Goal: Task Accomplishment & Management: Manage account settings

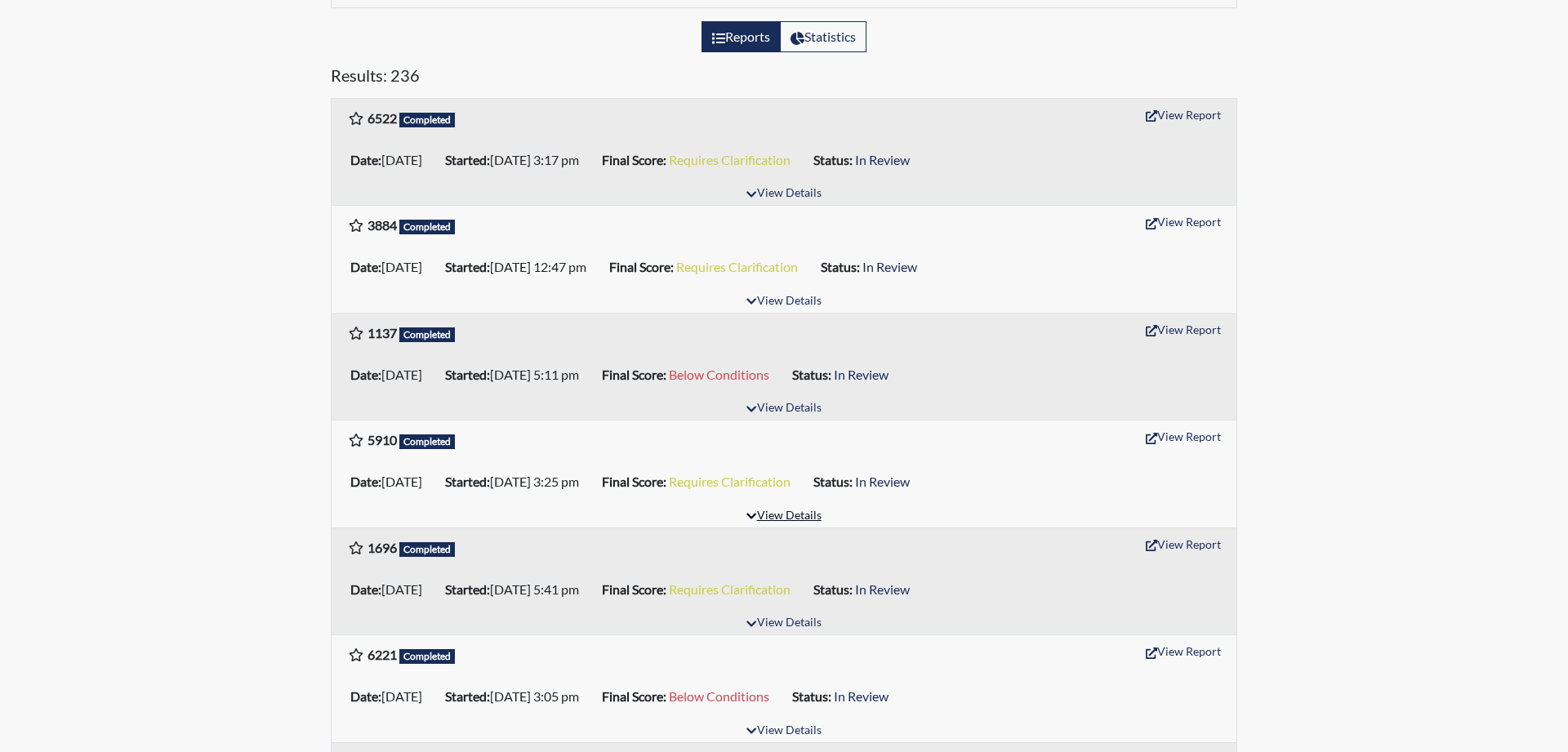
scroll to position [250, 0]
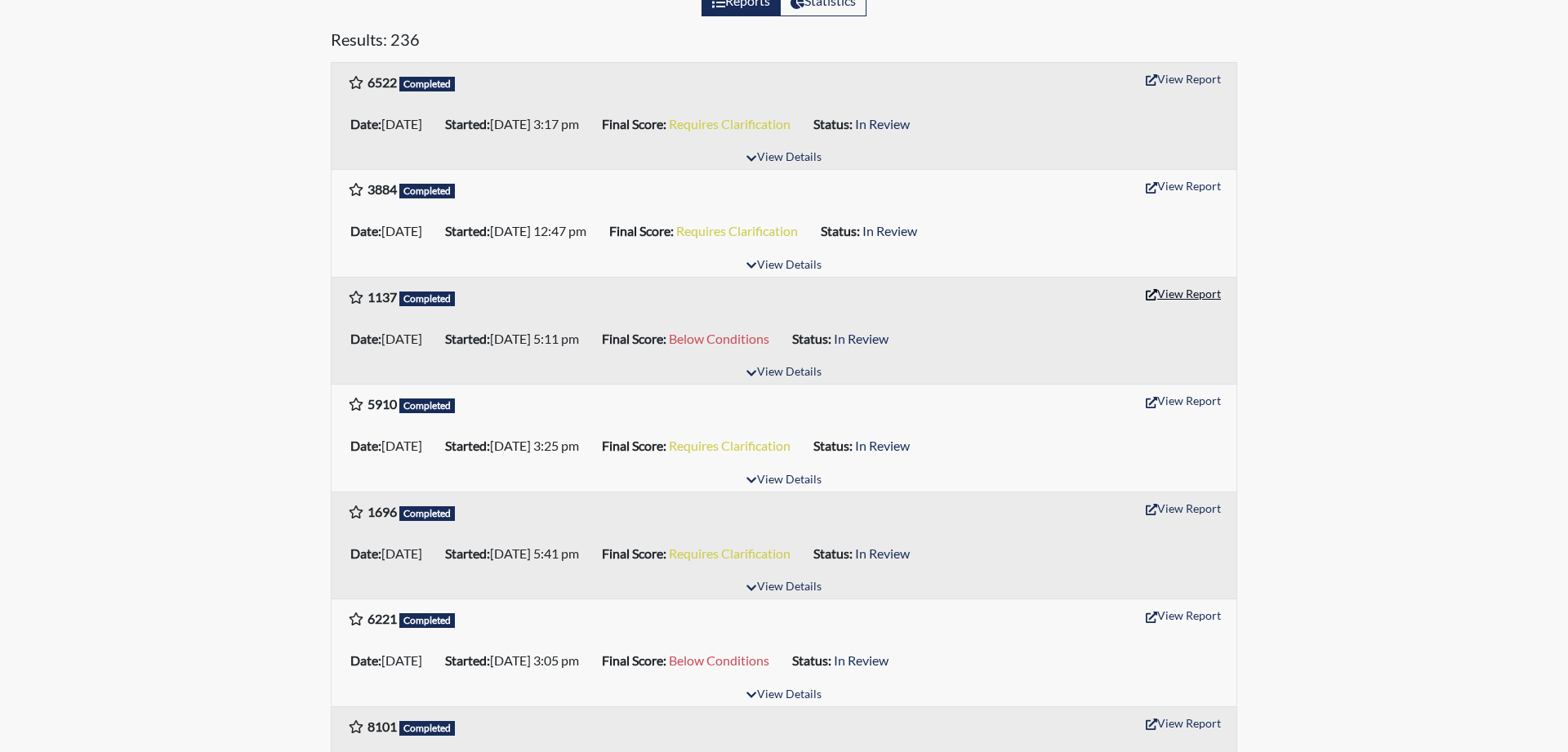
click at [1219, 289] on button "View Report" at bounding box center [1183, 294] width 90 height 26
click at [1183, 615] on button "View Report" at bounding box center [1183, 615] width 90 height 26
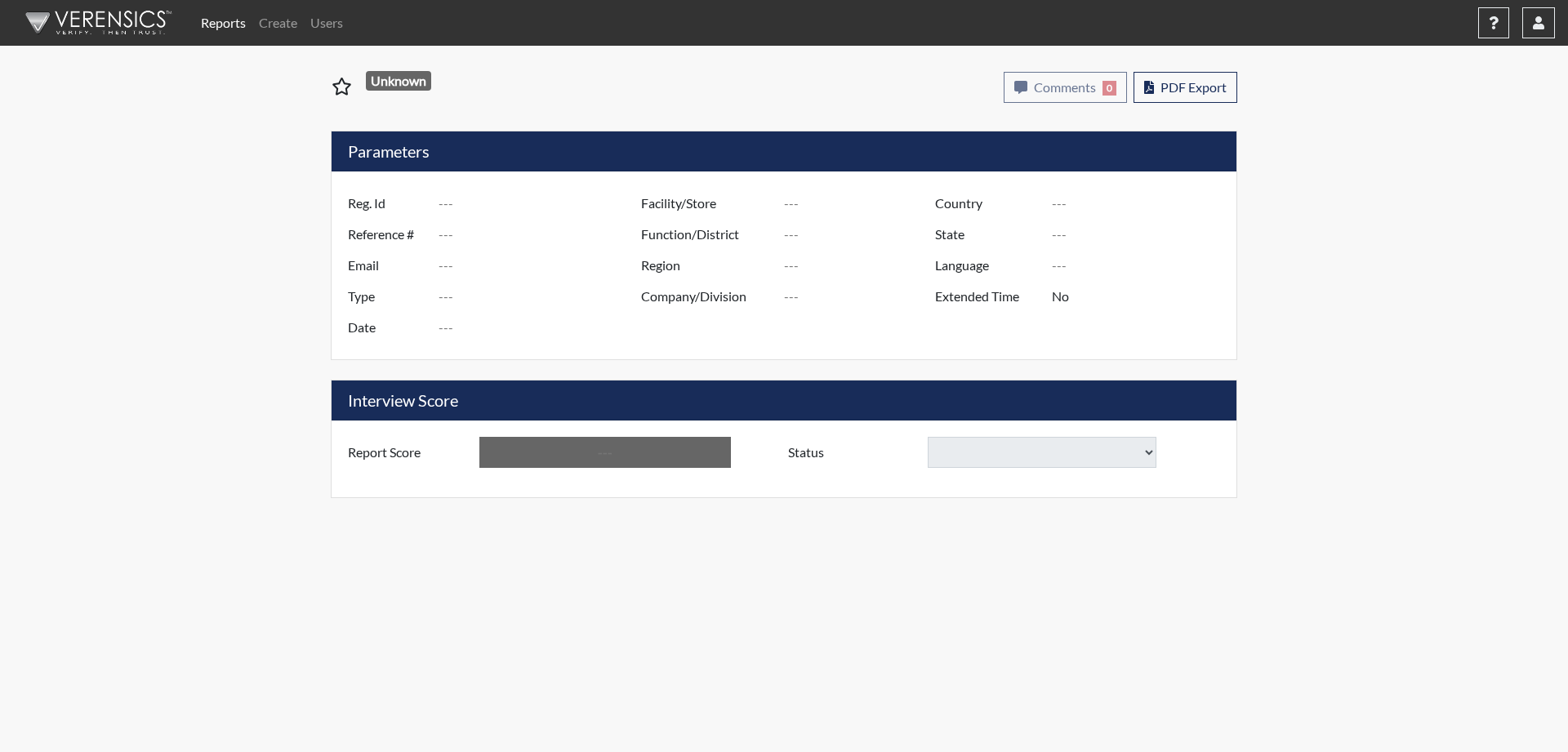
type input "1137"
type input "50869"
type input "Tashin5@icloud.com"
type input "Pre-Employment"
type input "Aug 21, 2025"
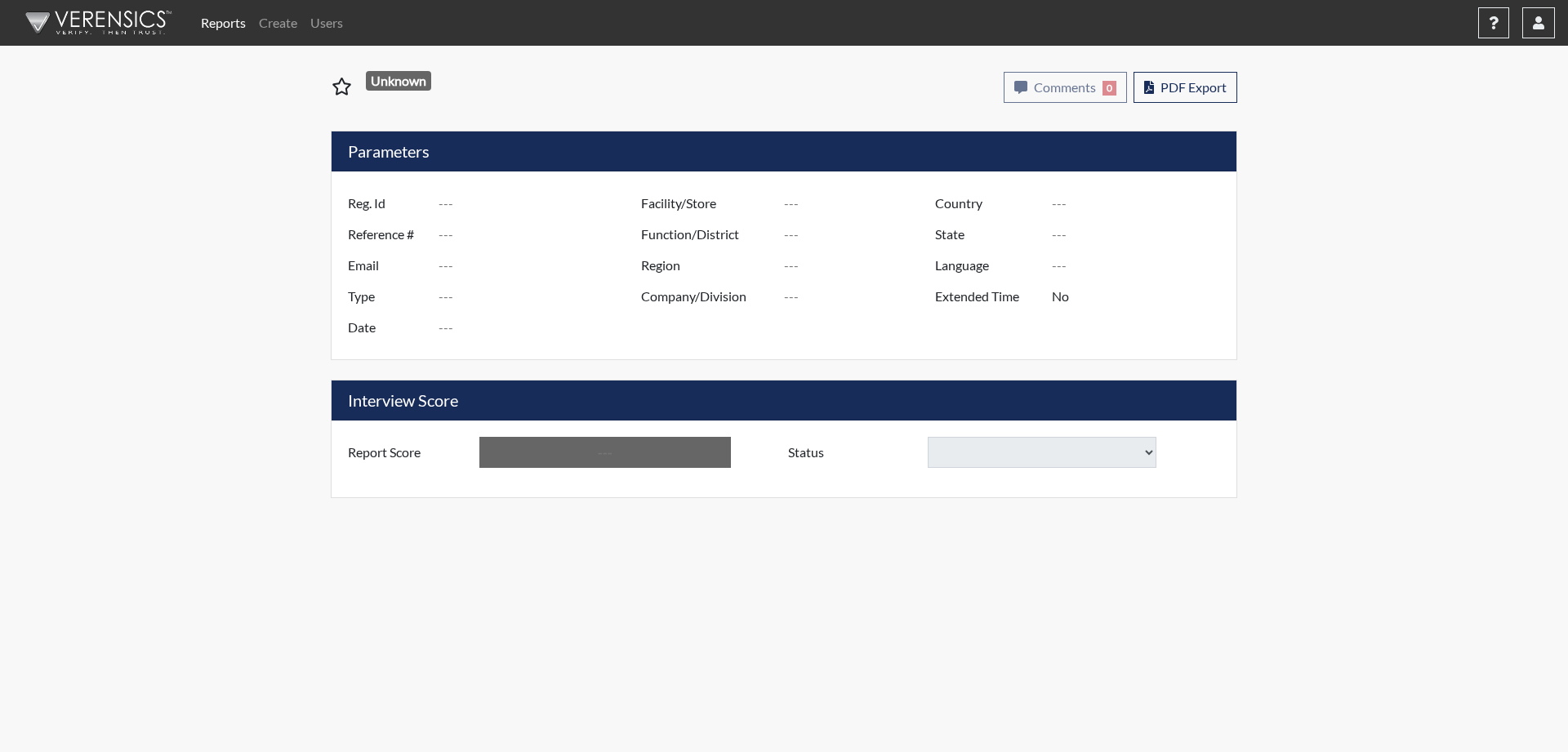
type input "United States"
type input "Connecticut"
type input "English"
type input "Below Conditions"
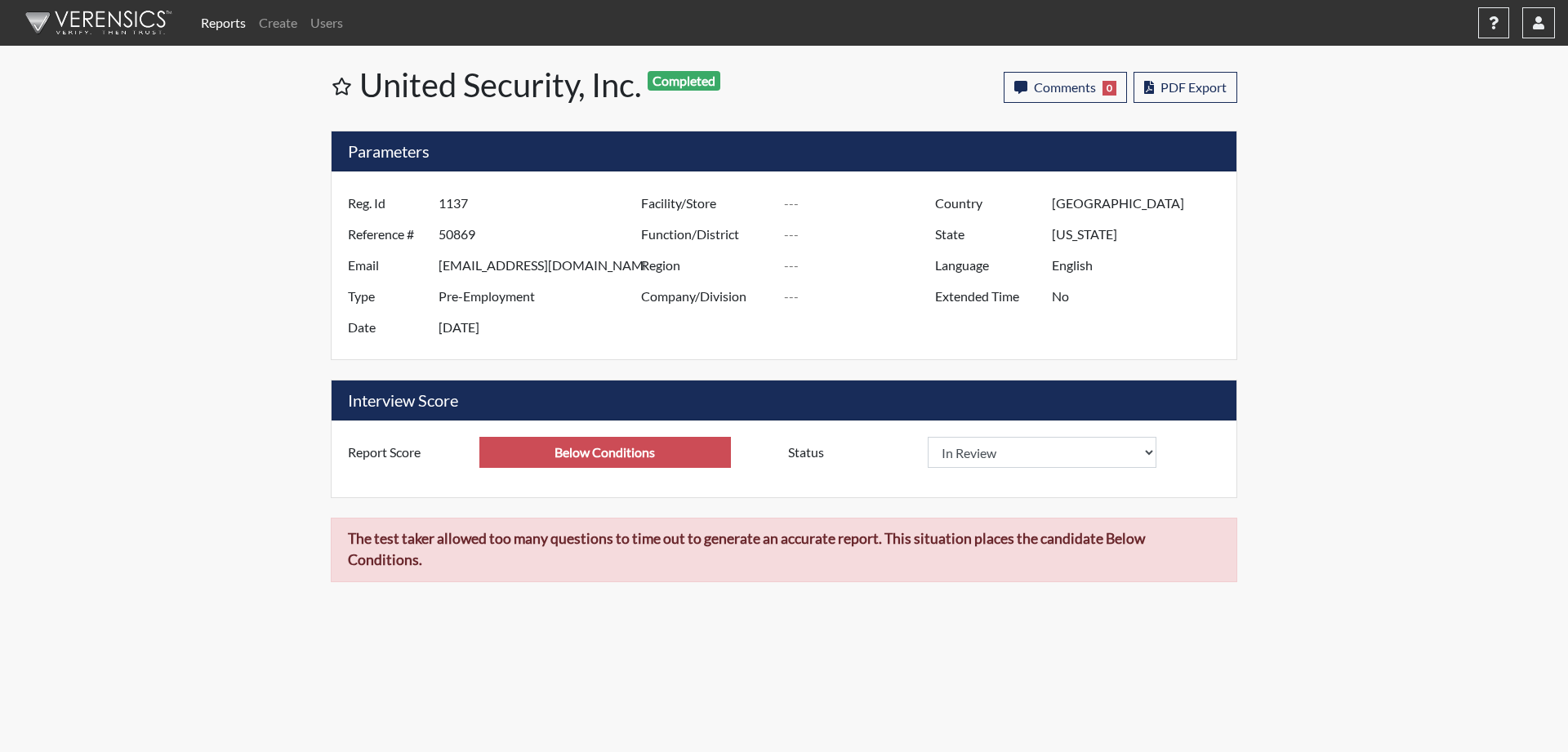
drag, startPoint x: 489, startPoint y: 563, endPoint x: 333, endPoint y: 529, distance: 159.7
click at [333, 529] on div "The test taker allowed too many questions to time out to generate an accurate r…" at bounding box center [784, 549] width 906 height 64
drag, startPoint x: 462, startPoint y: 568, endPoint x: 450, endPoint y: 567, distance: 12.0
click at [461, 568] on div "The test taker allowed too many questions to time out to generate an accurate r…" at bounding box center [784, 549] width 906 height 64
drag, startPoint x: 449, startPoint y: 566, endPoint x: 289, endPoint y: 548, distance: 161.0
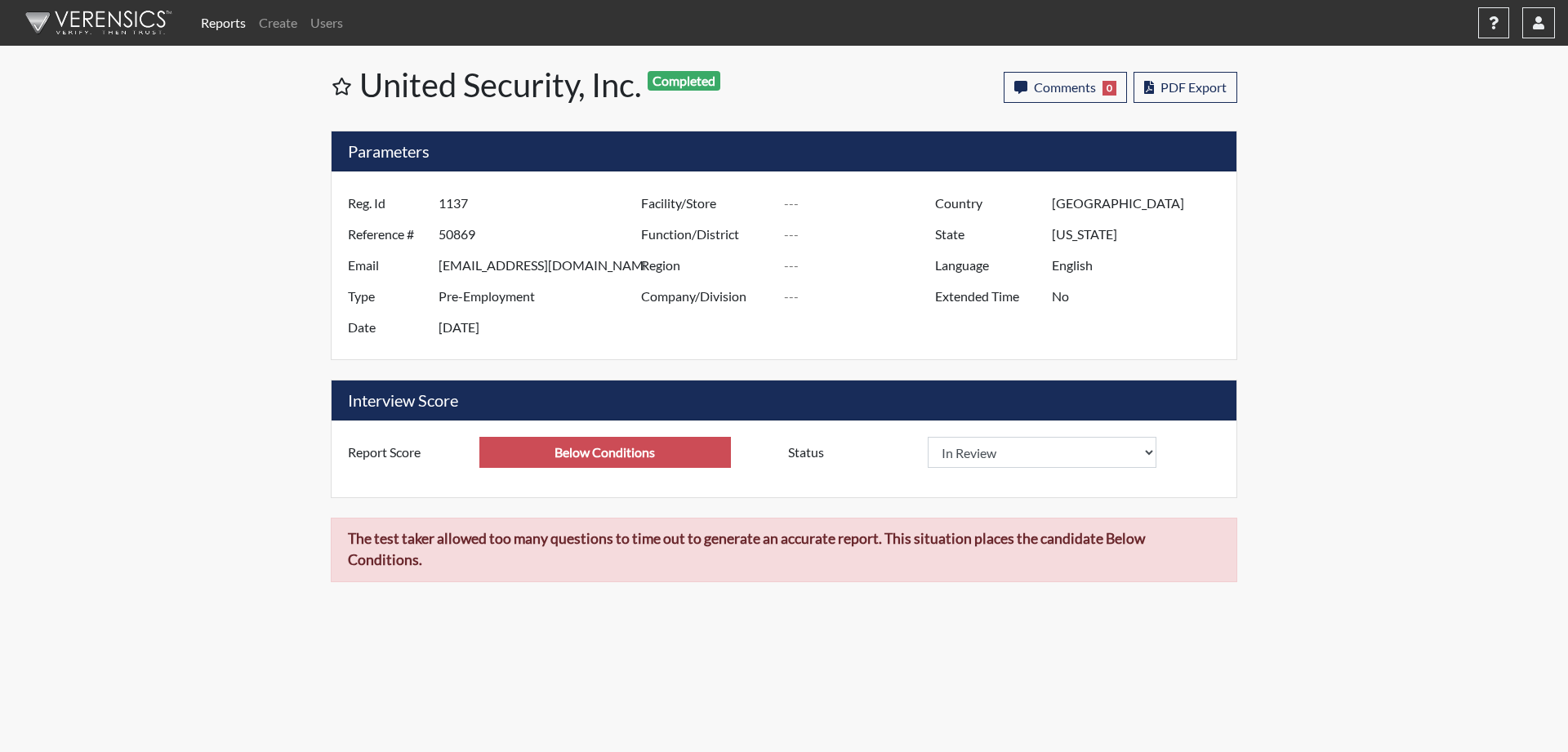
click at [289, 548] on div "Reports Create Users Help Center × Verensics Best Practices How to successfully…" at bounding box center [784, 298] width 1568 height 596
click at [339, 21] on link "Users" at bounding box center [326, 23] width 46 height 33
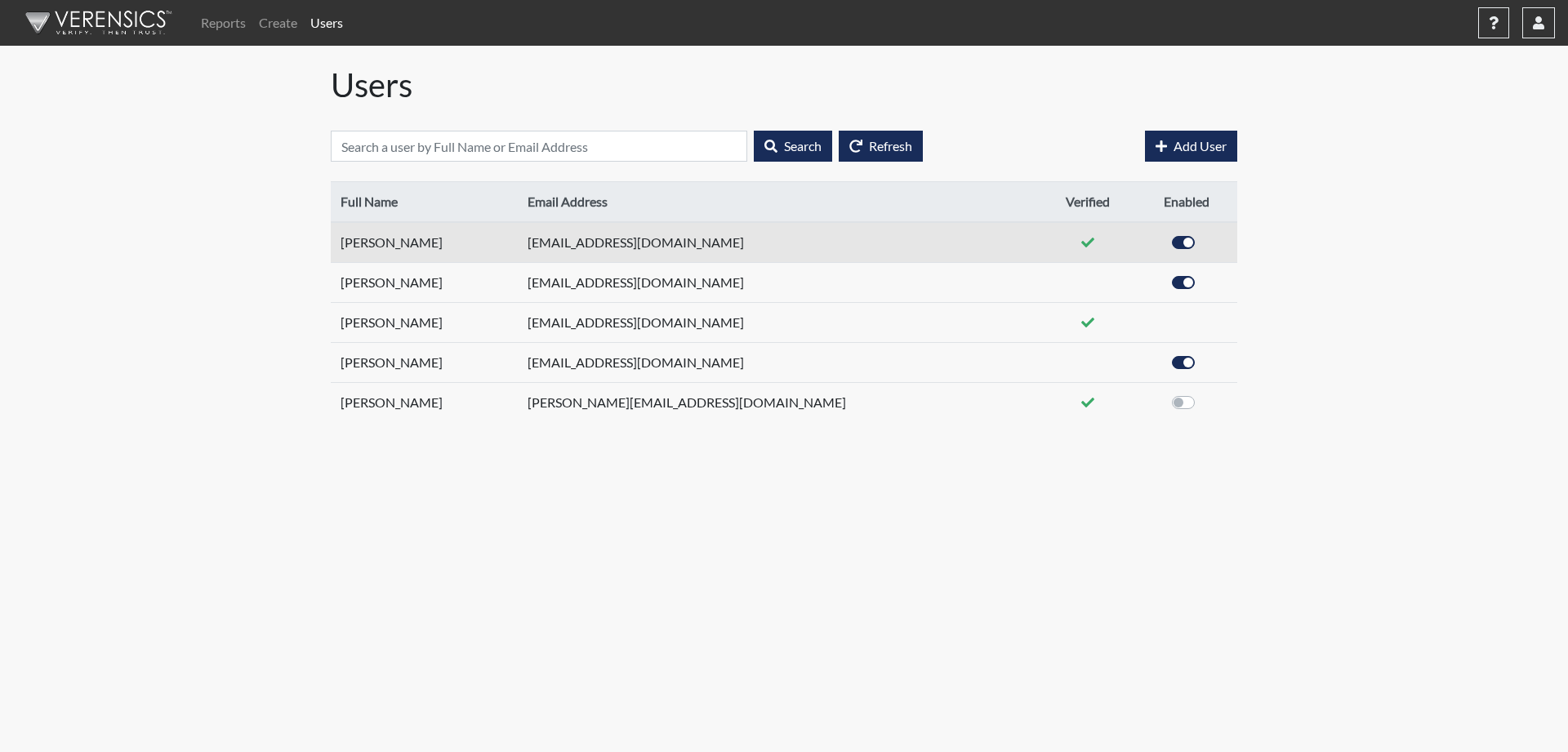
click at [401, 240] on td "[PERSON_NAME]" at bounding box center [423, 242] width 187 height 41
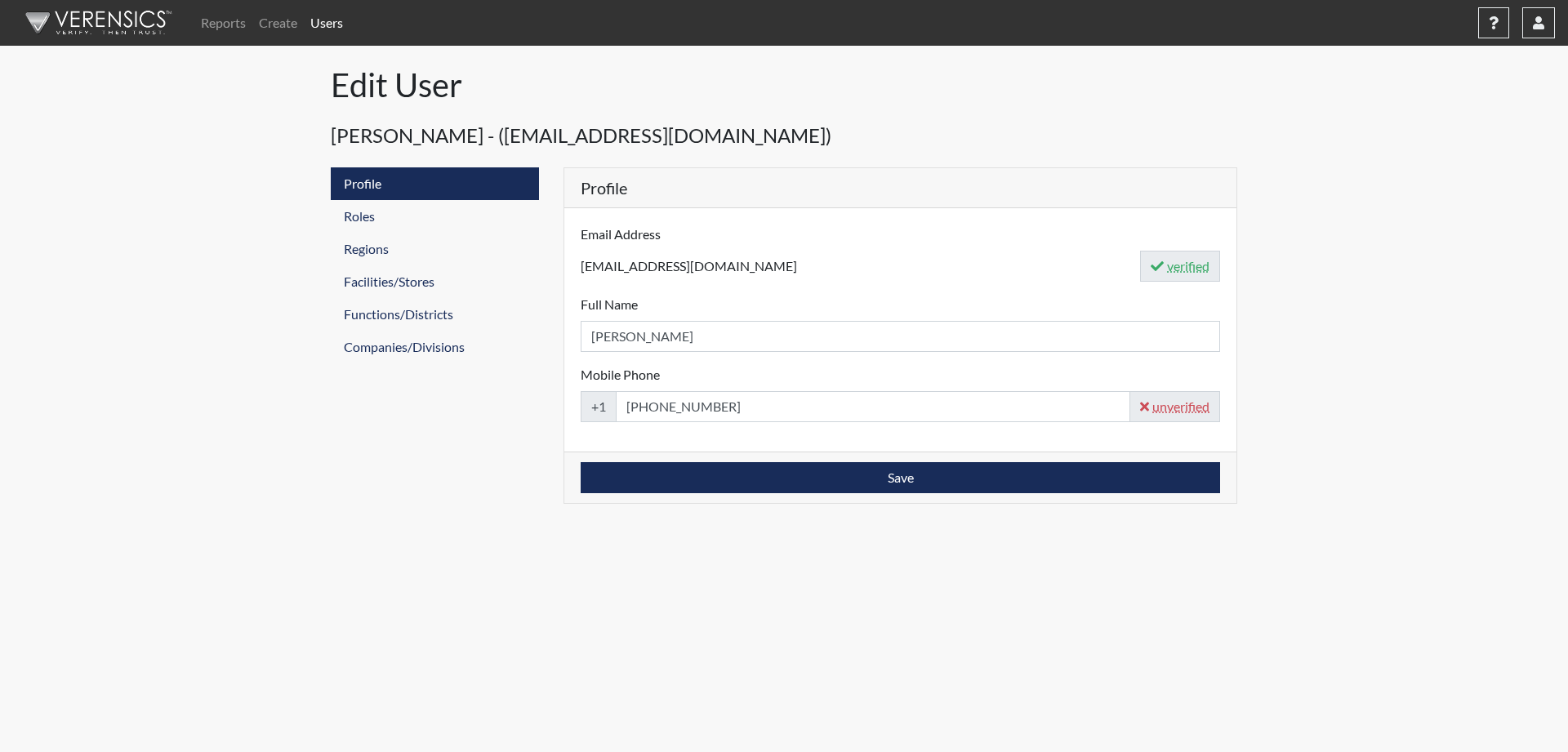
drag, startPoint x: 709, startPoint y: 257, endPoint x: 563, endPoint y: 273, distance: 146.9
click at [563, 273] on div "Profile Email Address sduarte@usisecurity.com verified Full Name Alyssa Zadrave…" at bounding box center [900, 335] width 698 height 336
drag, startPoint x: 746, startPoint y: 266, endPoint x: 354, endPoint y: 273, distance: 392.1
click at [581, 273] on input "[EMAIL_ADDRESS][DOMAIN_NAME]" at bounding box center [861, 265] width 560 height 31
click at [638, 600] on body "Reports Create Users Help Center × Verensics Best Practices How to successfully…" at bounding box center [784, 376] width 1568 height 752
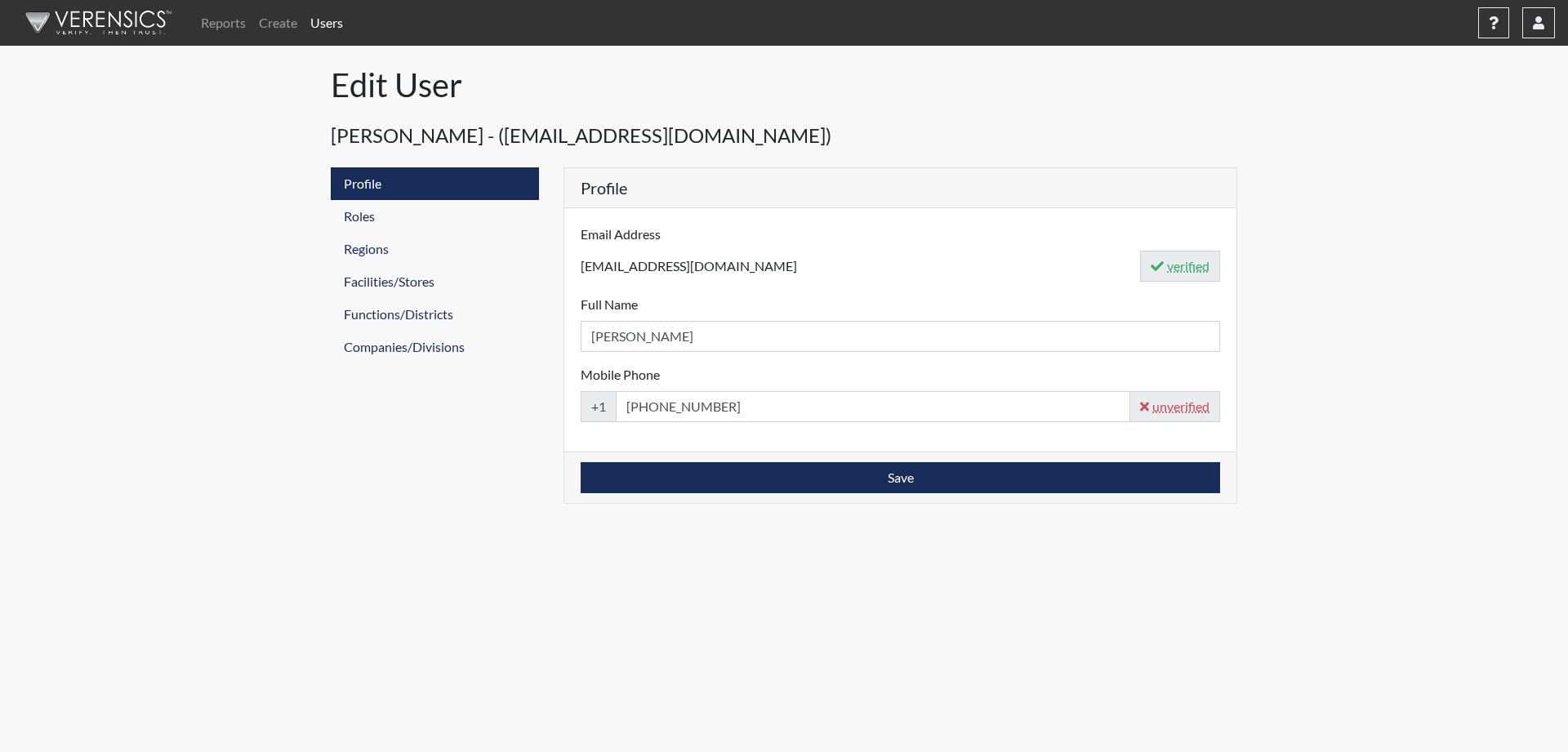
click at [720, 257] on input "[EMAIL_ADDRESS][DOMAIN_NAME]" at bounding box center [861, 265] width 560 height 31
click at [390, 218] on link "Roles" at bounding box center [434, 216] width 208 height 33
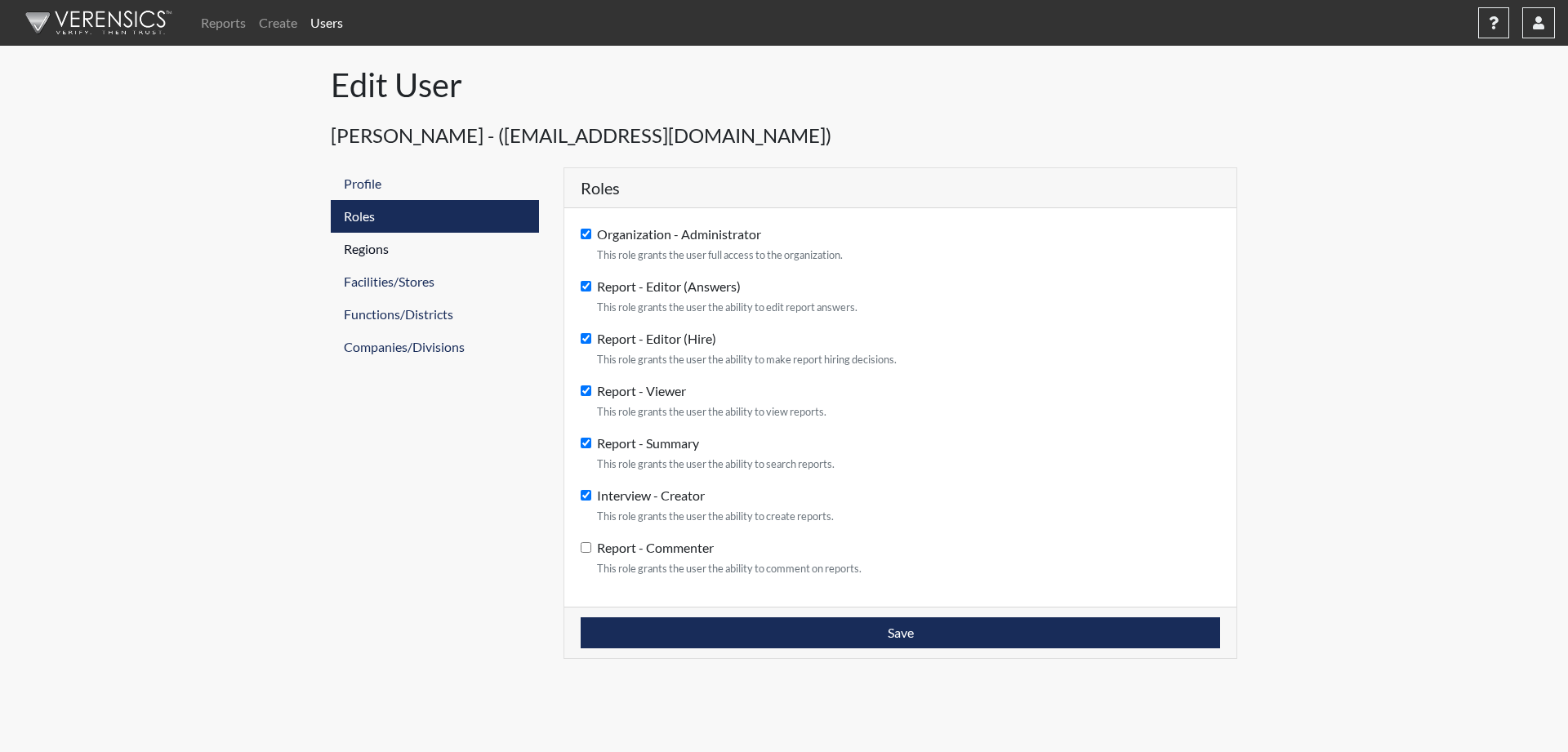
click at [373, 255] on link "Regions" at bounding box center [434, 248] width 208 height 33
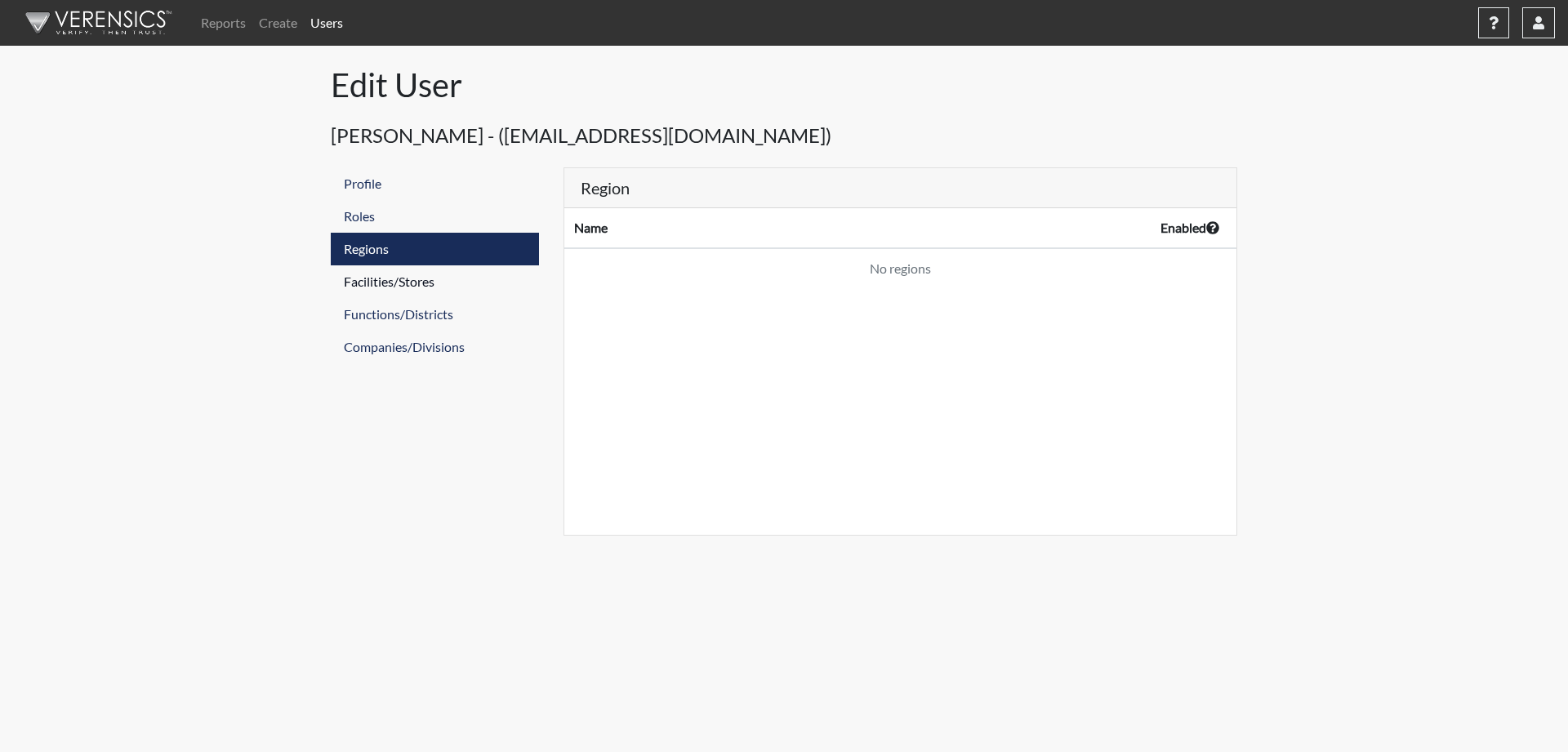
click at [381, 287] on link "Facilities/Stores" at bounding box center [434, 281] width 208 height 33
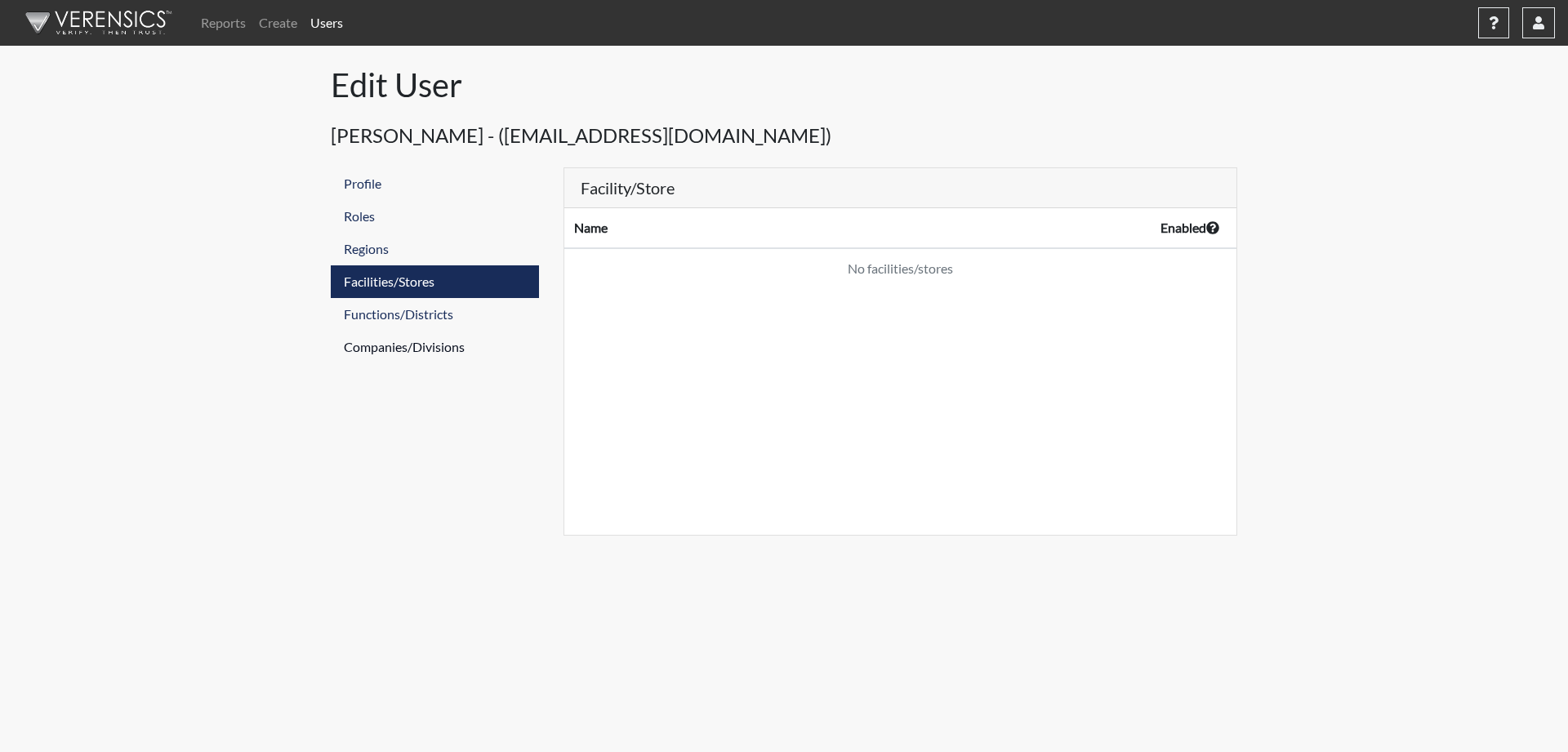
click at [390, 346] on link "Companies/Divisions" at bounding box center [434, 346] width 208 height 33
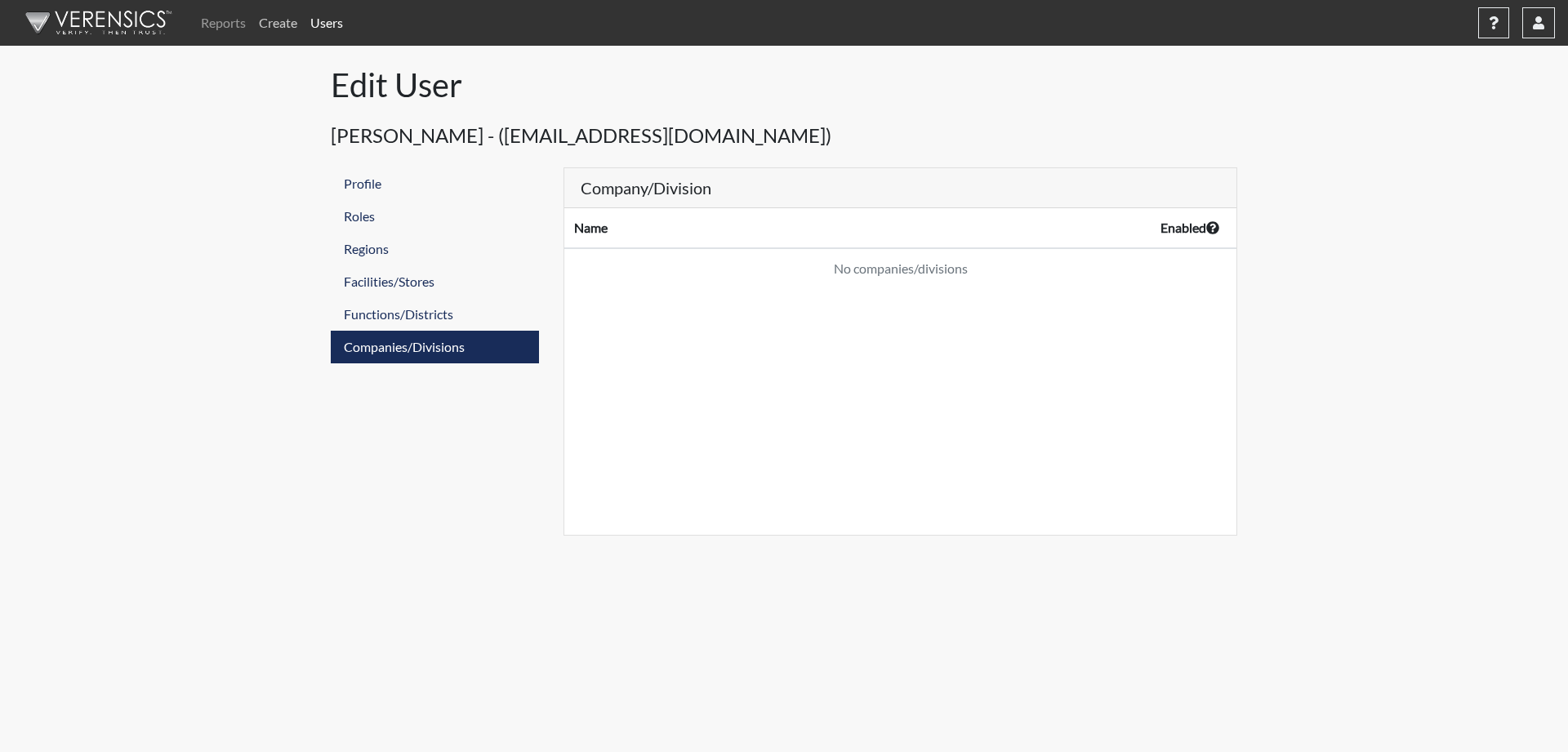
click at [263, 34] on link "Create" at bounding box center [278, 23] width 51 height 33
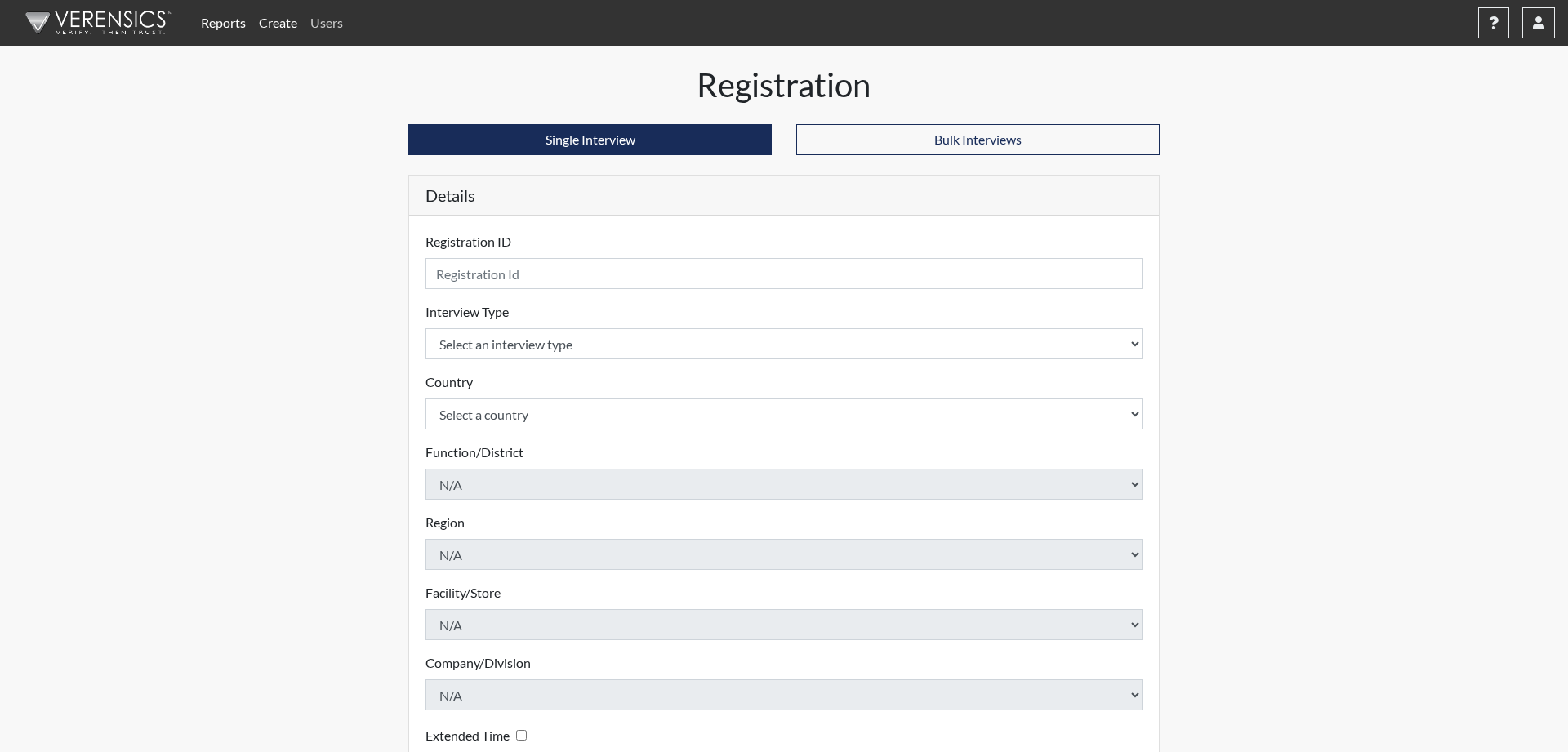
click at [329, 28] on link "Users" at bounding box center [326, 23] width 46 height 33
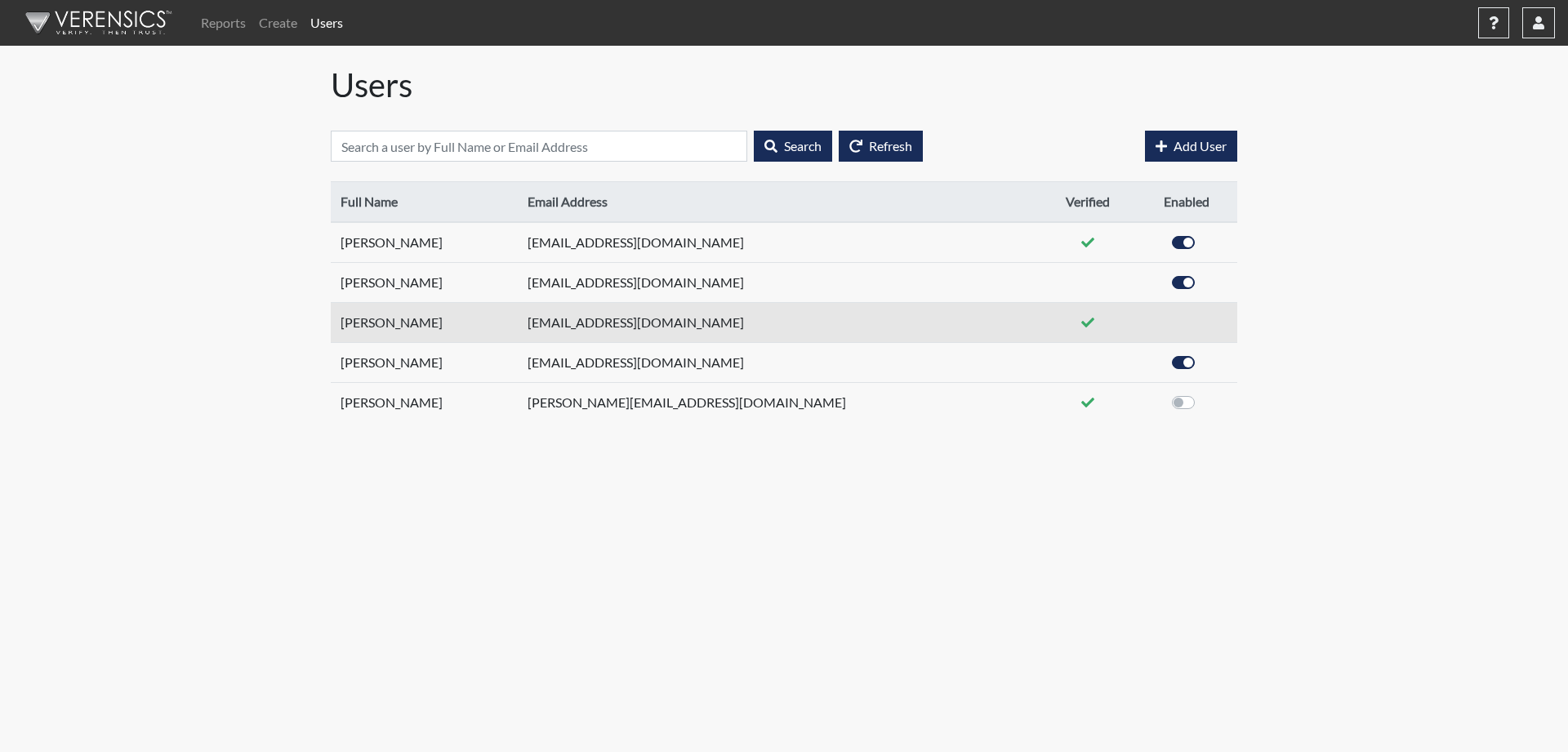
click at [1162, 328] on td at bounding box center [1187, 323] width 101 height 40
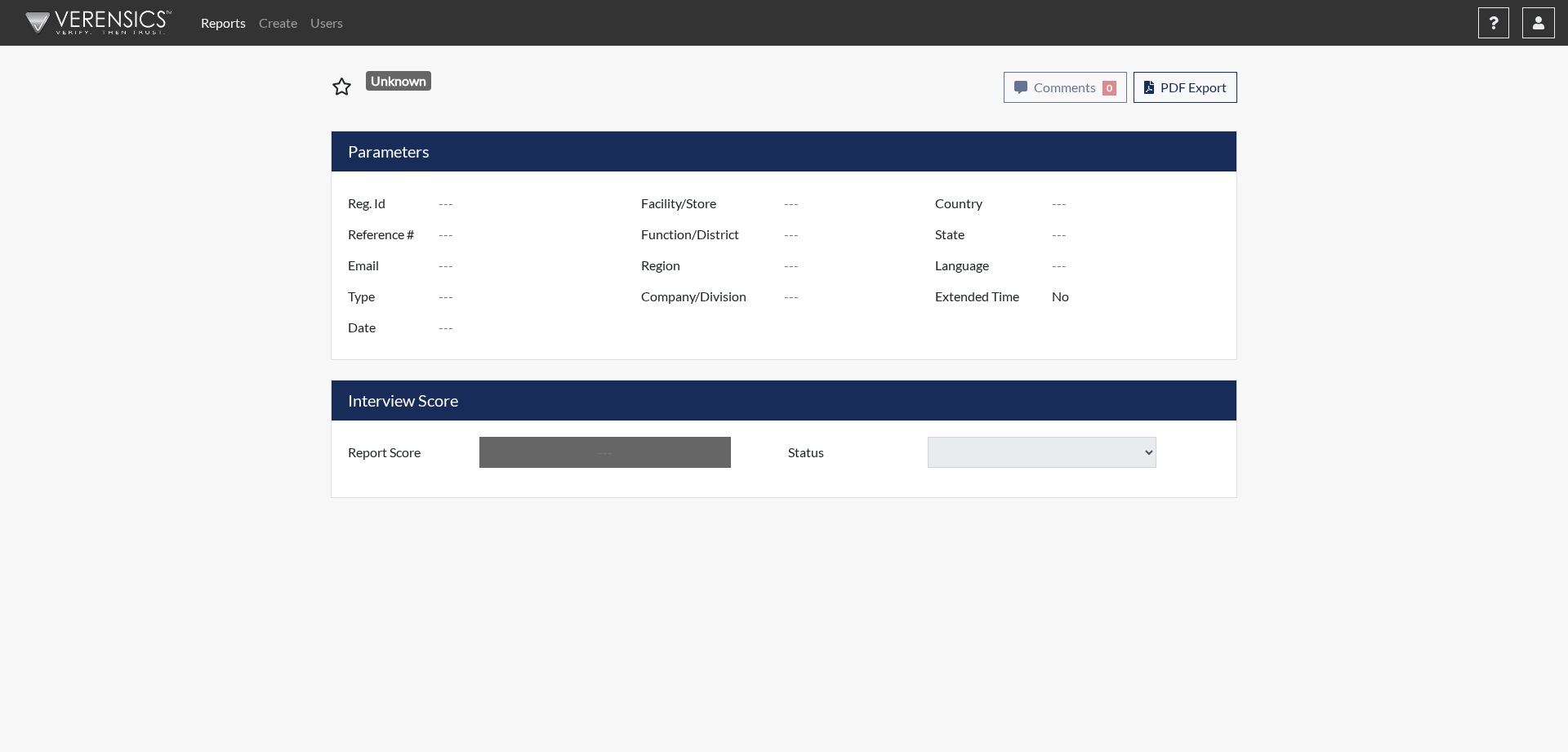
type input "6221"
type input "50871"
type input "t3burton@outlook.com"
type input "Pre-Employment"
type input "Aug 21, 2025"
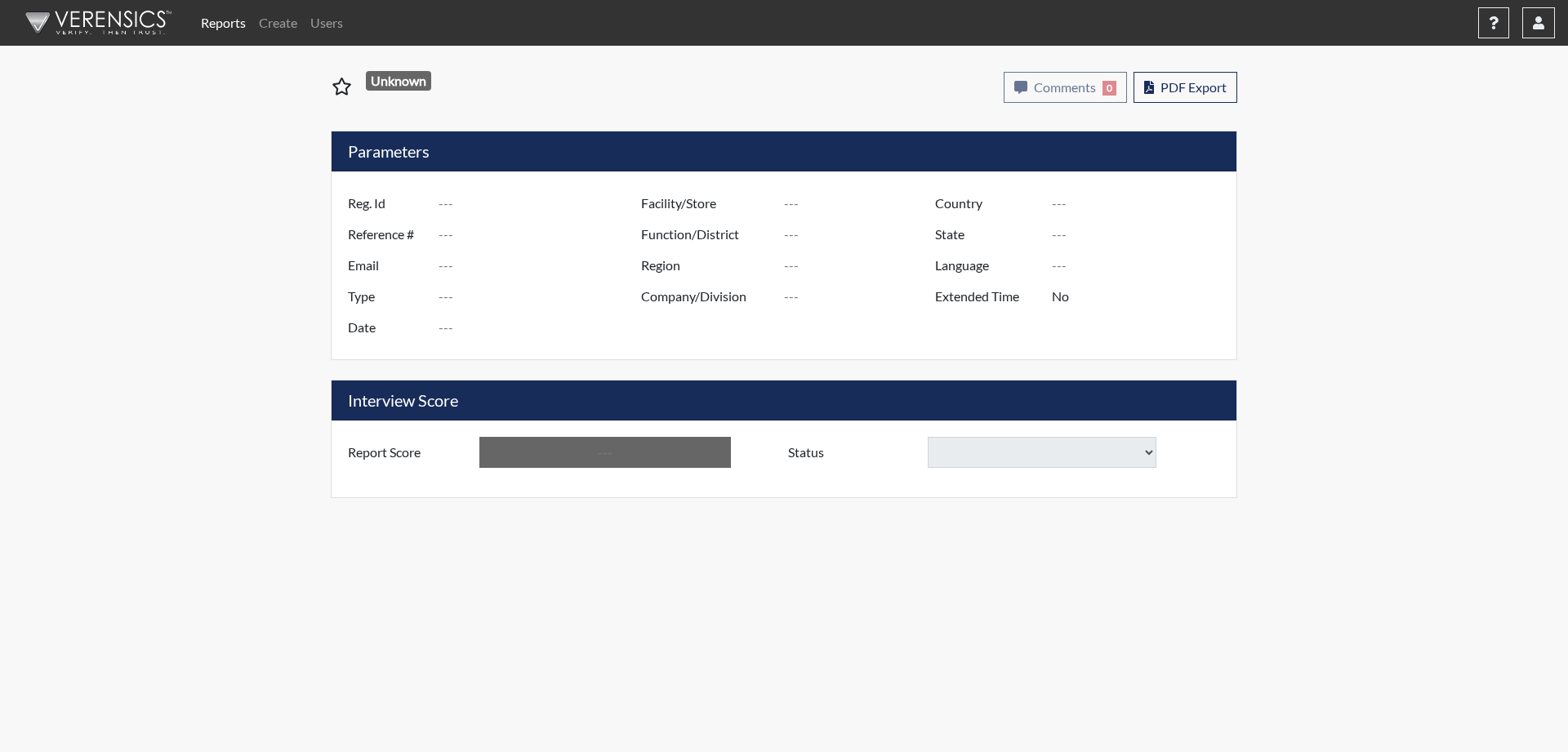
type input "United States"
type input "New York"
type input "English"
type input "Below Conditions"
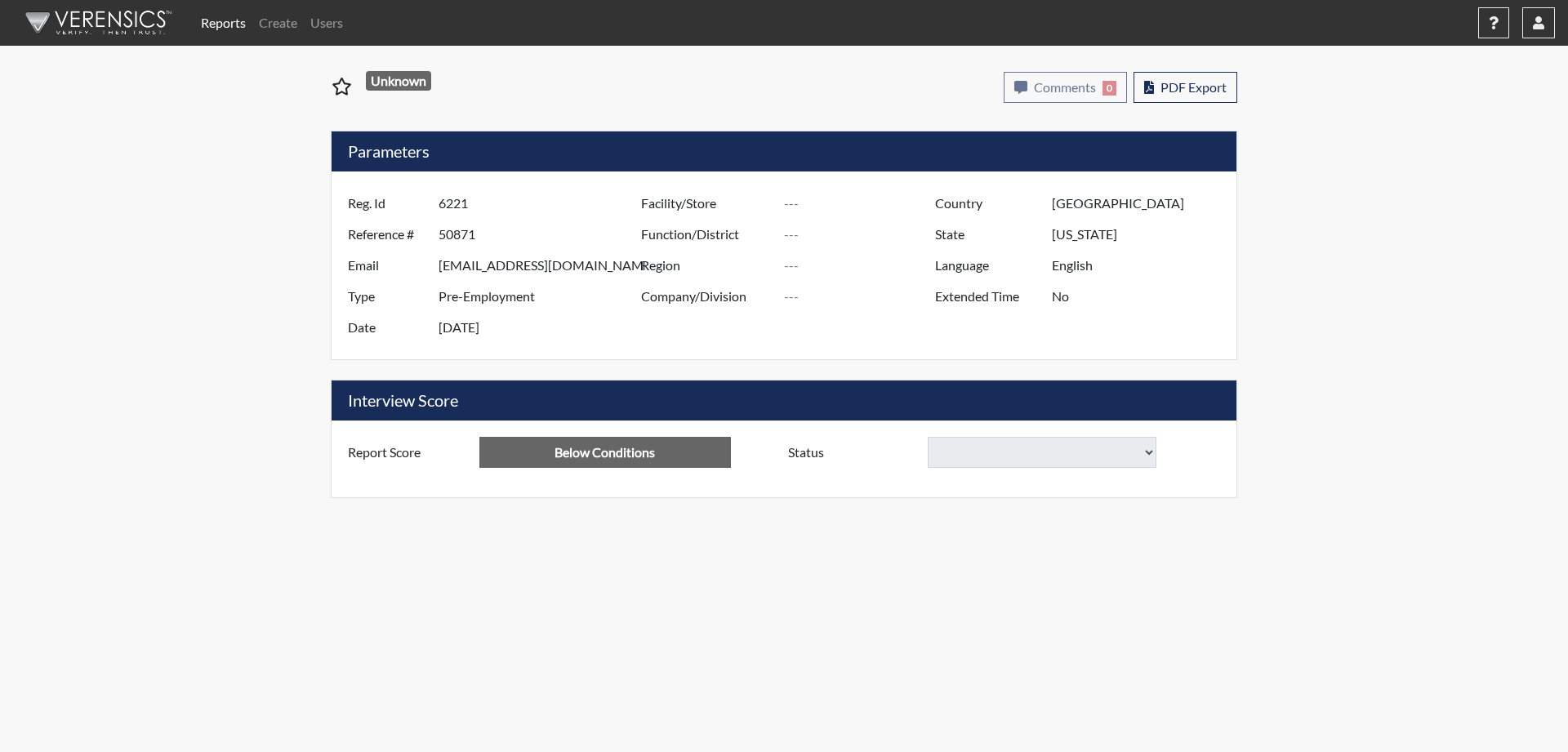
select select
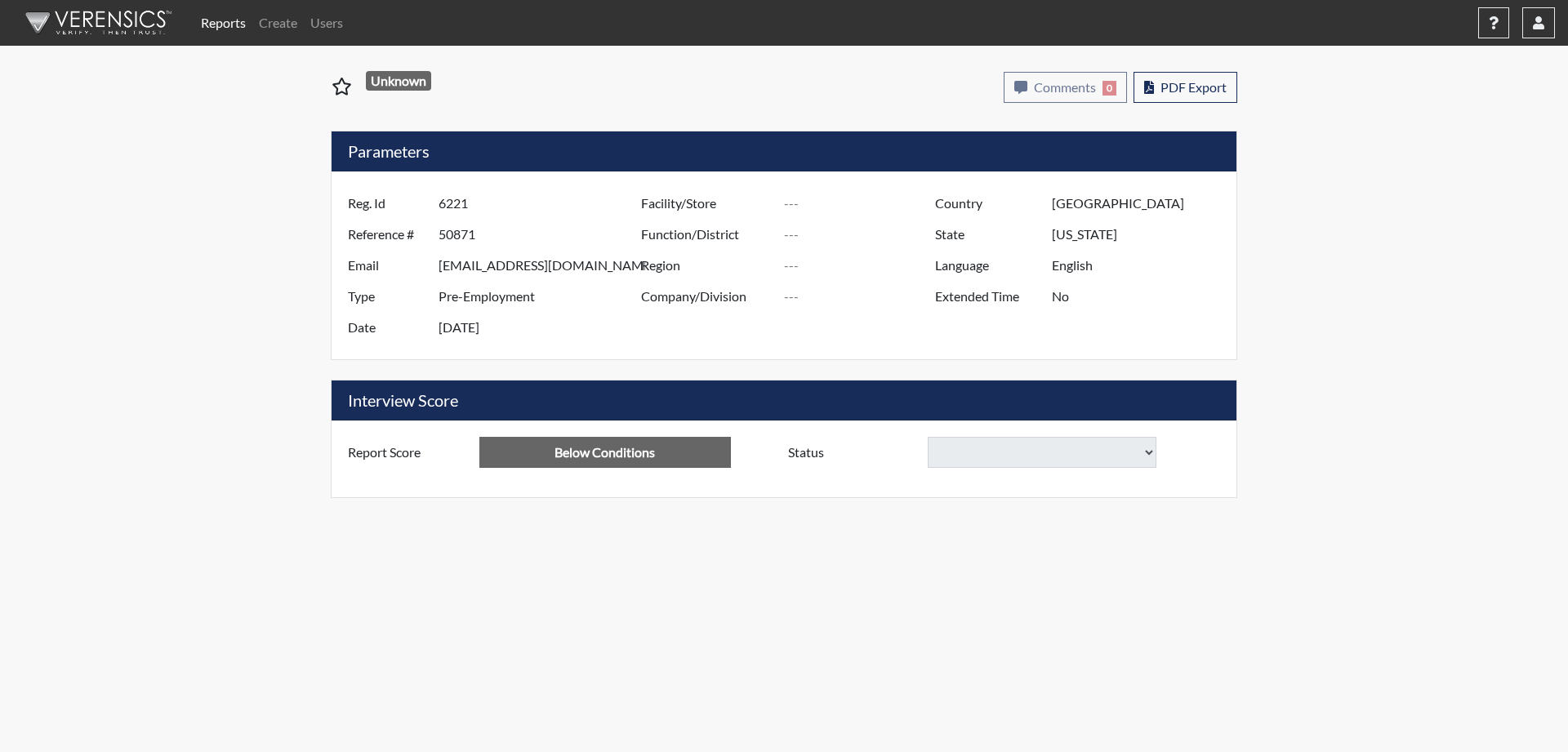
select select
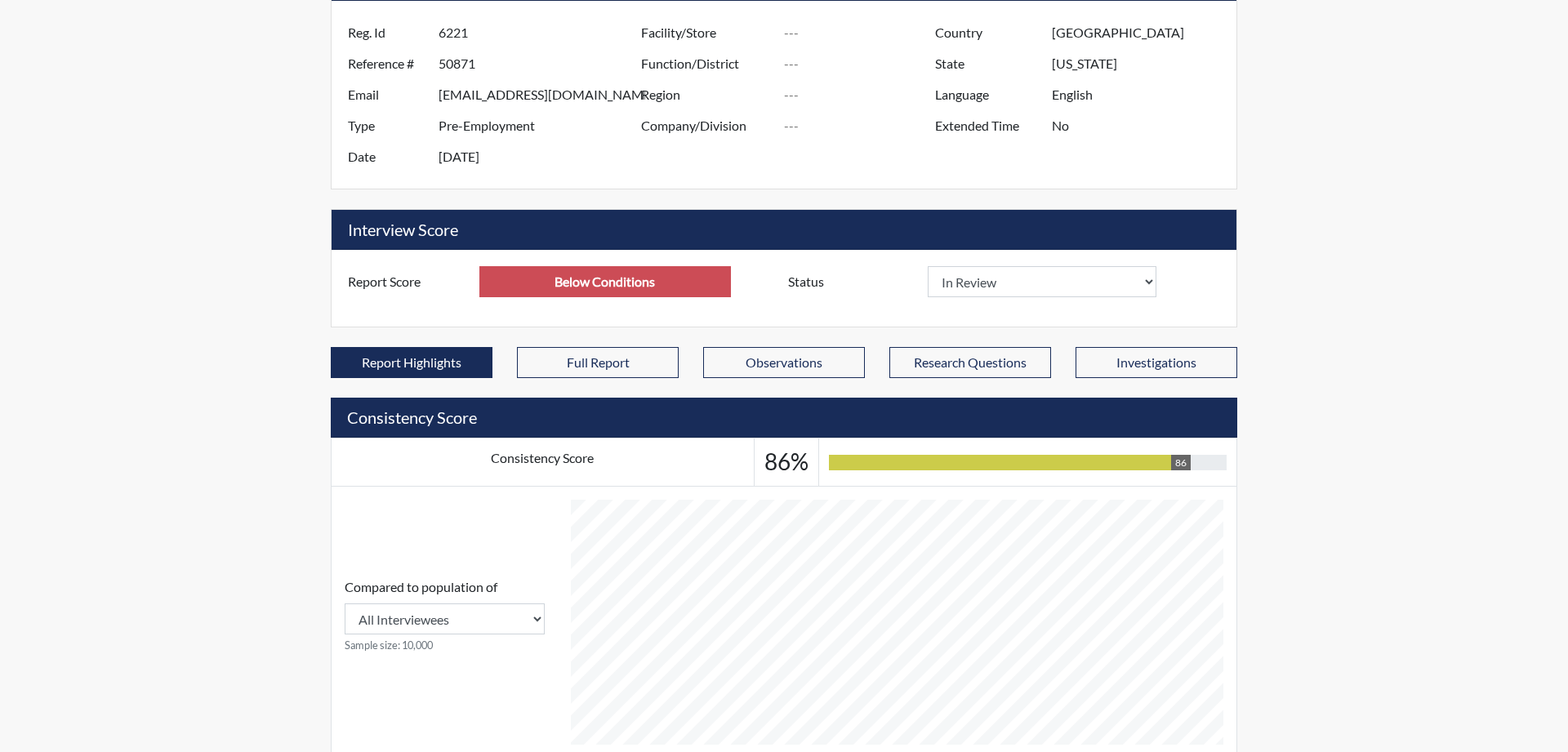
scroll to position [166, 0]
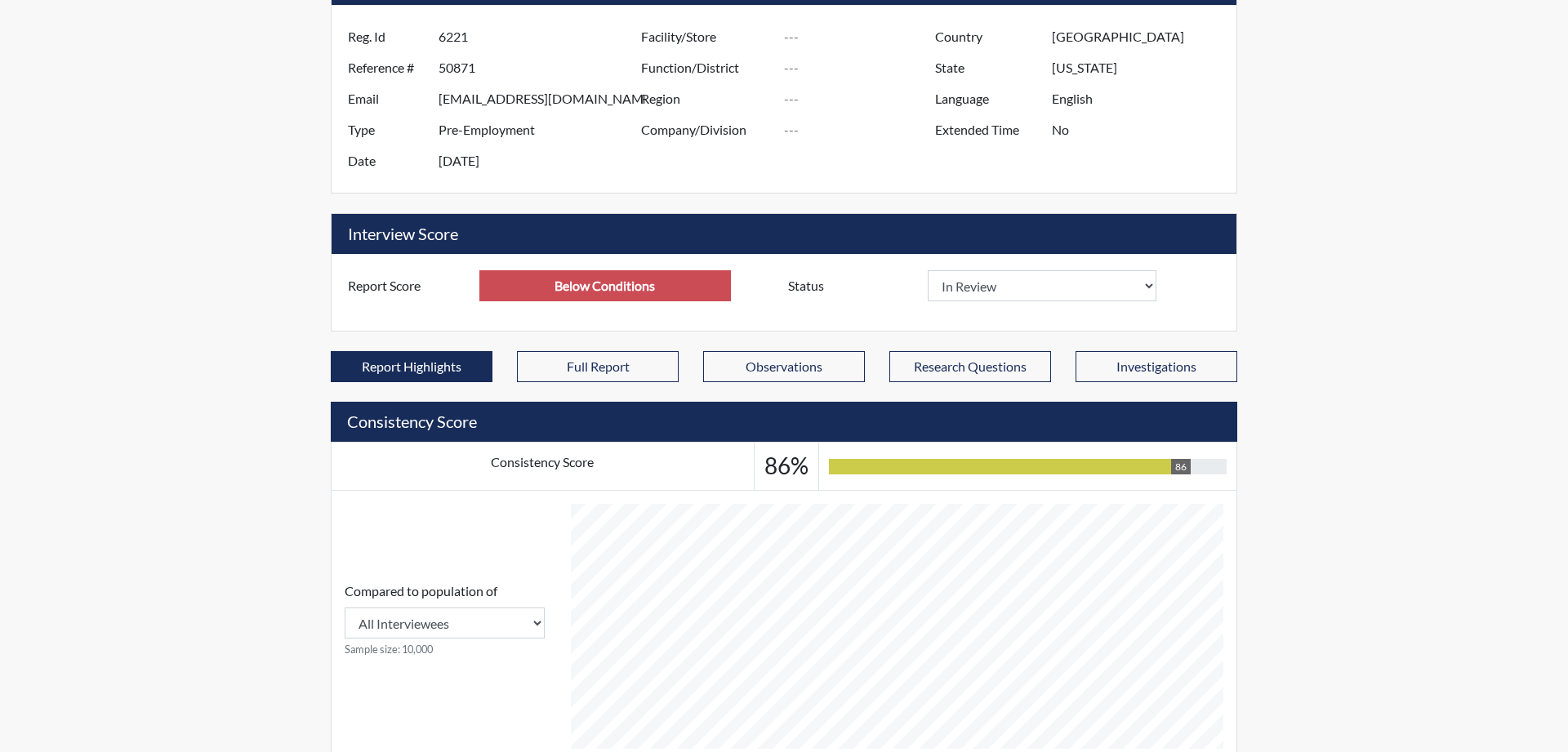
click at [600, 375] on button "Full Report" at bounding box center [597, 366] width 161 height 31
select select
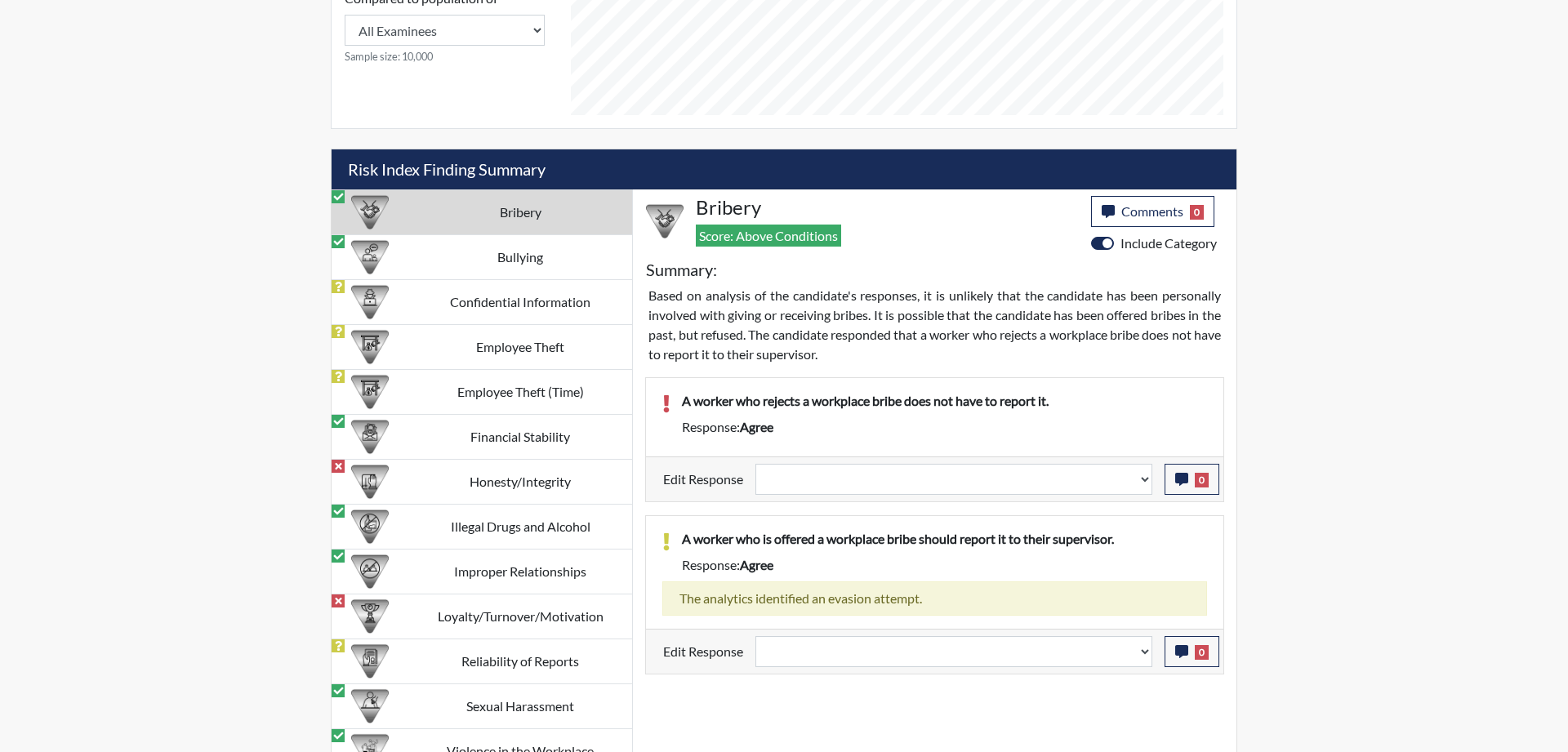
scroll to position [1318, 0]
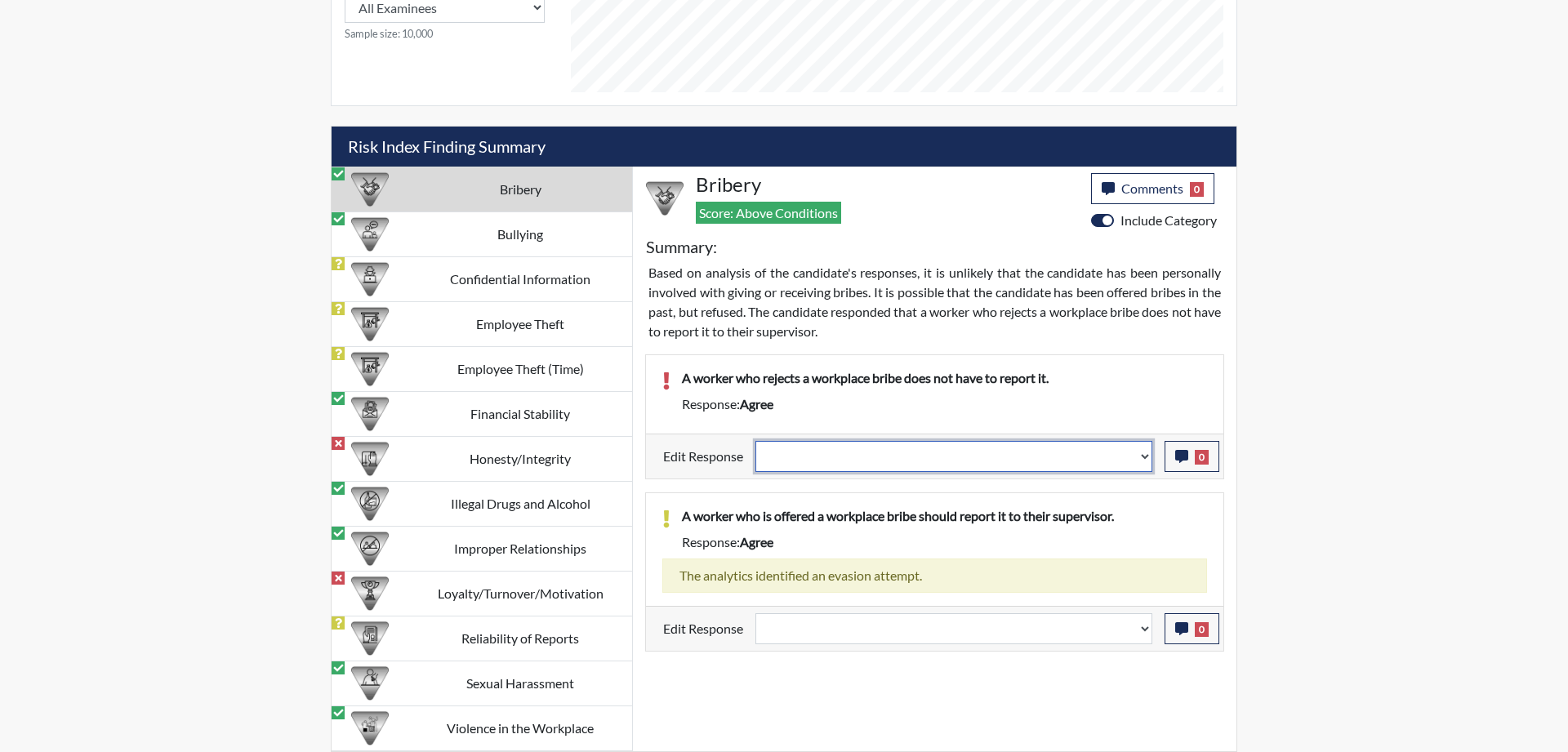
click at [755, 441] on select "Question is not relevant. Results will be updated. Reasonable explanation provi…" at bounding box center [953, 456] width 397 height 31
click at [1151, 347] on div "A worker who rejects a workplace bribe does not have to report it. Response: ag…" at bounding box center [935, 497] width 603 height 311
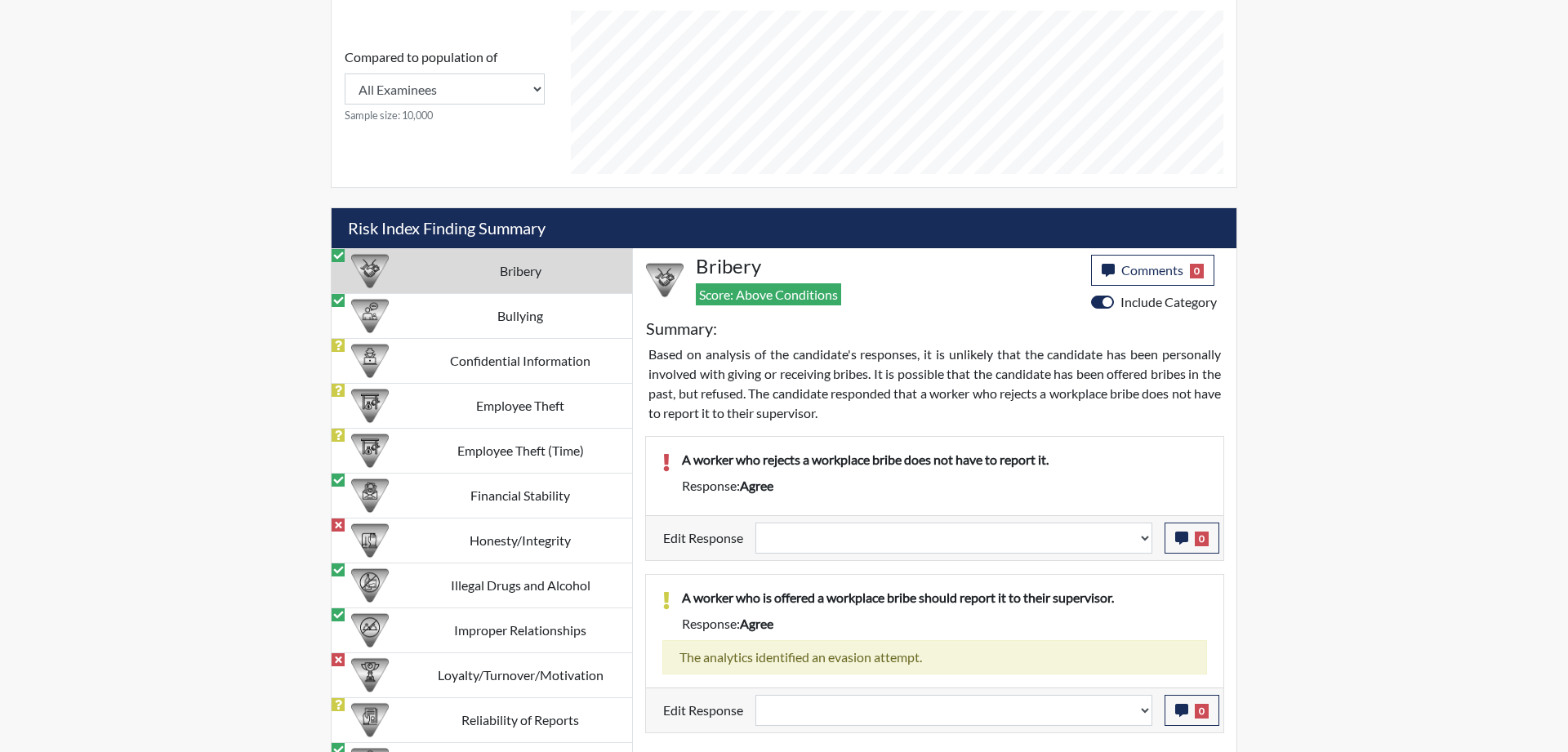
scroll to position [1235, 0]
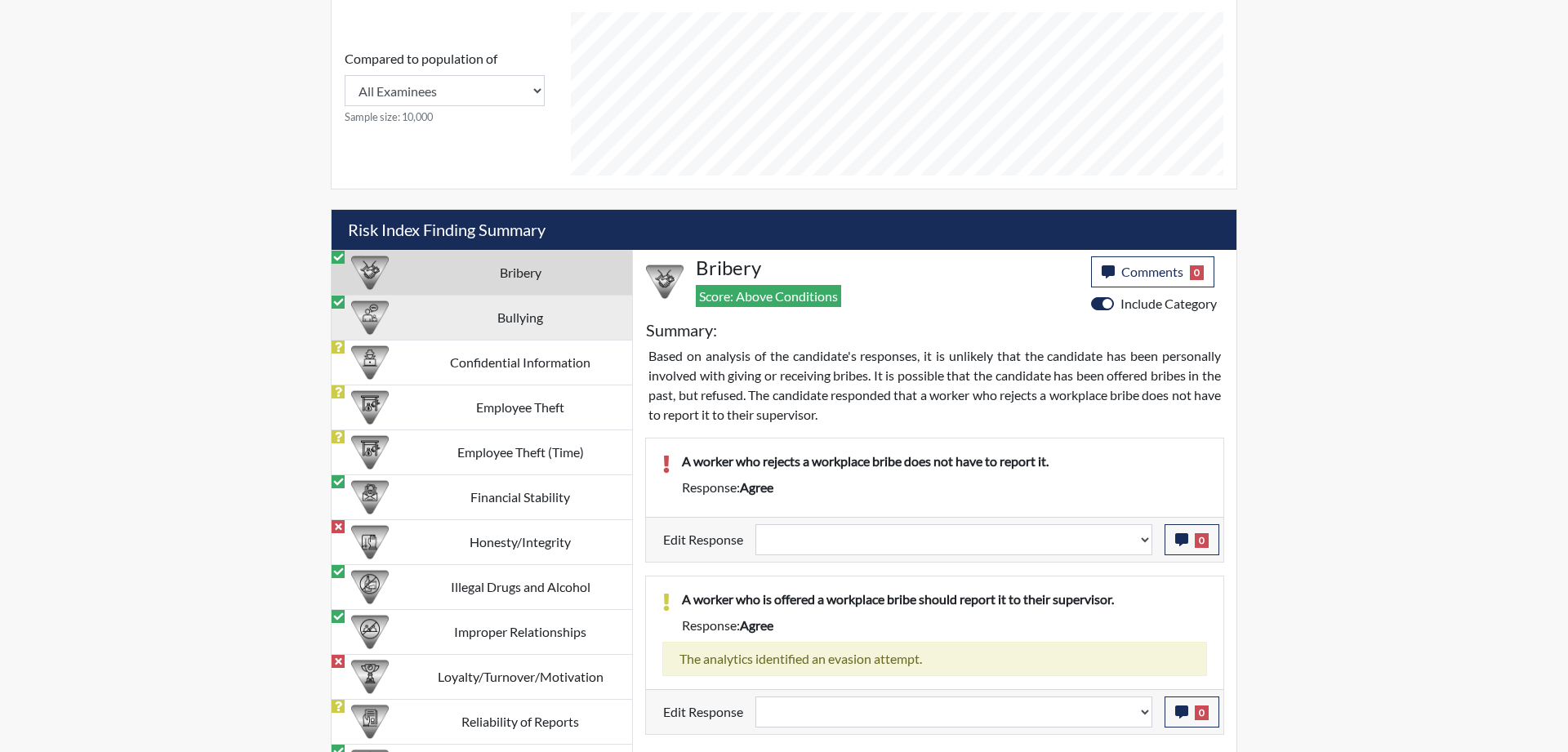
click at [498, 313] on td "Bullying" at bounding box center [520, 318] width 224 height 45
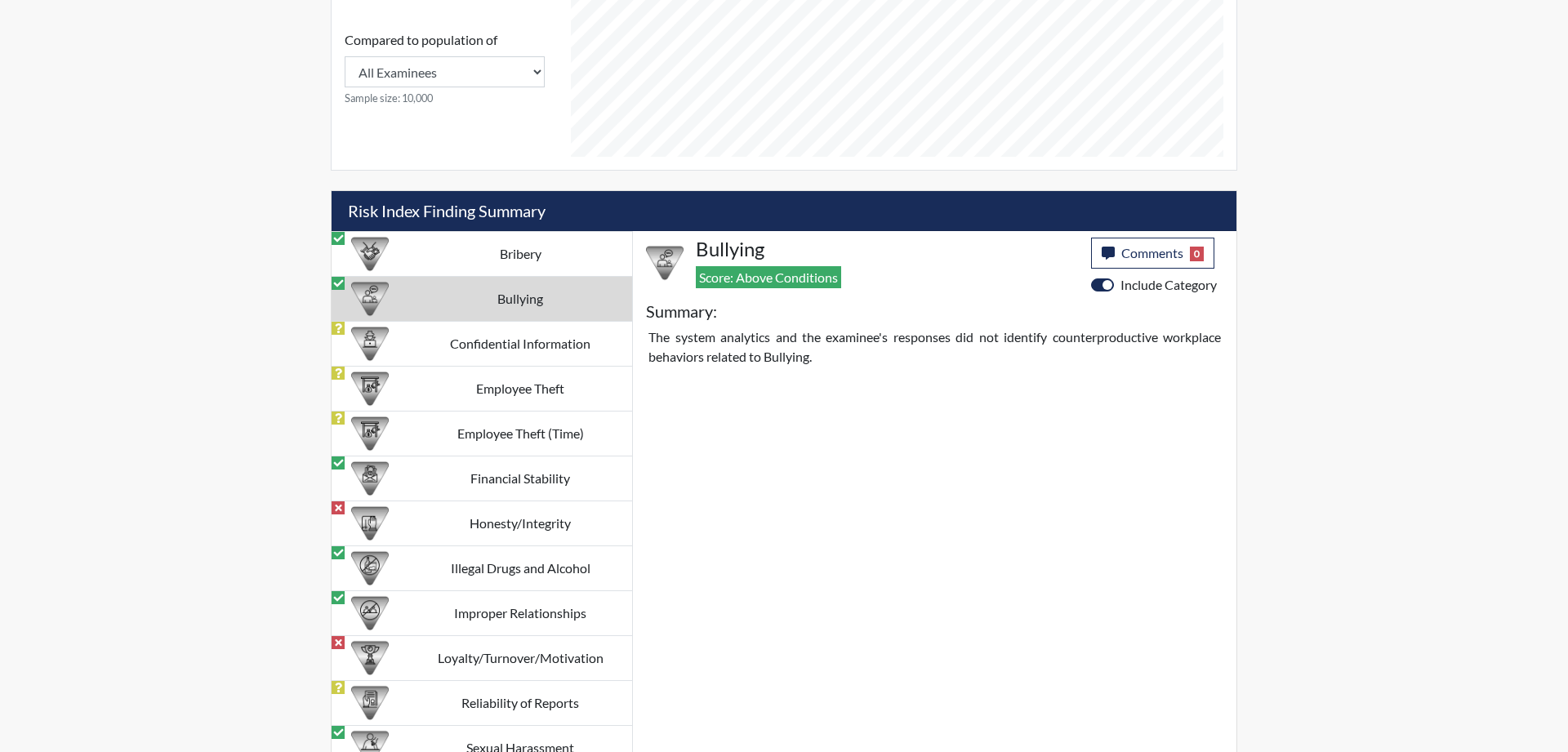
scroll to position [1318, 0]
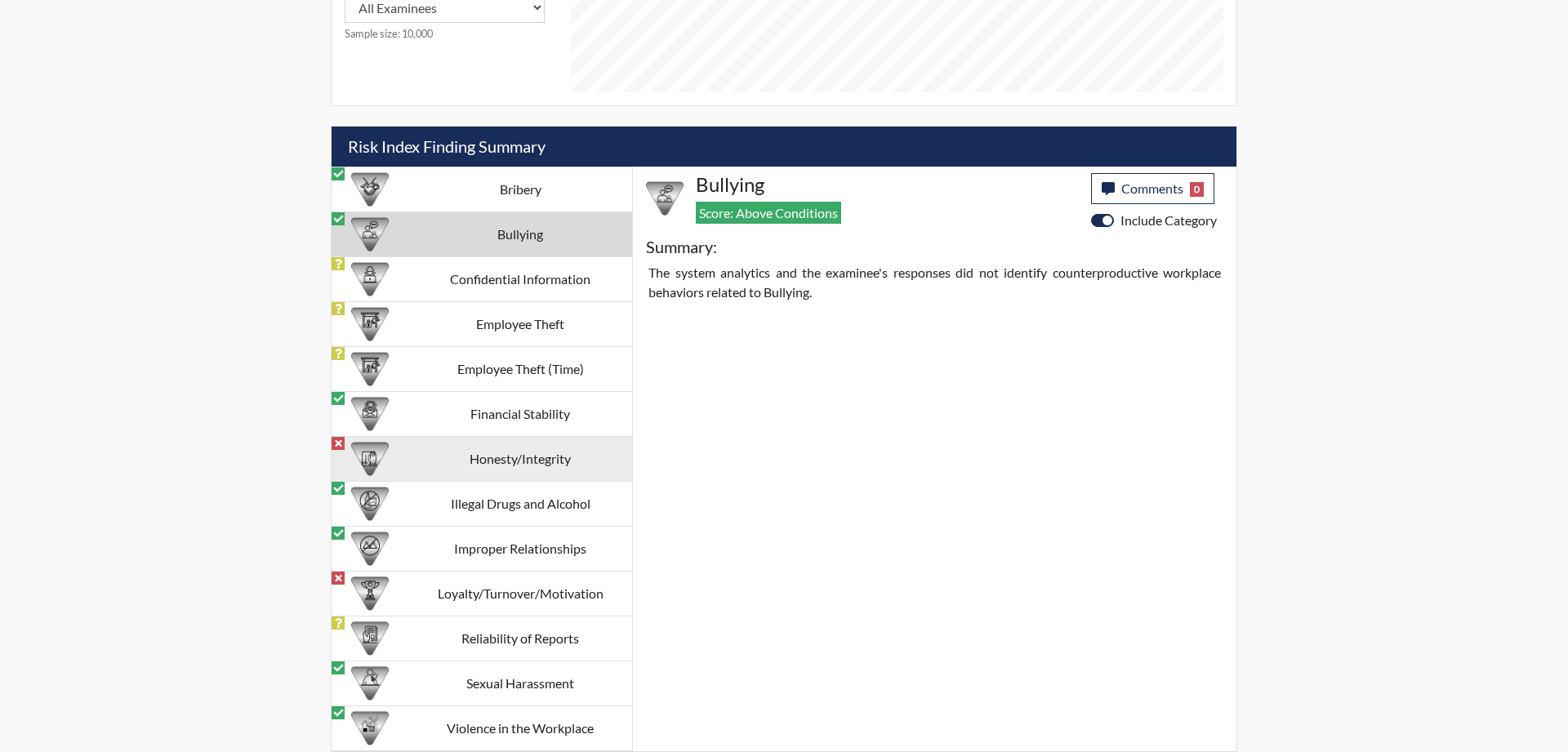
click at [564, 455] on td "Honesty/Integrity" at bounding box center [520, 459] width 224 height 45
select select
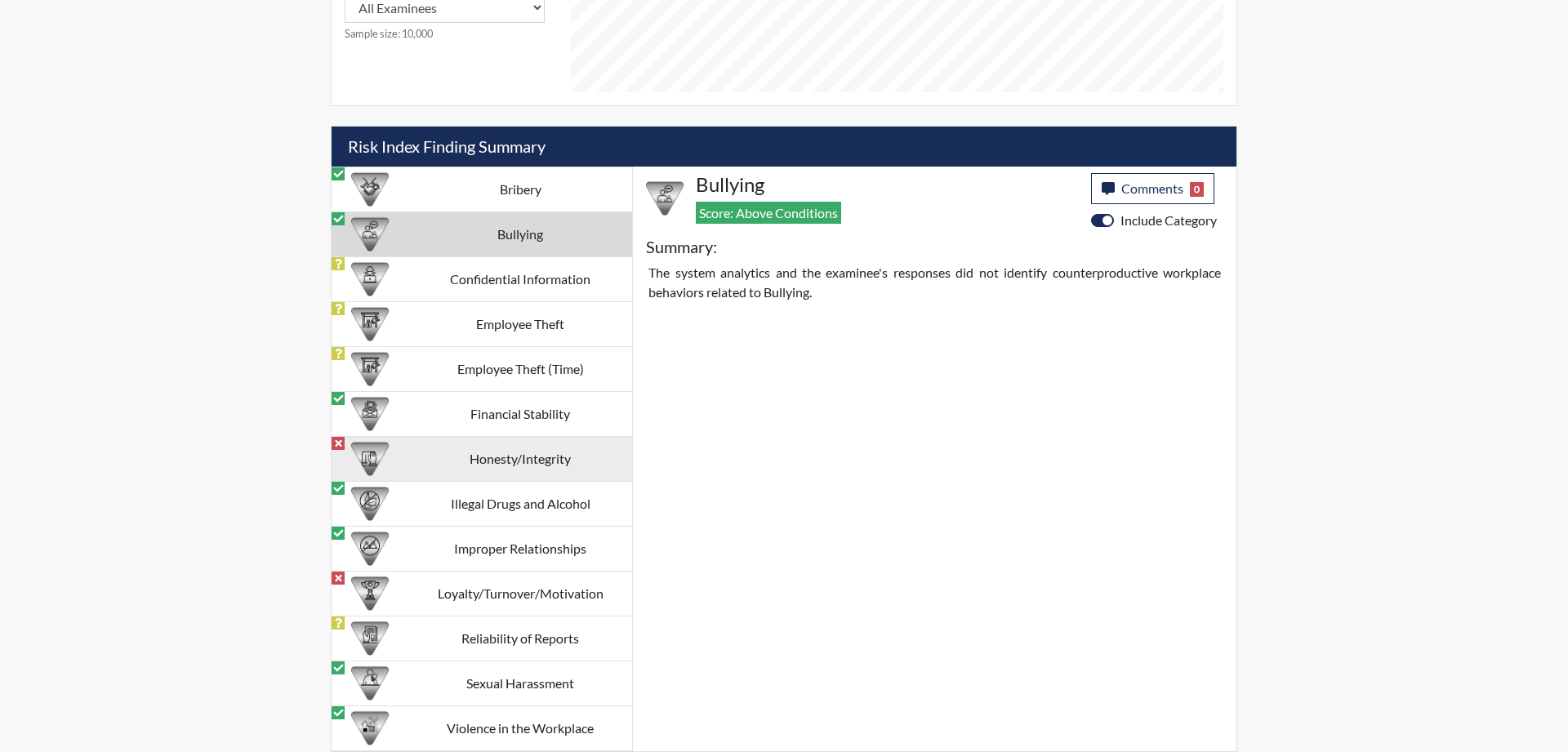
select select
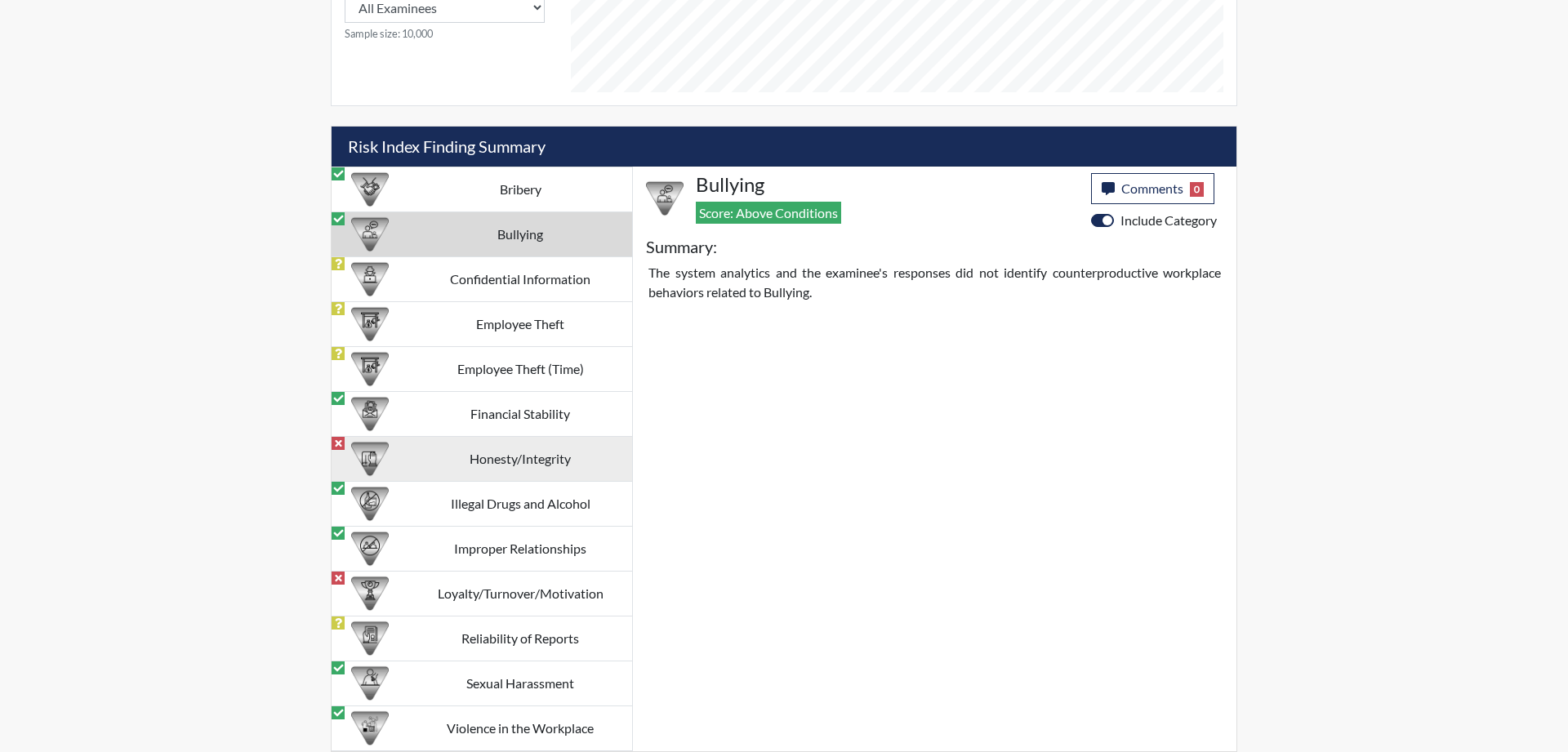
select select
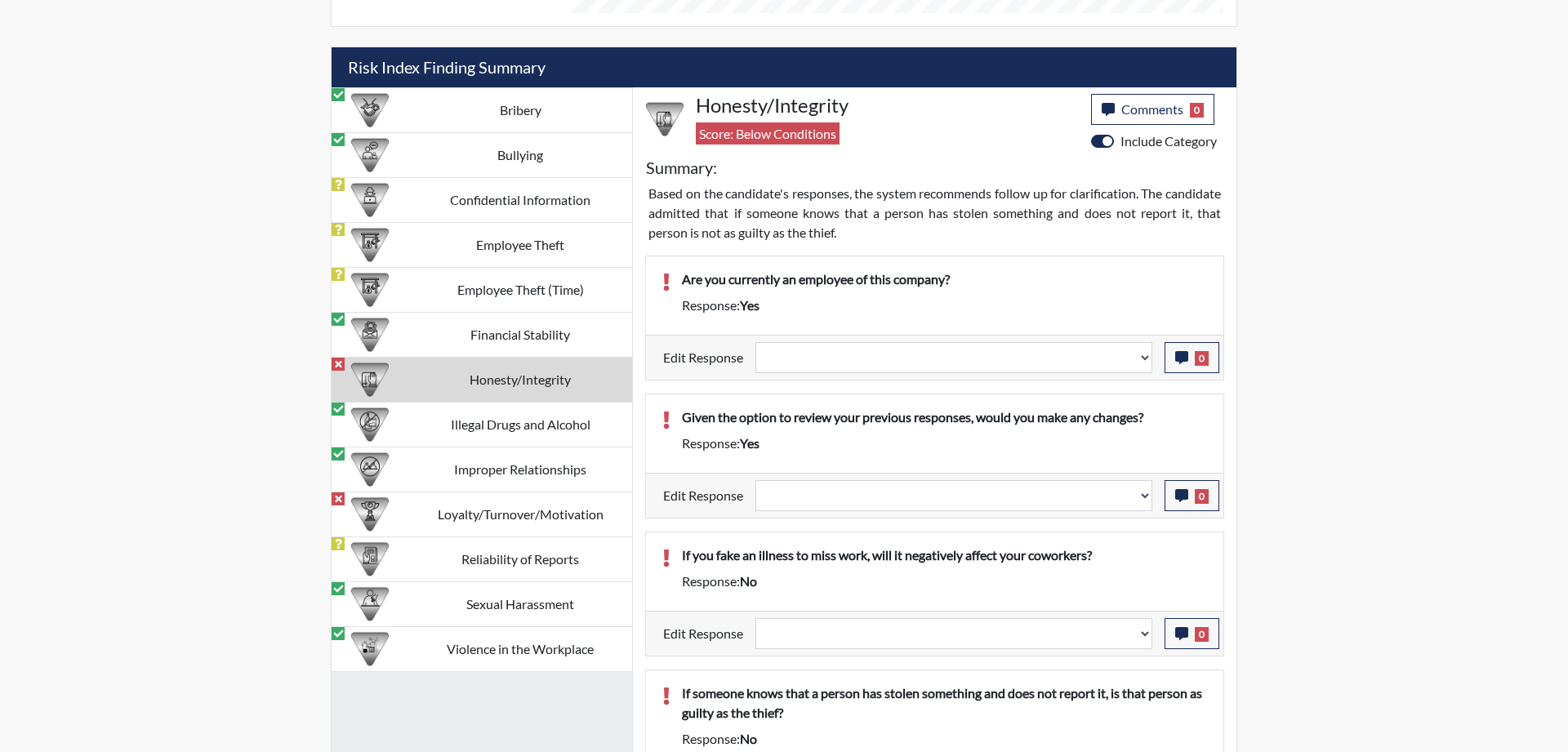
scroll to position [1485, 0]
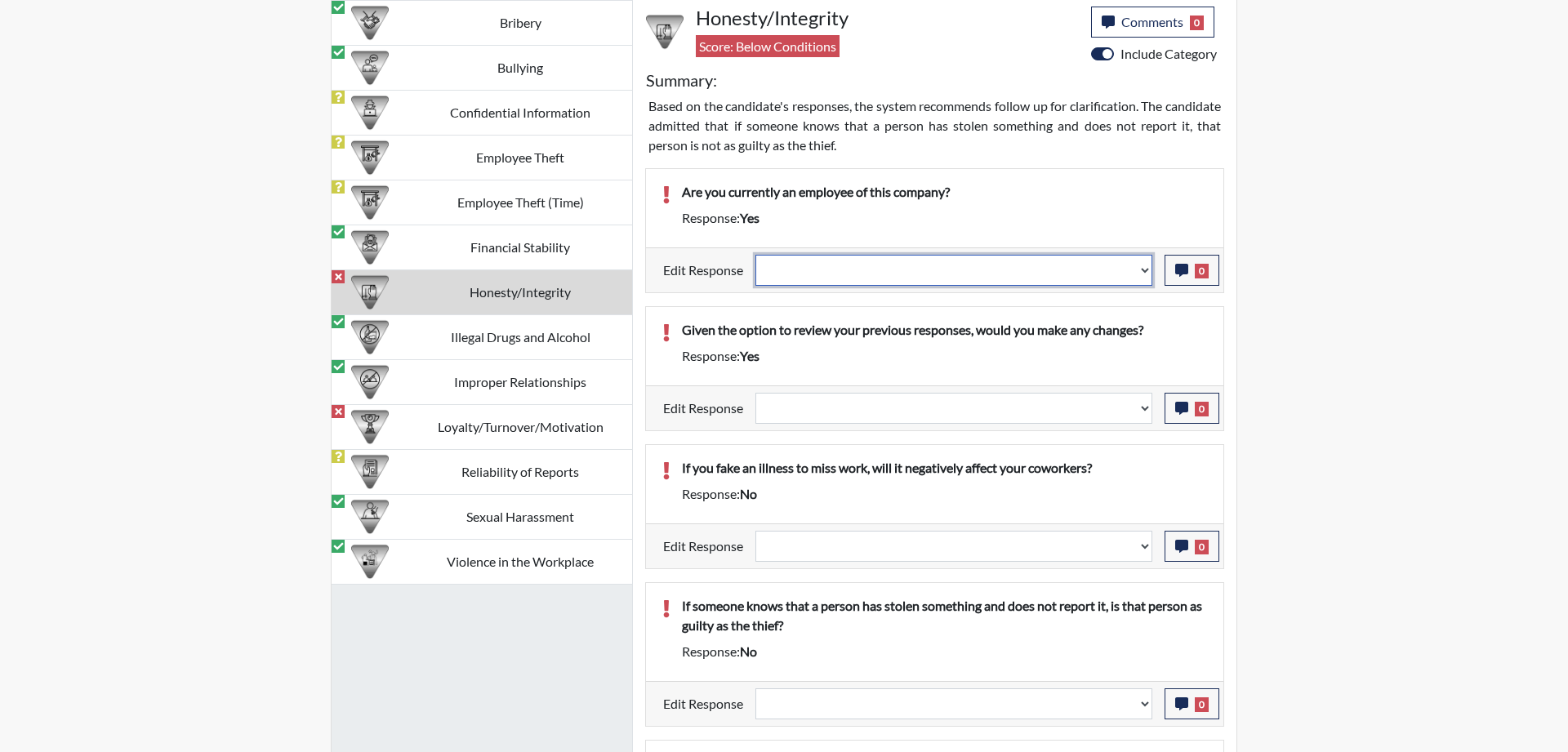
click at [755, 255] on select "Question is not relevant. Results will be updated. Reasonable explanation provi…" at bounding box center [953, 270] width 397 height 31
select select "revert"
click option "Clear the response edit. Results will be updated." at bounding box center [0, 0] width 0 height 0
select select
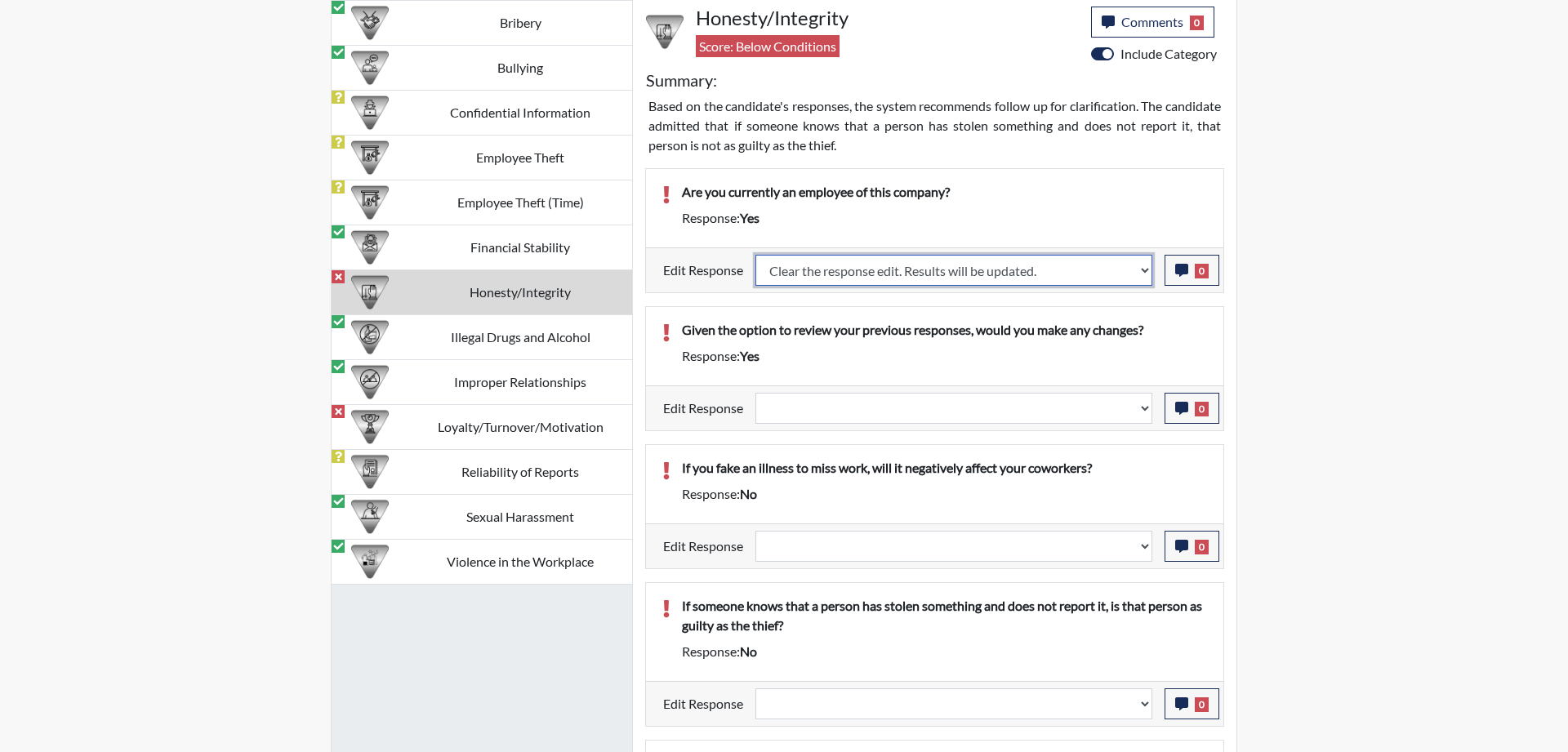
select select
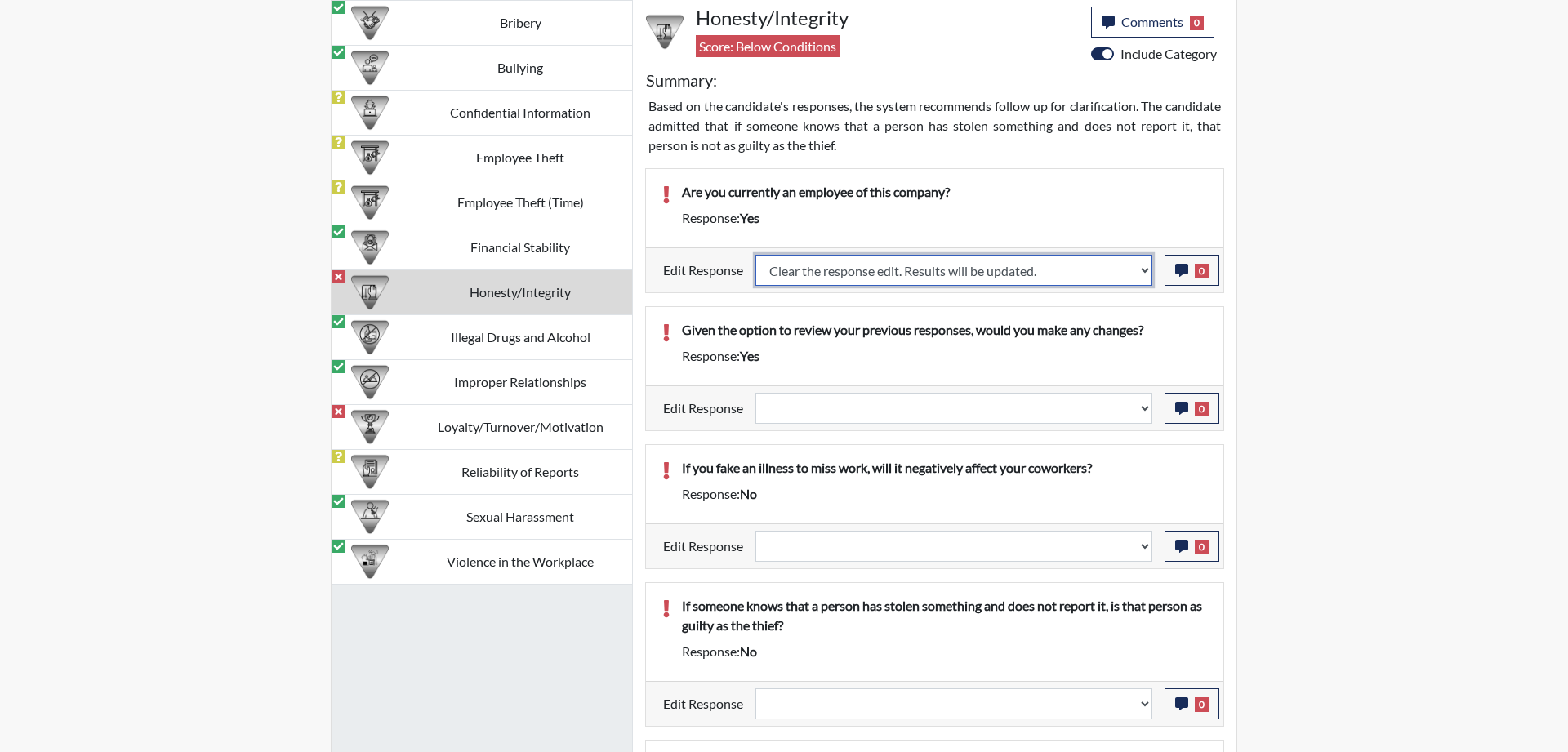
select select
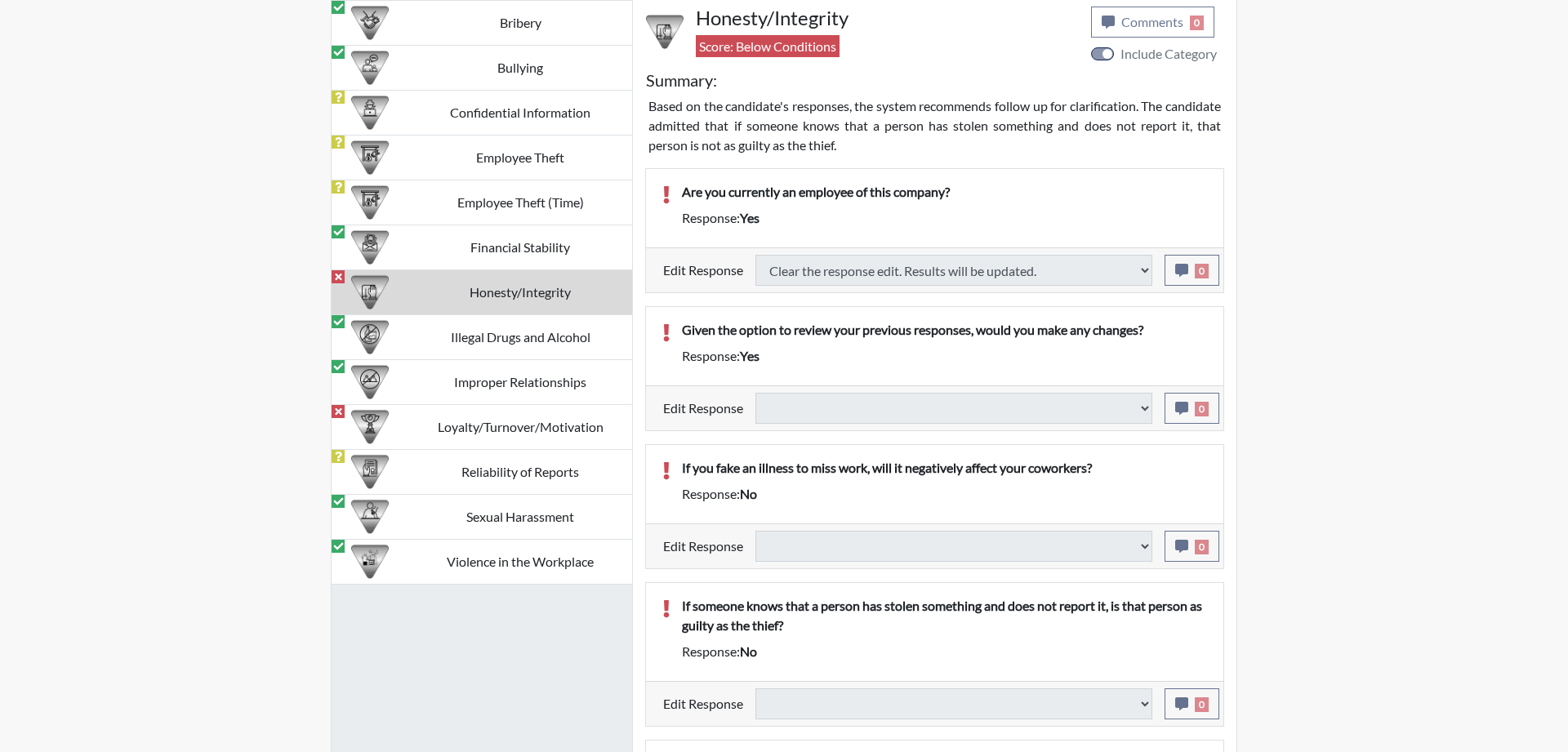
select select
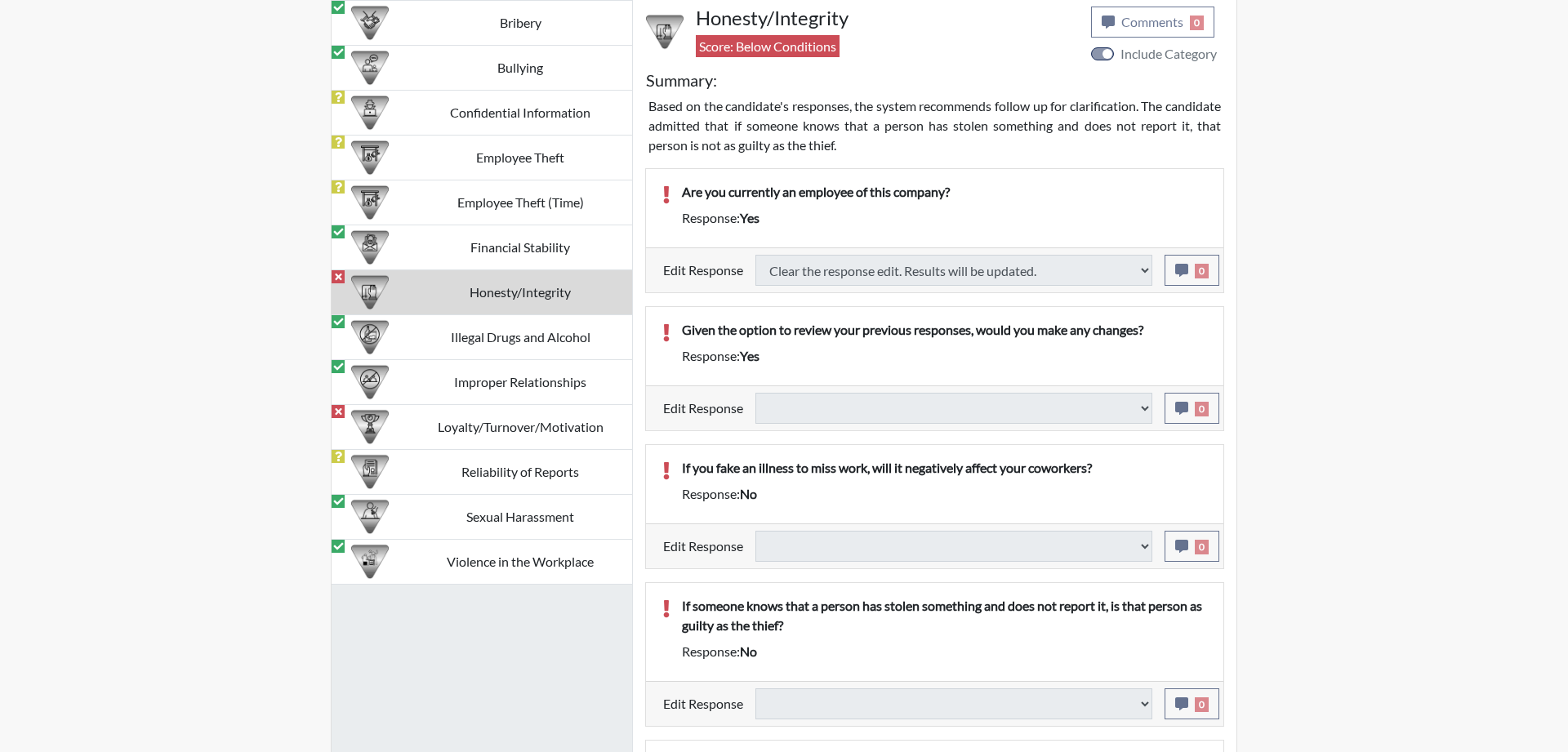
select select
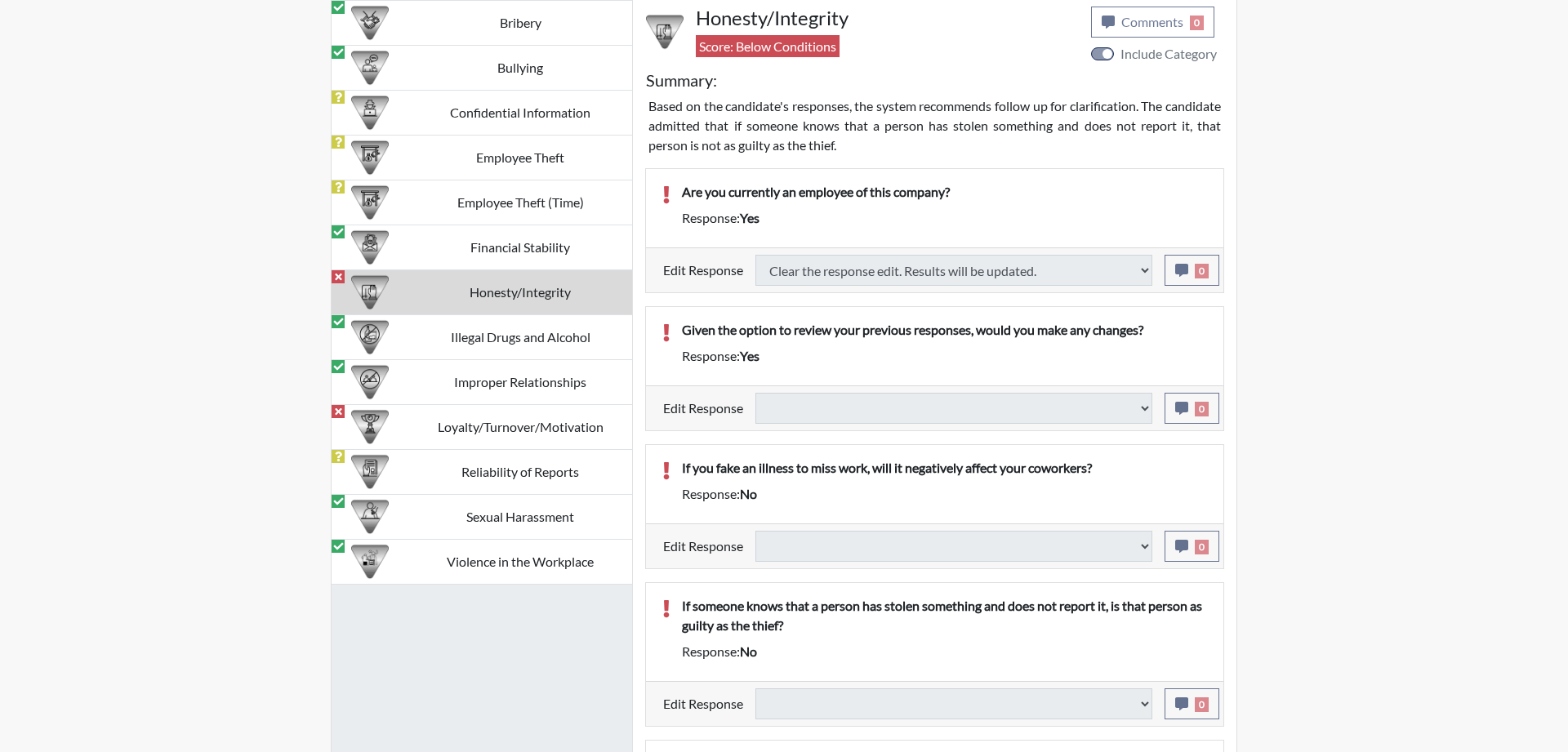
select select
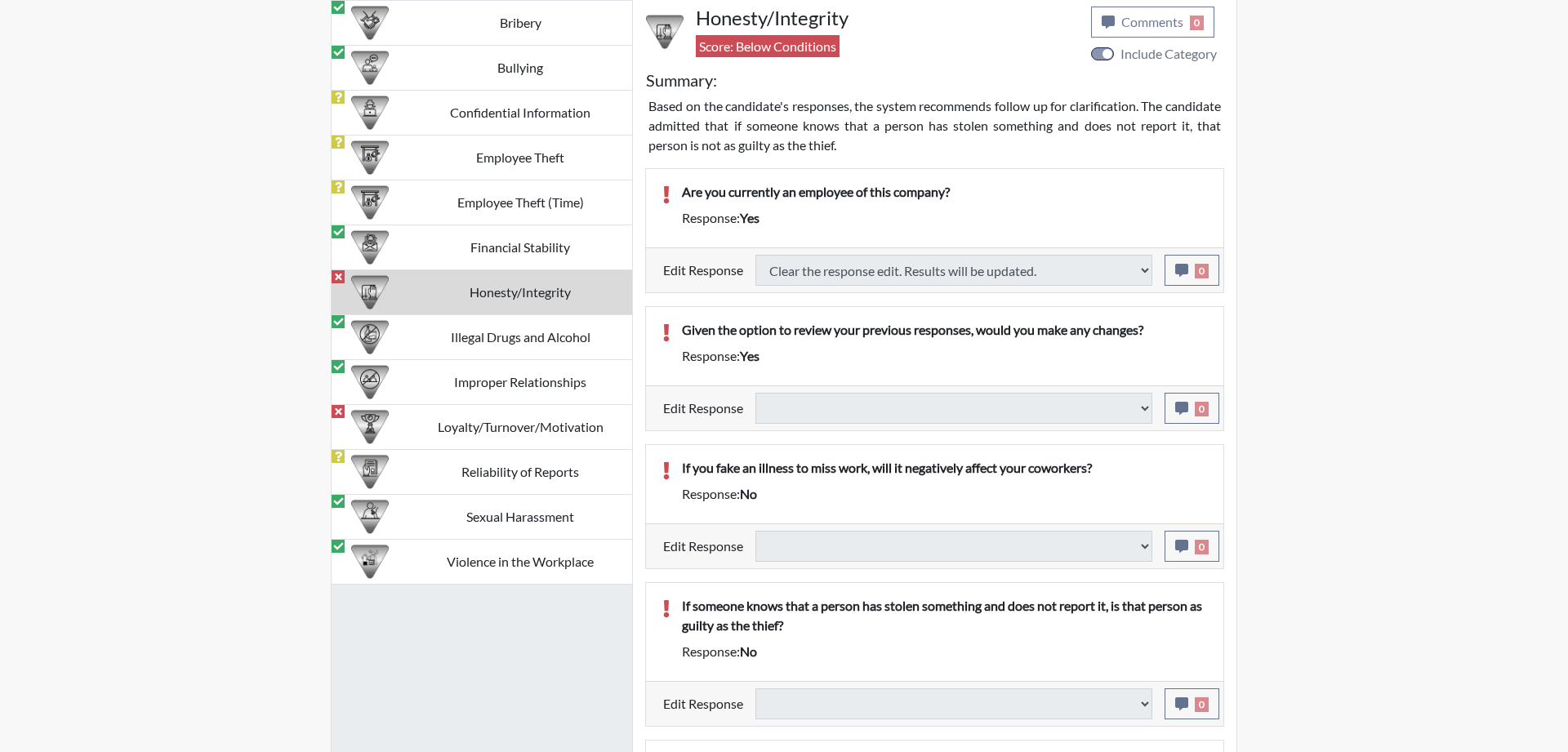
select select
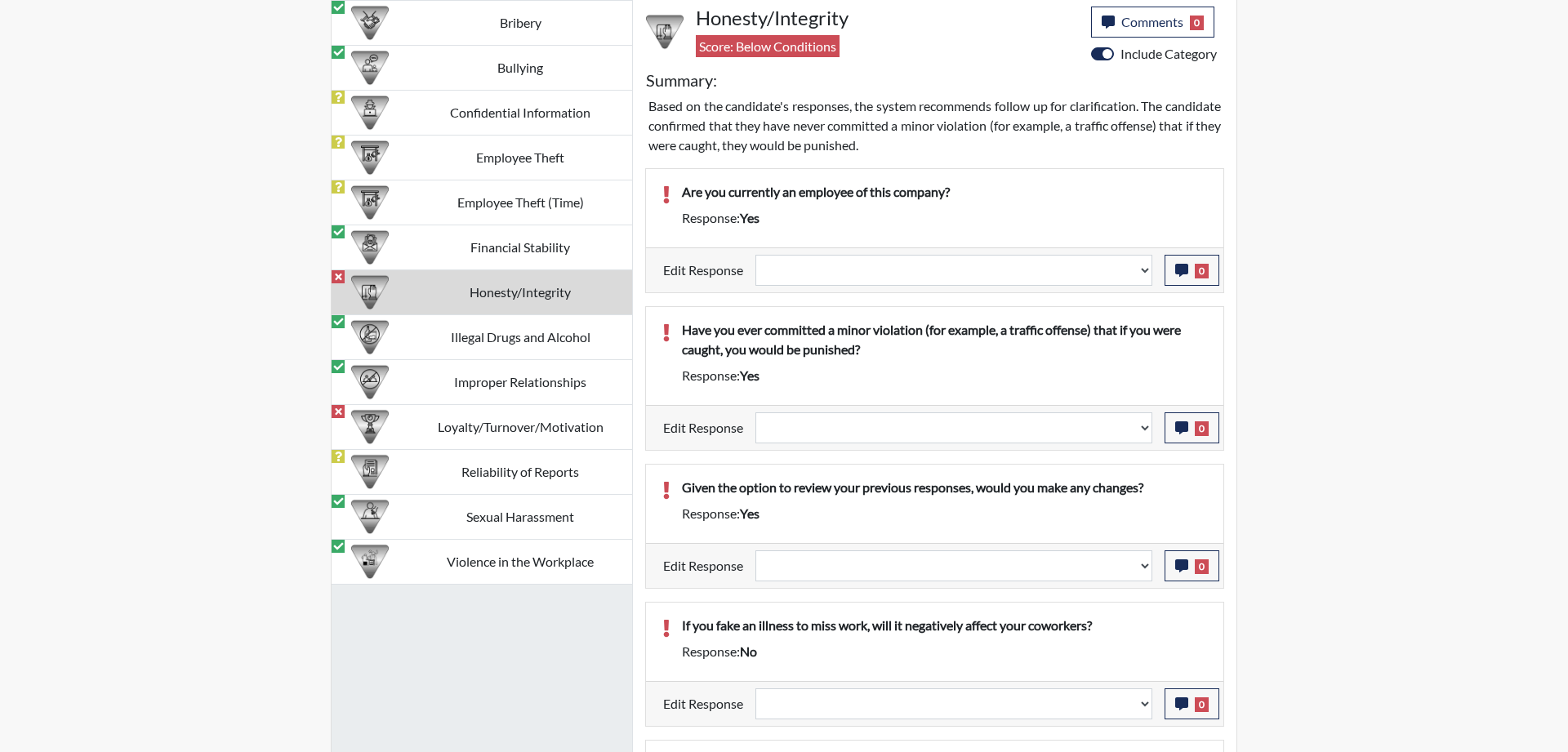
click at [528, 288] on td "Honesty/Integrity" at bounding box center [520, 292] width 224 height 45
click at [755, 255] on select "Question is not relevant. Results will be updated. Reasonable explanation provi…" at bounding box center [953, 270] width 397 height 31
select select "reasonable-explanation-provided"
click option "Reasonable explanation provided. Results will be updated." at bounding box center [0, 0] width 0 height 0
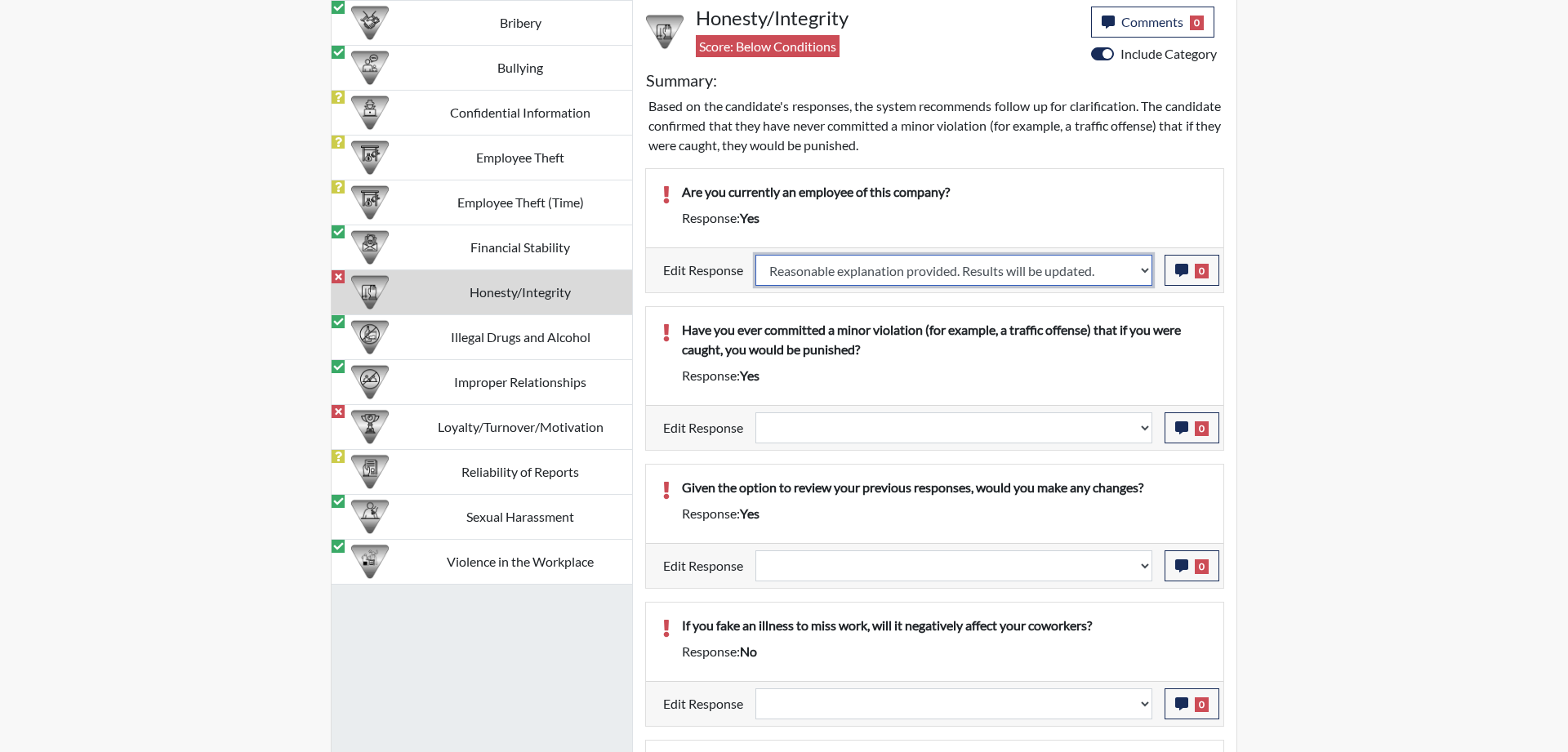
select select
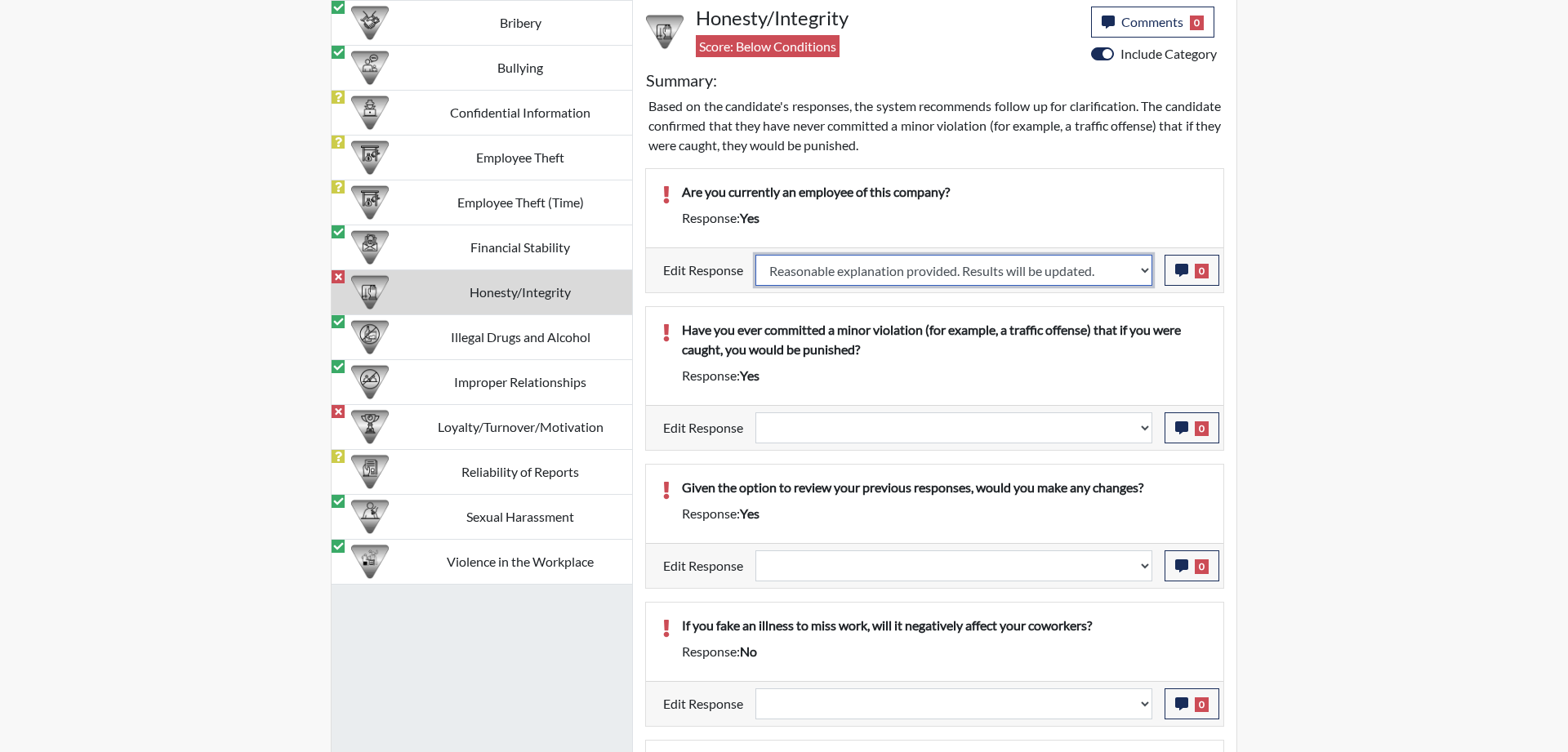
select select
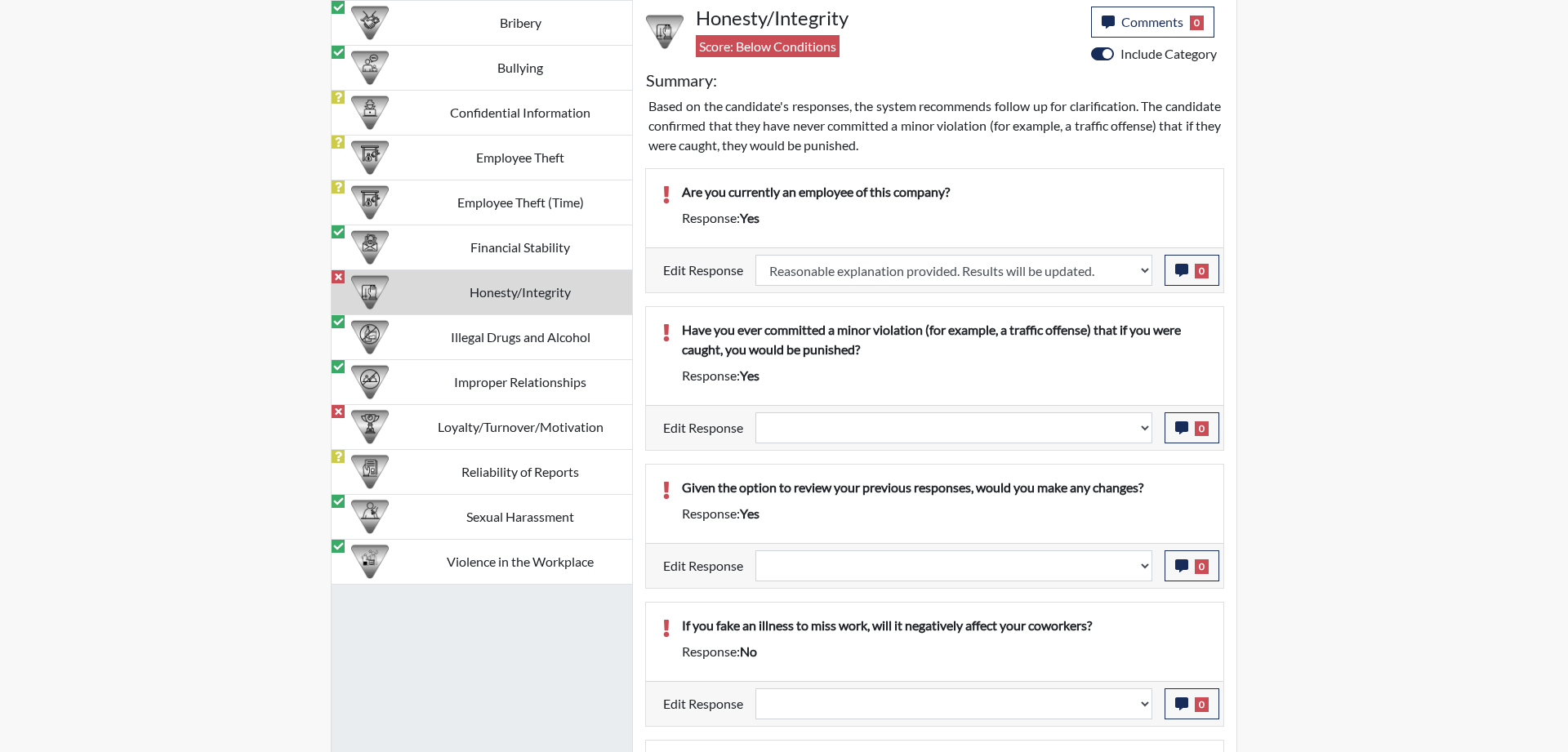
select select
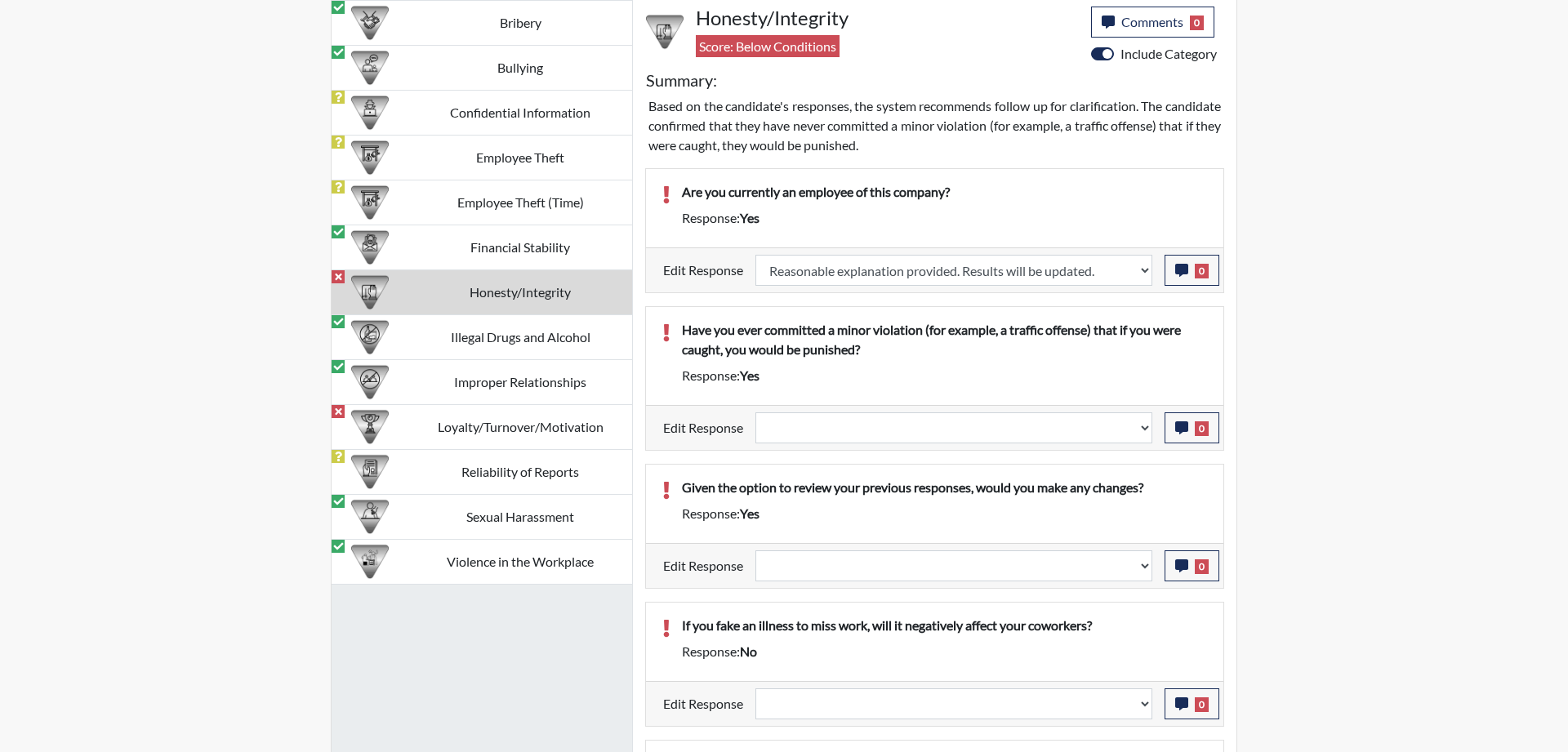
select select
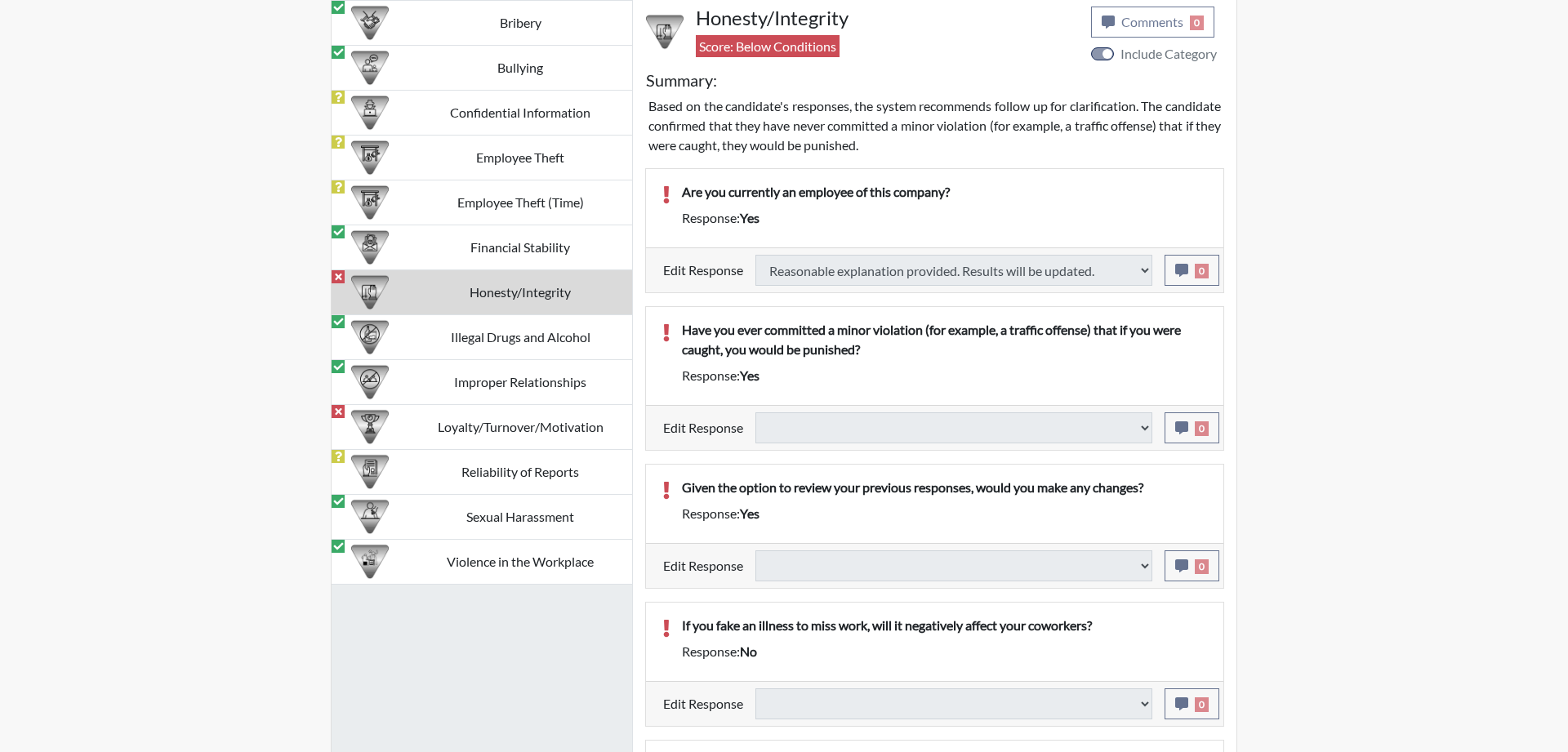
select select
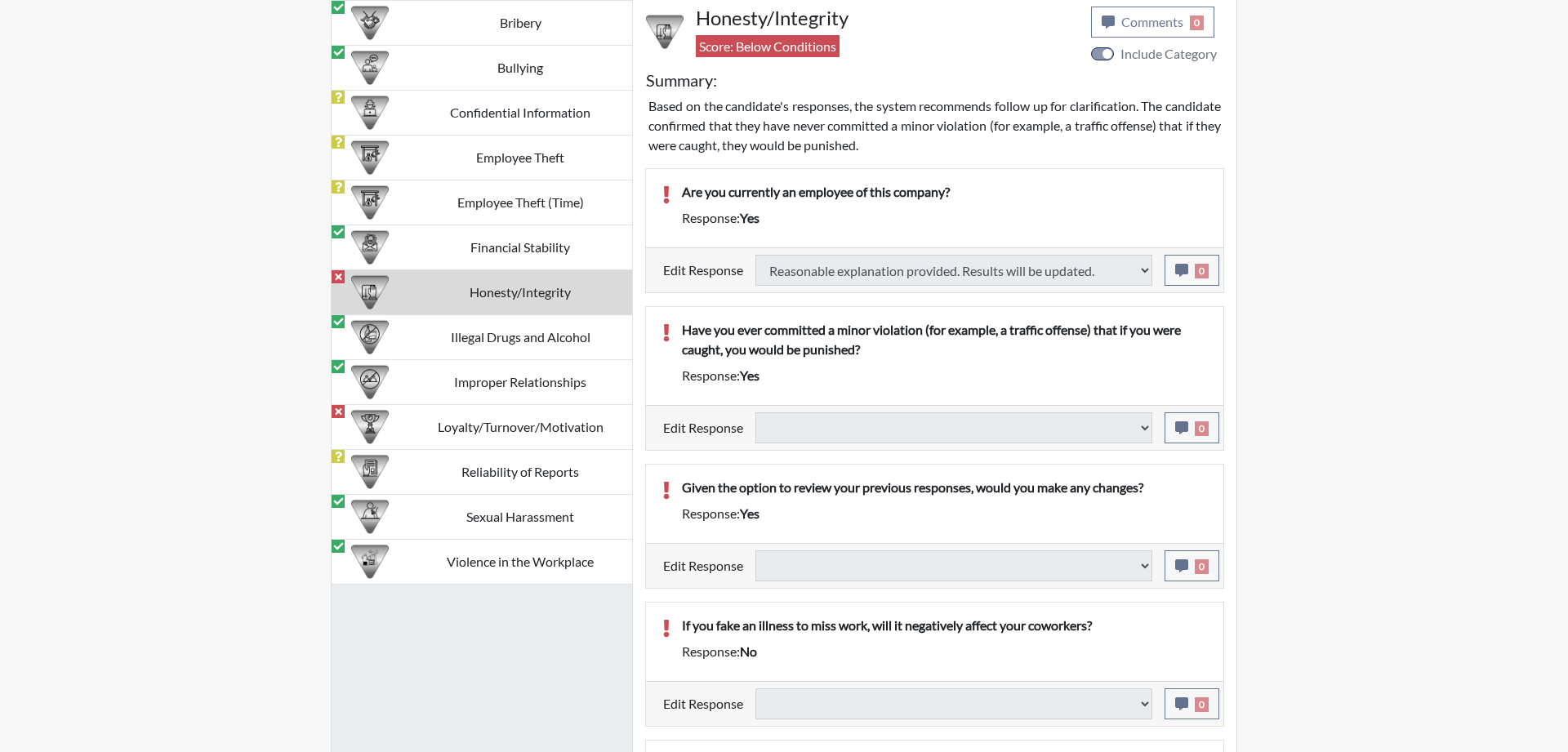
select select
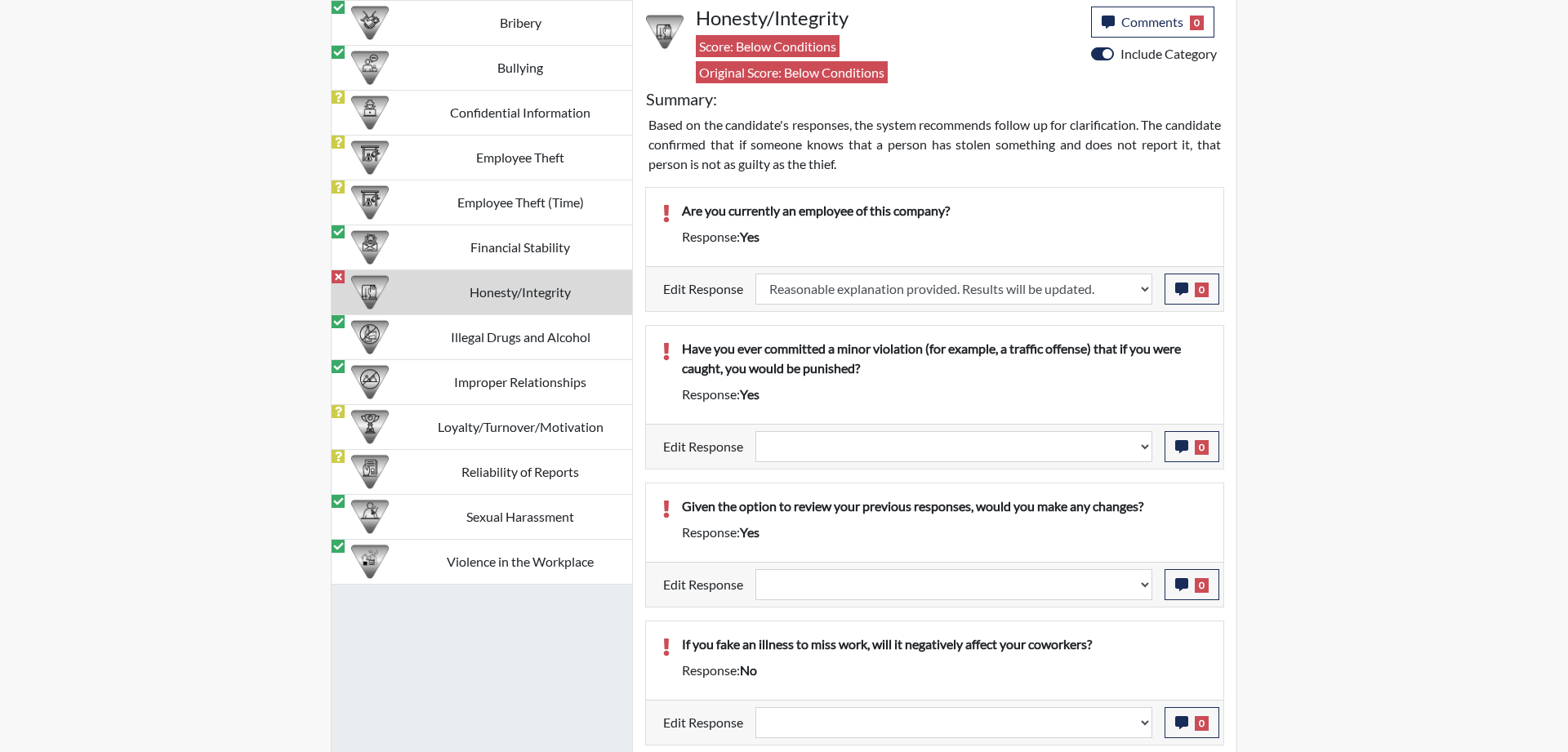
scroll to position [189, 679]
click at [755, 274] on select "Question is not relevant. Results will be updated. Reasonable explanation provi…" at bounding box center [953, 289] width 397 height 31
select select "confirmed"
click option "Response confirmed, which places the score below conditions." at bounding box center [0, 0] width 0 height 0
select select
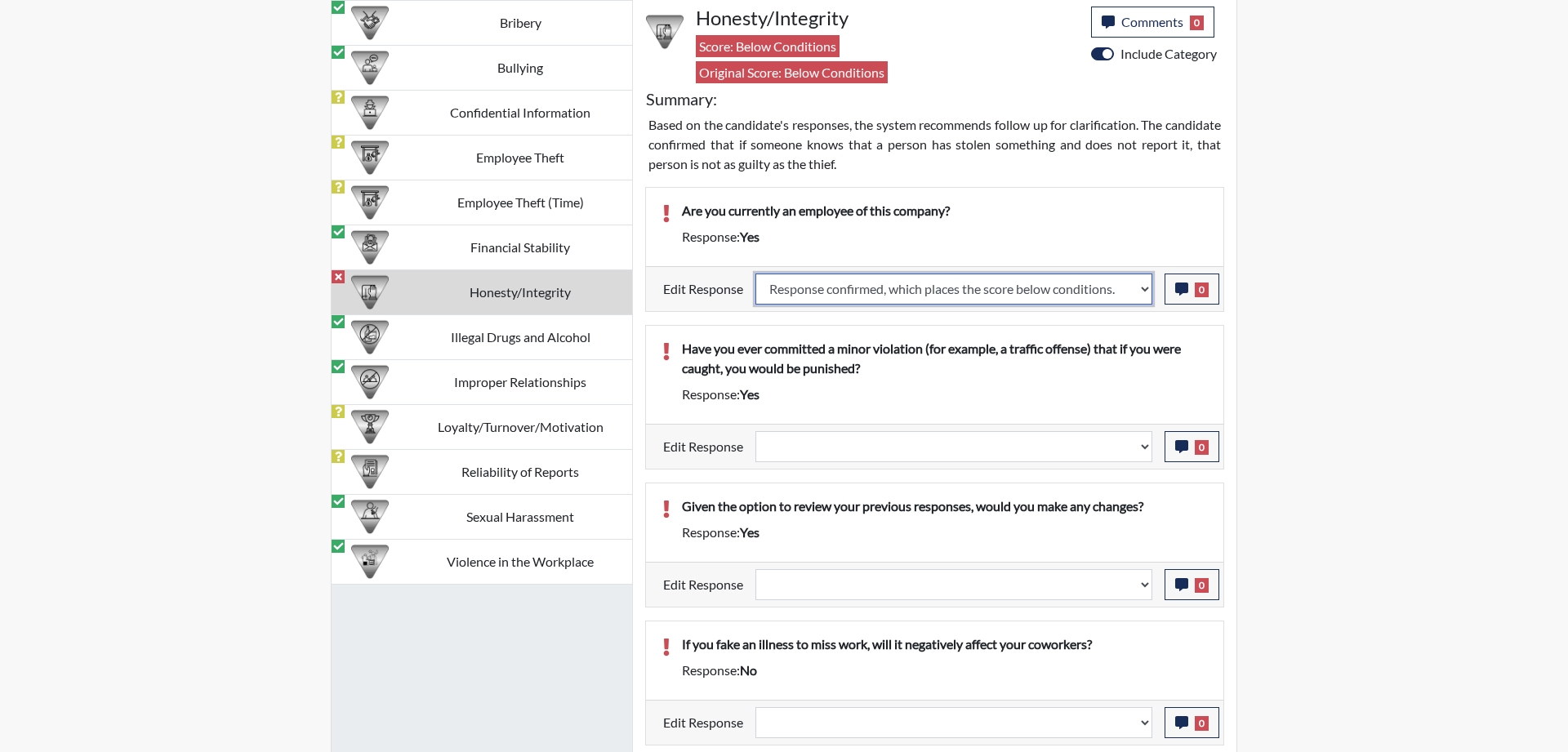
select select
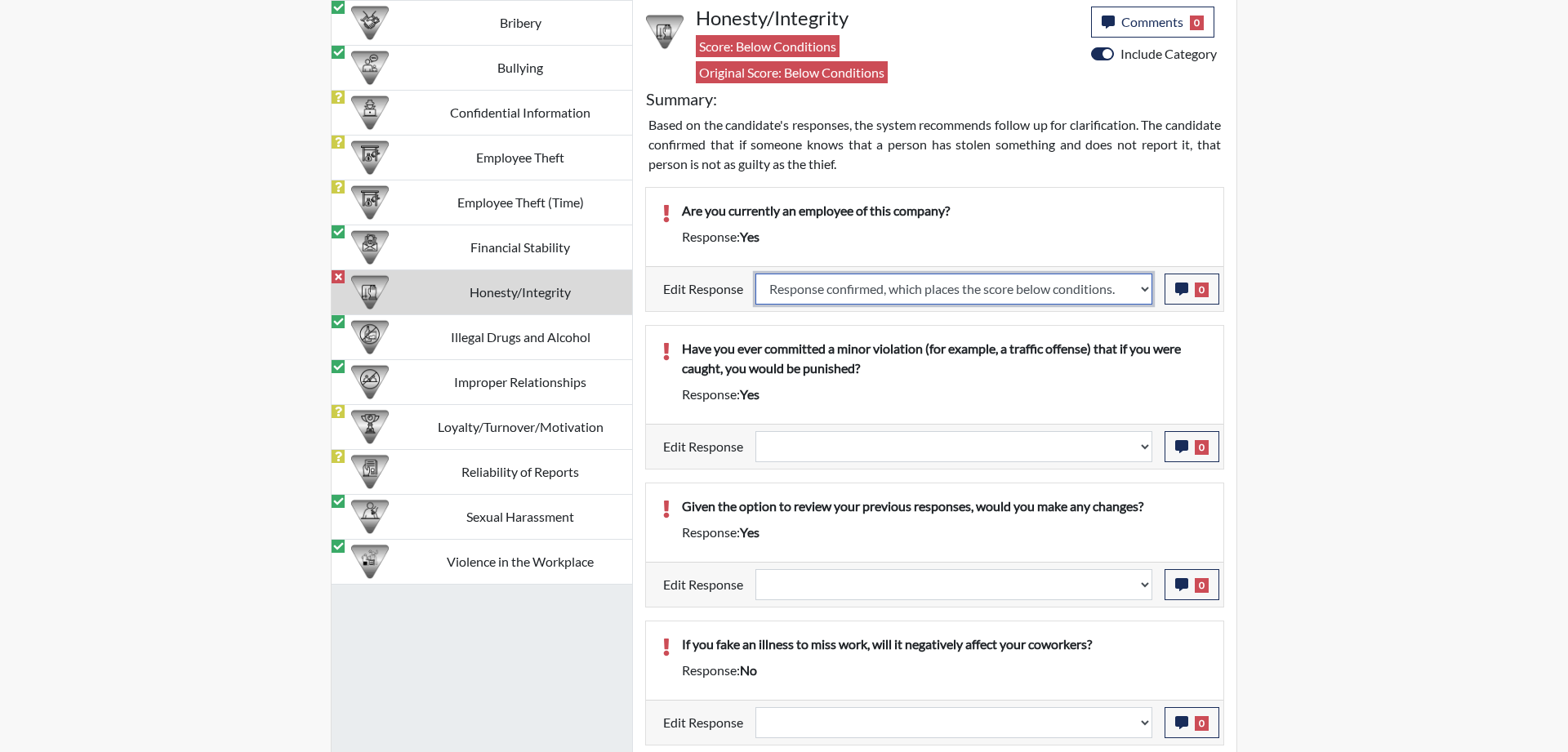
select select
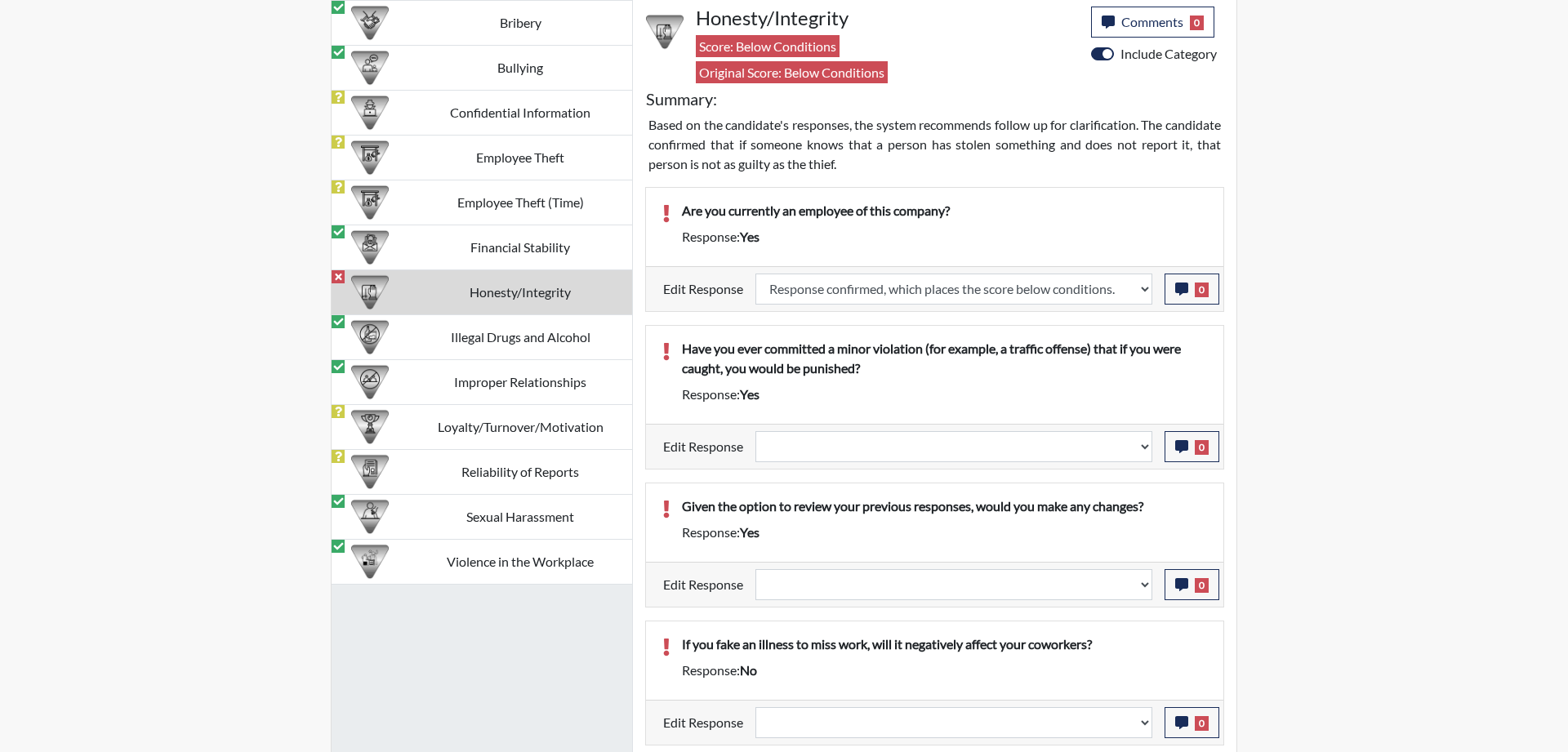
select select
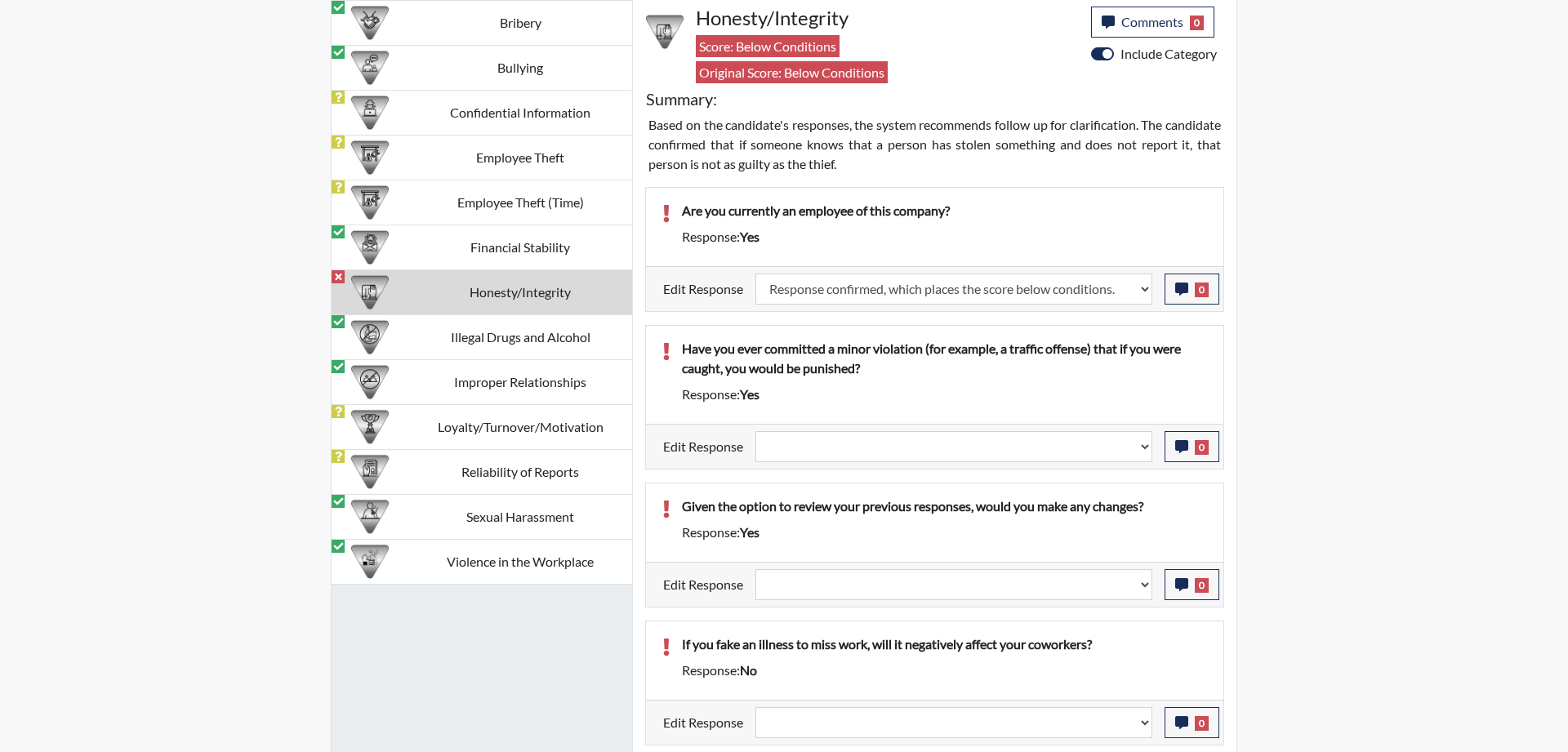
select select
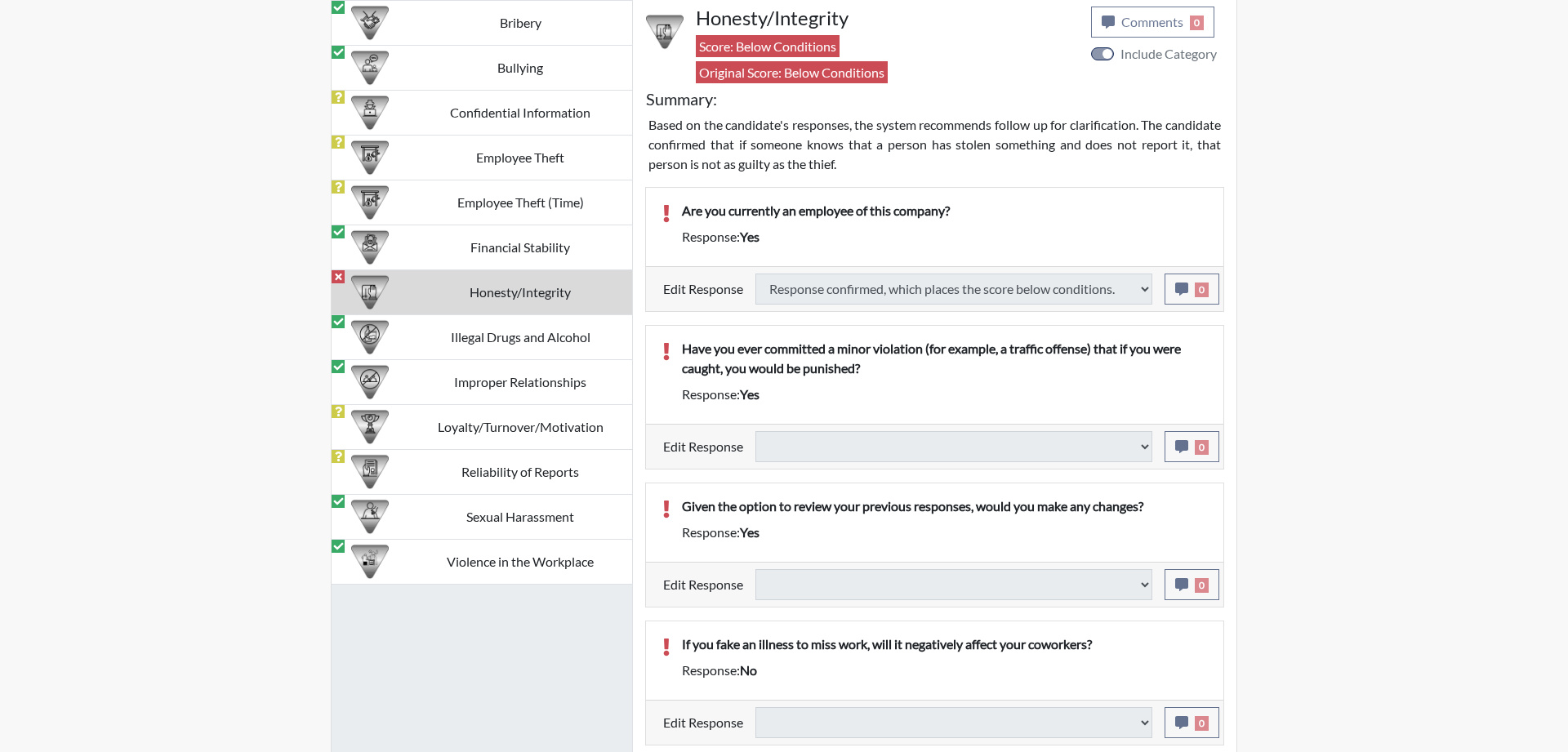
select select
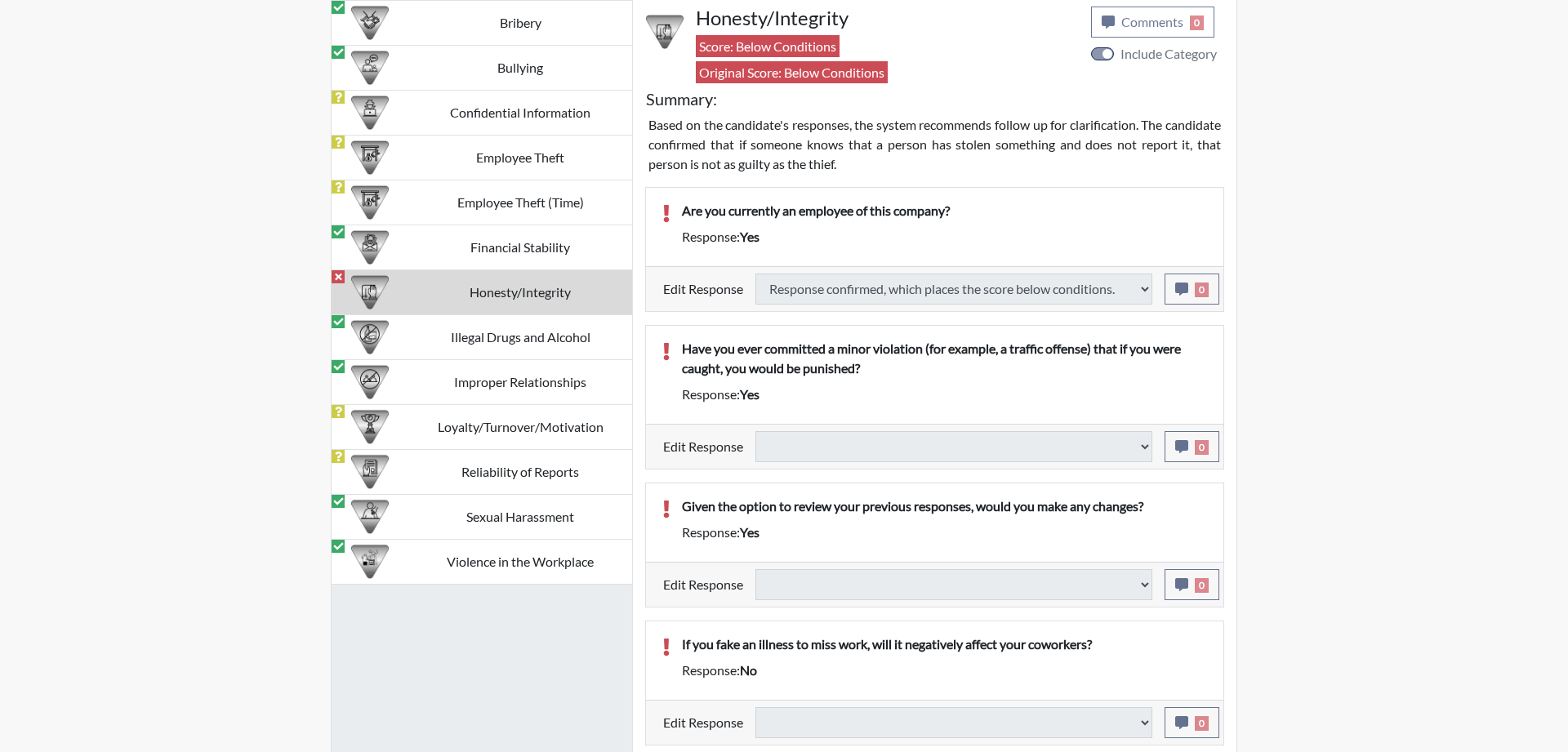
select select
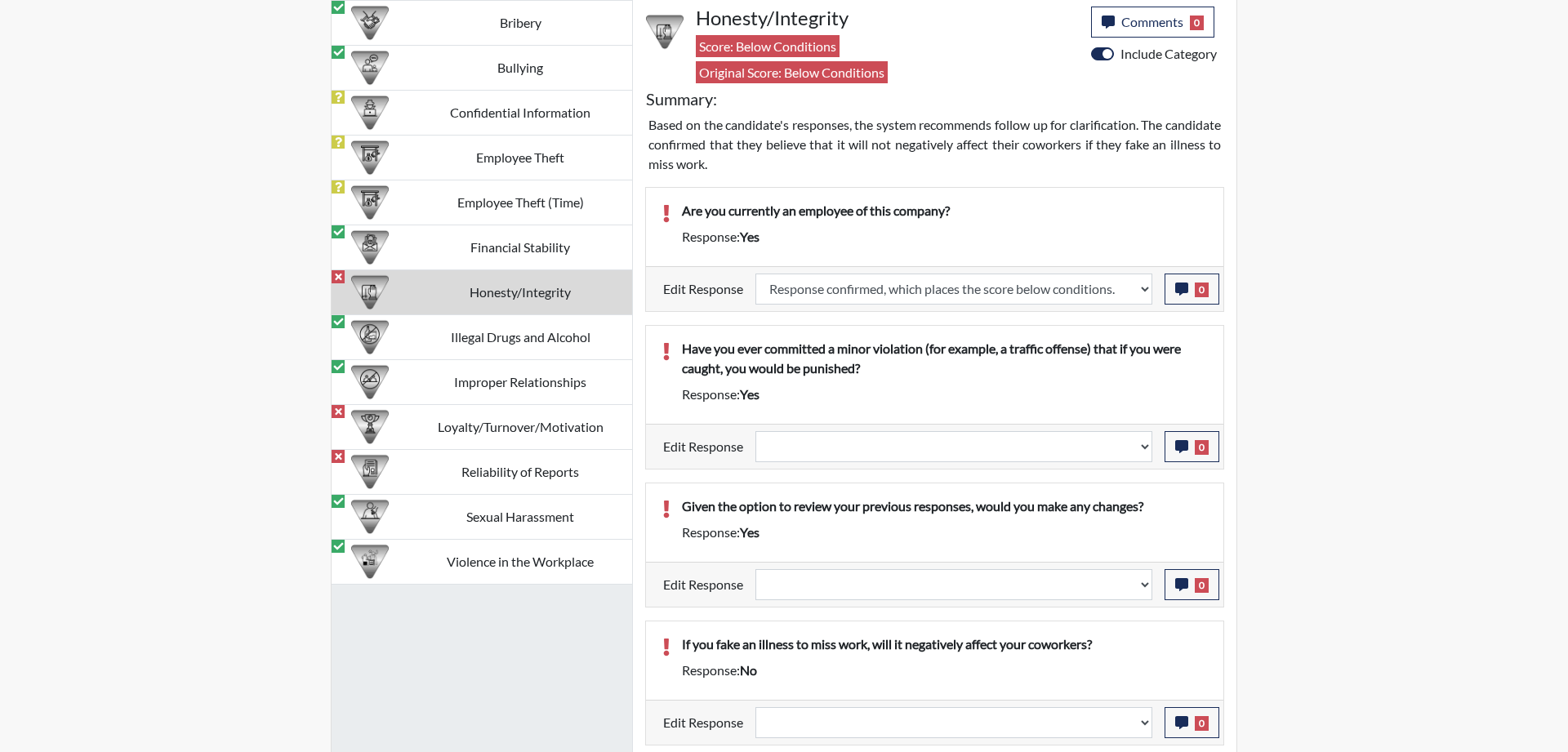
click at [1153, 285] on div "Question is not relevant. Results will be updated. Reasonable explanation provi…" at bounding box center [954, 289] width 421 height 31
click at [755, 274] on select "Question is not relevant. Results will be updated. Reasonable explanation provi…" at bounding box center [953, 289] width 397 height 31
select select "irrelevant"
click option "Question is not relevant. Results will be updated." at bounding box center [0, 0] width 0 height 0
select select
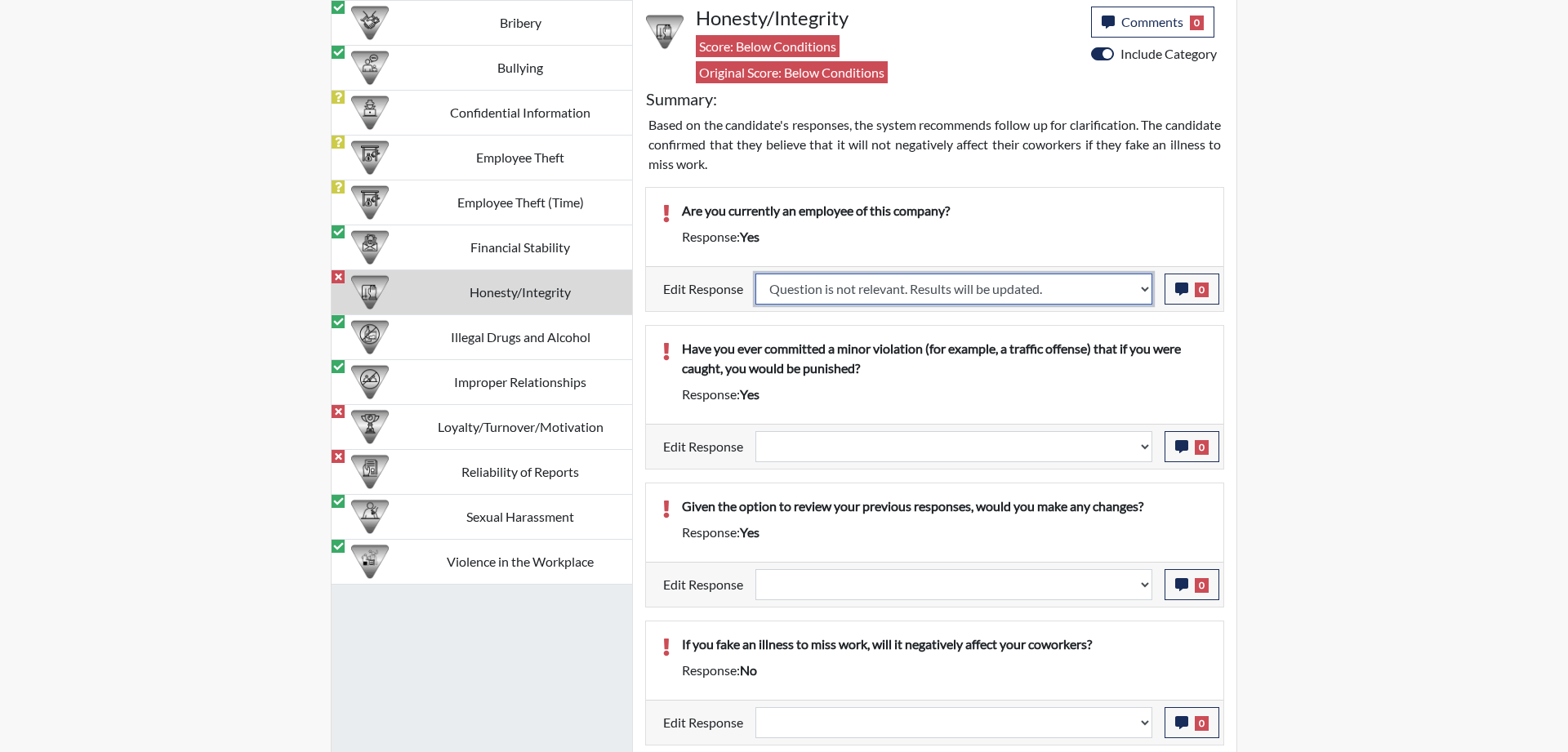
select select
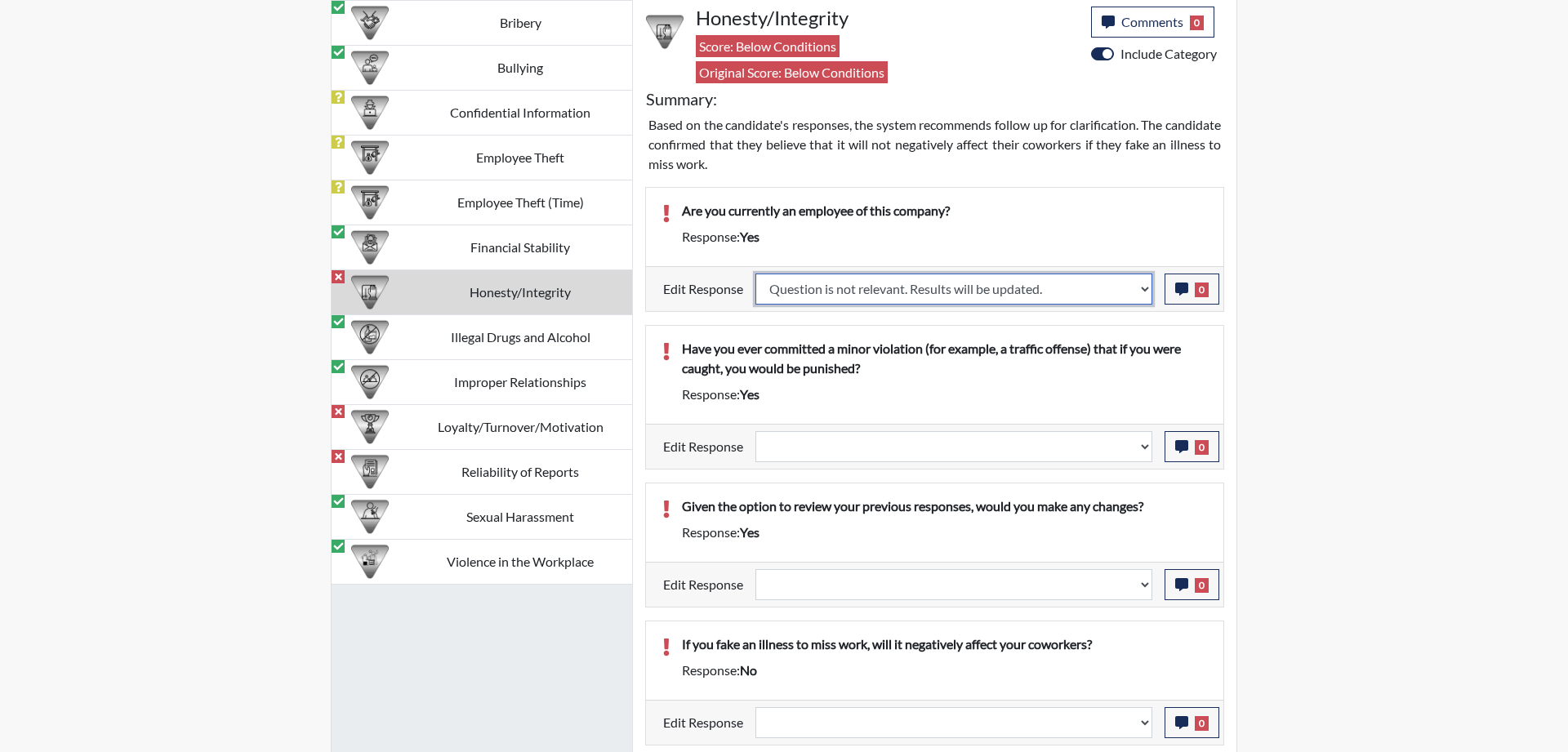
select select
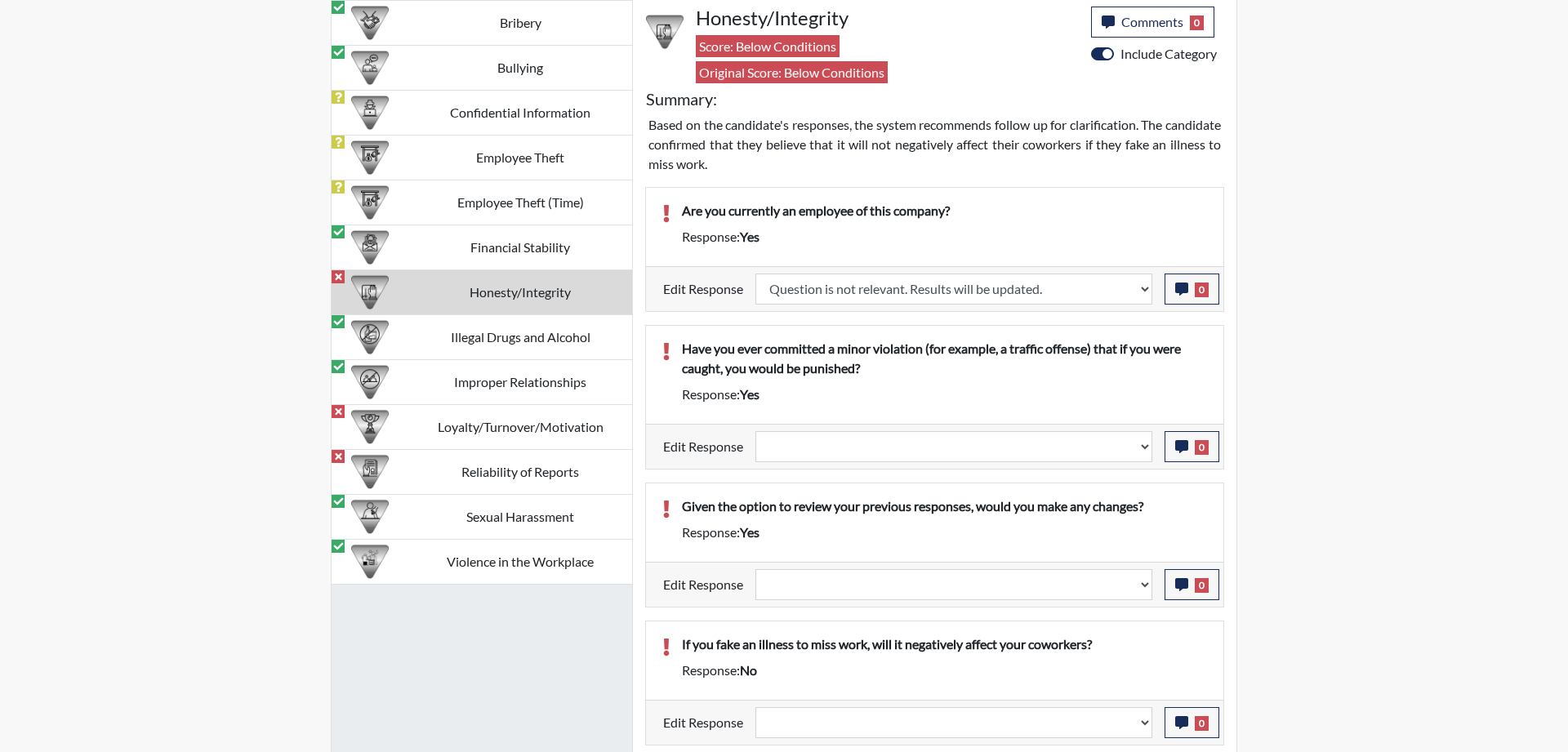
select select
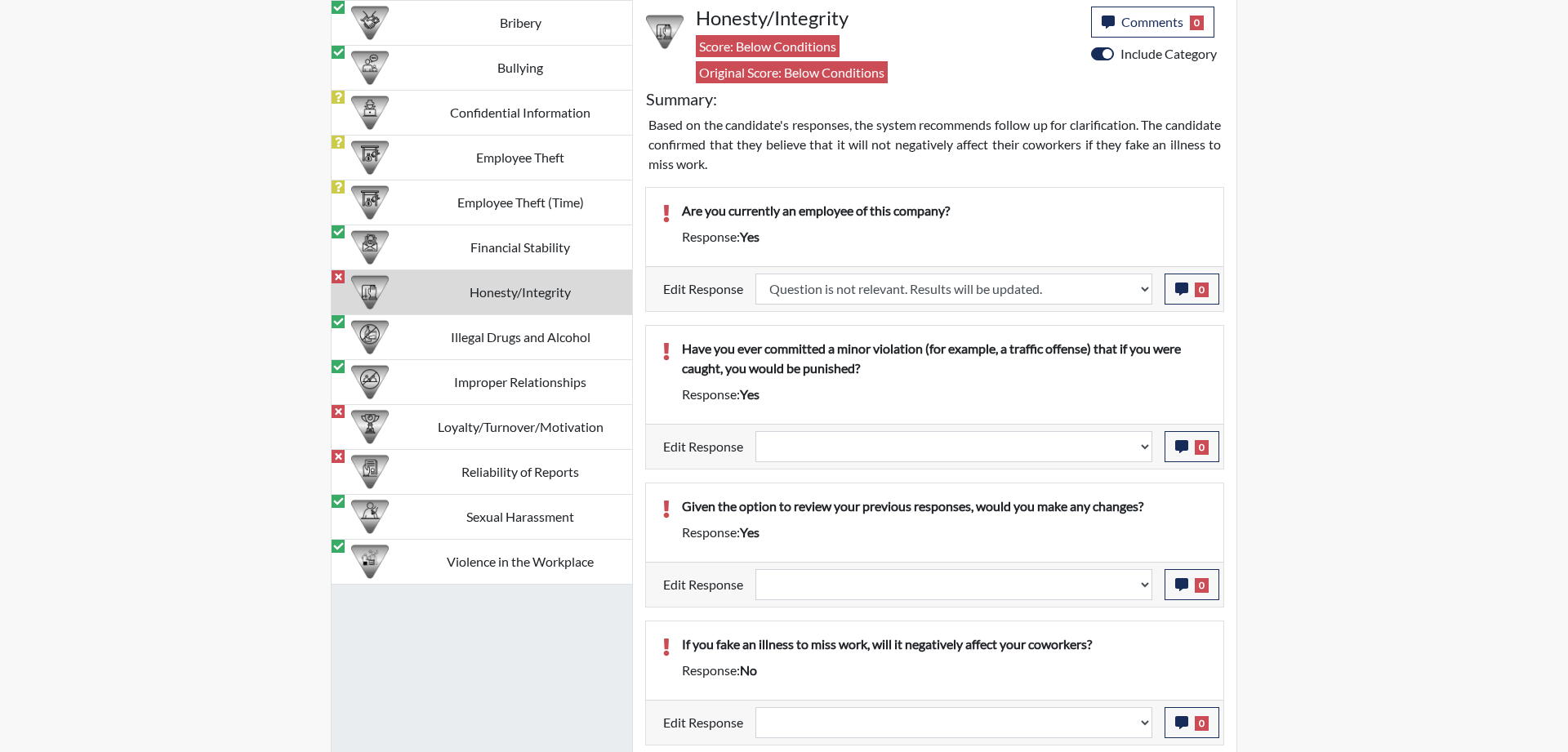
select select
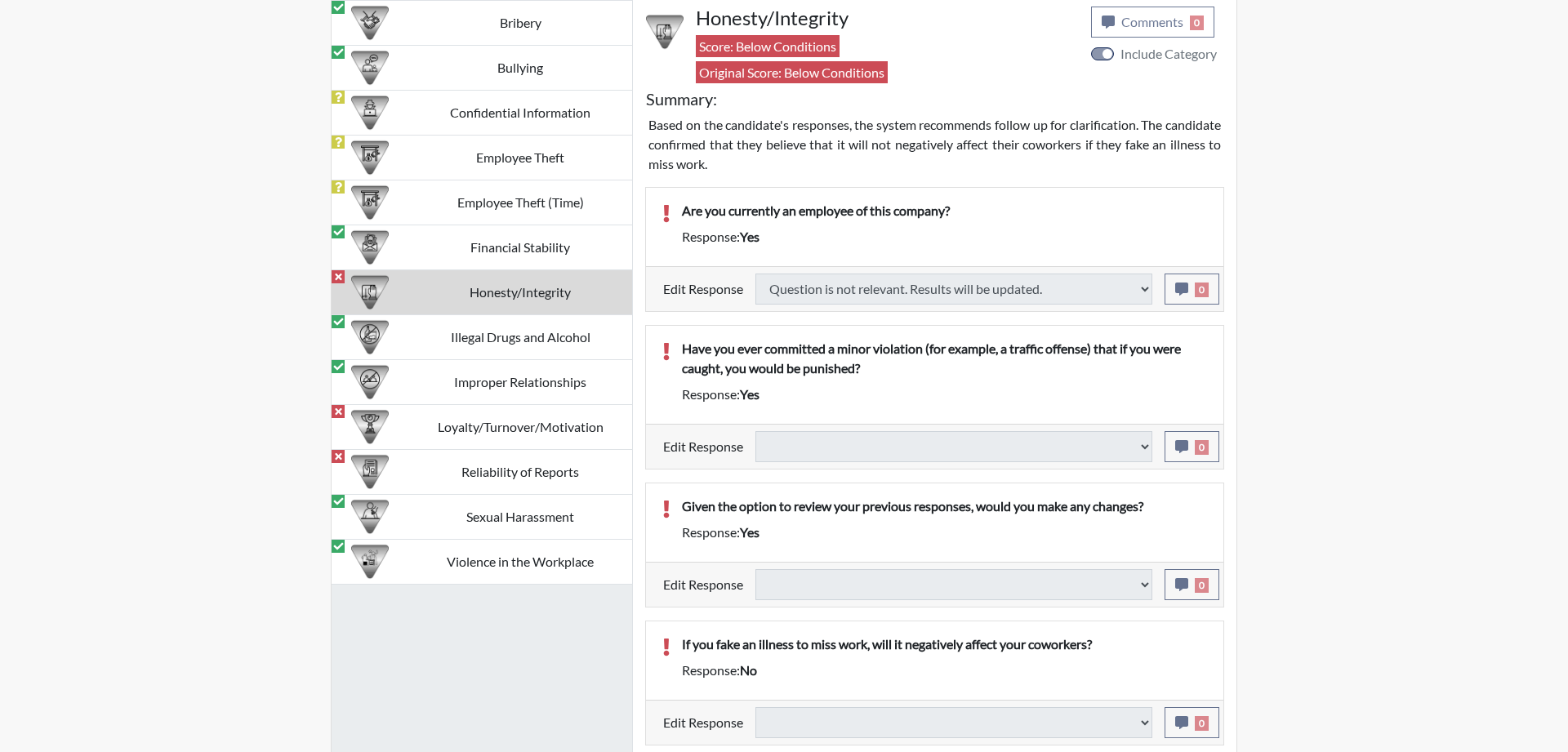
select select
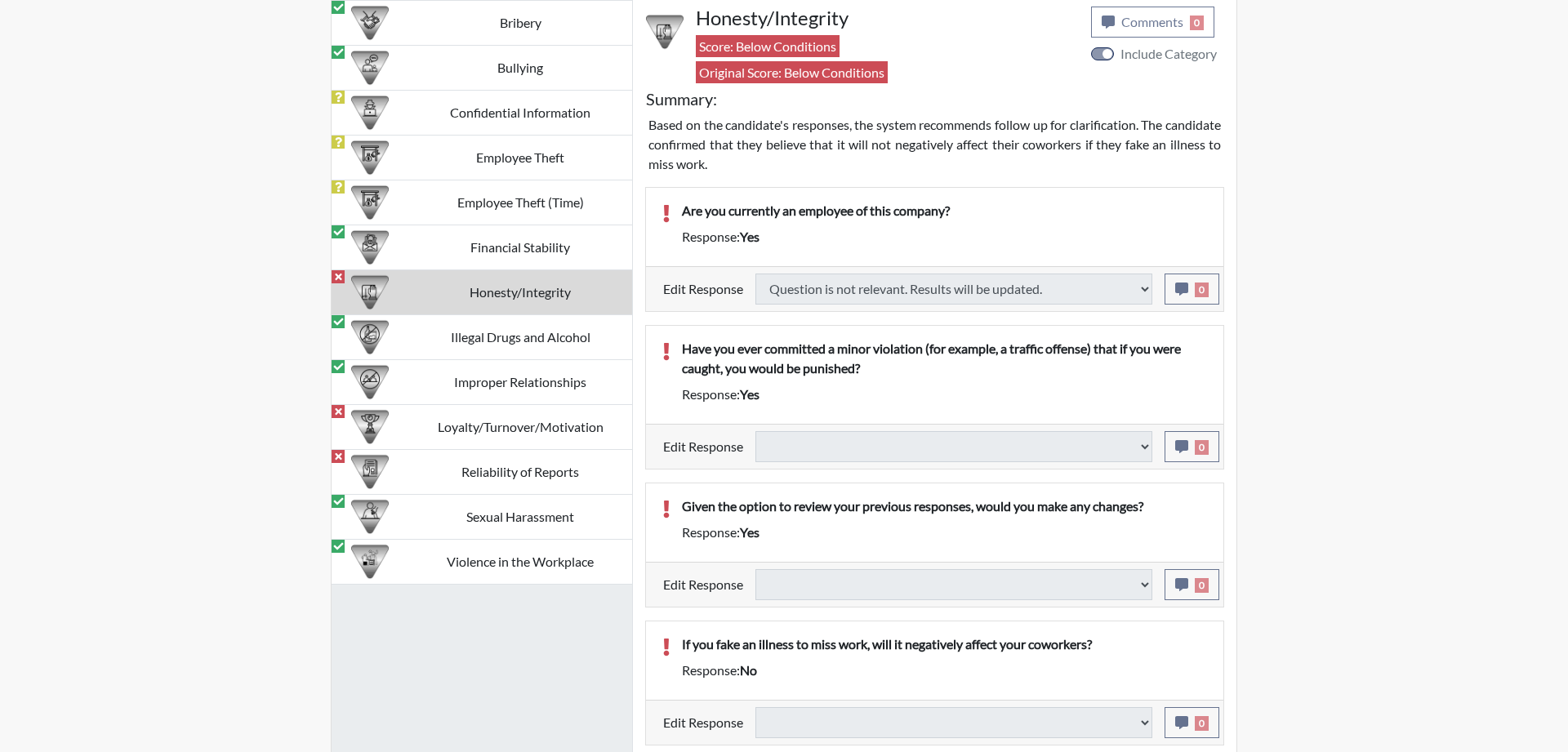
select select
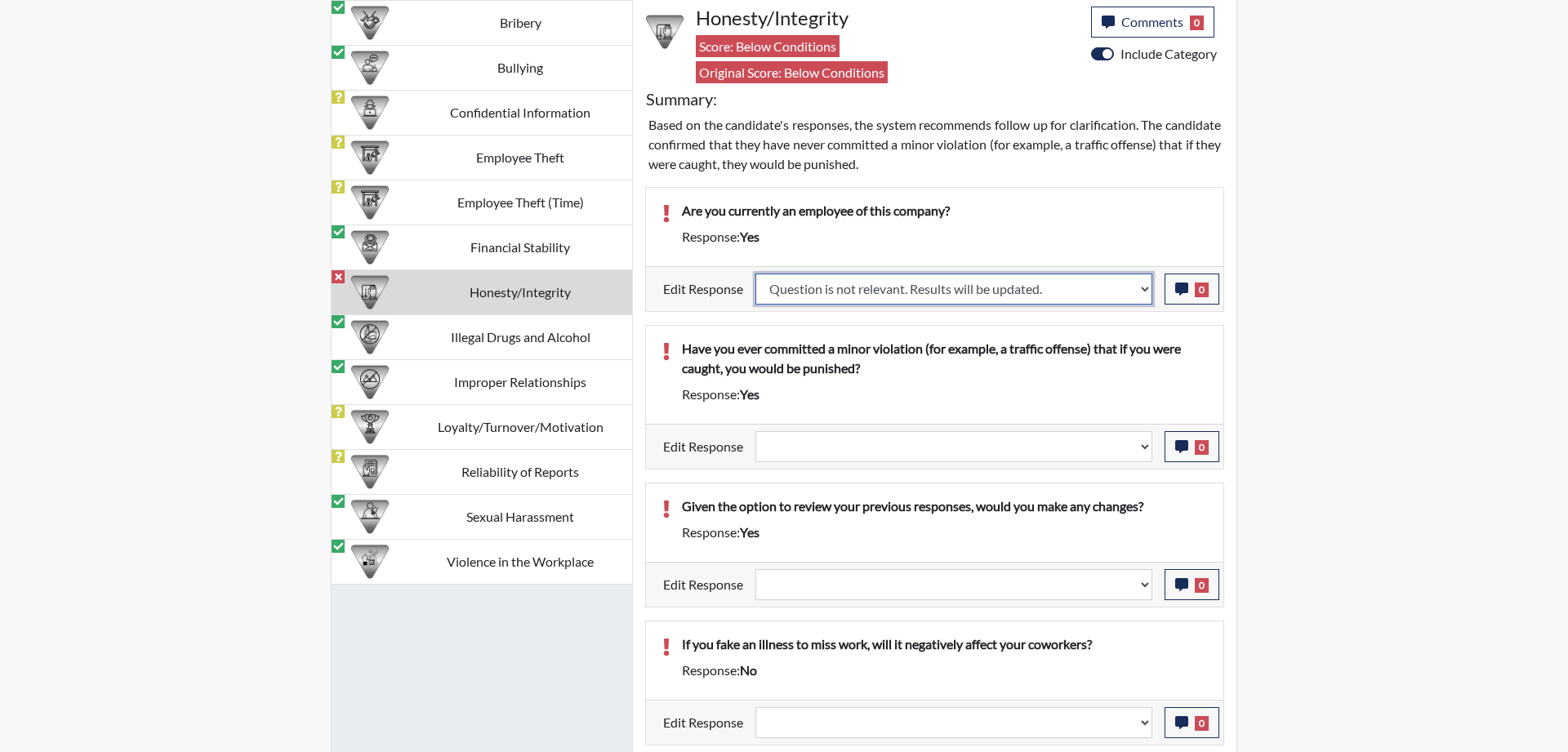
click at [755, 274] on select "Question is not relevant. Results will be updated. Reasonable explanation provi…" at bounding box center [953, 289] width 397 height 31
select select "reasonable-explanation-provided"
click option "Reasonable explanation provided. Results will be updated." at bounding box center [0, 0] width 0 height 0
select select
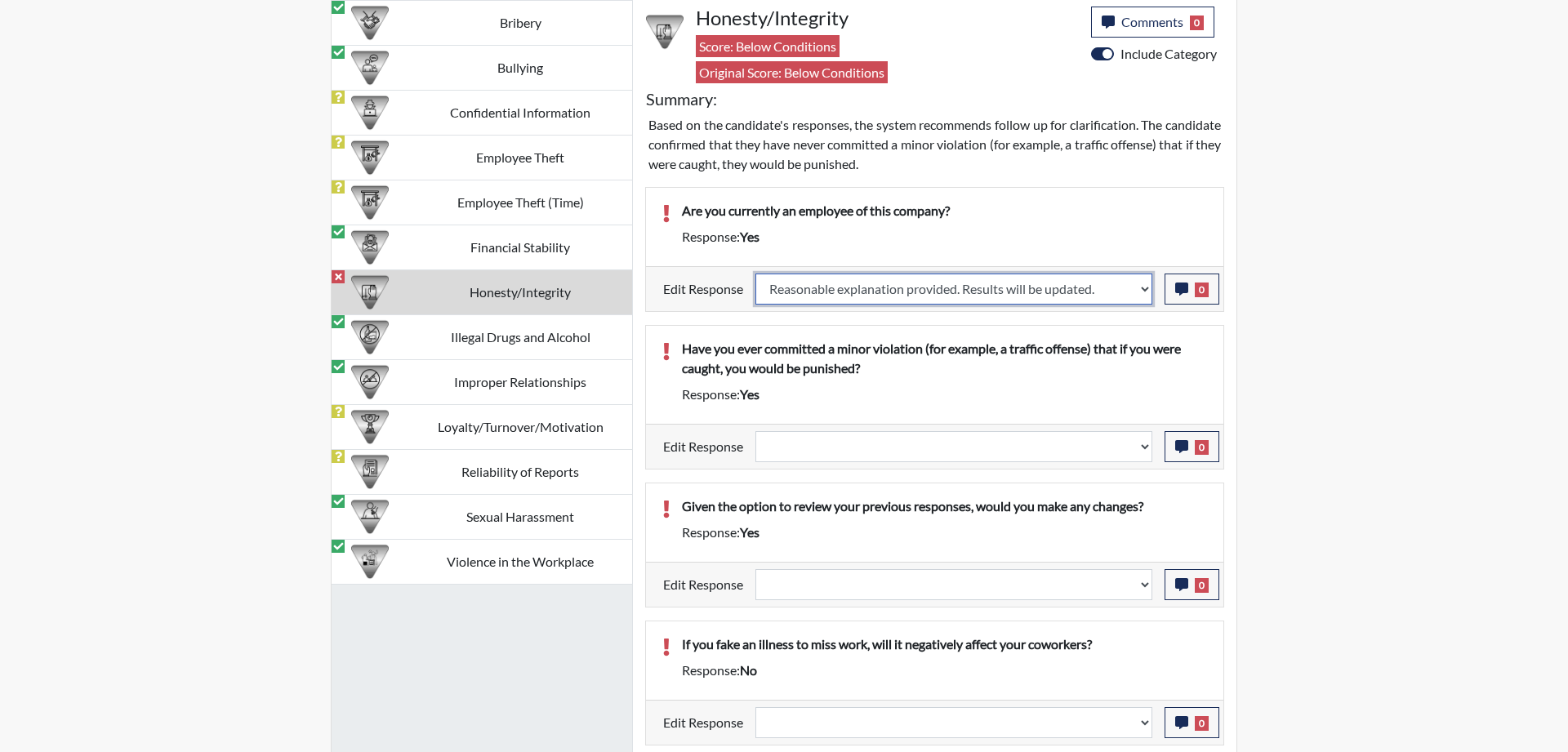
select select
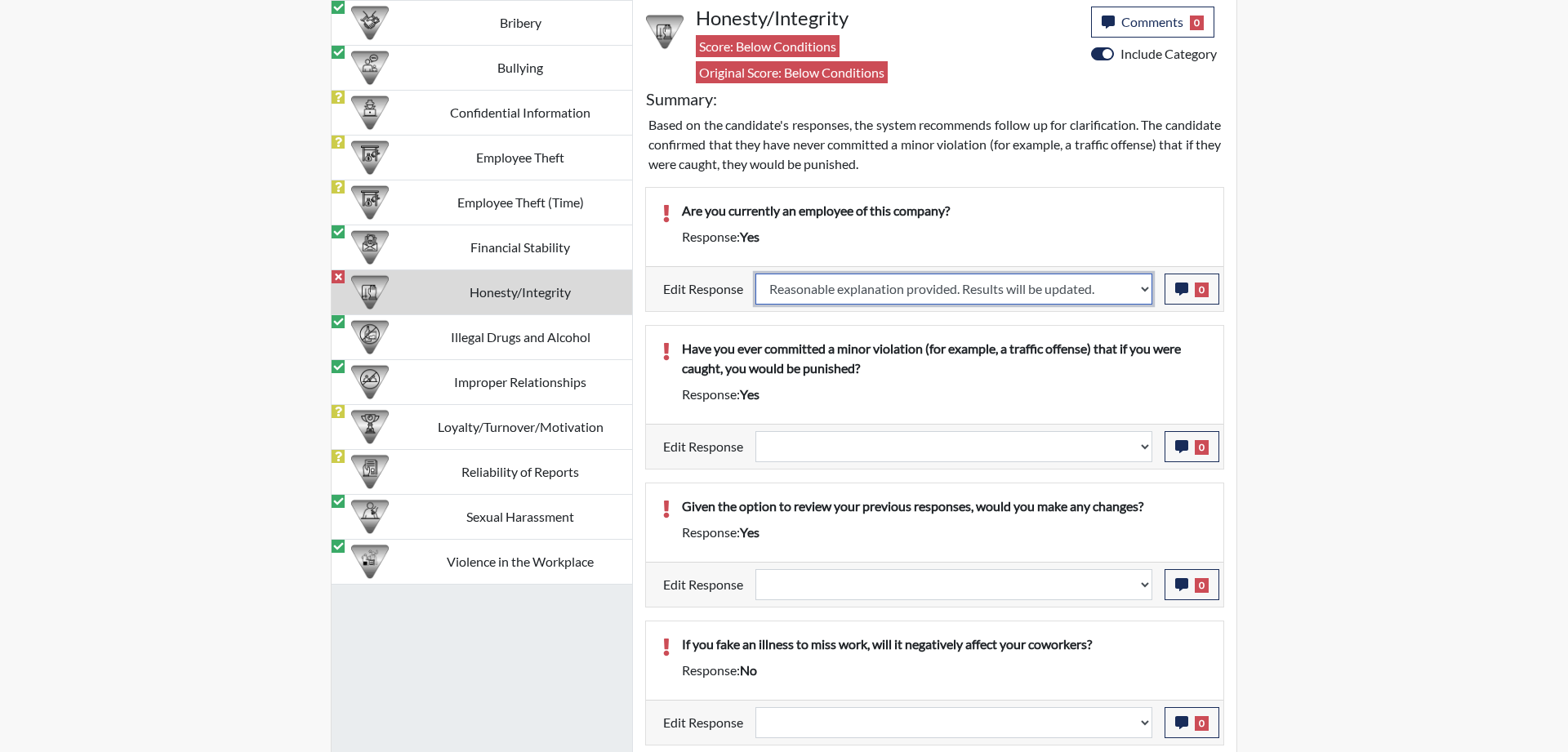
select select
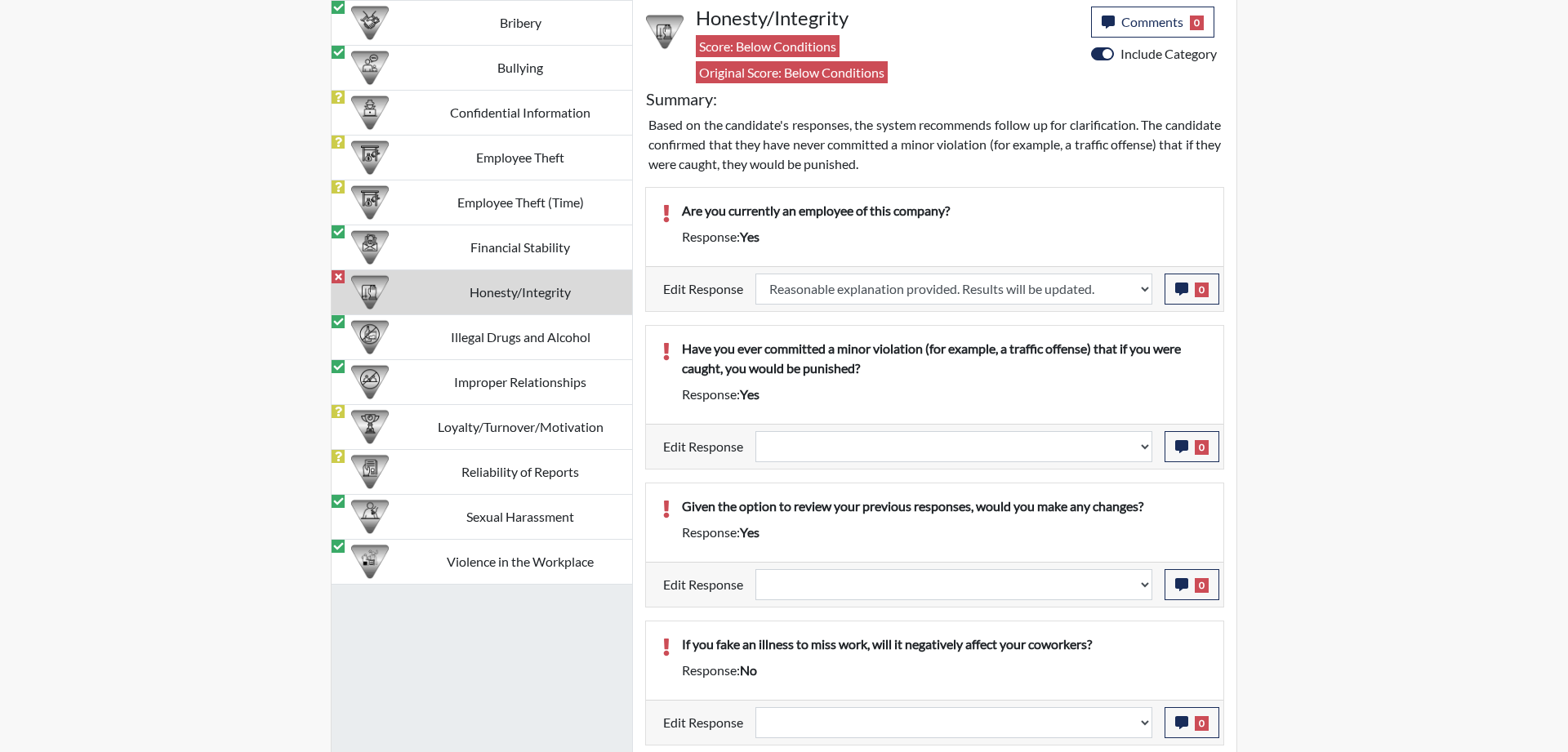
select select
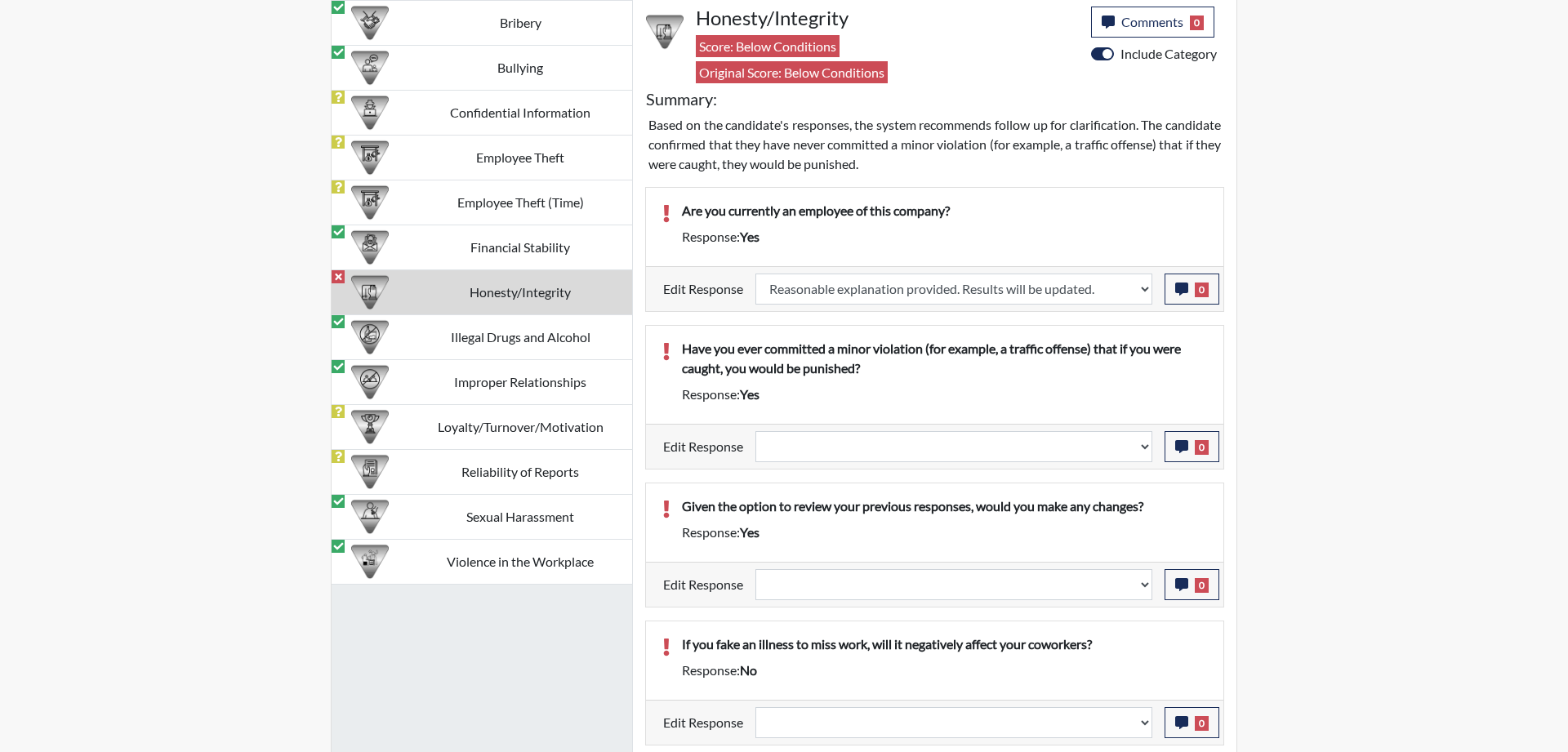
select select
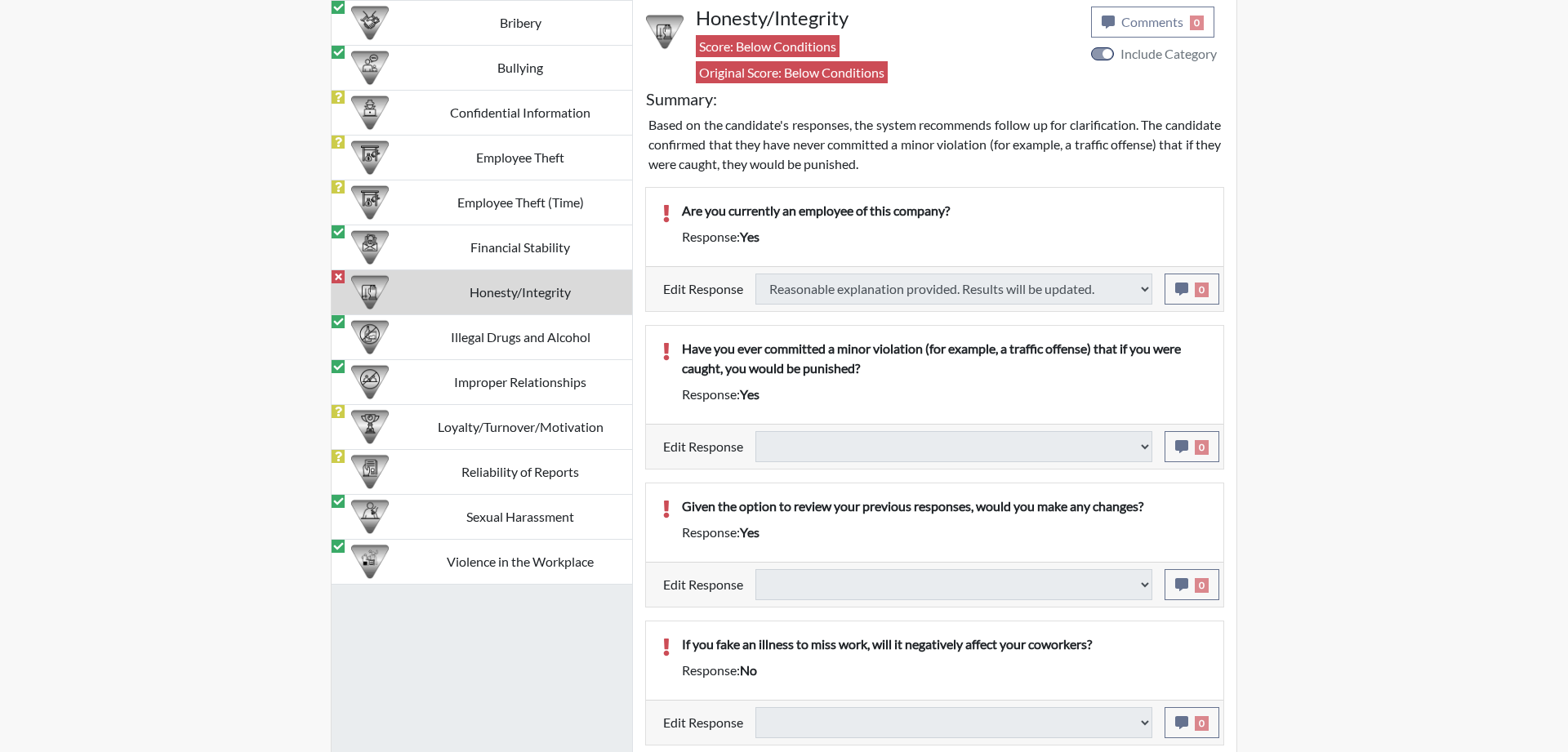
select select
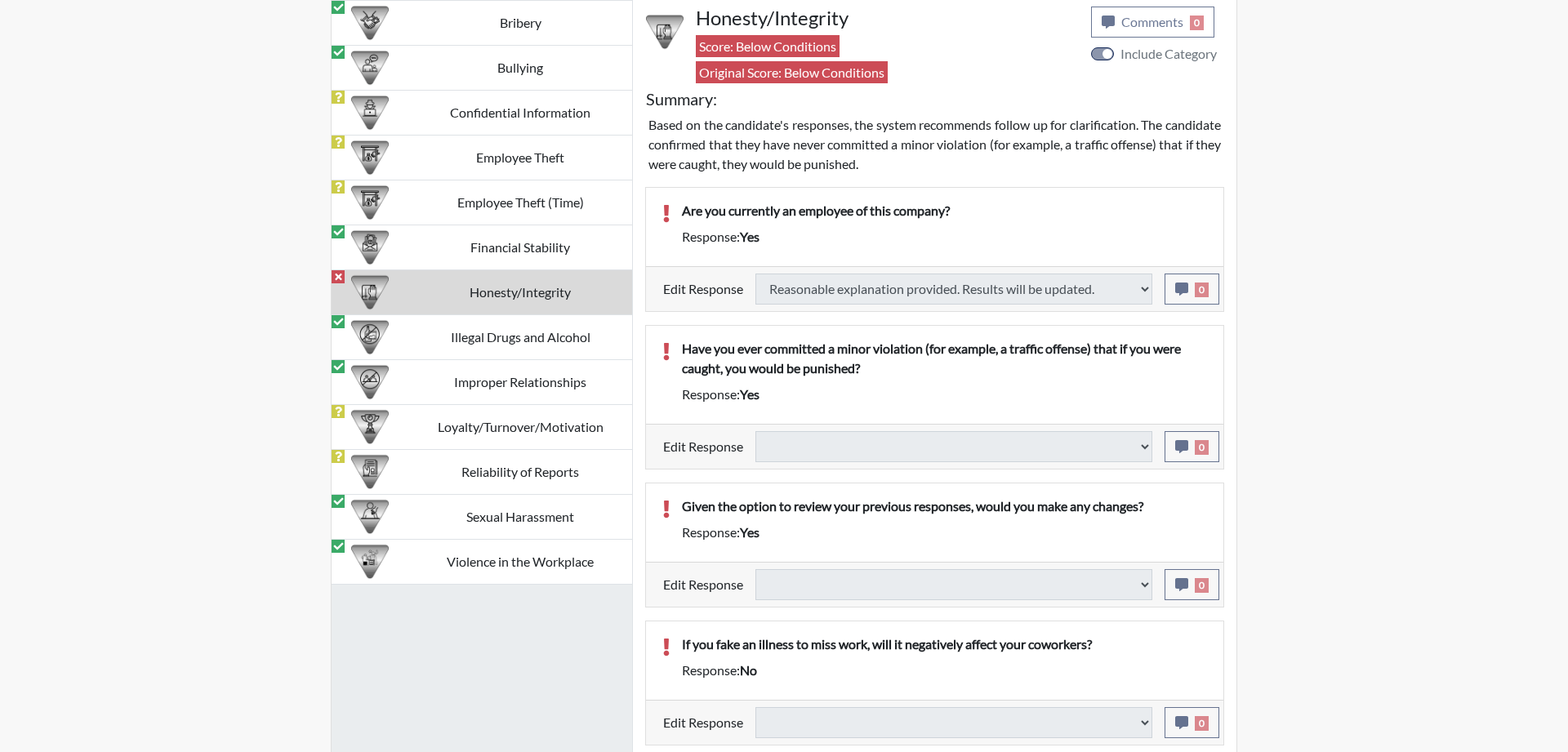
select select
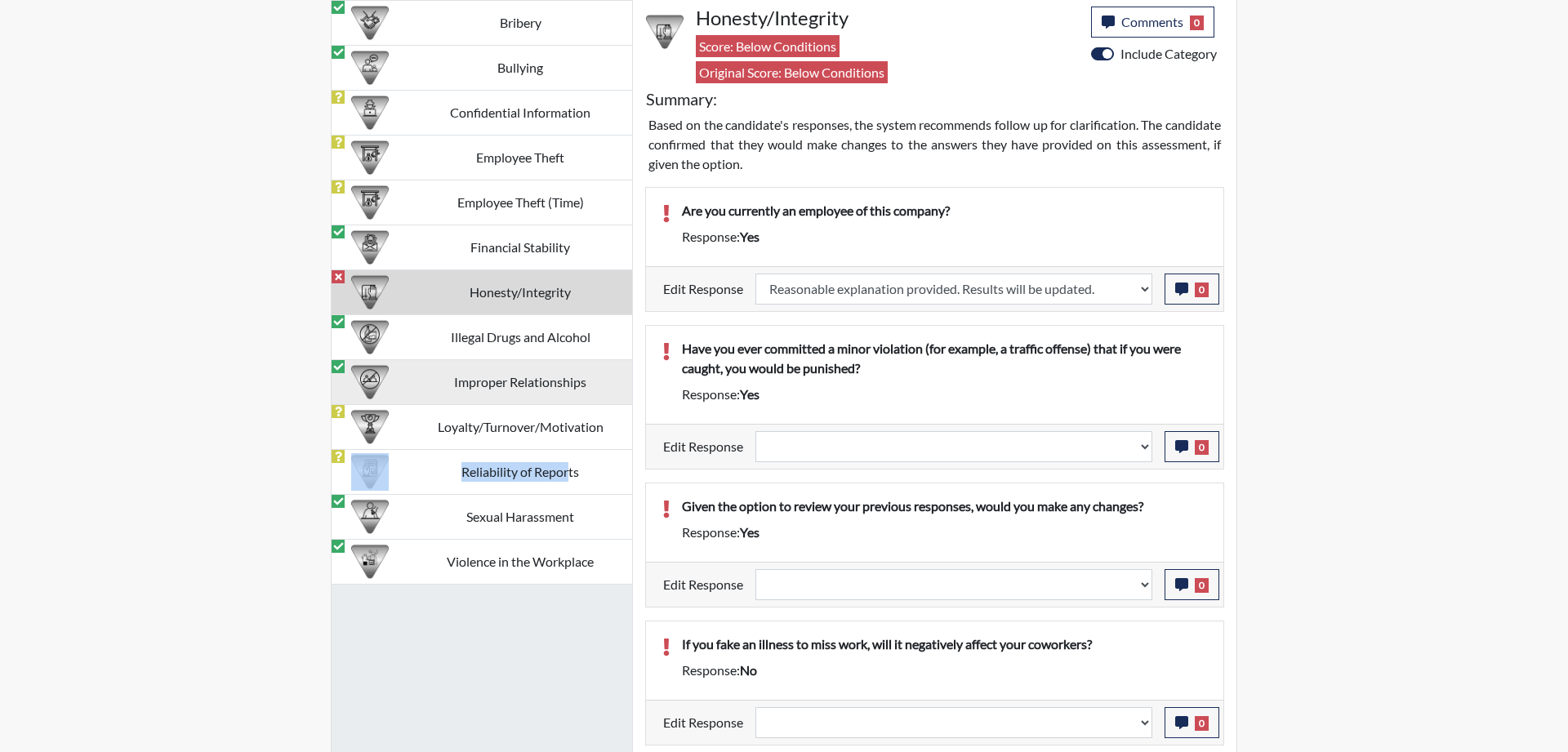
drag, startPoint x: 481, startPoint y: 287, endPoint x: 550, endPoint y: 366, distance: 104.9
click at [569, 469] on tbody "Bribery Bullying Confidential Information Employee Theft Employee Theft (Time) …" at bounding box center [482, 293] width 301 height 584
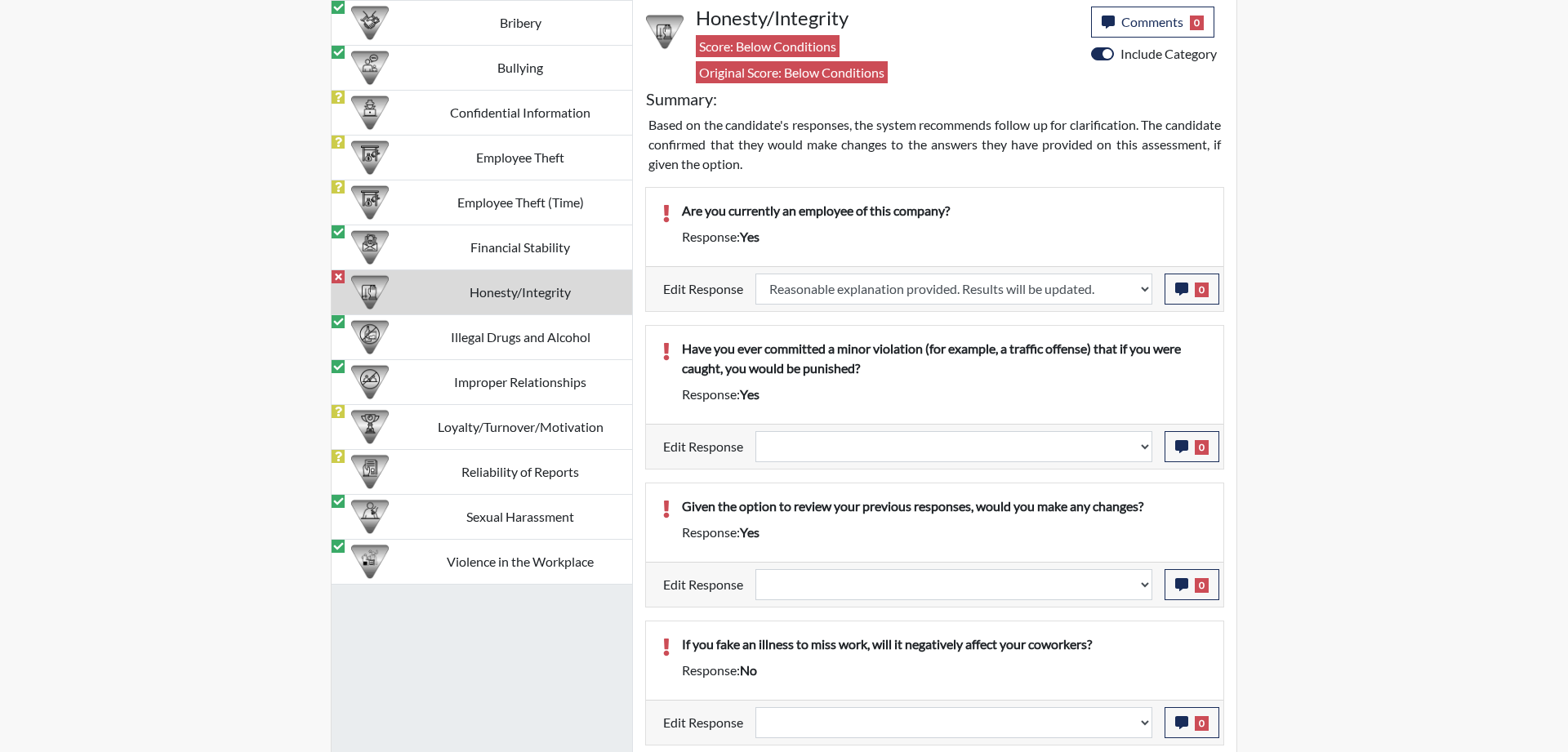
click at [954, 393] on div "Response: yes" at bounding box center [944, 395] width 549 height 20
click at [904, 399] on div "Response: yes" at bounding box center [944, 395] width 549 height 20
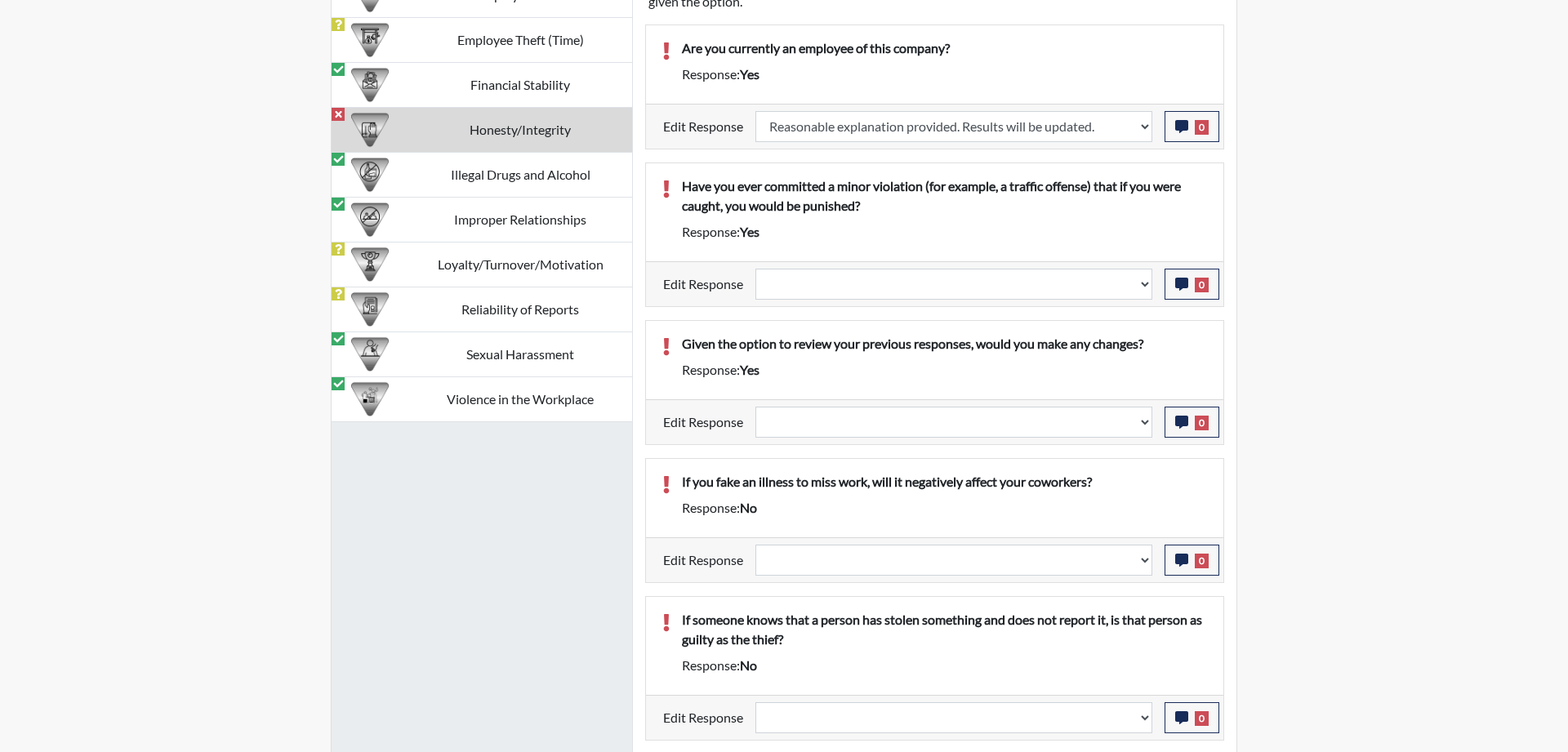
scroll to position [1651, 0]
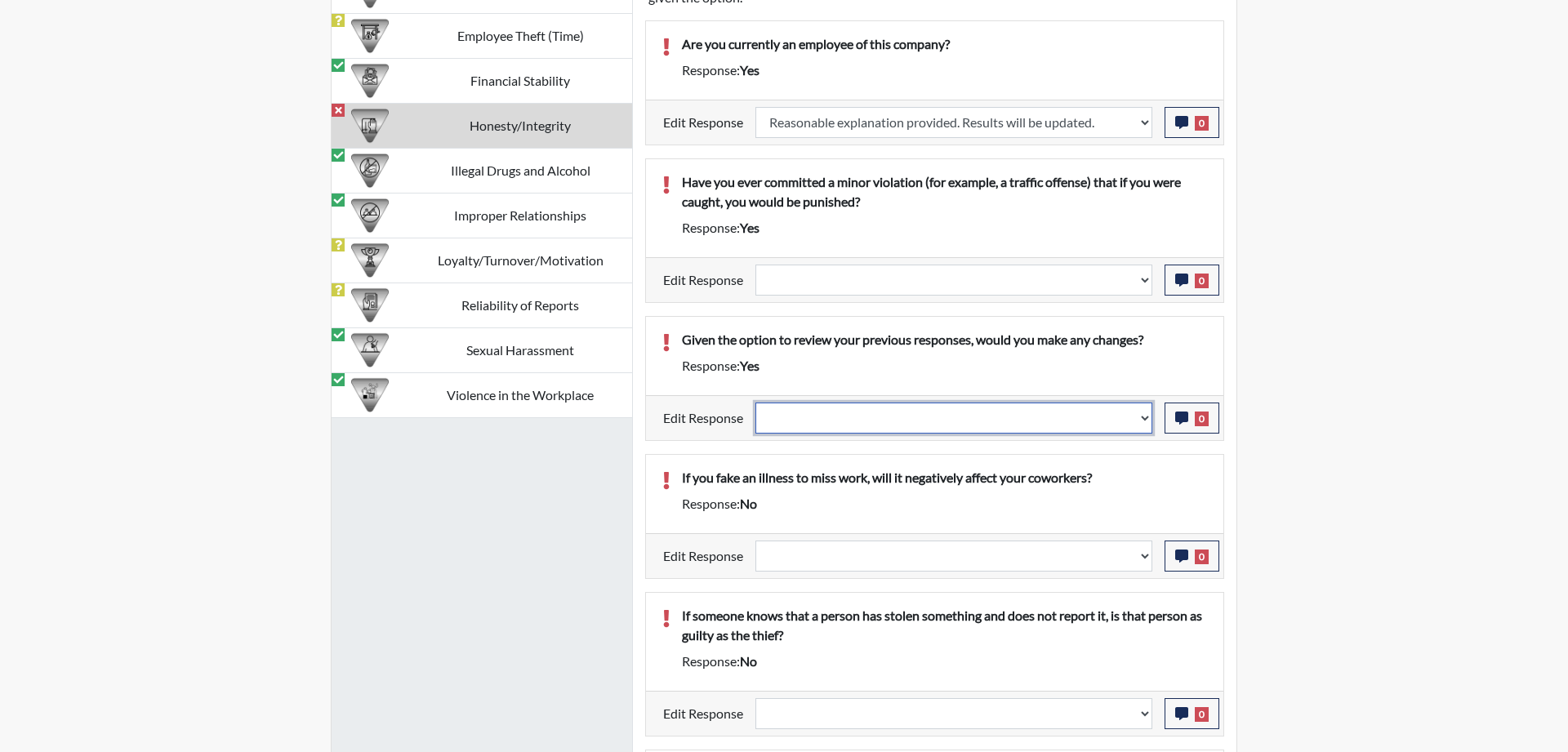
click at [755, 403] on select "Question is not relevant. Results will be updated. Reasonable explanation provi…" at bounding box center [953, 418] width 397 height 31
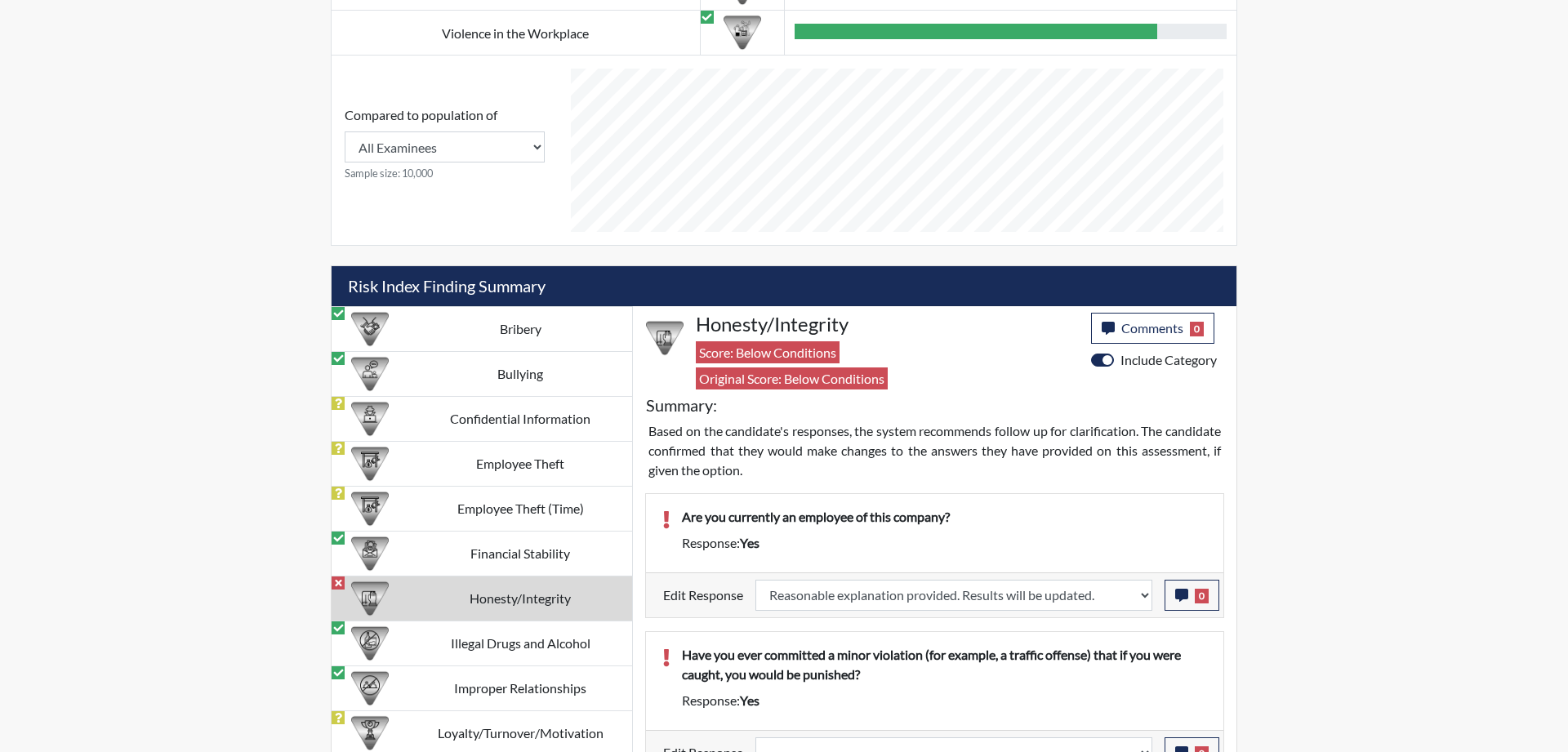
scroll to position [1152, 0]
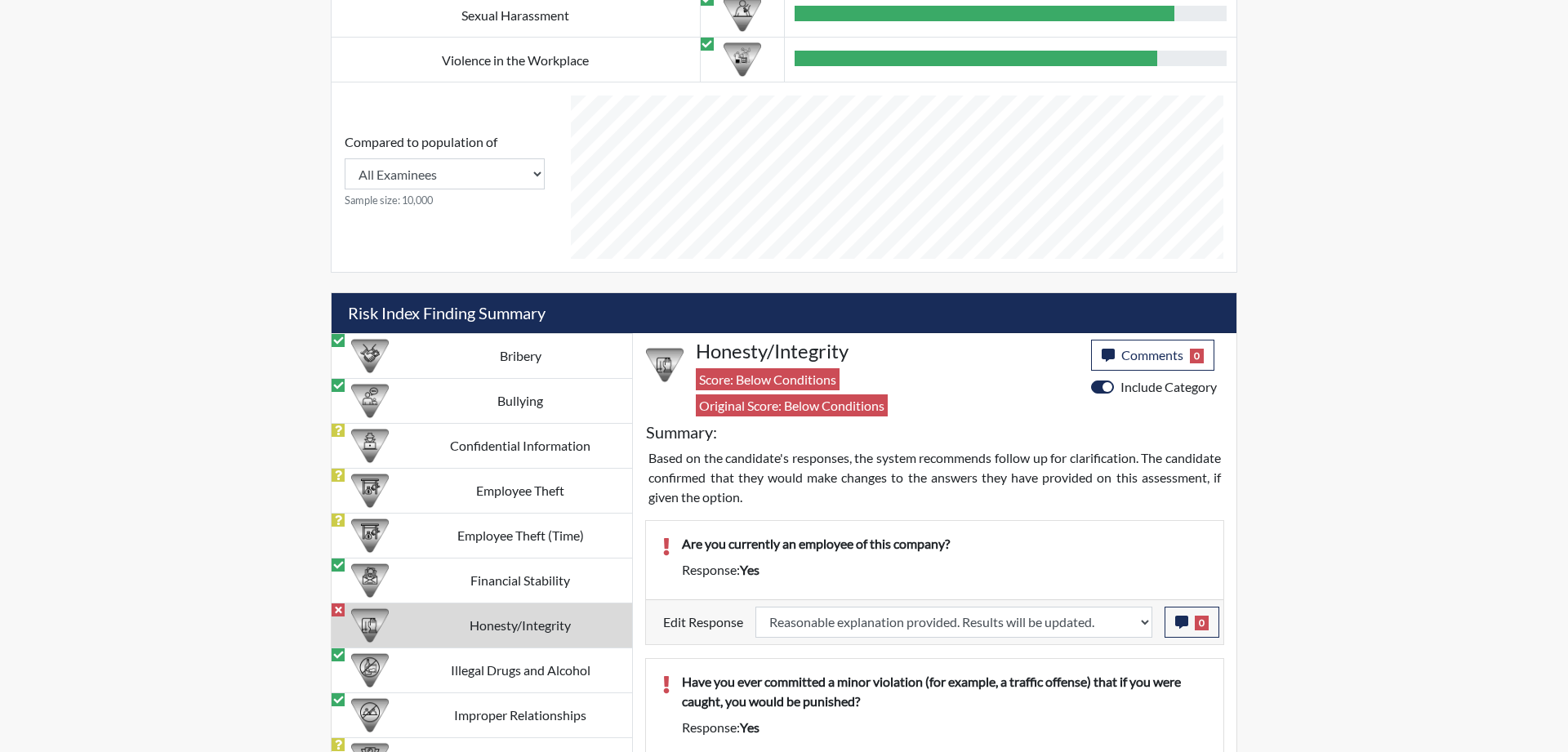
click at [1120, 386] on label "Include Category" at bounding box center [1167, 387] width 96 height 20
click at [1102, 386] on input "Include Category" at bounding box center [1097, 385] width 13 height 17
checkbox input "false"
select select
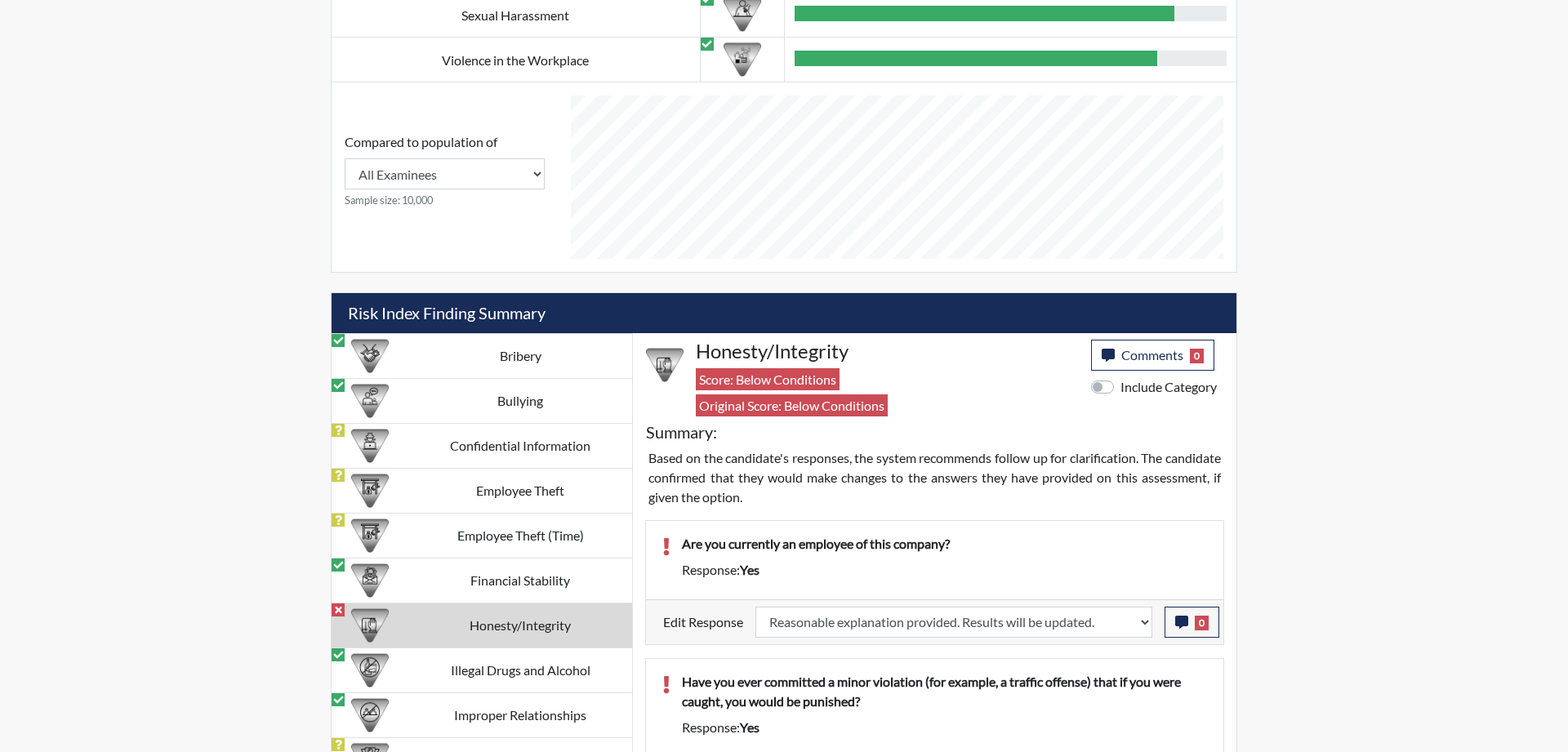
select select
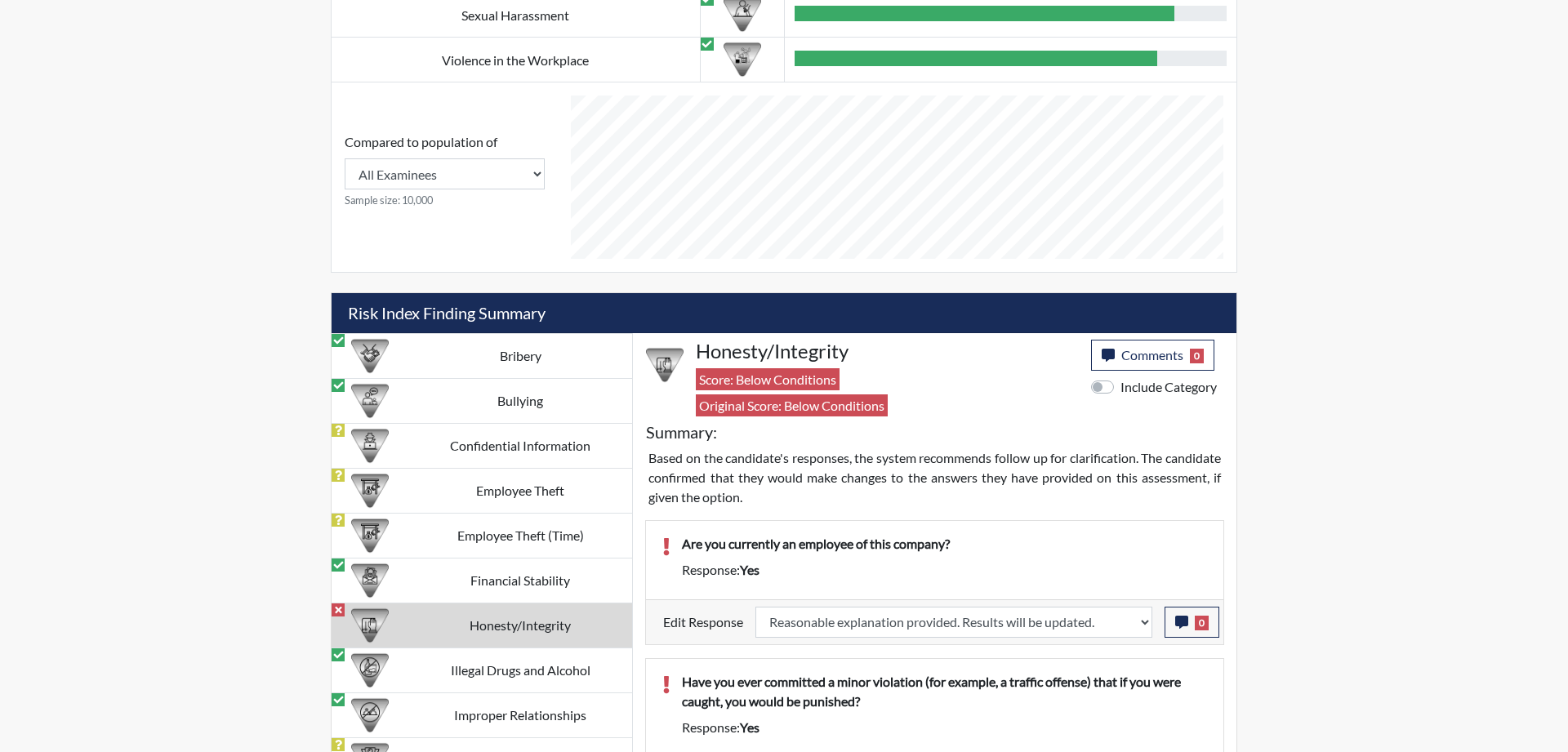
select select
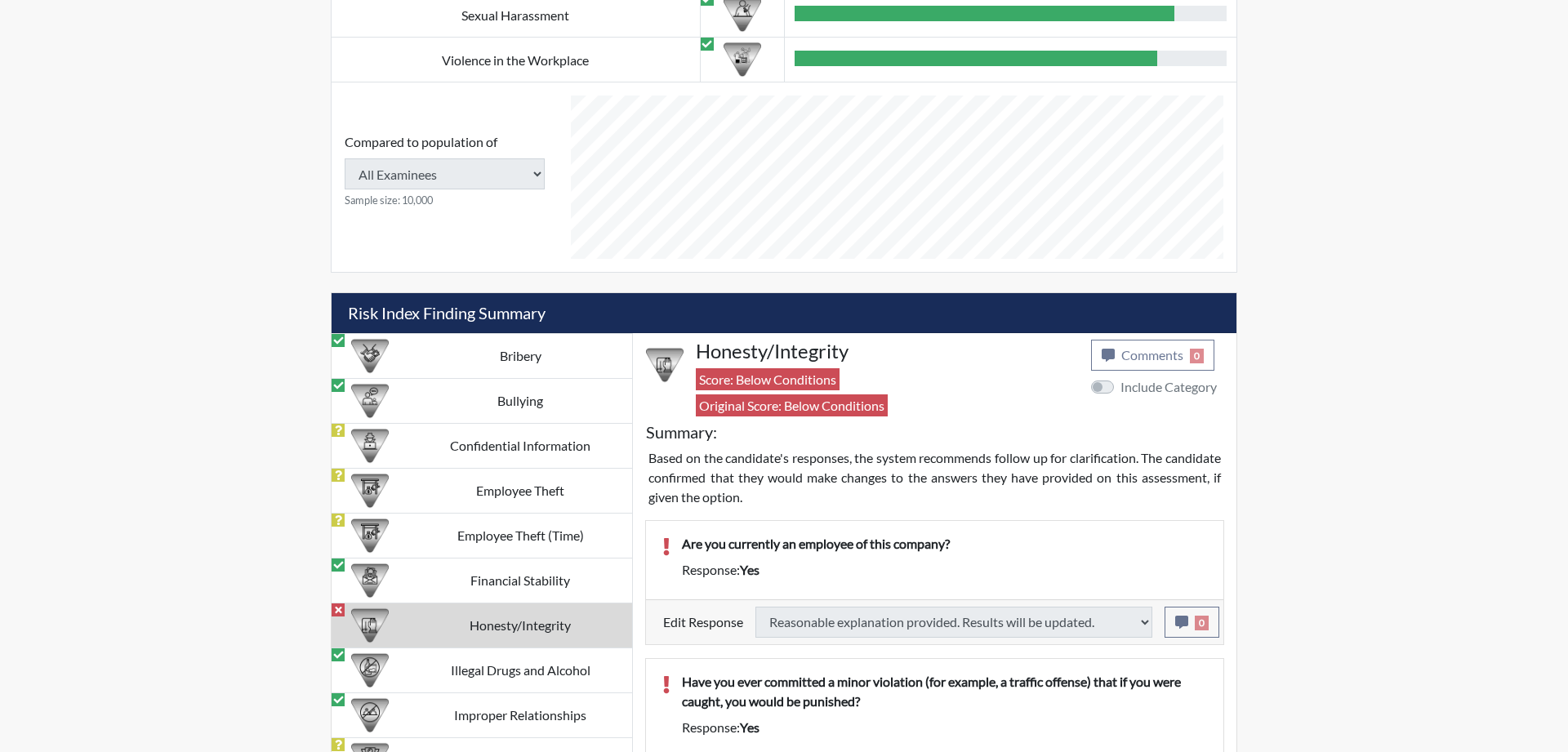
type input "Requires Clarification"
select select
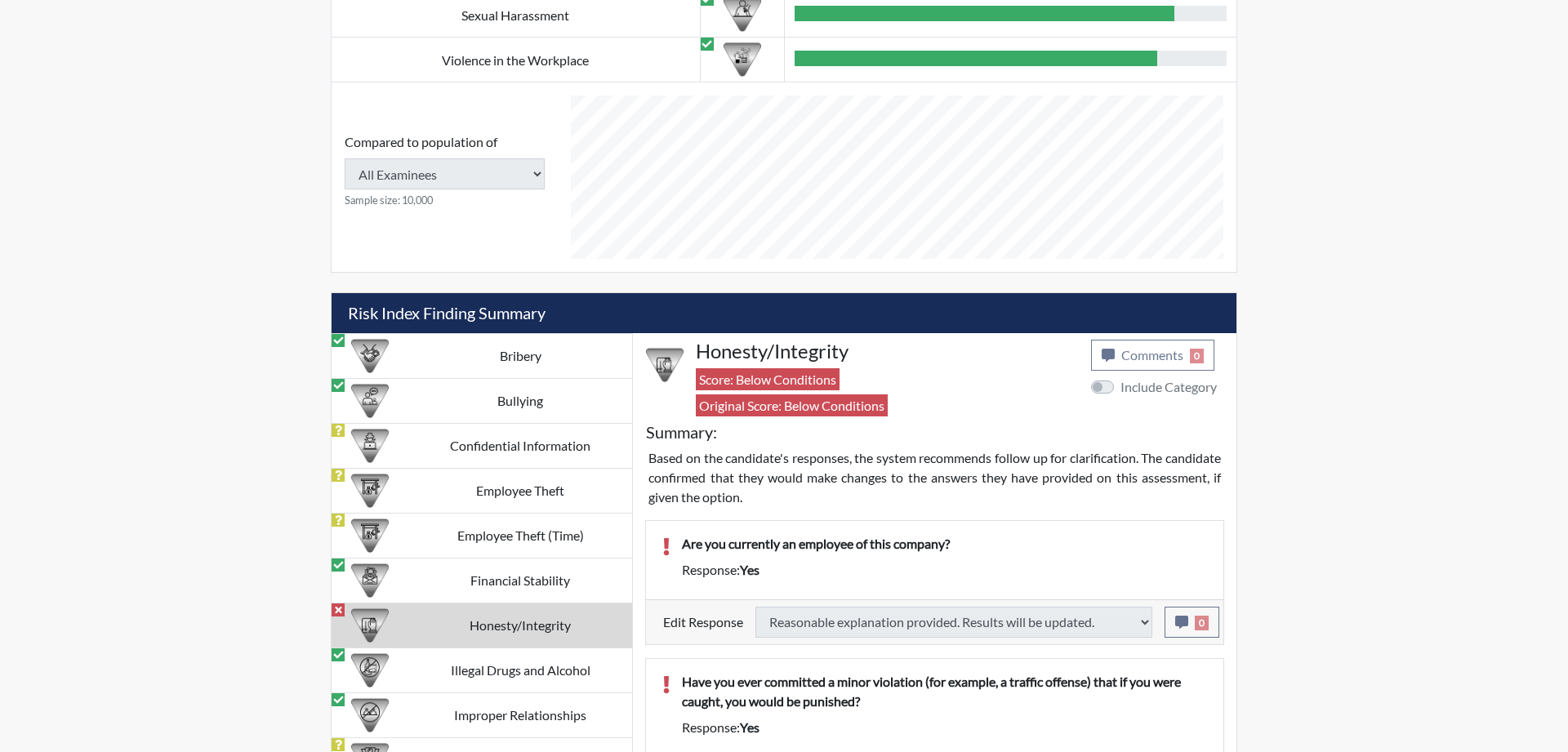
select select
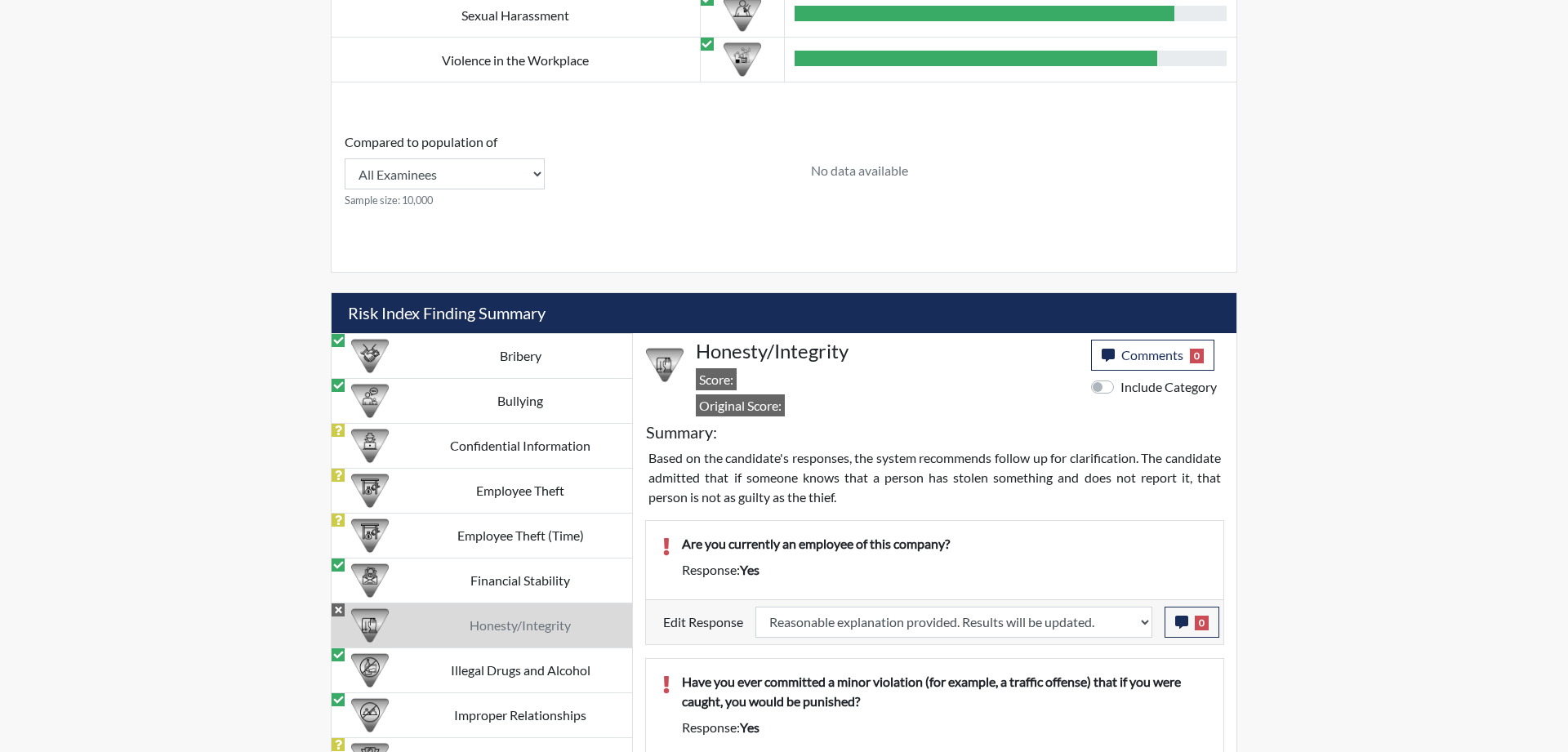
click at [1120, 386] on label "Include Category" at bounding box center [1167, 387] width 96 height 20
click at [1097, 386] on input "Include Category" at bounding box center [1097, 385] width 13 height 17
checkbox input "true"
select select
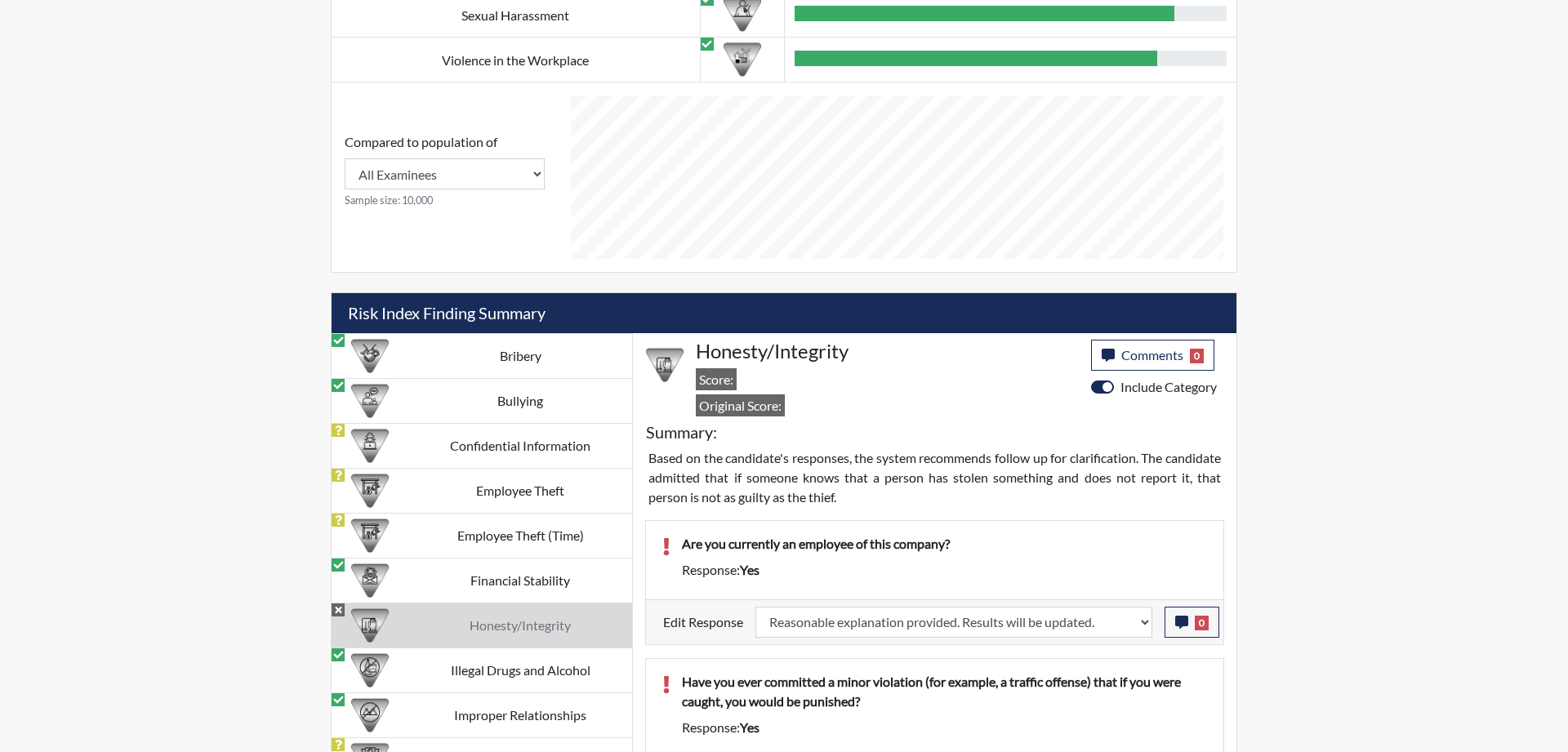
select select
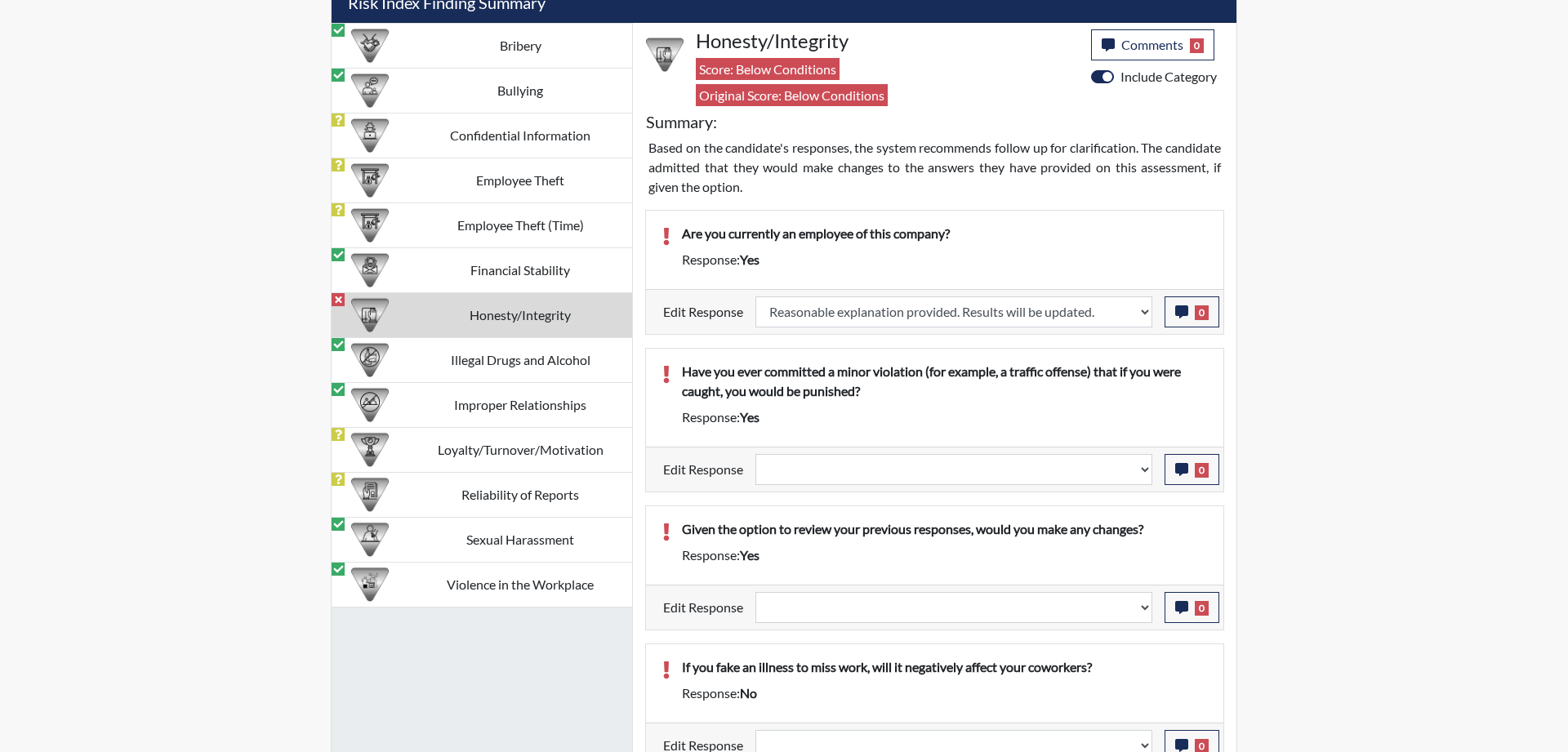
scroll to position [1464, 0]
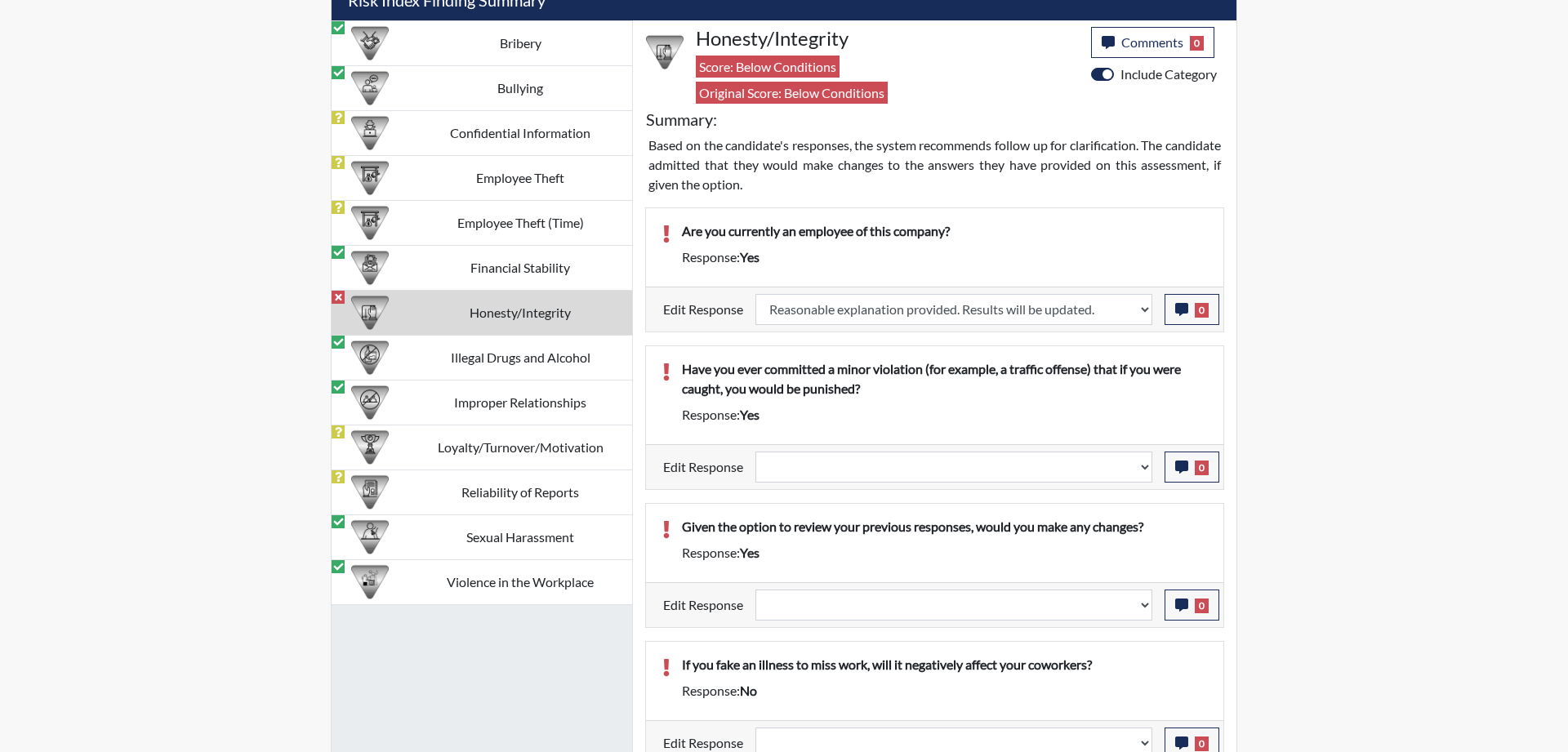
drag, startPoint x: 1314, startPoint y: 443, endPoint x: 1314, endPoint y: 457, distance: 14.0
click at [1314, 457] on div "Reports Create Users Help Center × Verensics Best Practices How to successfully…" at bounding box center [784, 143] width 1568 height 3216
click at [755, 451] on select "Question is not relevant. Results will be updated. Reasonable explanation provi…" at bounding box center [953, 466] width 397 height 31
click at [787, 464] on select "Question is not relevant. Results will be updated. Reasonable explanation provi…" at bounding box center [953, 466] width 397 height 31
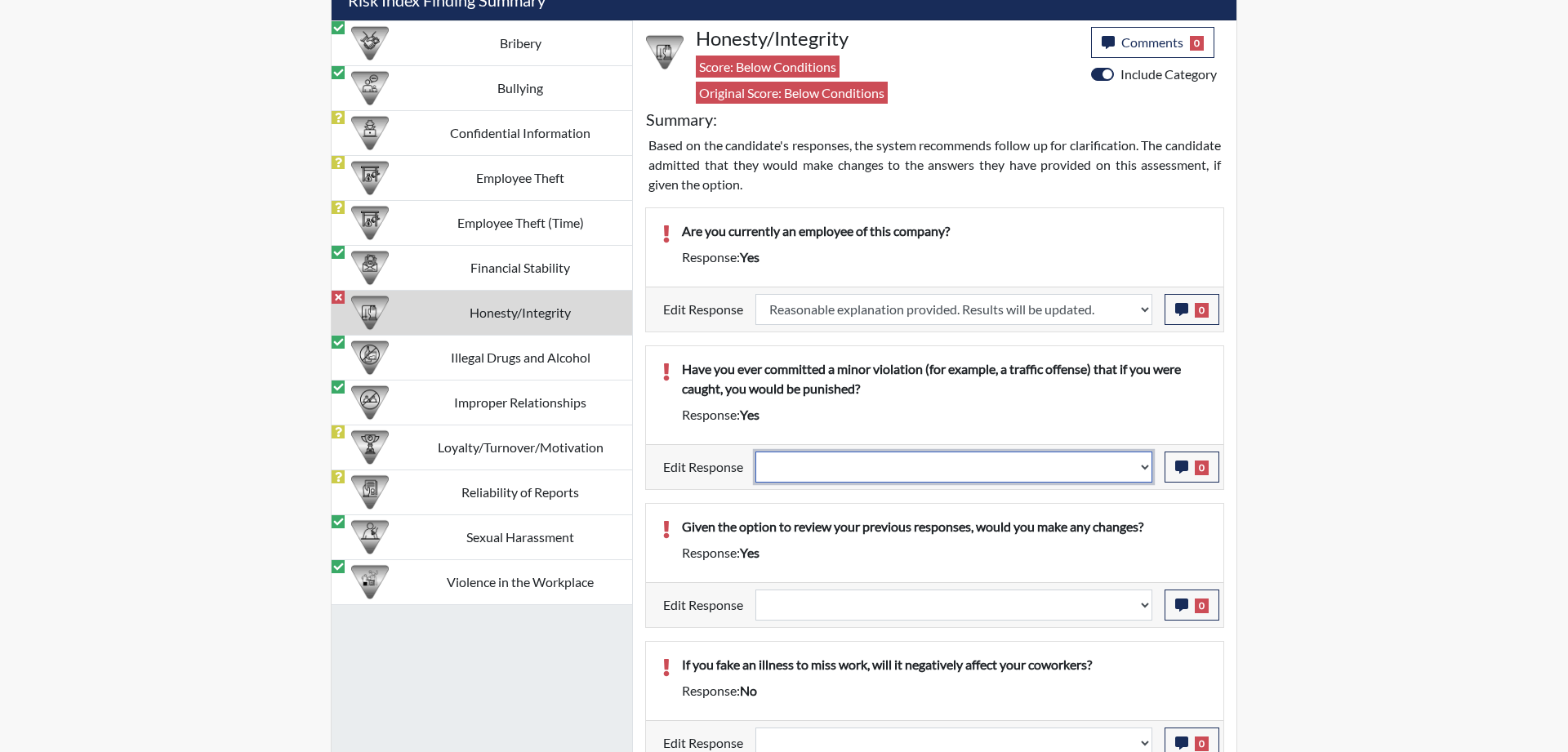
click at [755, 451] on select "Question is not relevant. Results will be updated. Reasonable explanation provi…" at bounding box center [953, 466] width 397 height 31
drag, startPoint x: 835, startPoint y: 468, endPoint x: 1363, endPoint y: 508, distance: 529.5
click at [1363, 510] on div "Reports Create Users Help Center × Verensics Best Practices How to successfully…" at bounding box center [784, 143] width 1568 height 3216
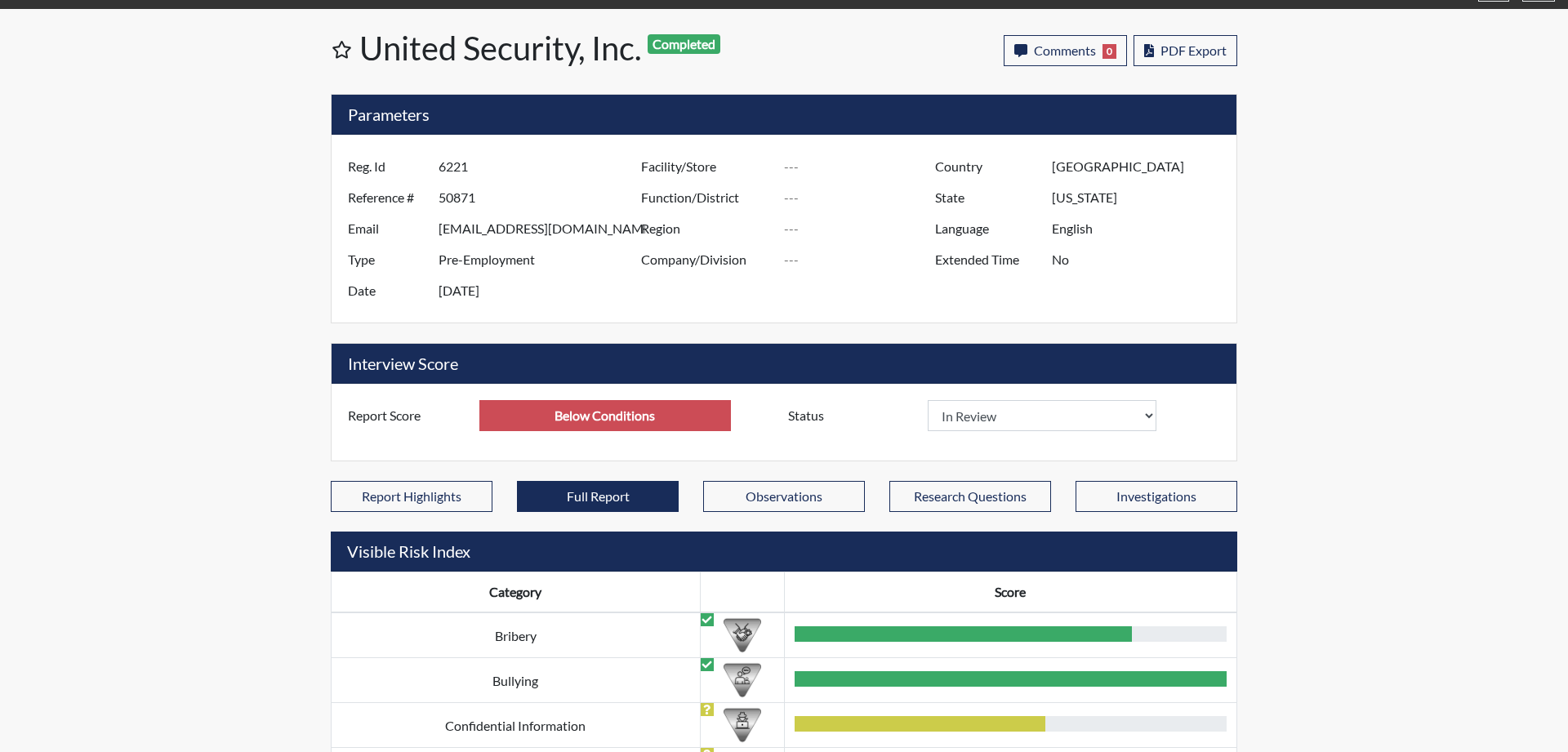
scroll to position [0, 0]
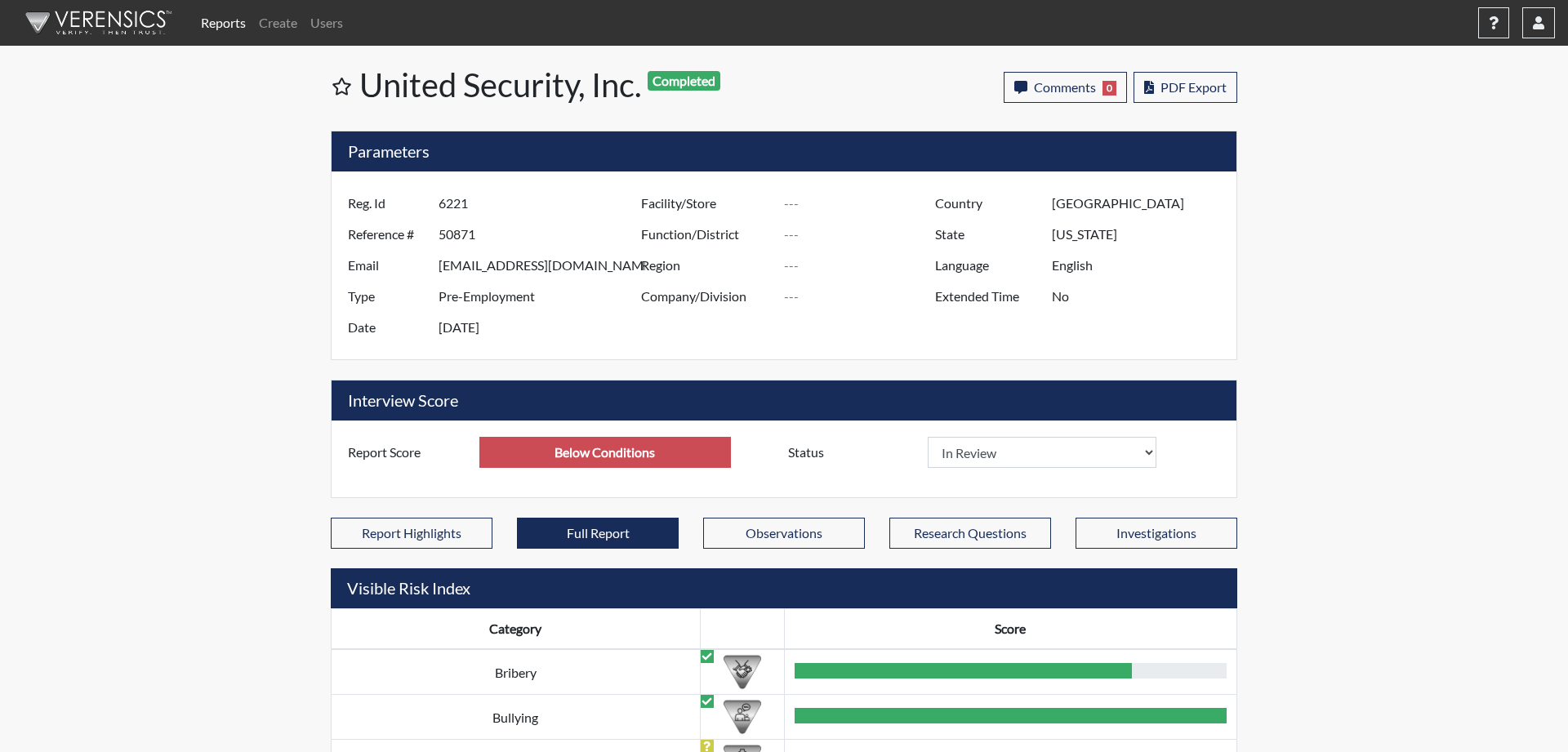
click at [835, 452] on label "Status" at bounding box center [852, 452] width 152 height 31
click at [789, 454] on label "Status" at bounding box center [852, 452] width 152 height 31
click at [393, 453] on label "Report Score" at bounding box center [407, 452] width 143 height 31
click at [813, 452] on label "Status" at bounding box center [852, 452] width 152 height 31
click at [928, 437] on select "In Review Hire Decline" at bounding box center [1042, 452] width 229 height 31
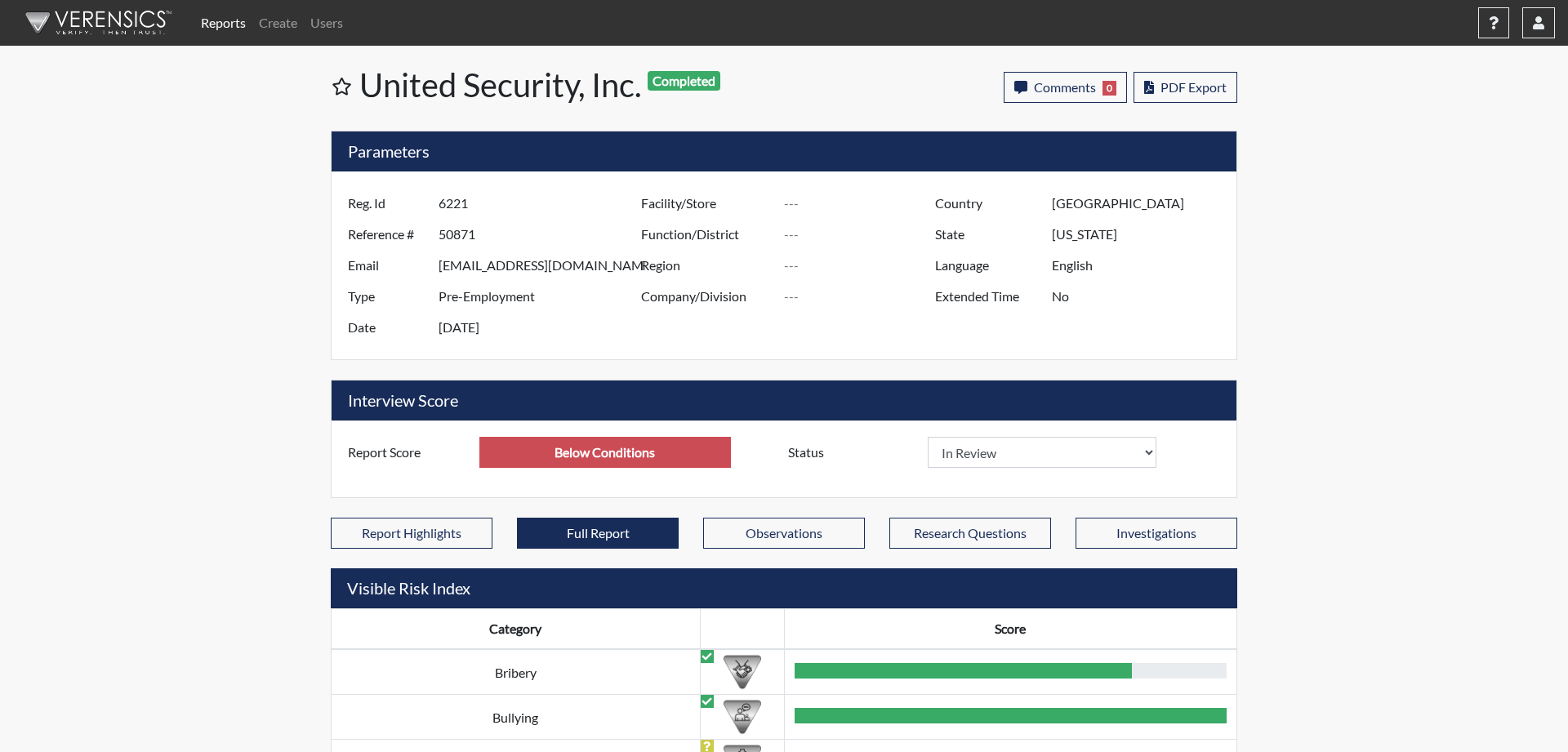
click at [1188, 453] on div "Status In Review Hire Decline" at bounding box center [1003, 452] width 456 height 31
click at [928, 437] on select "In Review Hire Decline" at bounding box center [1042, 452] width 229 height 31
click at [1205, 454] on div "Status In Review Hire Decline" at bounding box center [1003, 452] width 456 height 31
click at [839, 454] on label "Status" at bounding box center [852, 452] width 152 height 31
click at [928, 437] on select "In Review Hire Decline" at bounding box center [1042, 452] width 229 height 31
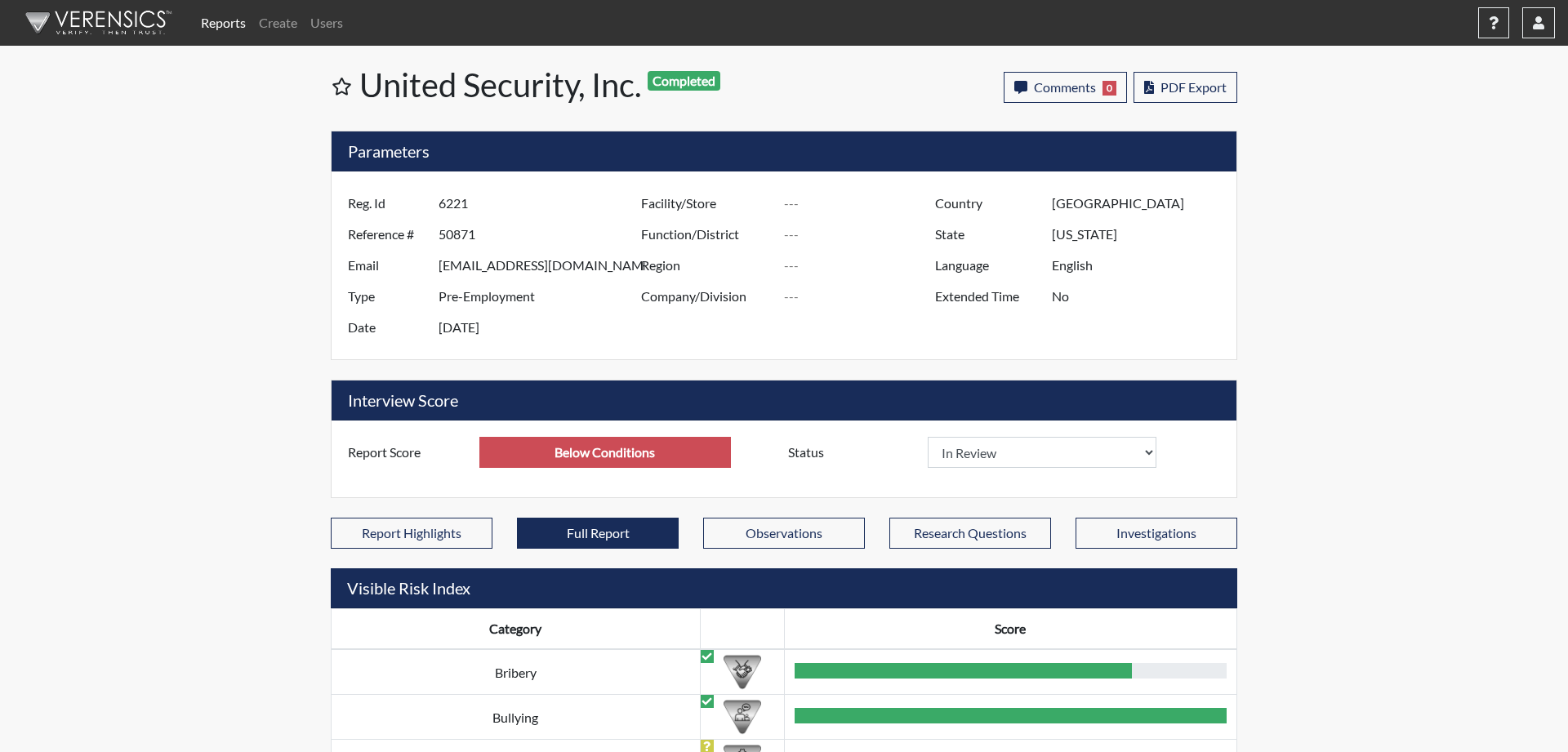
click at [1181, 462] on div "Status In Review Hire Decline" at bounding box center [1003, 452] width 456 height 31
click at [928, 437] on select "In Review Hire Decline" at bounding box center [1042, 452] width 229 height 31
click at [1226, 464] on div "Status In Review Hire Decline" at bounding box center [1003, 452] width 456 height 31
click at [1533, 27] on icon "button" at bounding box center [1538, 23] width 12 height 13
click at [1497, 19] on icon "button" at bounding box center [1494, 23] width 10 height 13
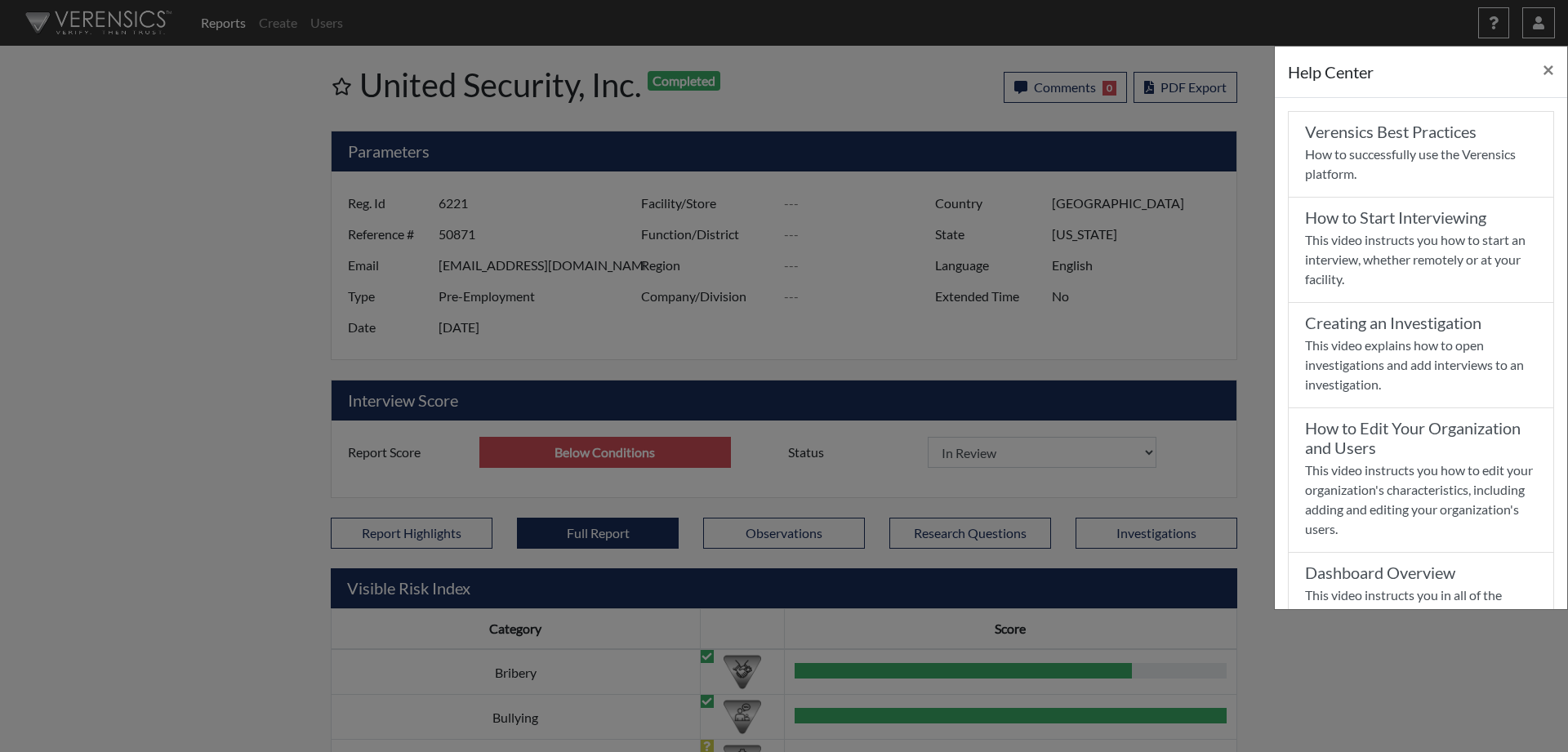
drag, startPoint x: 358, startPoint y: 117, endPoint x: 303, endPoint y: 58, distance: 80.7
click at [357, 117] on div "Help Center × Verensics Best Practices How to successfully use the Verensics pl…" at bounding box center [784, 376] width 1568 height 752
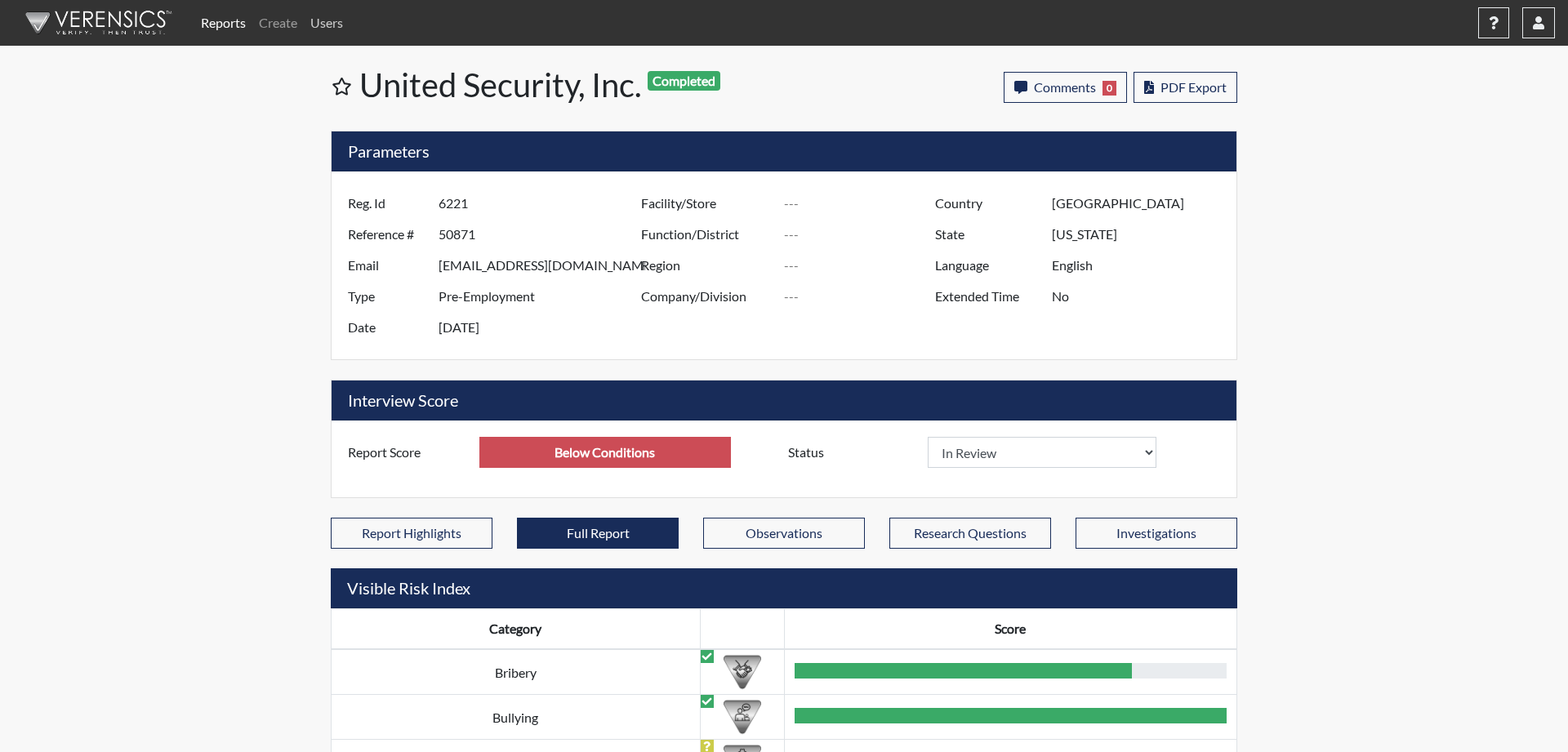
click at [336, 21] on link "Users" at bounding box center [326, 23] width 46 height 33
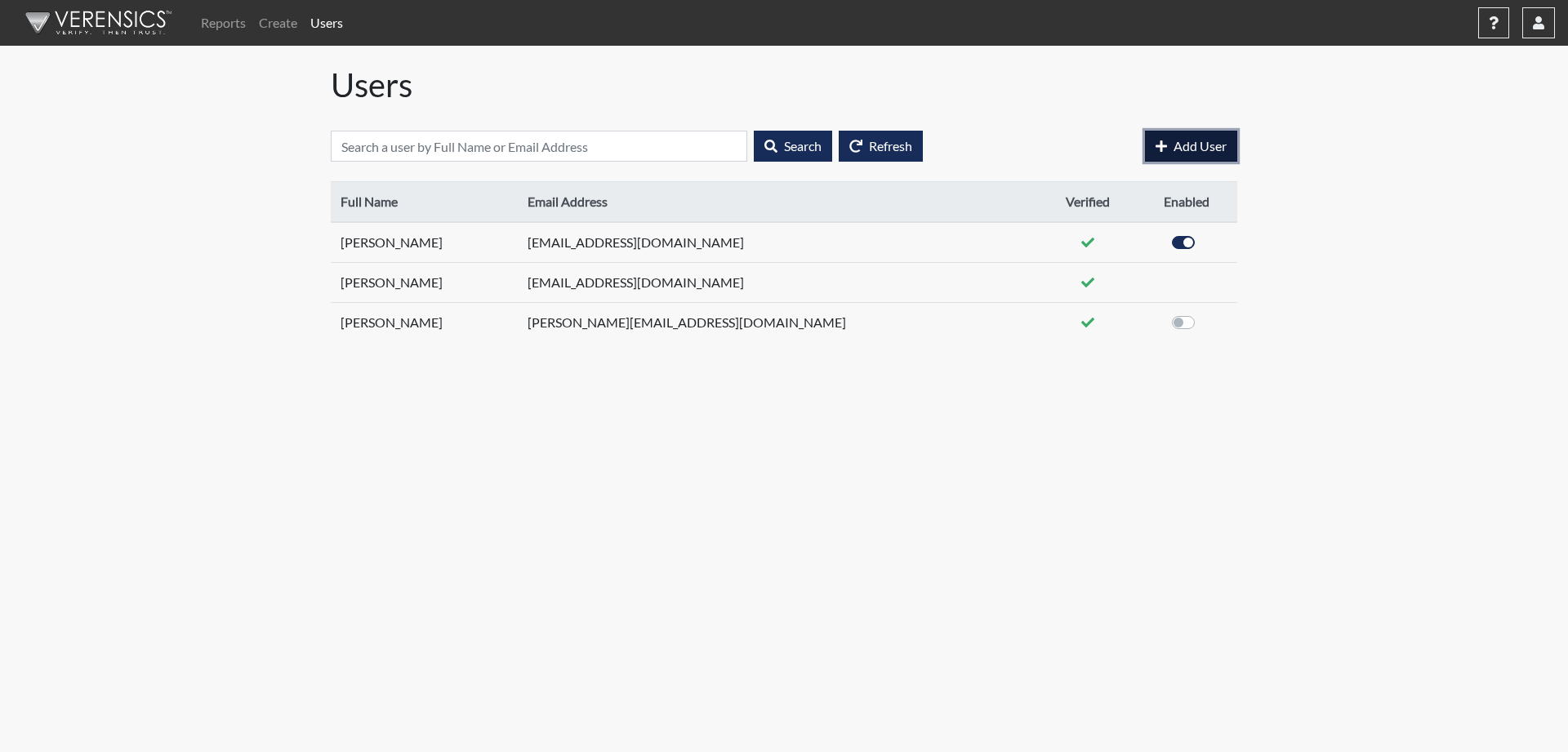
click at [1165, 149] on icon "button" at bounding box center [1161, 145] width 12 height 13
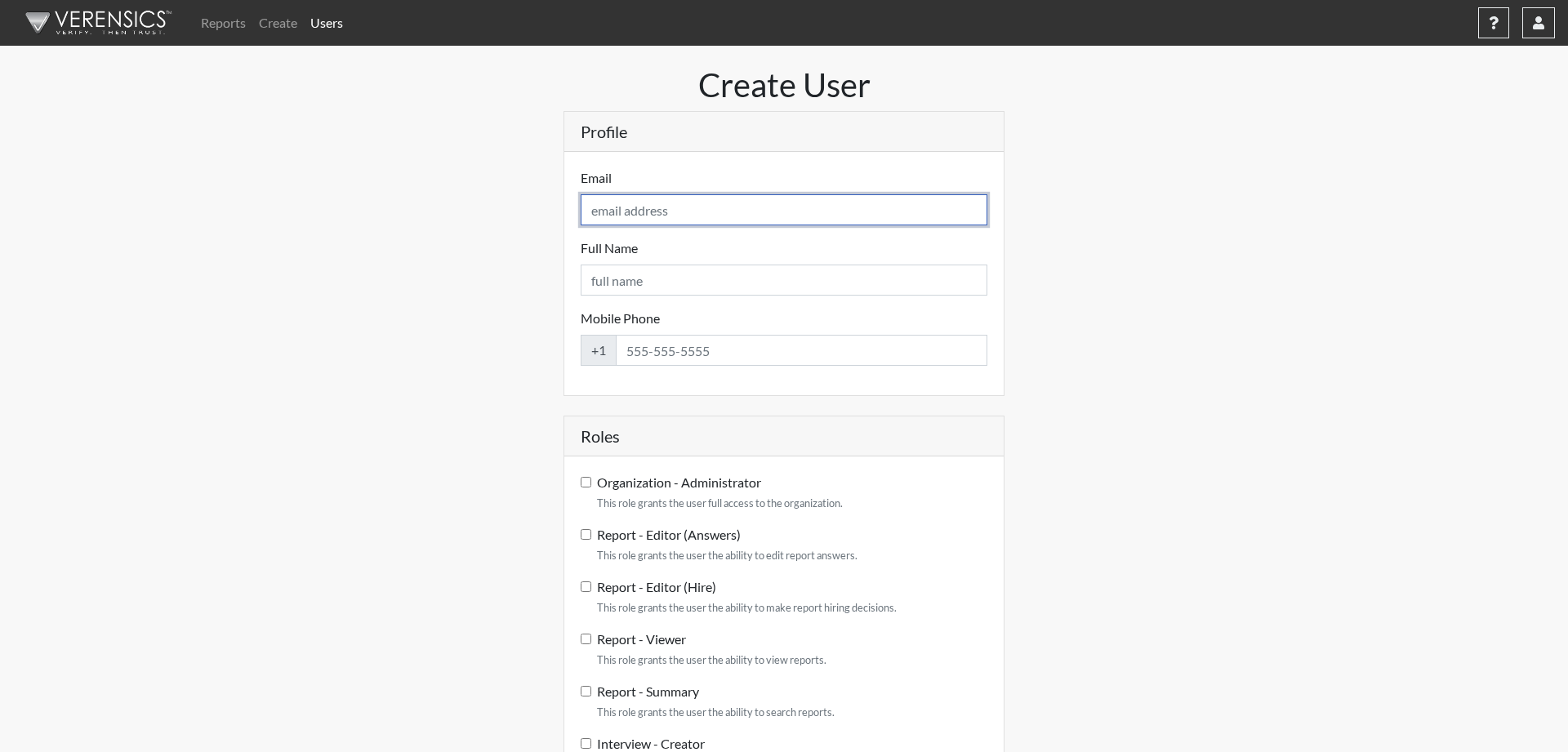
click at [722, 210] on input "Email" at bounding box center [784, 209] width 407 height 31
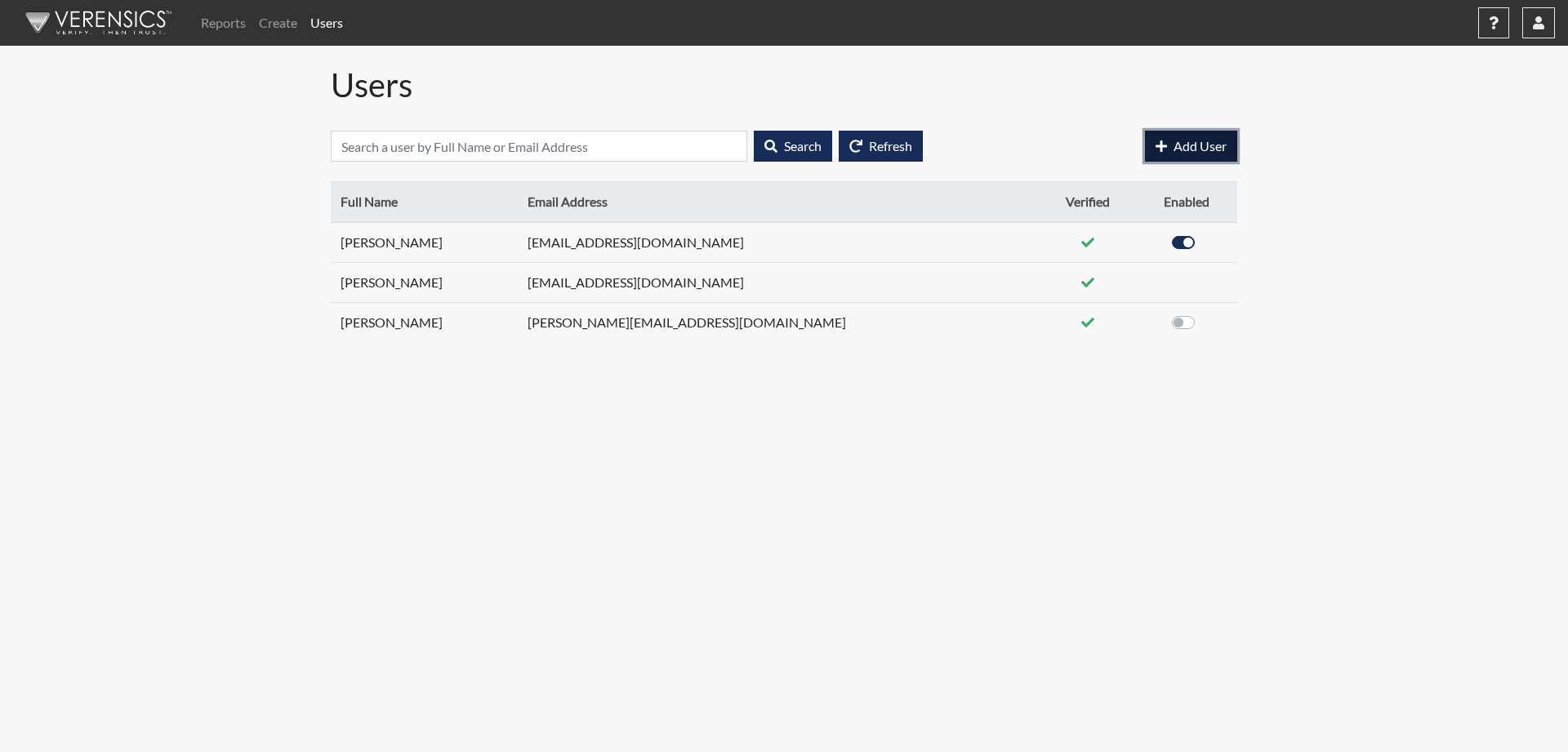
click at [1163, 142] on icon "button" at bounding box center [1161, 145] width 12 height 13
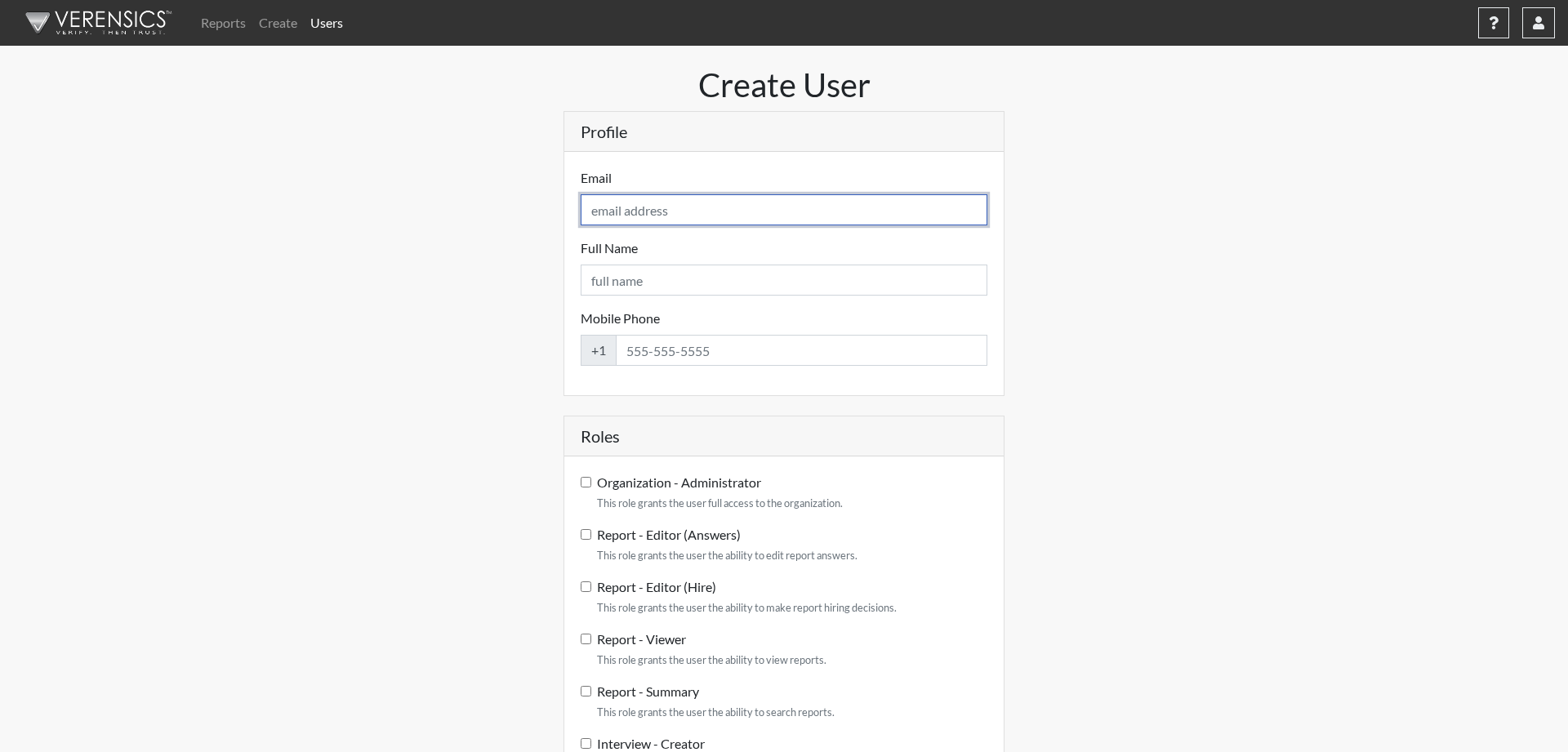
click at [642, 210] on input "Email" at bounding box center [784, 209] width 407 height 31
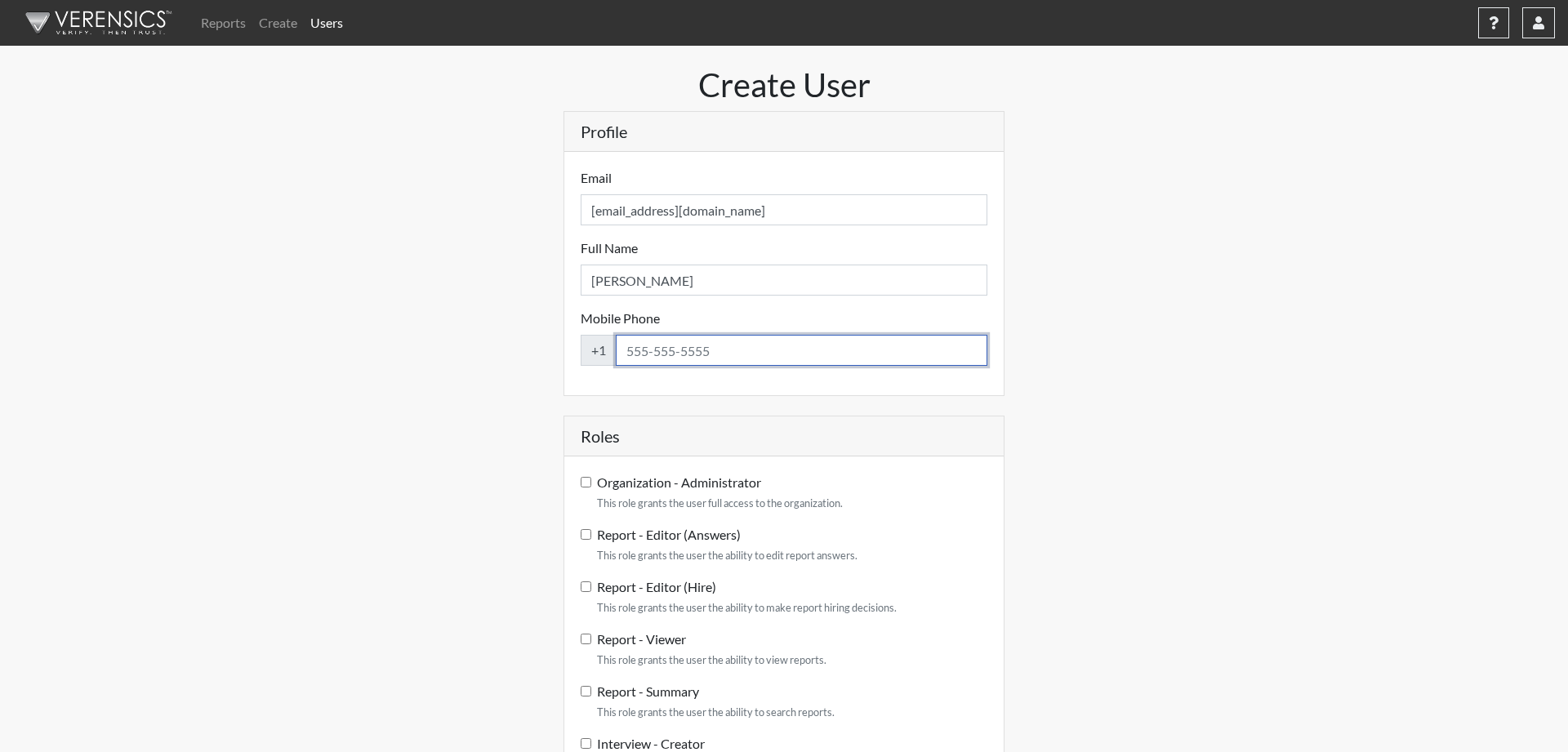
click at [631, 354] on input "Mobile Phone" at bounding box center [801, 349] width 372 height 31
drag, startPoint x: 712, startPoint y: 346, endPoint x: 702, endPoint y: 351, distance: 11.2
click at [703, 352] on div "Mobile Phone +1 203-989- Please provide a valid mobile phone number." at bounding box center [784, 337] width 407 height 57
drag, startPoint x: 670, startPoint y: 354, endPoint x: 589, endPoint y: 345, distance: 81.5
click at [615, 345] on input "203-989-" at bounding box center [801, 349] width 372 height 31
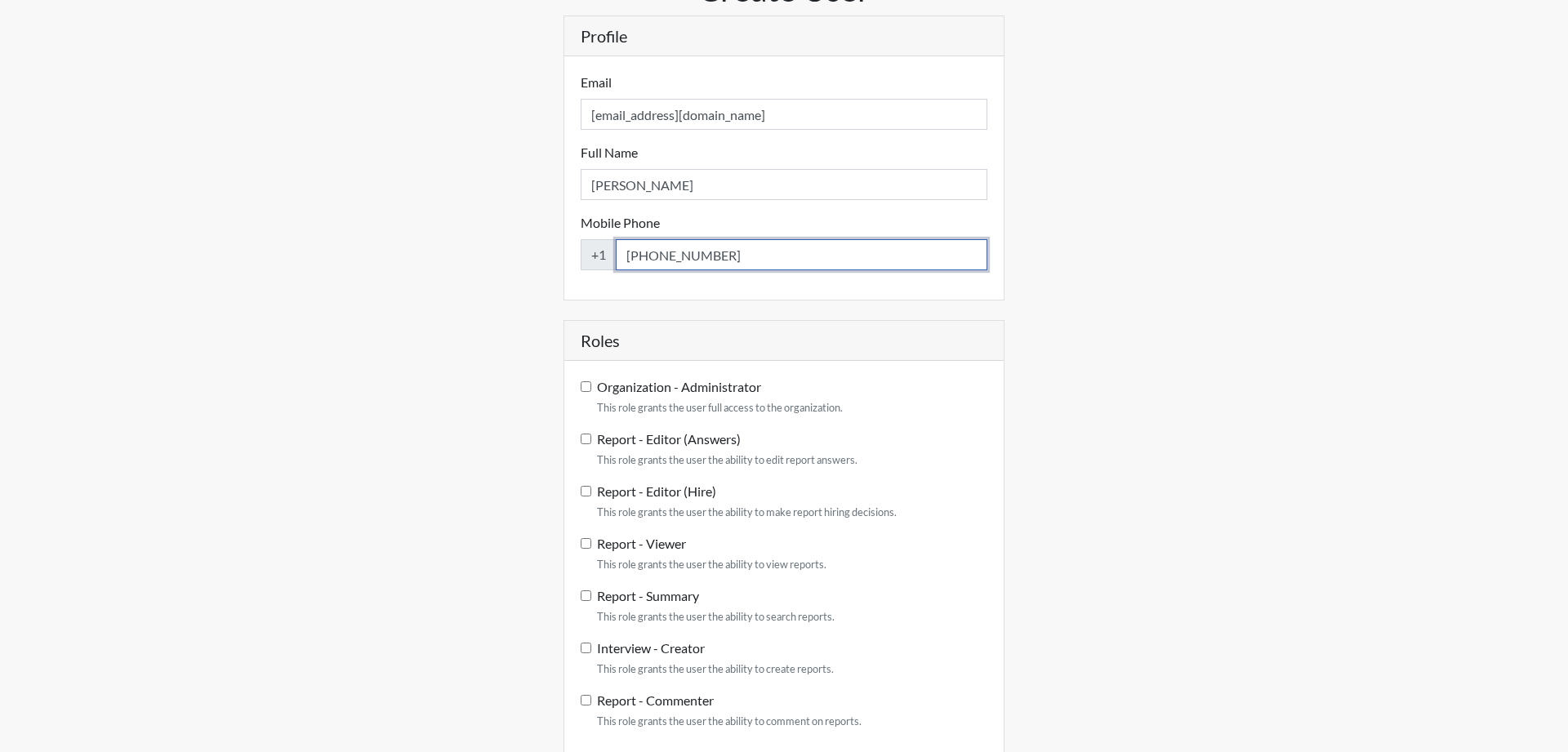
scroll to position [155, 0]
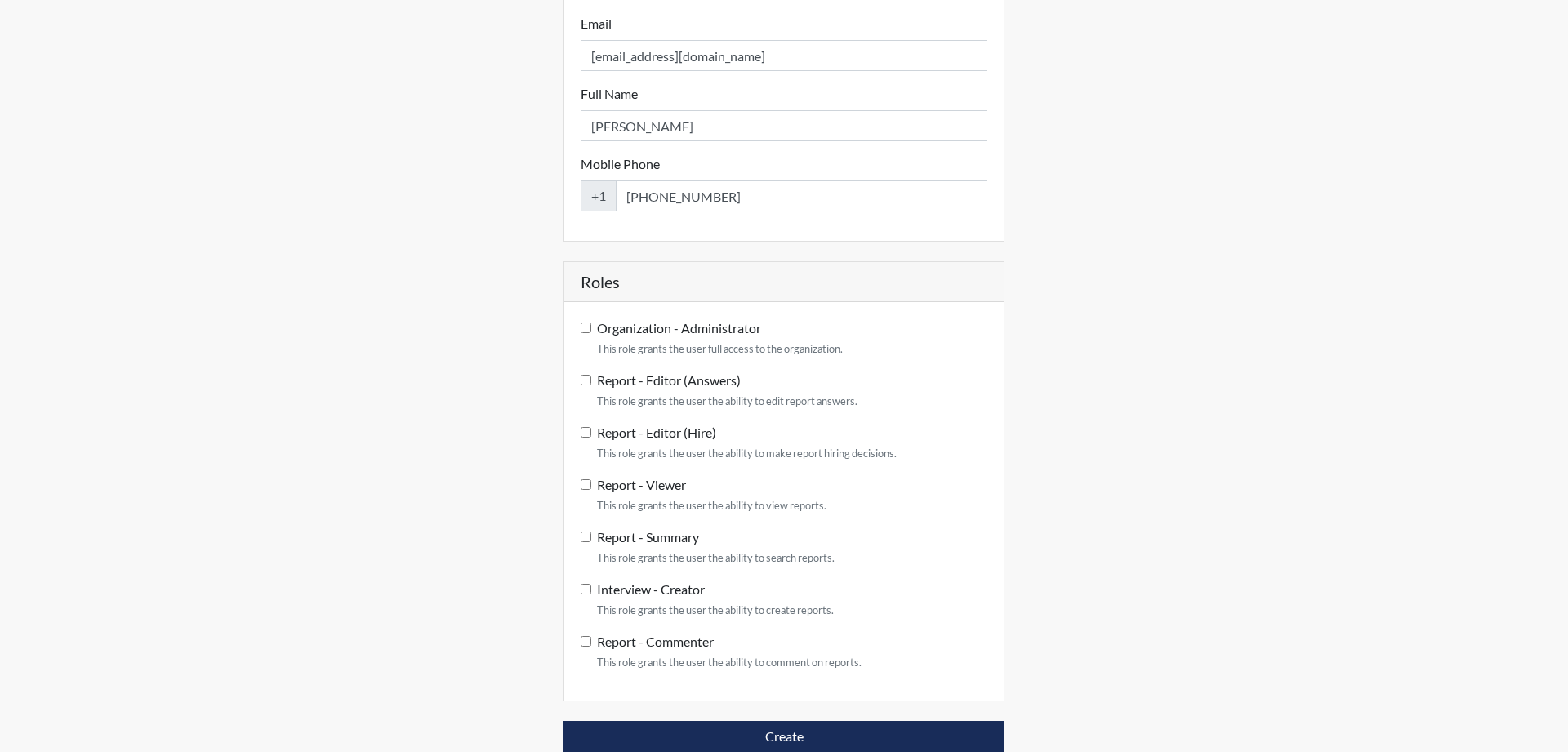
click at [592, 378] on div "Report - Editor (Answers) This role grants the user the ability to edit report …" at bounding box center [784, 391] width 407 height 40
click at [583, 383] on input "Report - Editor (Answers) This role grants the user the ability to edit report …" at bounding box center [586, 380] width 11 height 11
click at [793, 739] on button "Create" at bounding box center [784, 736] width 441 height 31
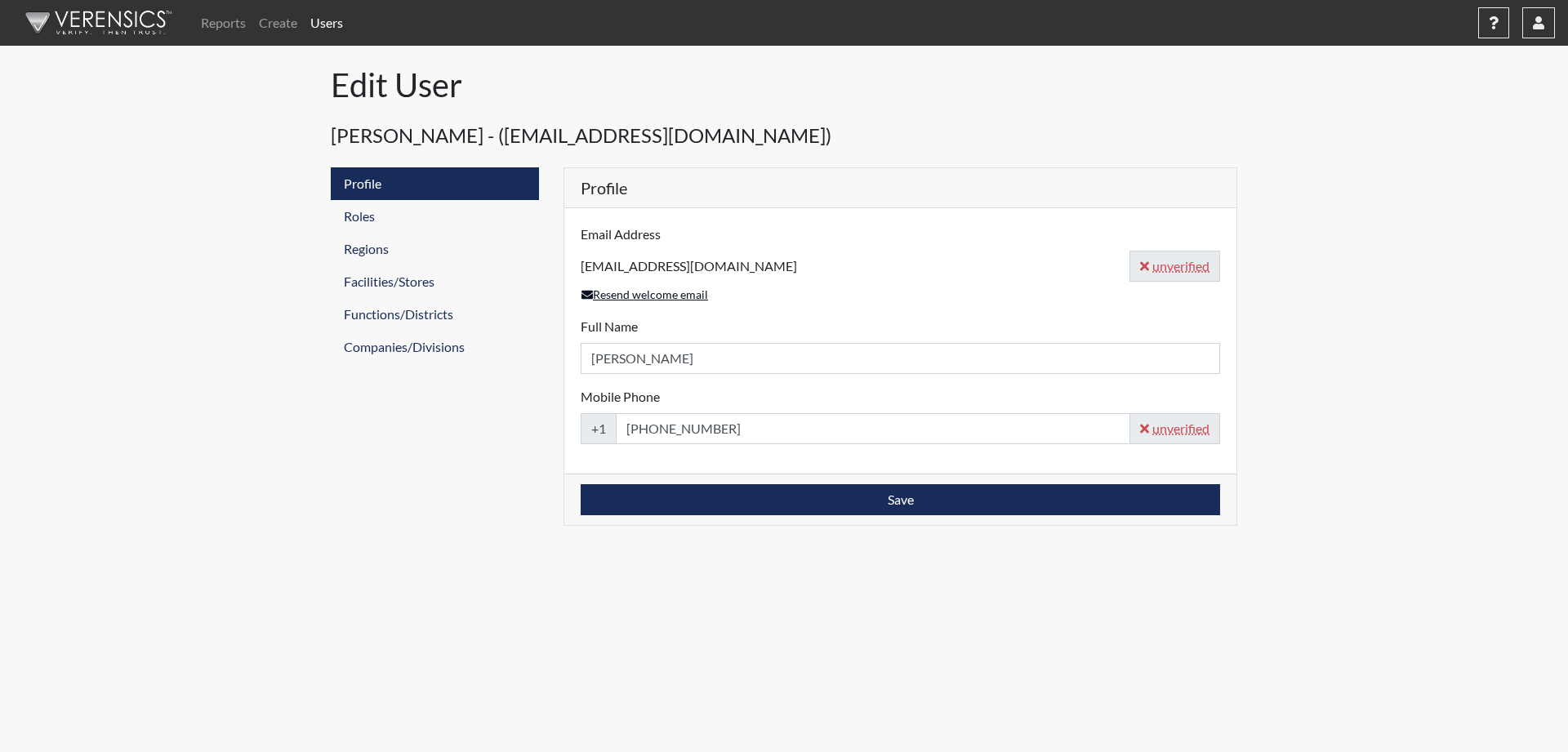
click at [673, 294] on link "Resend welcome email" at bounding box center [645, 294] width 129 height 19
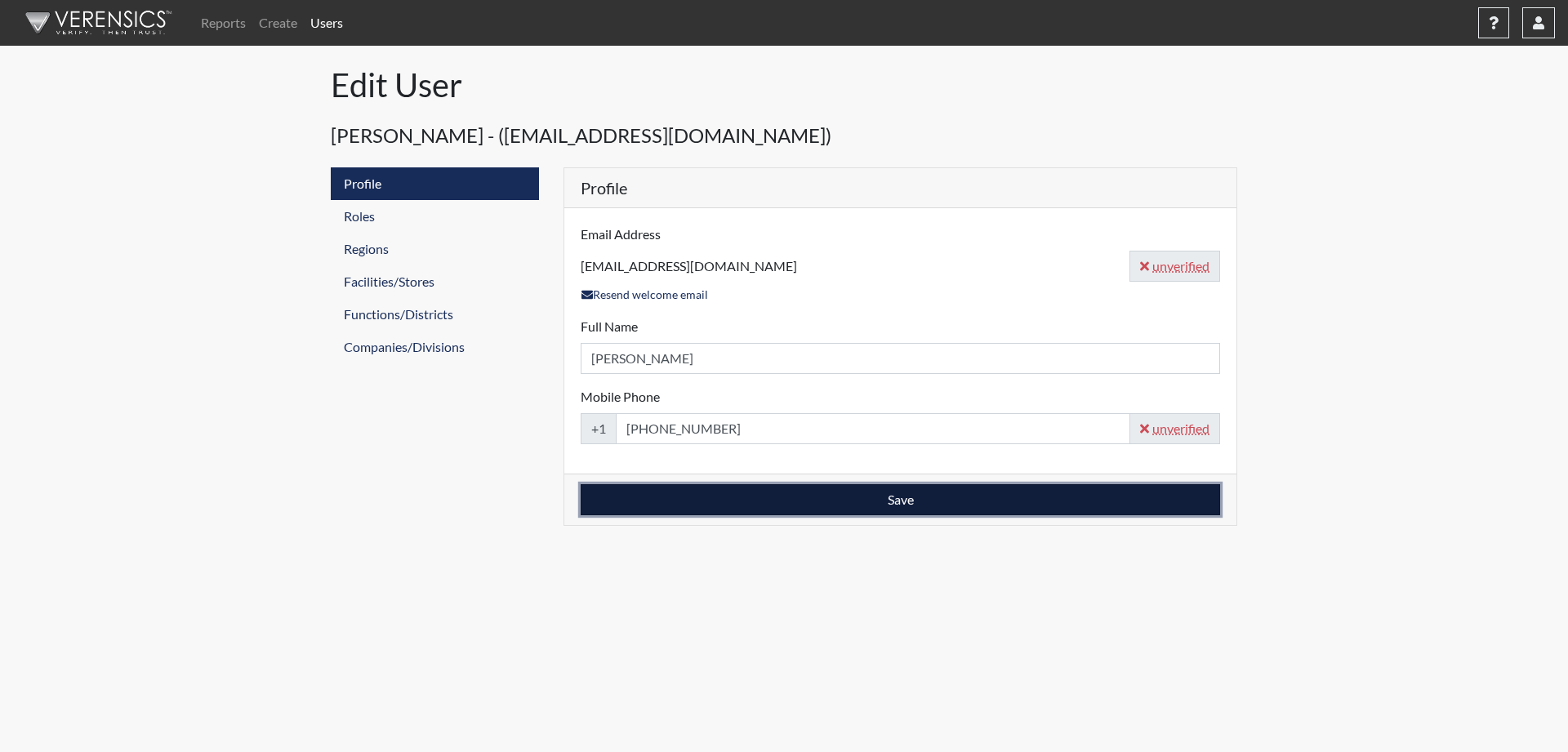
click at [905, 505] on button "Save" at bounding box center [900, 499] width 639 height 31
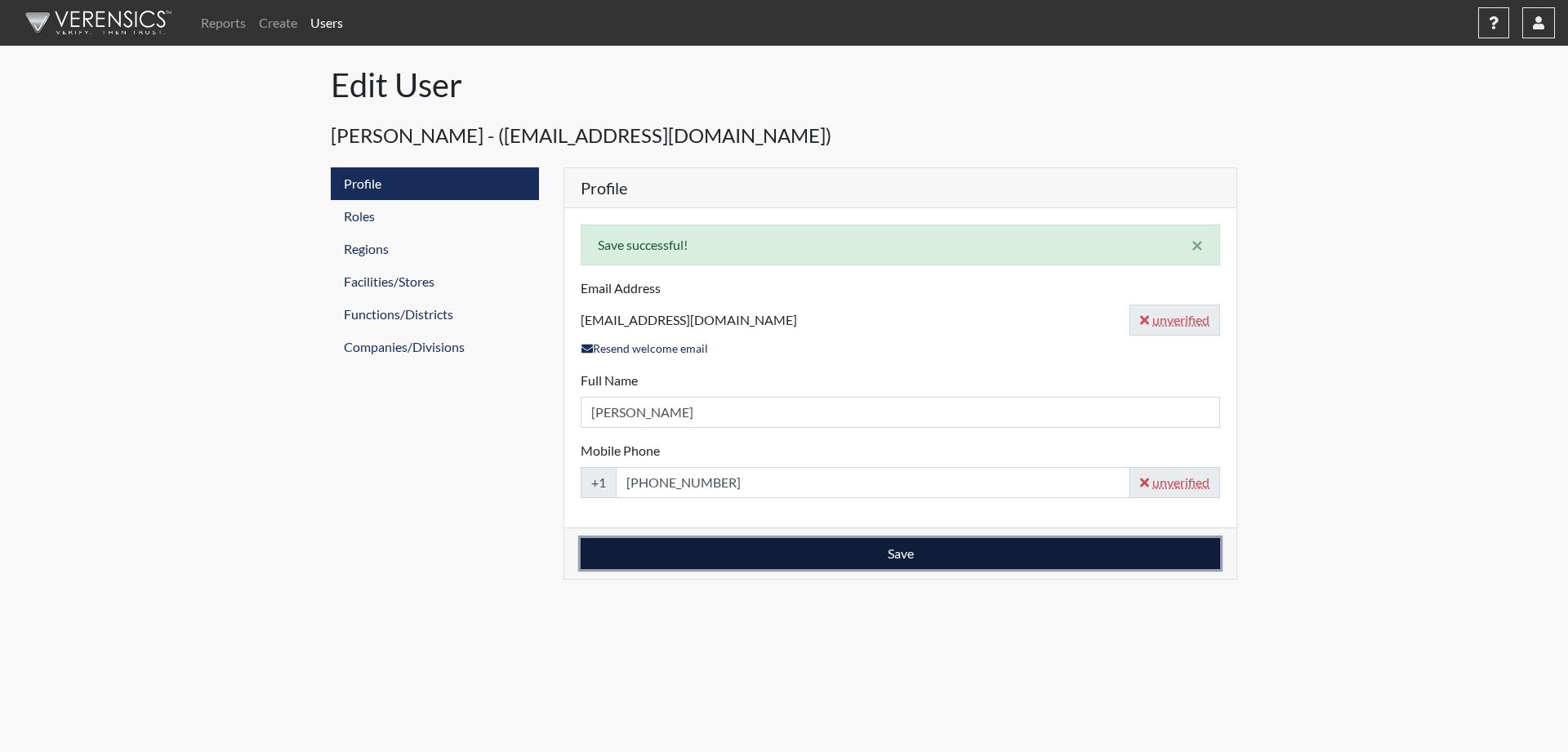
click at [917, 554] on button "Save" at bounding box center [900, 553] width 639 height 31
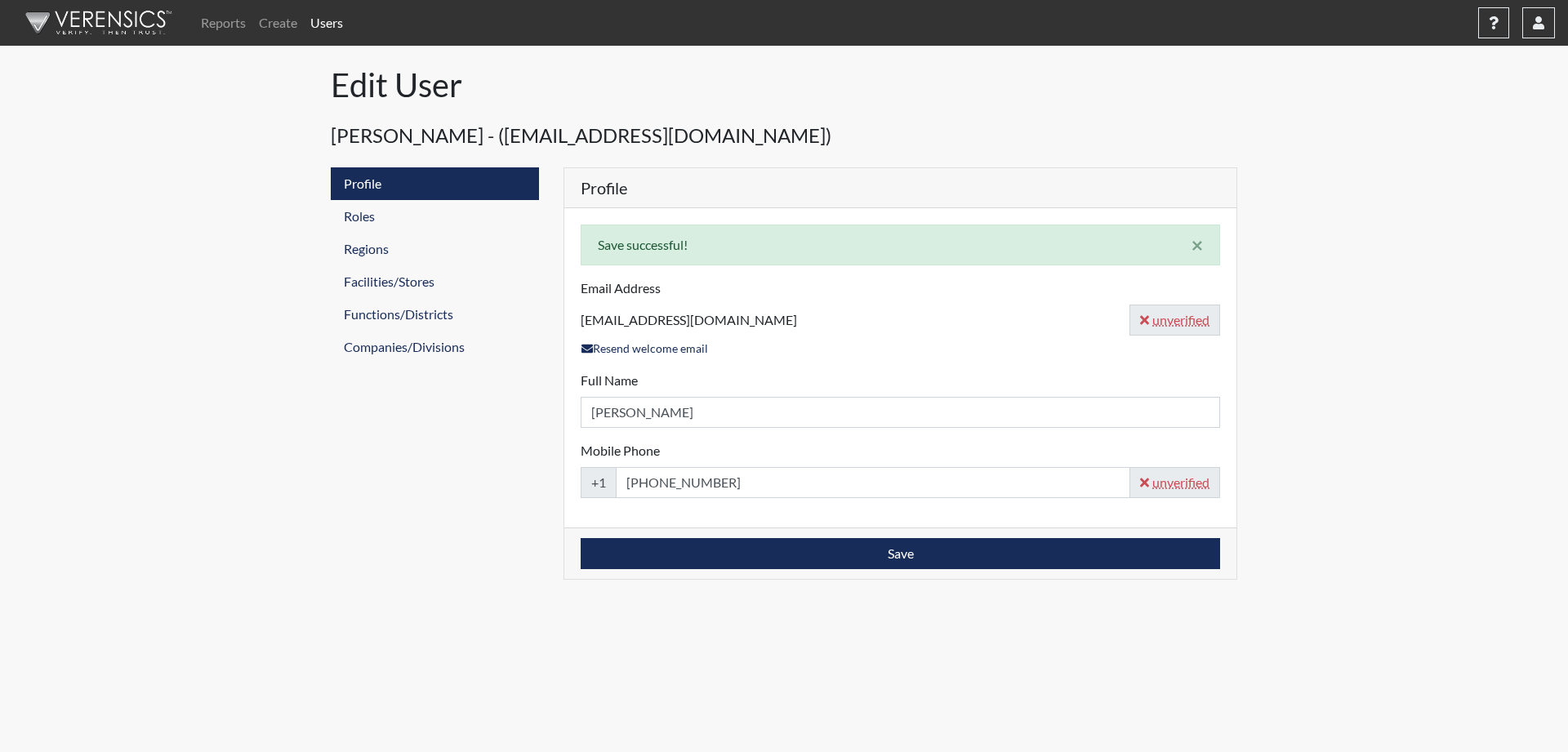
click at [327, 21] on link "Users" at bounding box center [326, 23] width 46 height 33
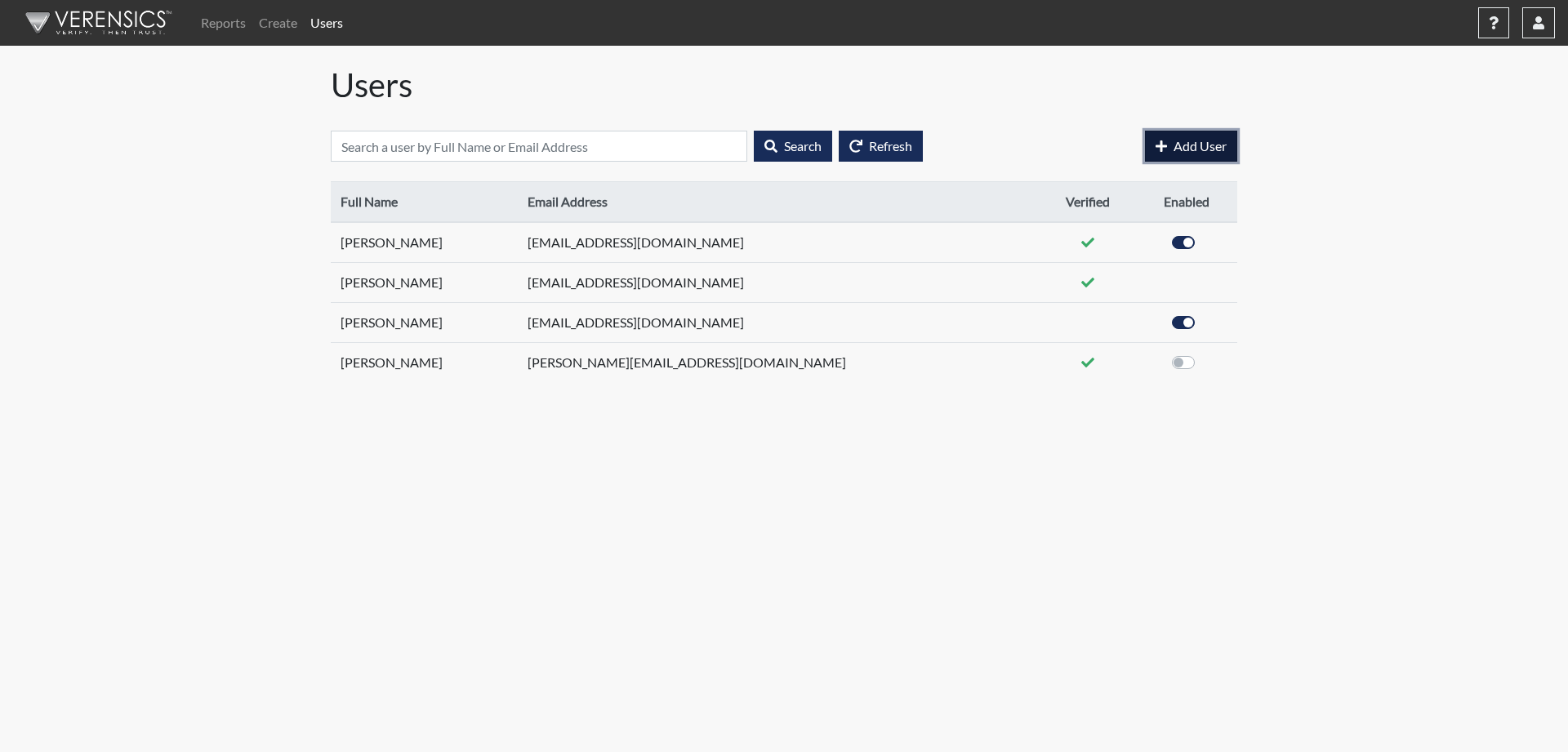
click at [1159, 142] on icon "button" at bounding box center [1161, 145] width 12 height 13
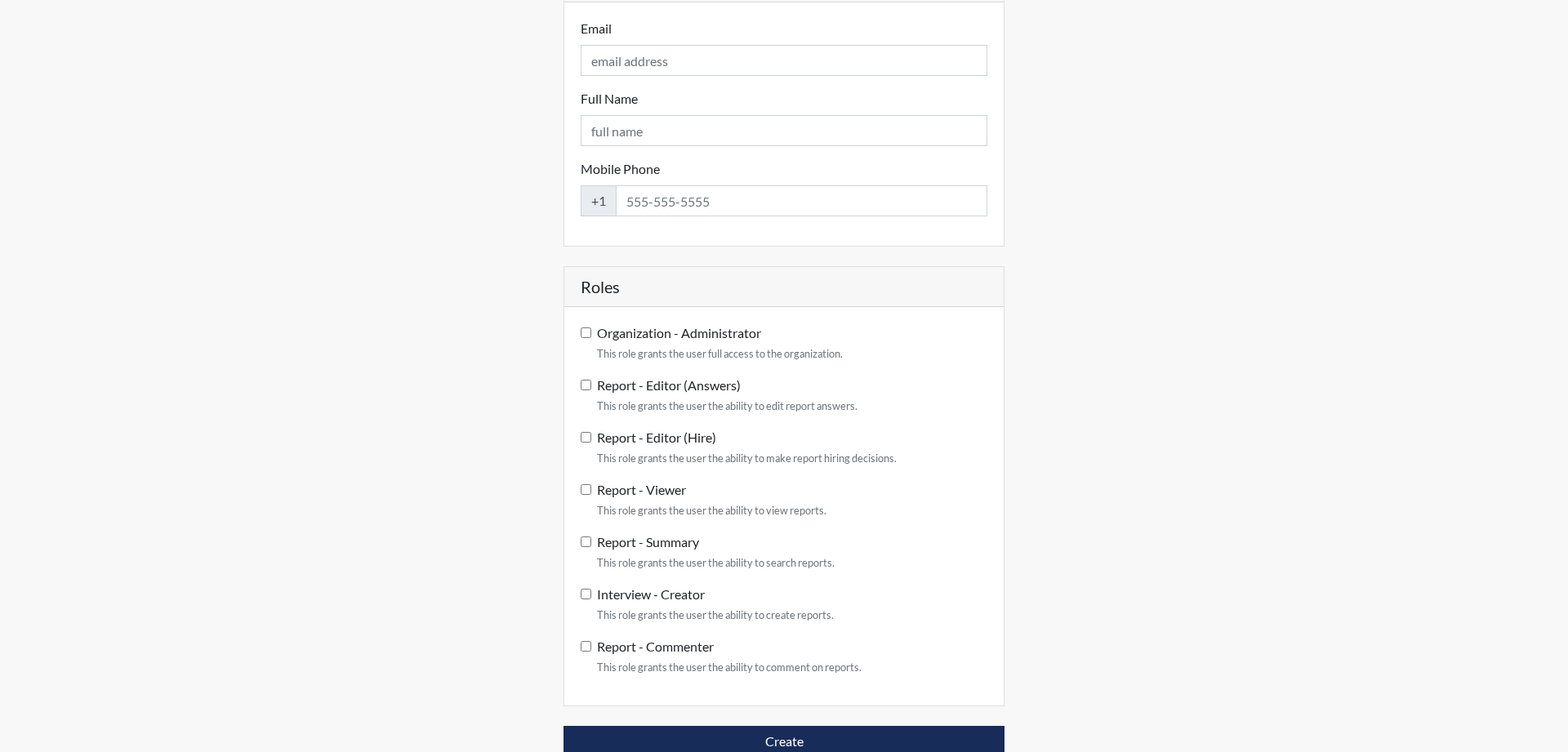
scroll to position [155, 0]
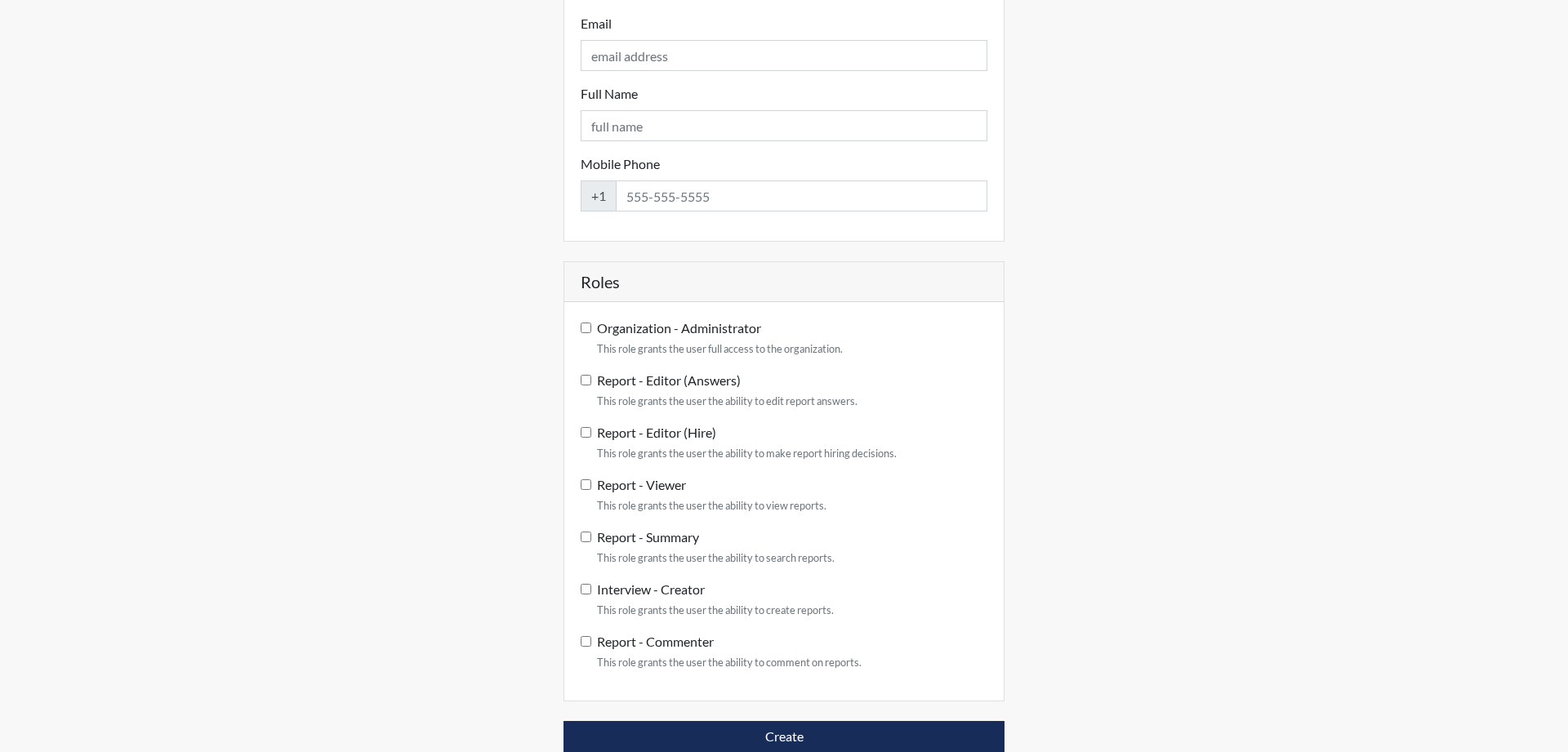
click at [586, 376] on input "Report - Editor (Answers) This role grants the user the ability to edit report …" at bounding box center [586, 380] width 11 height 11
click at [679, 49] on input "Email" at bounding box center [784, 54] width 407 height 31
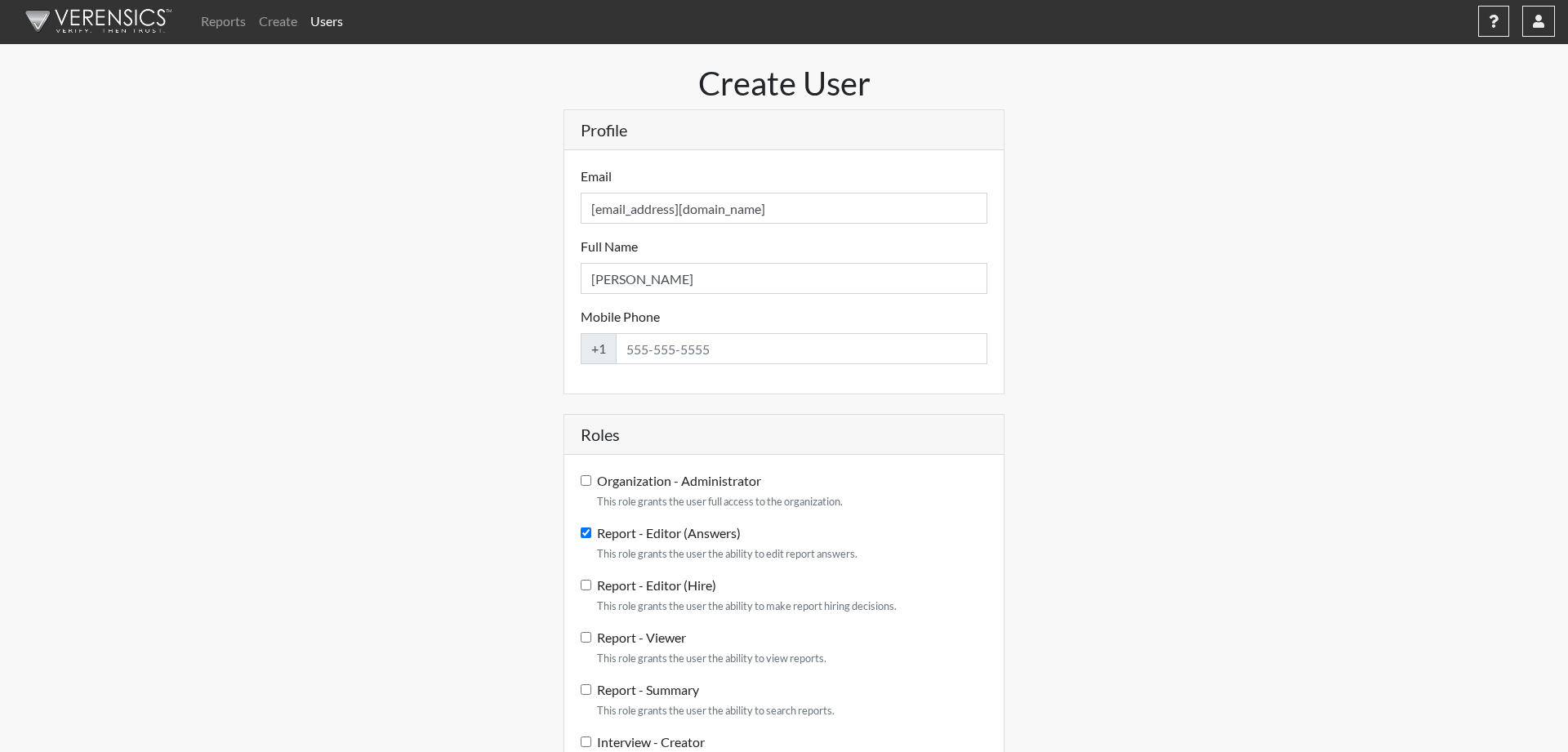
scroll to position [0, 0]
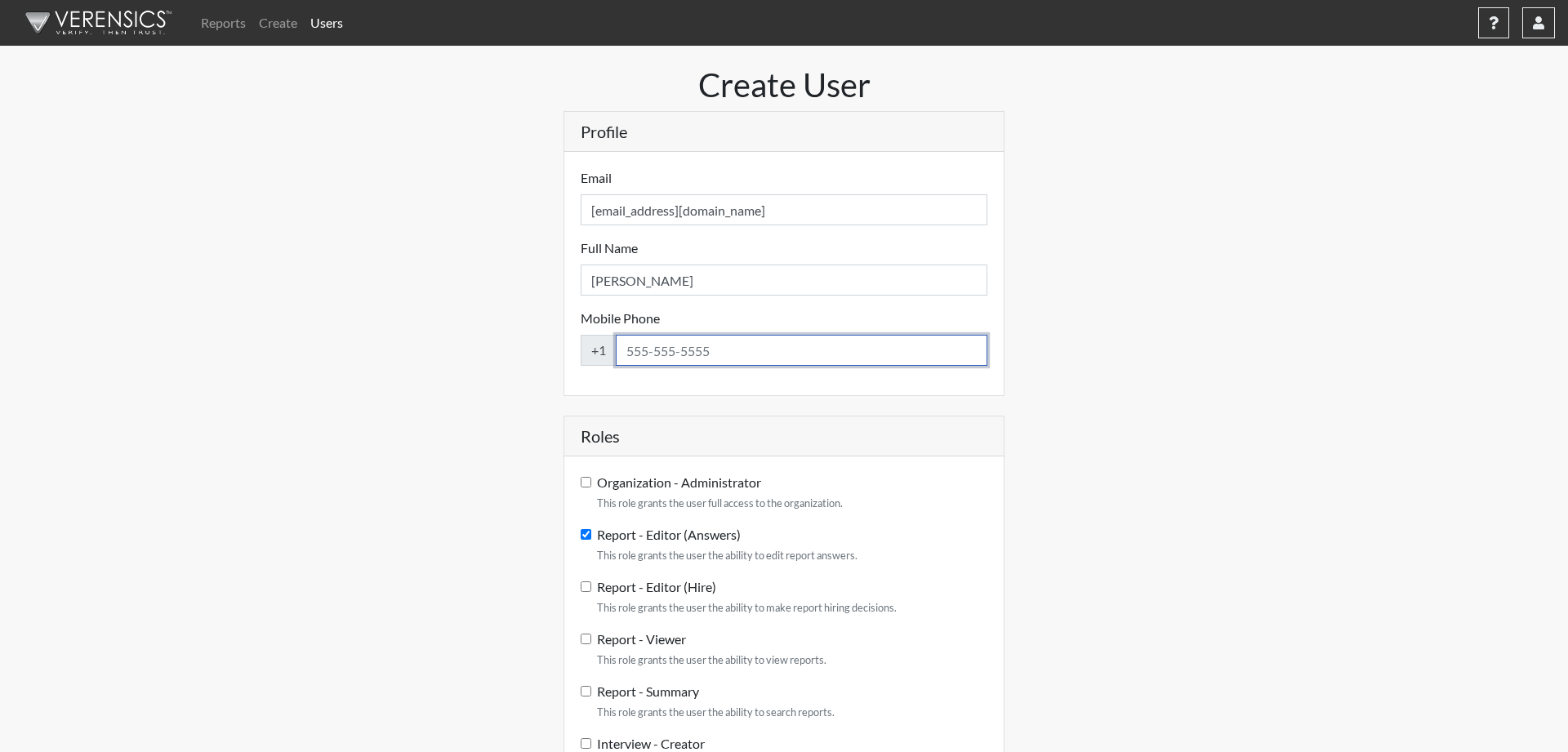
click at [744, 360] on input "Mobile Phone" at bounding box center [801, 349] width 372 height 31
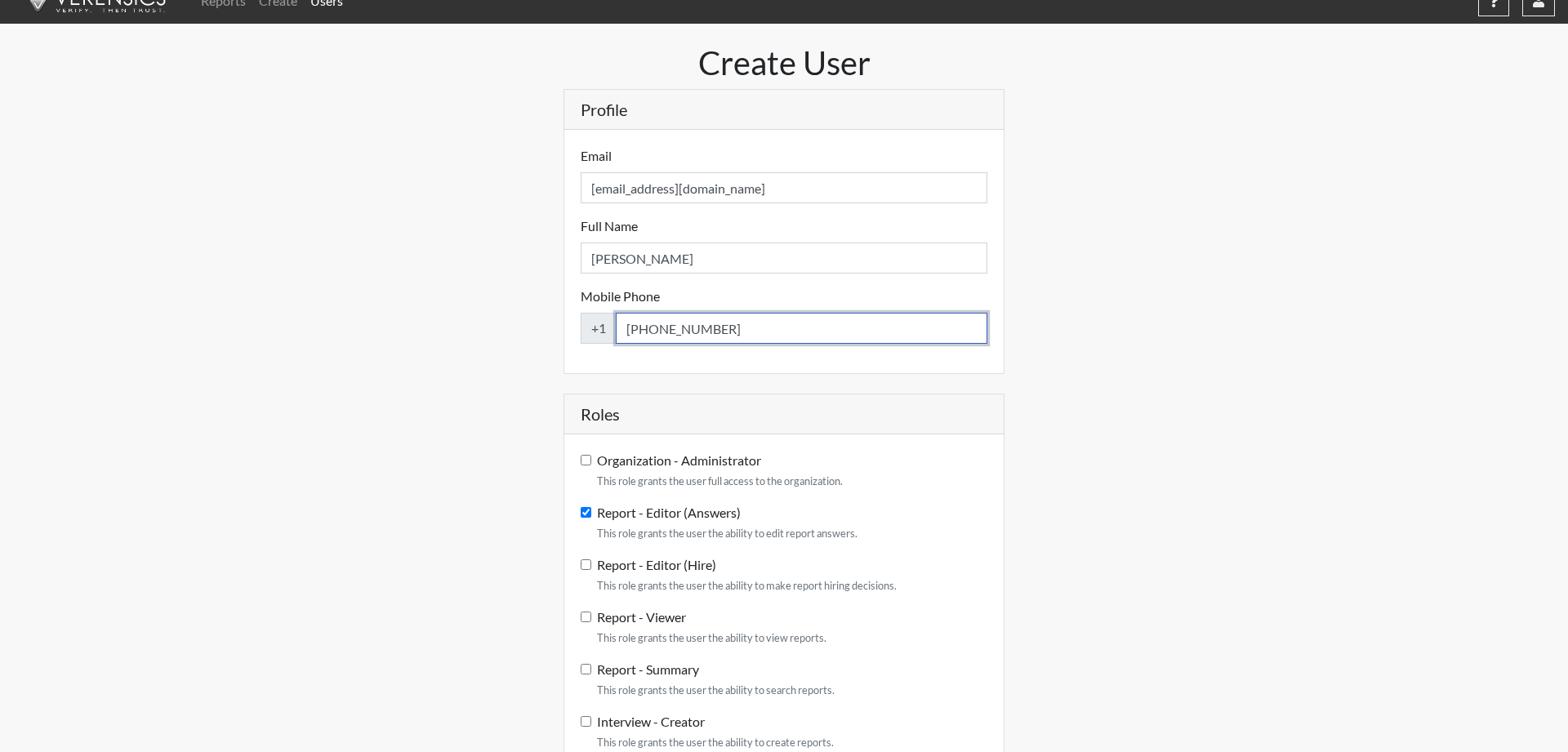
scroll to position [155, 0]
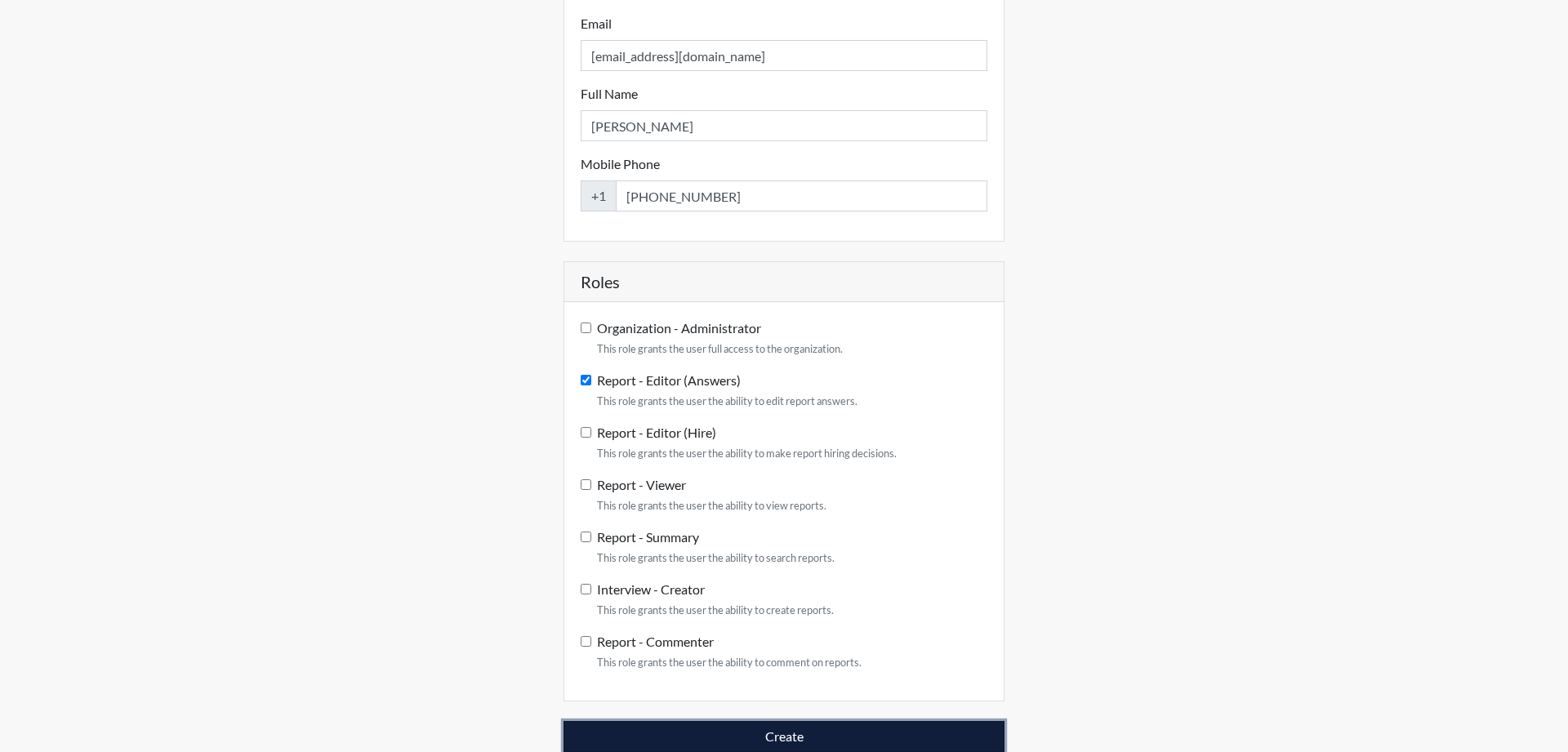
click at [764, 736] on button "Create" at bounding box center [784, 736] width 441 height 31
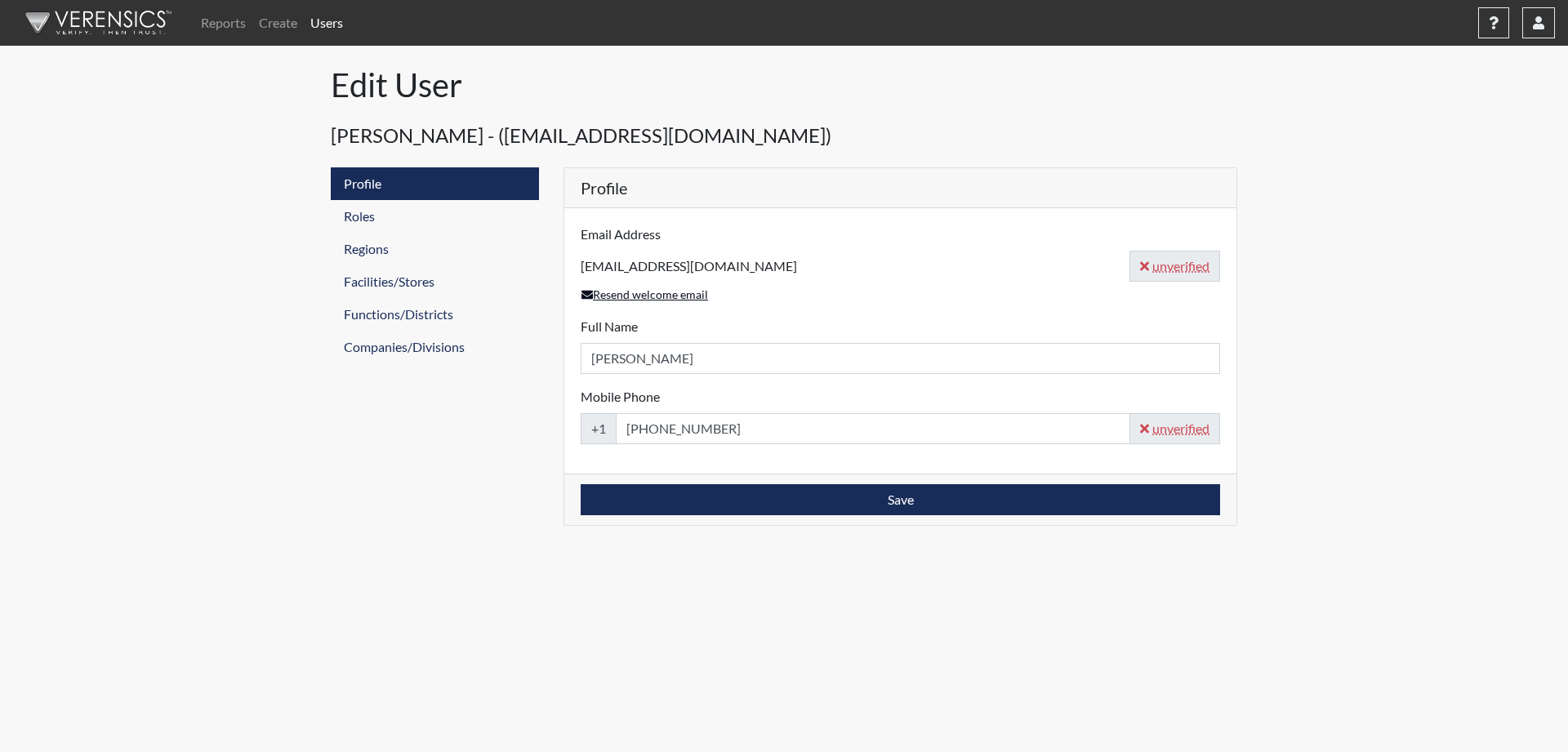
click at [643, 292] on link "Resend welcome email" at bounding box center [645, 294] width 129 height 19
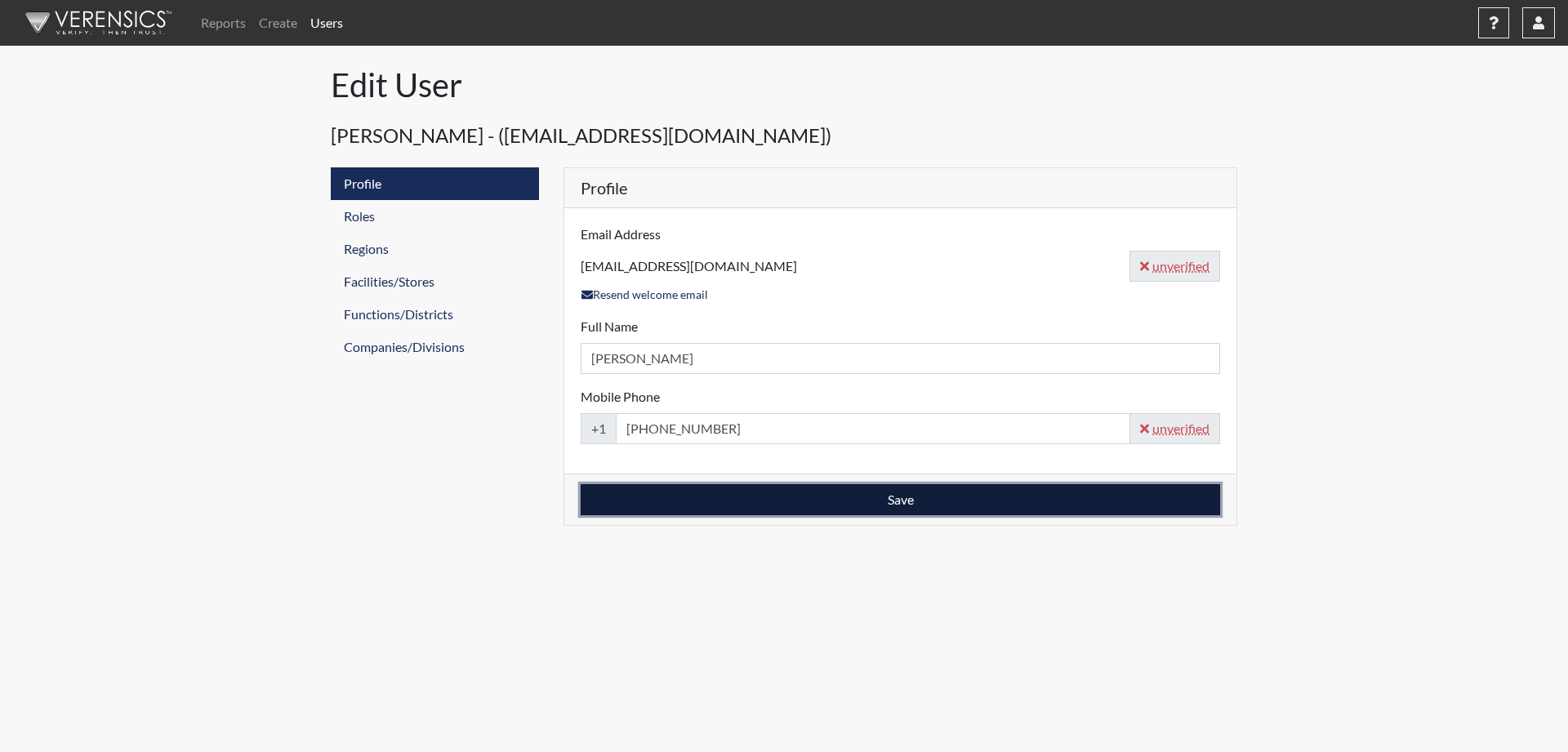
click at [913, 503] on button "Save" at bounding box center [900, 499] width 639 height 31
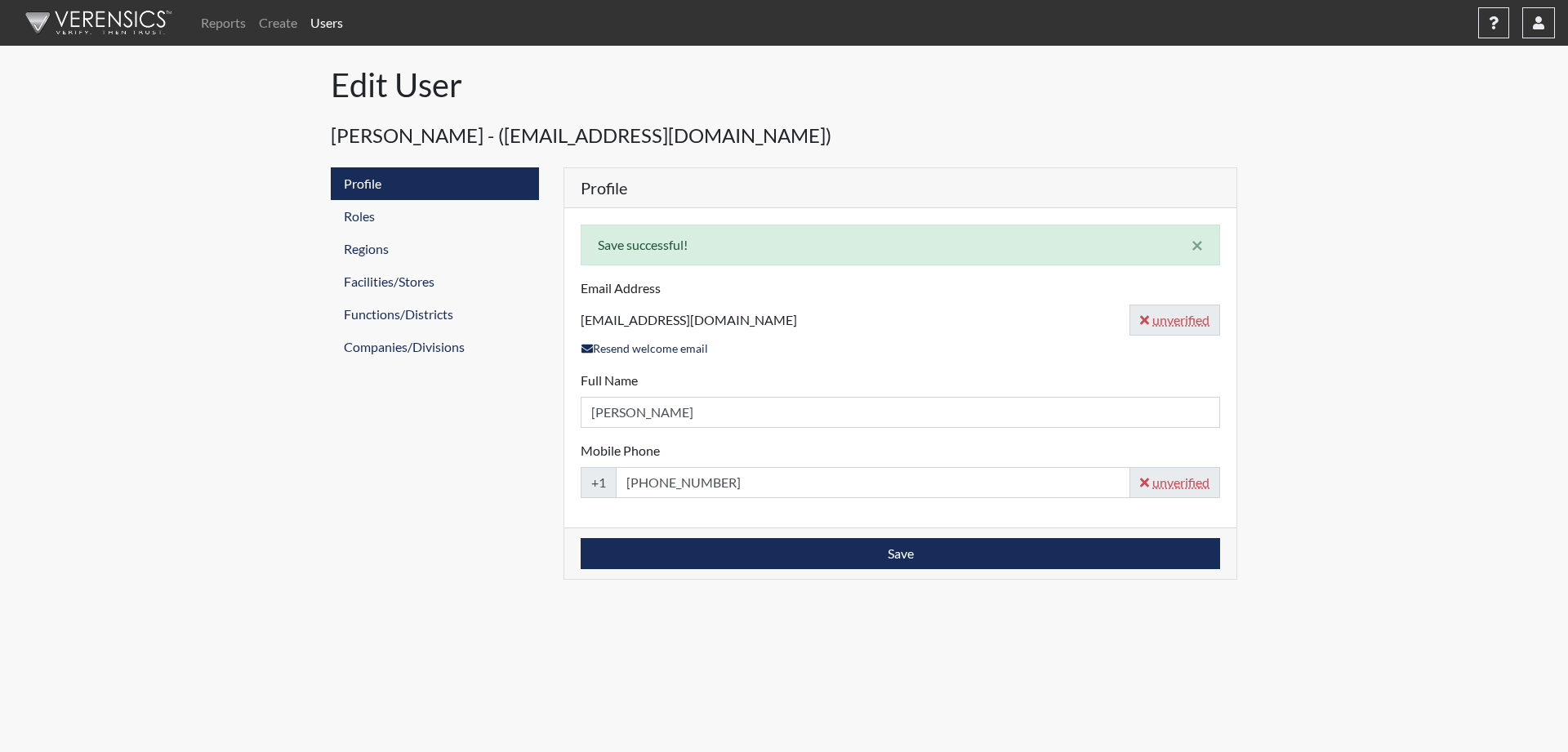
click at [340, 24] on link "Users" at bounding box center [326, 23] width 46 height 33
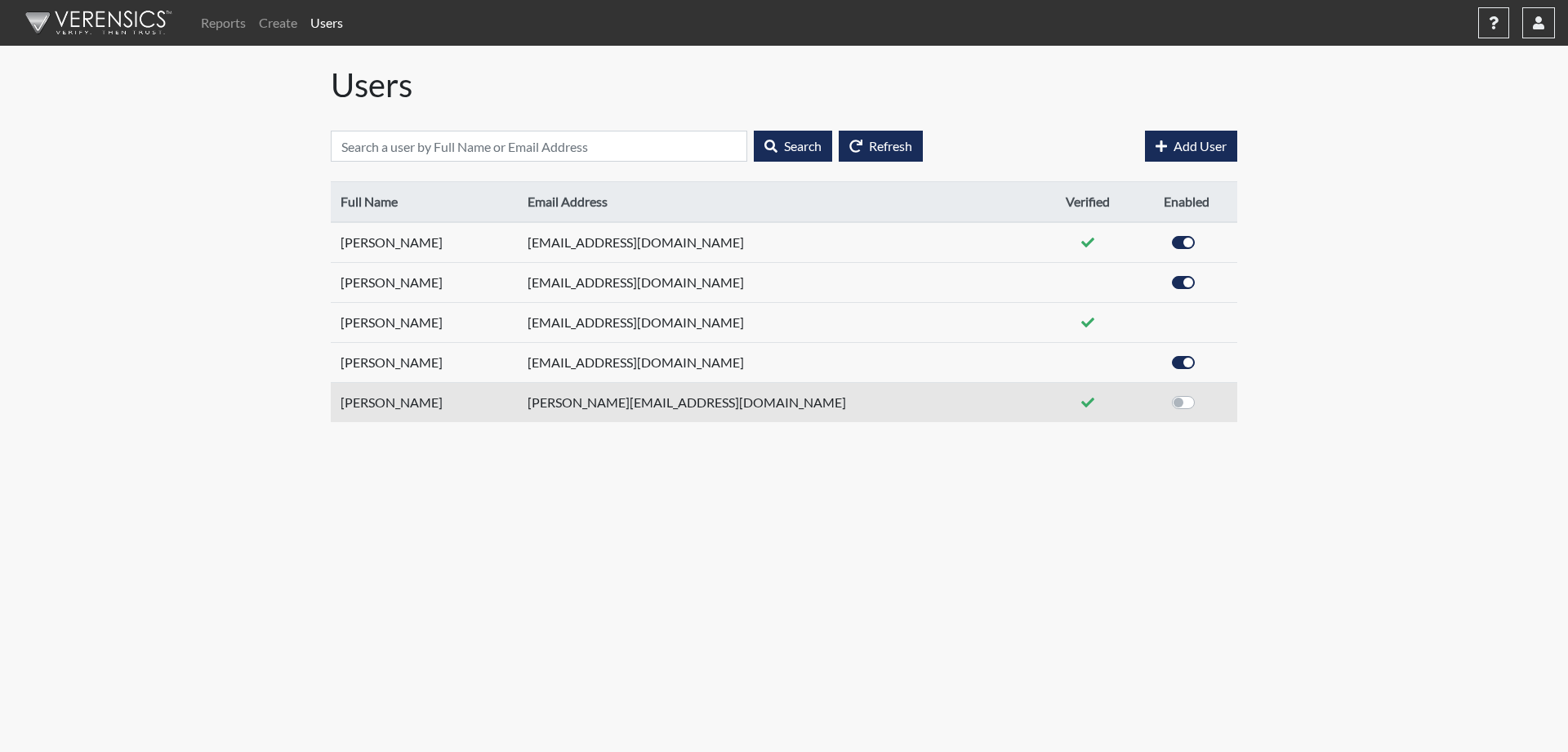
click at [1081, 400] on icon at bounding box center [1087, 402] width 13 height 13
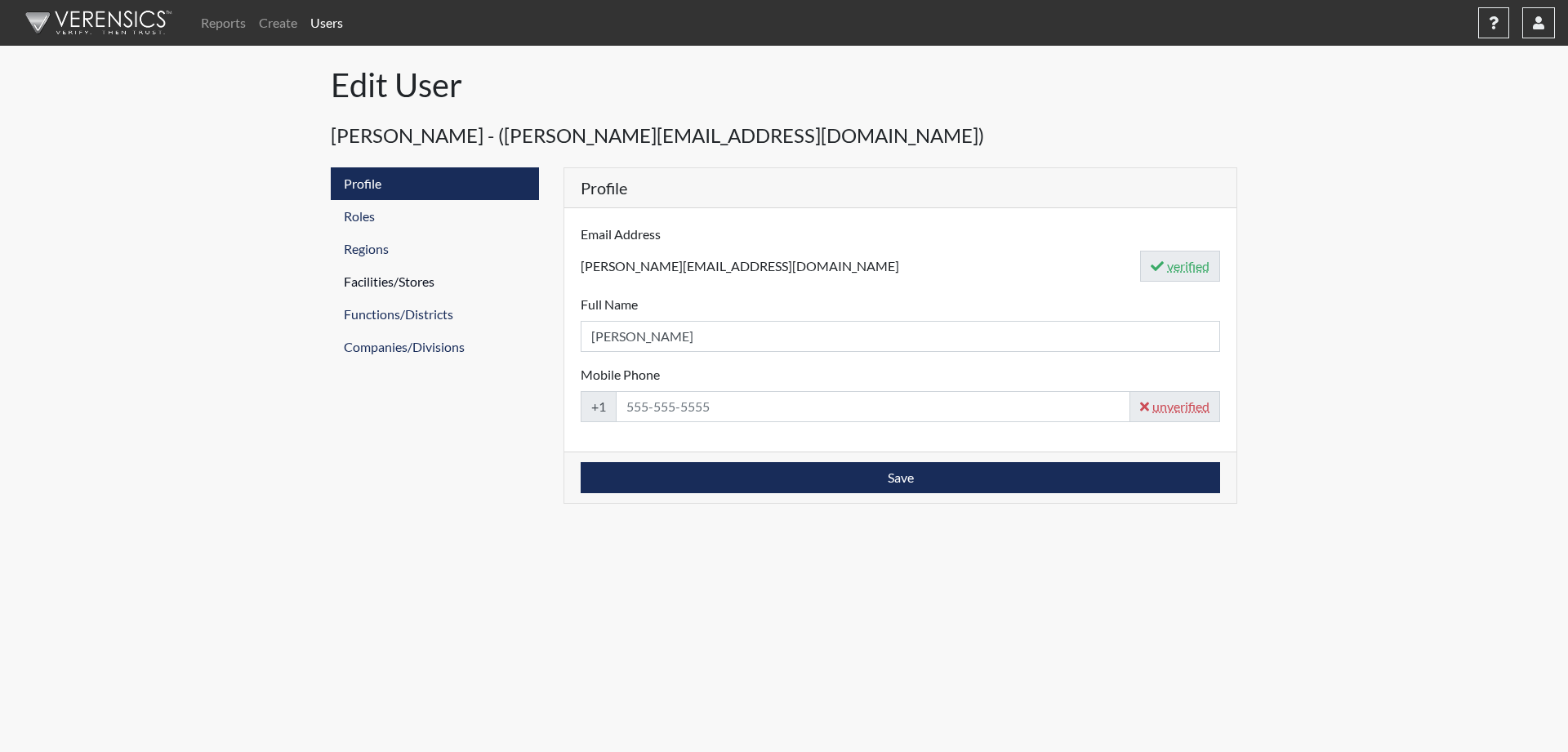
drag, startPoint x: 755, startPoint y: 254, endPoint x: 507, endPoint y: 278, distance: 249.2
click at [507, 278] on div "Profile Roles Regions Facilities/Stores Functions/Districts Companies/Divisions…" at bounding box center [784, 335] width 931 height 336
click at [868, 588] on body "Reports Create Users Help Center × Verensics Best Practices How to successfully…" at bounding box center [784, 376] width 1568 height 752
click at [381, 185] on link "Profile" at bounding box center [434, 183] width 208 height 33
click at [1499, 23] on button "button" at bounding box center [1493, 22] width 31 height 31
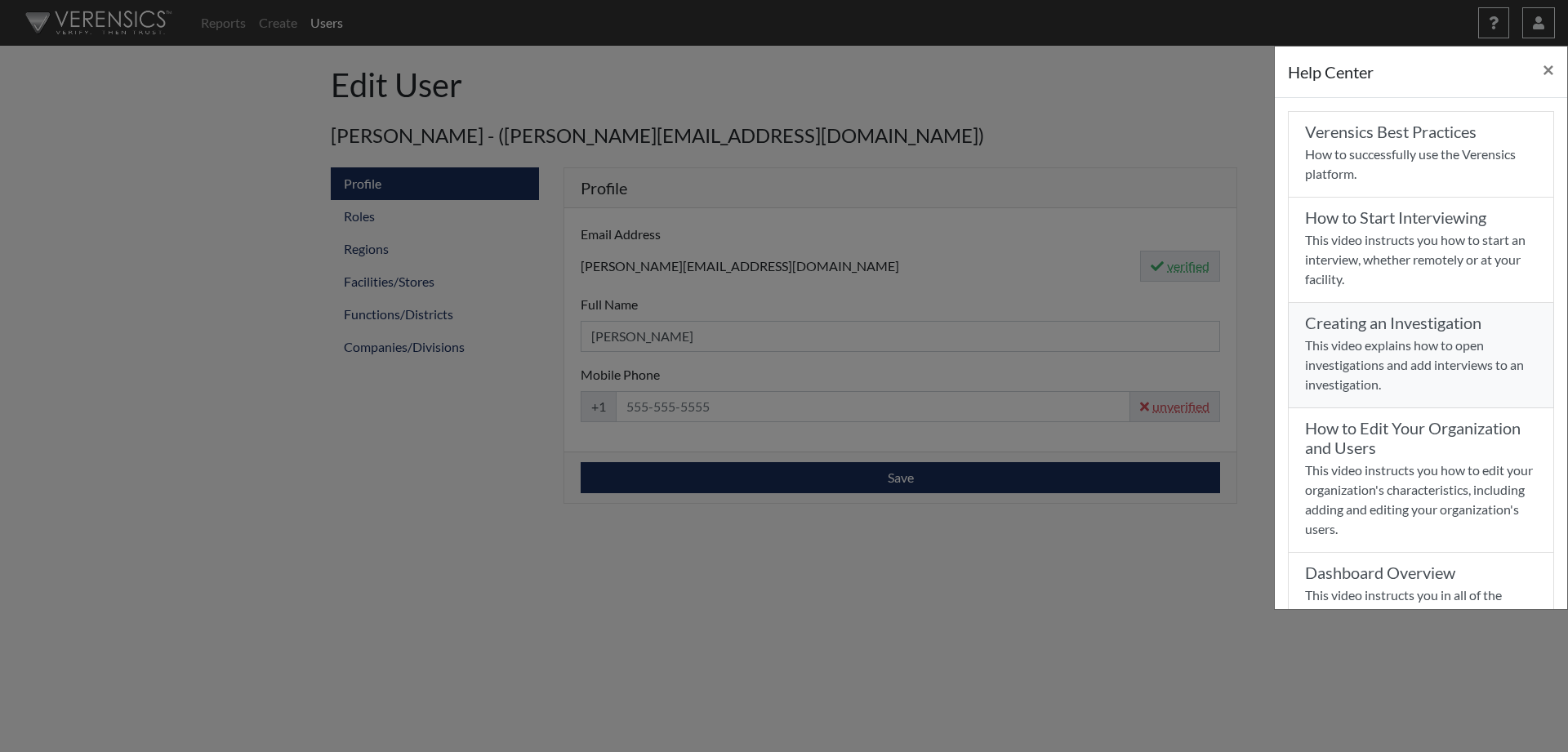
click at [1358, 327] on h5 "Creating an Investigation" at bounding box center [1393, 323] width 176 height 20
click at [1554, 63] on button "×" at bounding box center [1548, 69] width 38 height 46
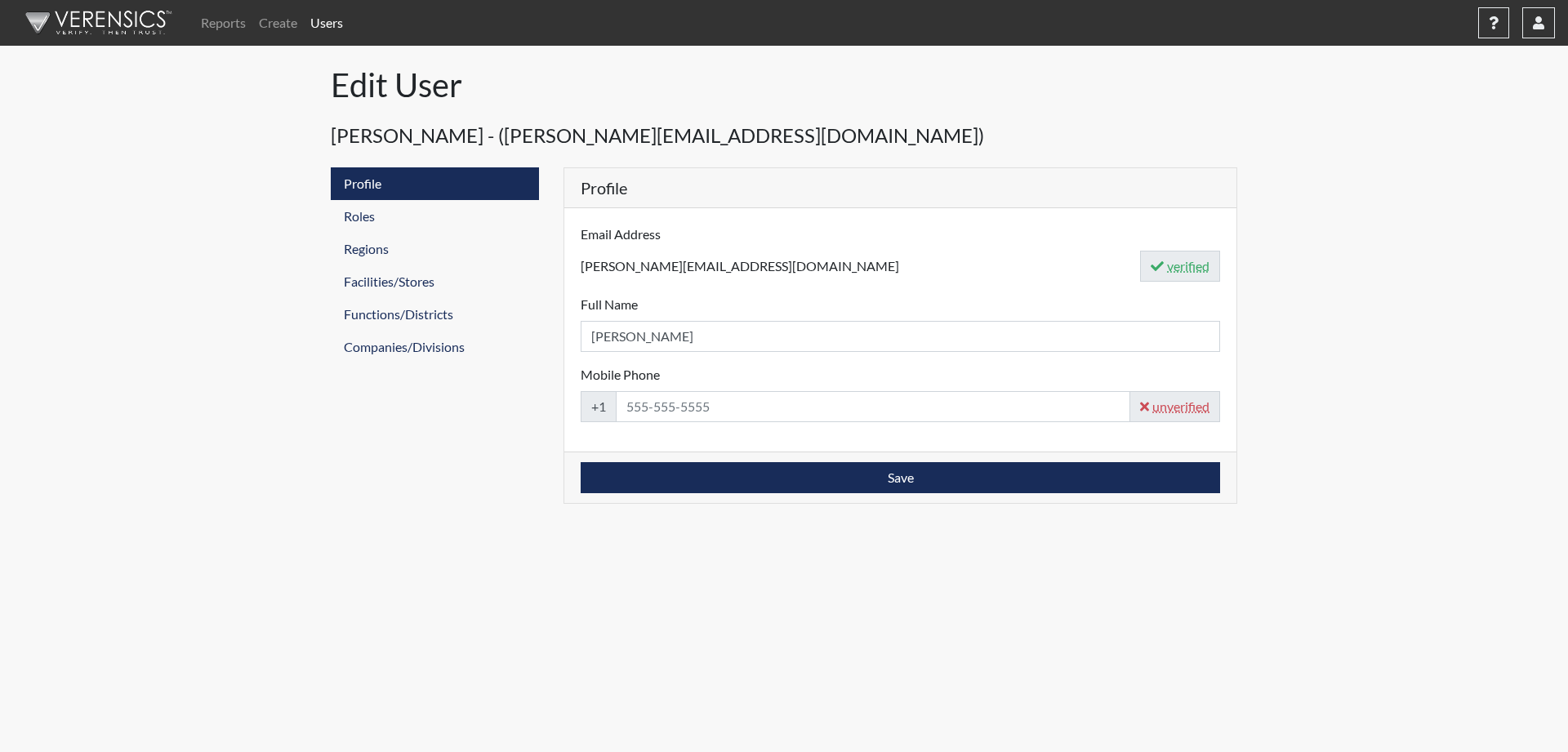
click at [328, 31] on link "Users" at bounding box center [326, 23] width 46 height 33
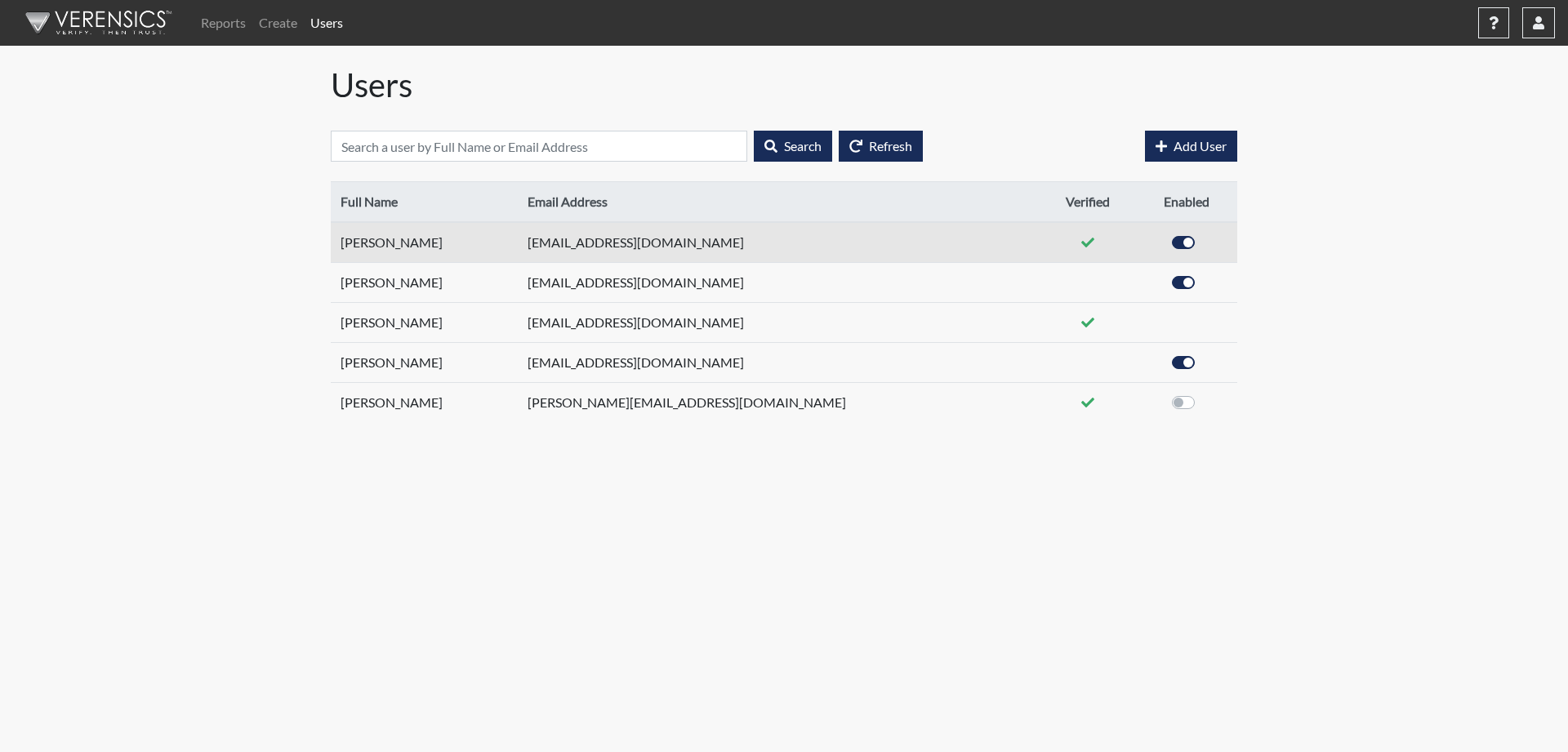
click at [405, 252] on td "[PERSON_NAME]" at bounding box center [423, 242] width 187 height 41
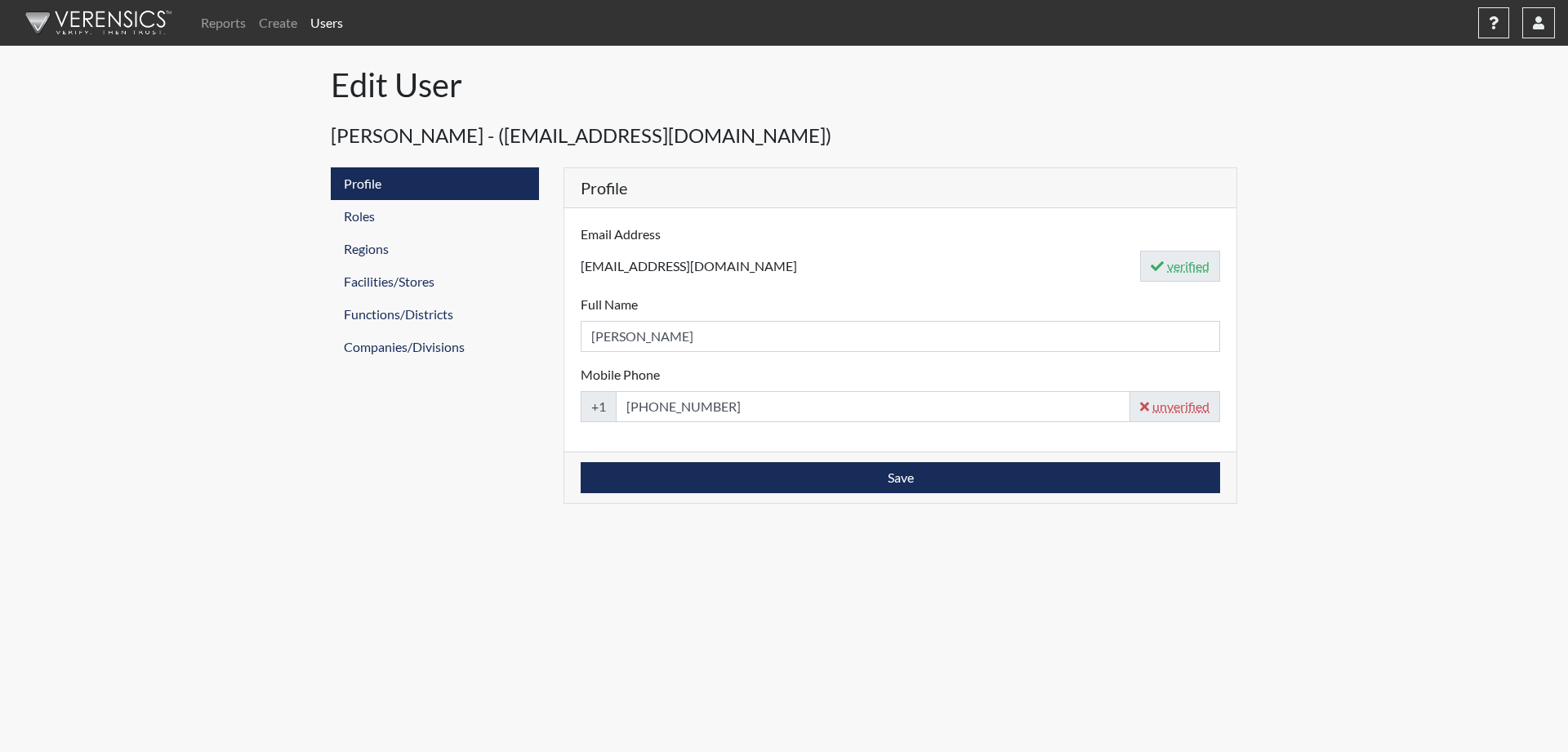
click at [624, 223] on div "Email Address sduarte@usisecurity.com verified Full Name Alyssa Zadravecz Pleas…" at bounding box center [899, 329] width 672 height 243
click at [621, 230] on label "Email Address" at bounding box center [620, 235] width 80 height 20
click at [621, 250] on input "[EMAIL_ADDRESS][DOMAIN_NAME]" at bounding box center [861, 265] width 560 height 31
click at [1181, 267] on abbr "verified" at bounding box center [1186, 266] width 46 height 20
click at [1185, 267] on abbr "verified" at bounding box center [1186, 266] width 46 height 20
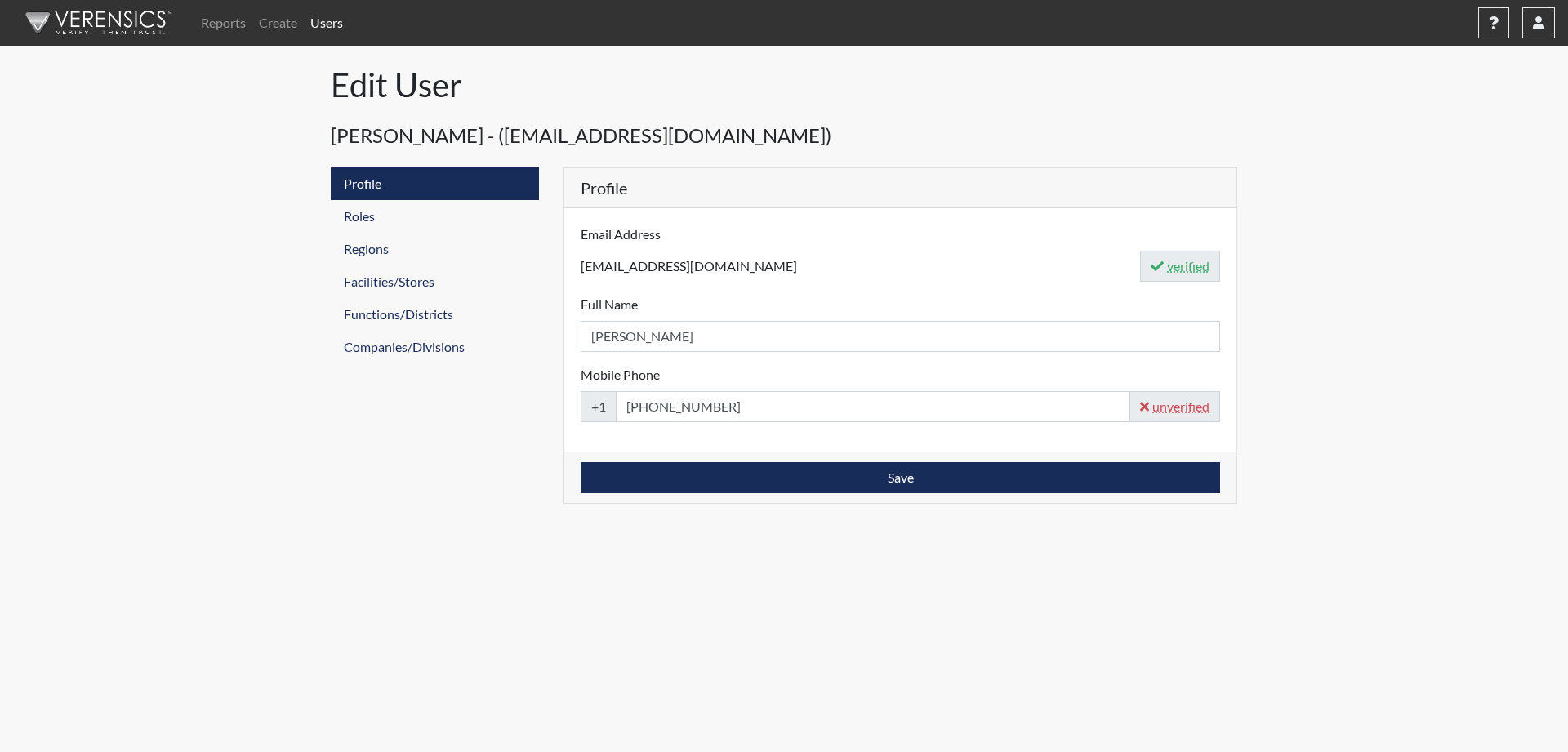
click at [1175, 410] on abbr "unverified" at bounding box center [1178, 407] width 60 height 20
click at [835, 362] on form "Email Address sduarte@usisecurity.com verified Full Name Alyssa Zadravecz Pleas…" at bounding box center [900, 324] width 639 height 198
click at [767, 414] on input "475-333-2190" at bounding box center [873, 406] width 514 height 31
drag, startPoint x: 739, startPoint y: 405, endPoint x: 520, endPoint y: 411, distance: 219.1
click at [615, 411] on input "475-333-2190" at bounding box center [873, 406] width 514 height 31
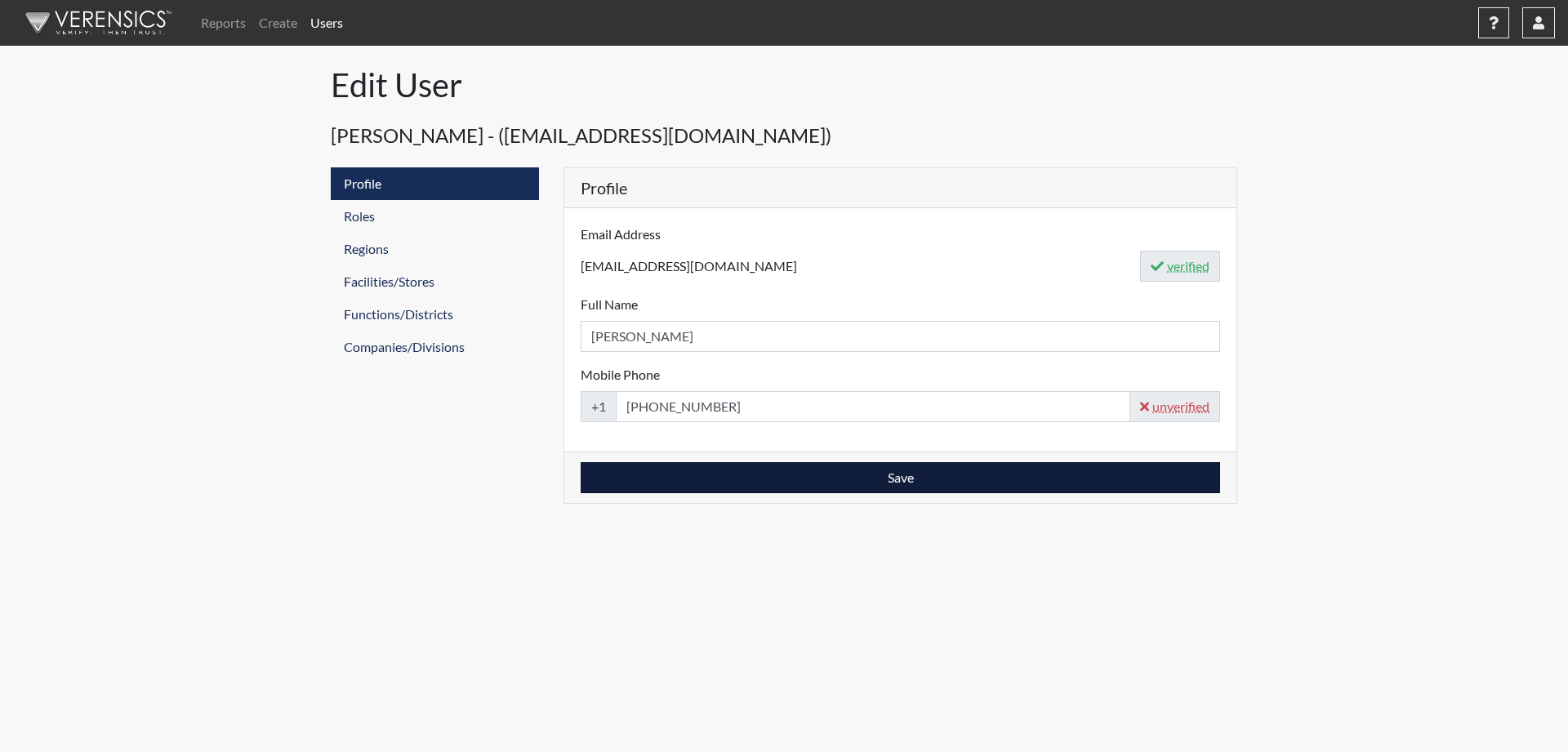
drag, startPoint x: 546, startPoint y: 555, endPoint x: 587, endPoint y: 486, distance: 80.3
click at [548, 555] on body "Reports Create Users Help Center × Verensics Best Practices How to successfully…" at bounding box center [784, 376] width 1568 height 752
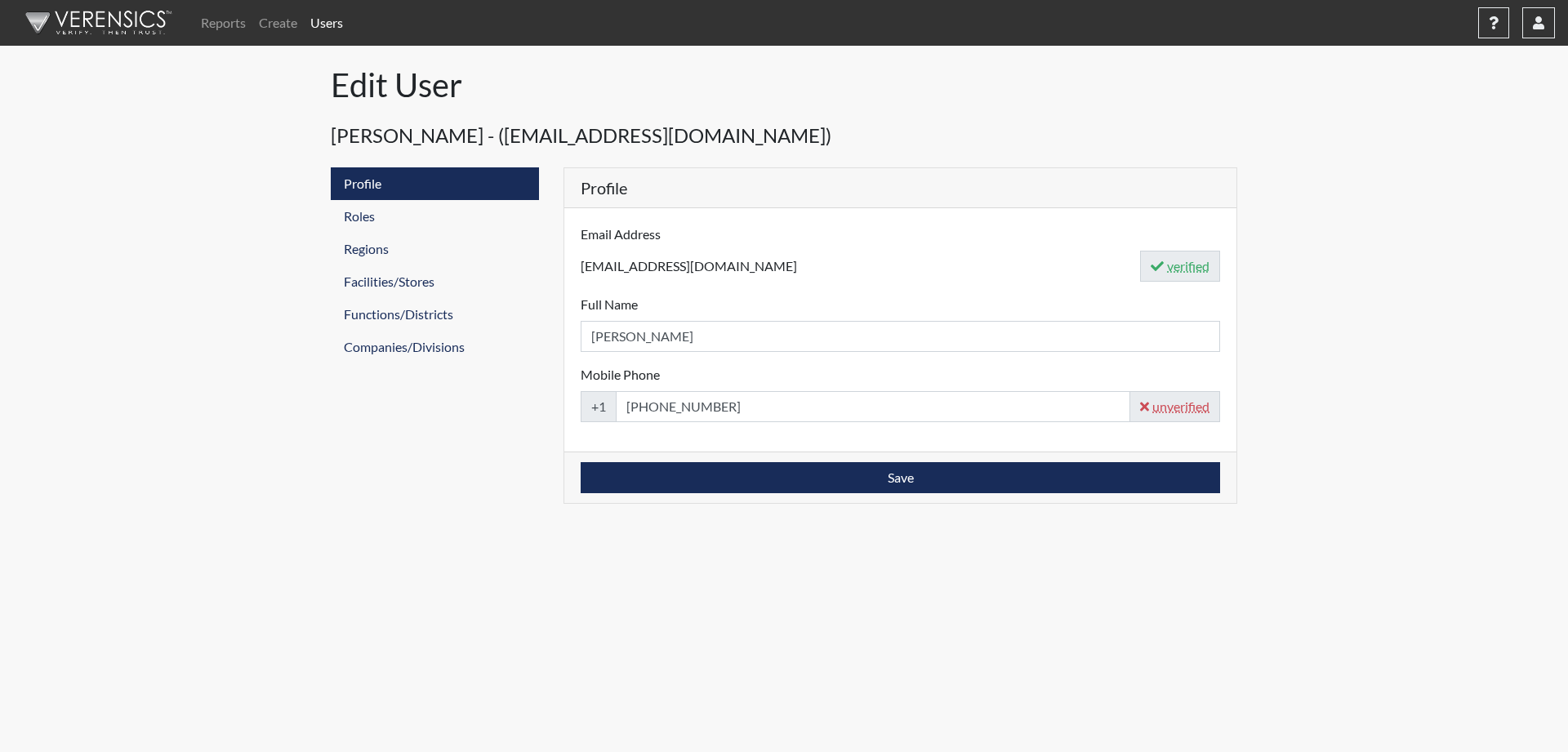
click at [283, 171] on div "Reports Create Users Help Center × Verensics Best Practices How to successfully…" at bounding box center [784, 251] width 1568 height 504
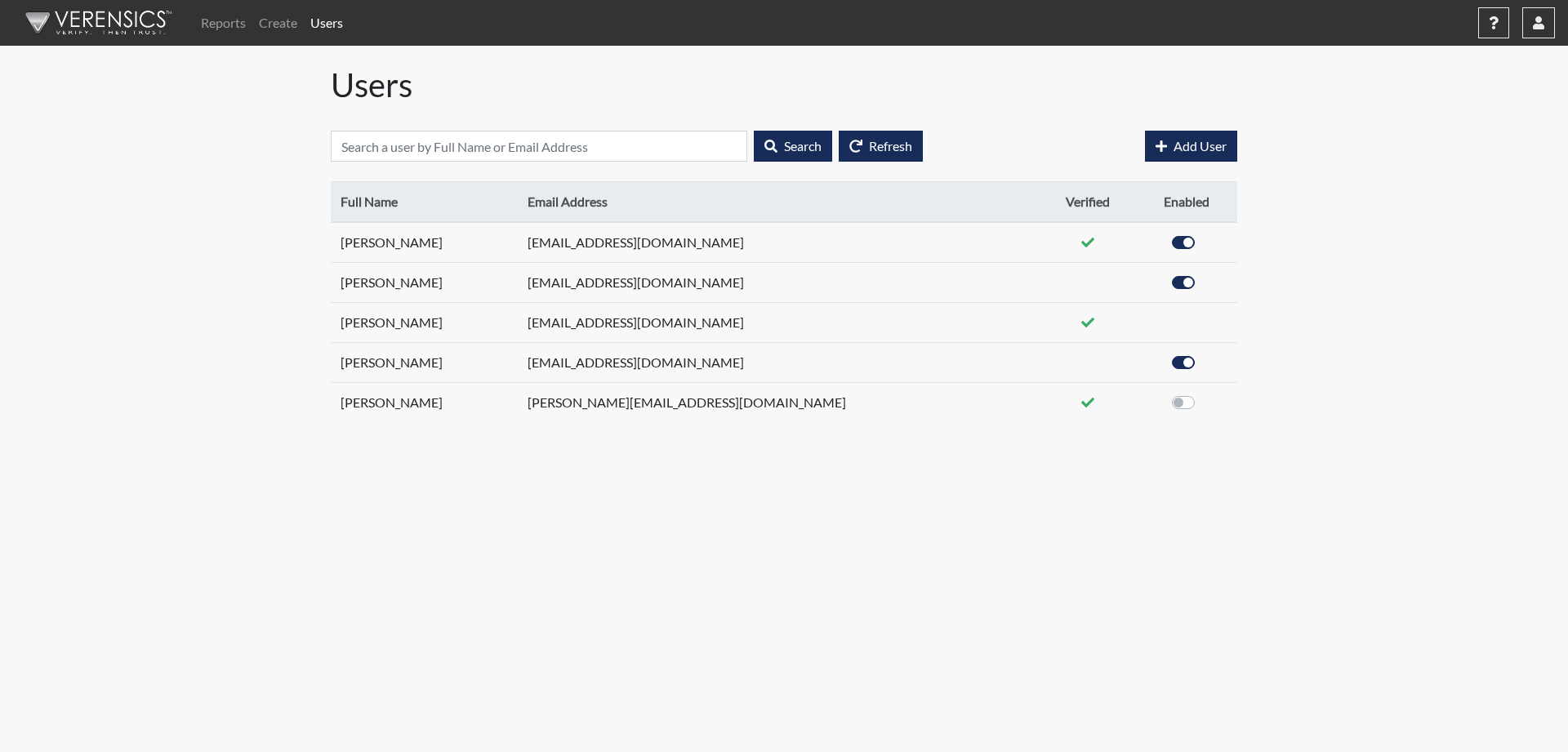
click at [1201, 427] on div "Full Name Email Address Verified Enabled [PERSON_NAME] [EMAIL_ADDRESS][DOMAIN_N…" at bounding box center [784, 308] width 906 height 254
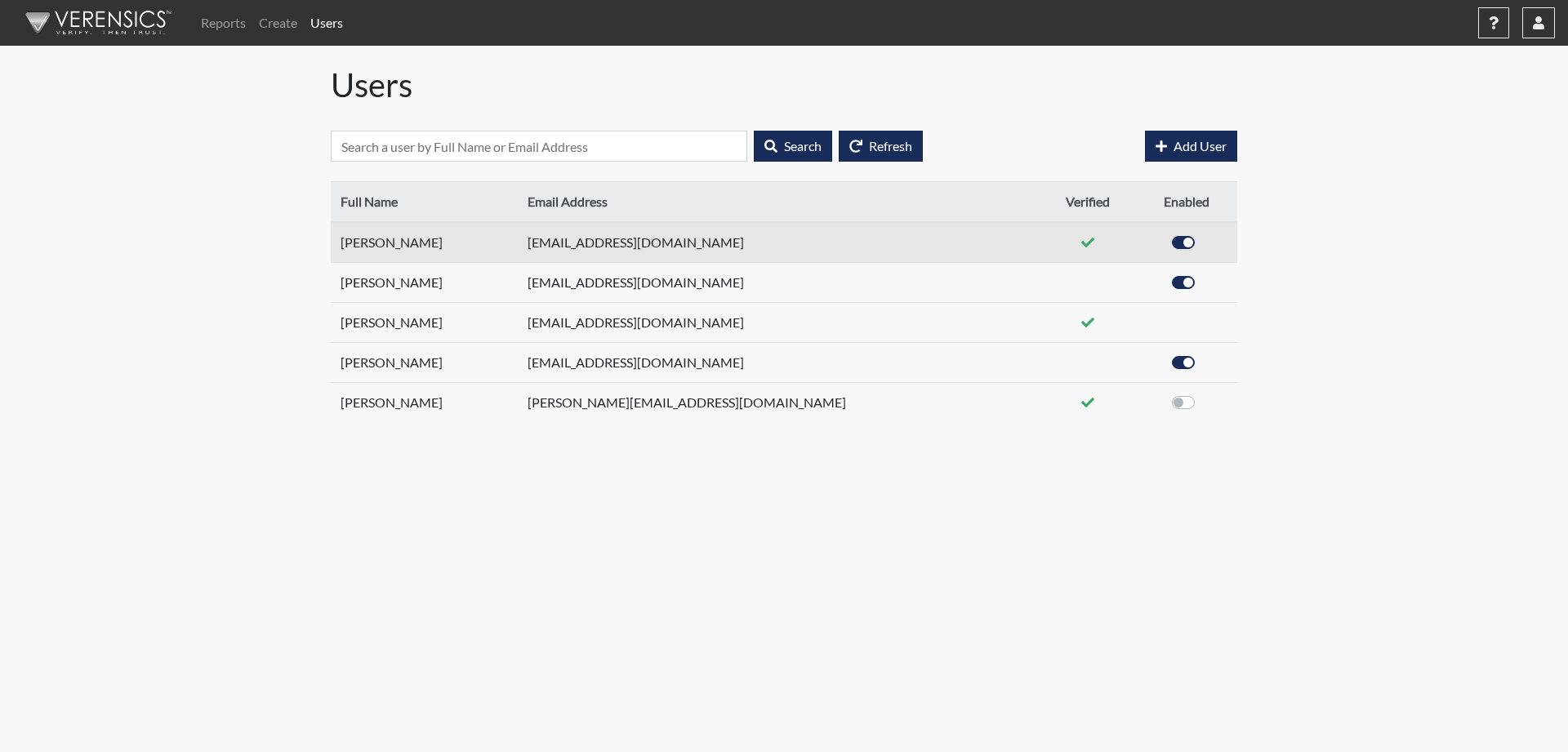
click at [1201, 233] on label at bounding box center [1201, 233] width 0 height 0
click at [1156, 239] on input "checkbox" at bounding box center [1153, 240] width 13 height 17
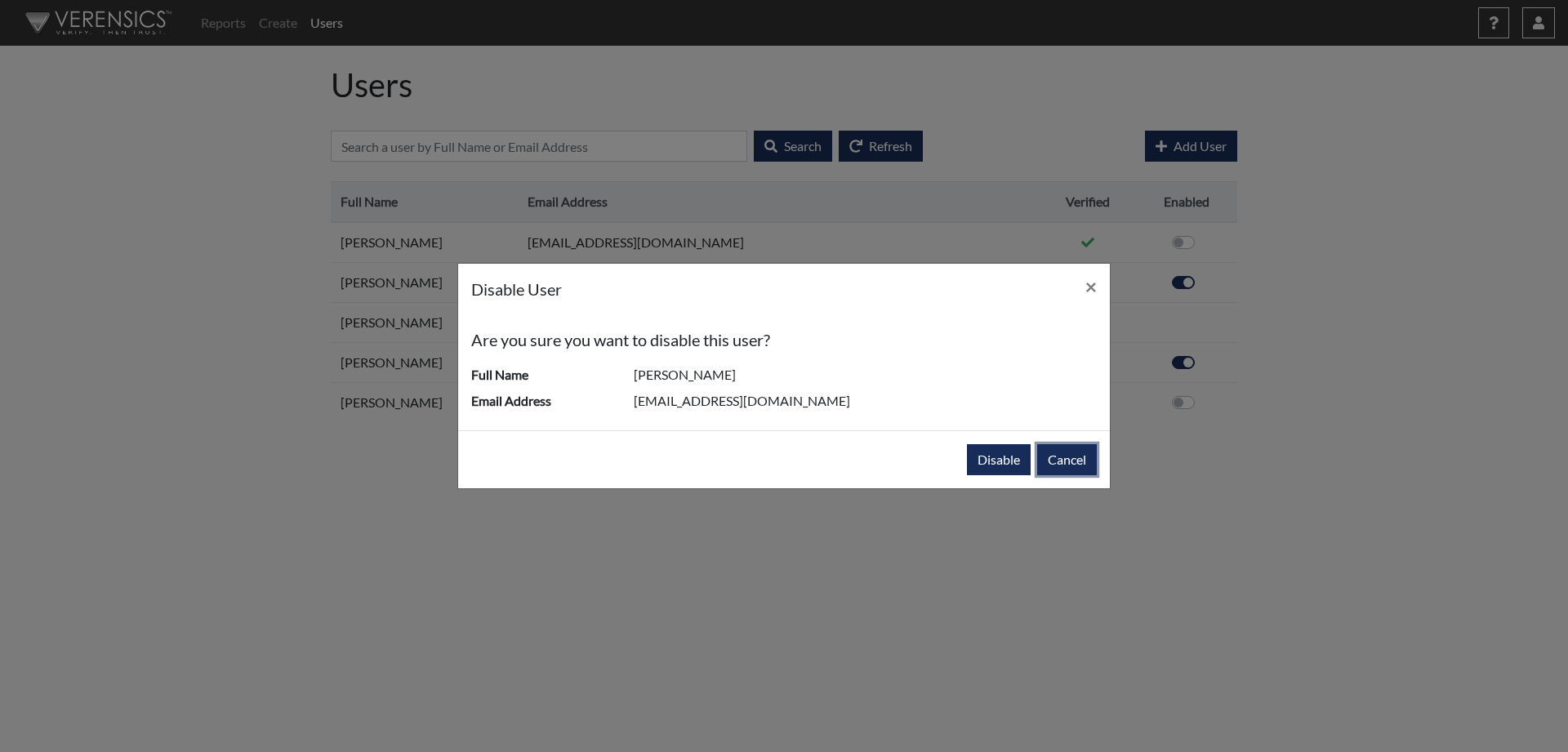
click at [1058, 462] on button "Cancel" at bounding box center [1066, 459] width 59 height 31
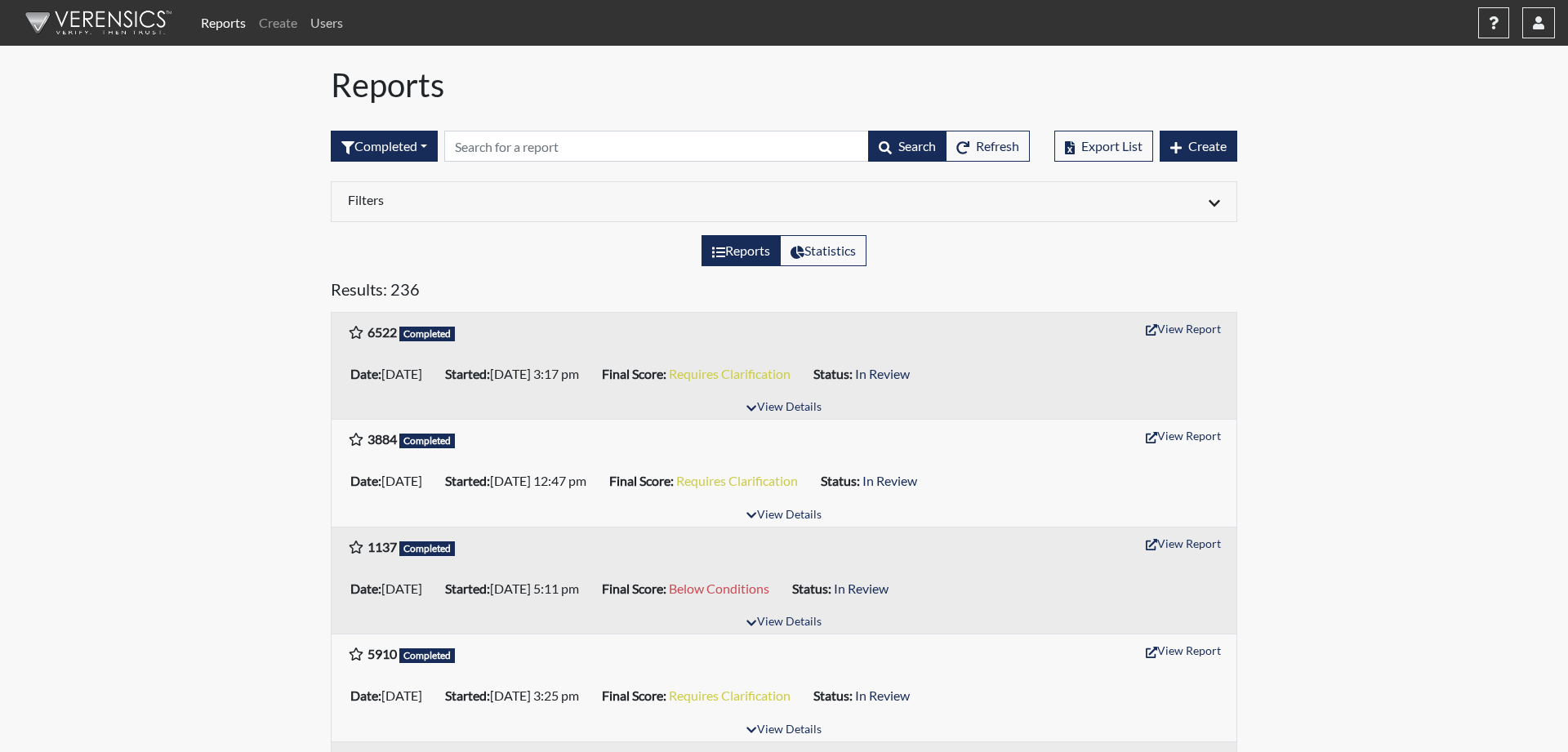
click at [326, 29] on link "Users" at bounding box center [326, 23] width 46 height 33
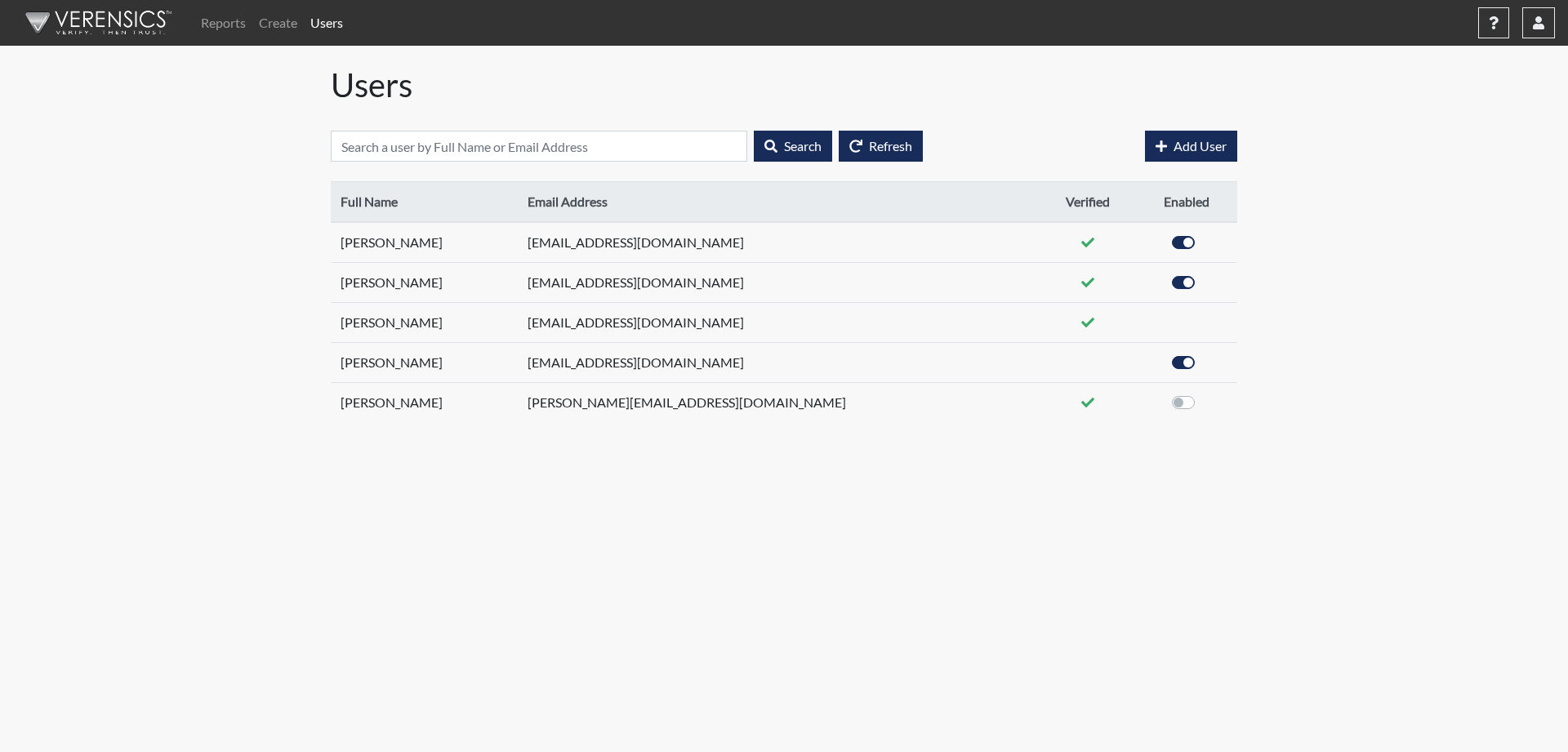
drag, startPoint x: 261, startPoint y: 231, endPoint x: 1183, endPoint y: 465, distance: 951.2
click at [1183, 465] on body "Reports Create Users Help Center × Verensics Best Practices How to successfully…" at bounding box center [784, 376] width 1568 height 752
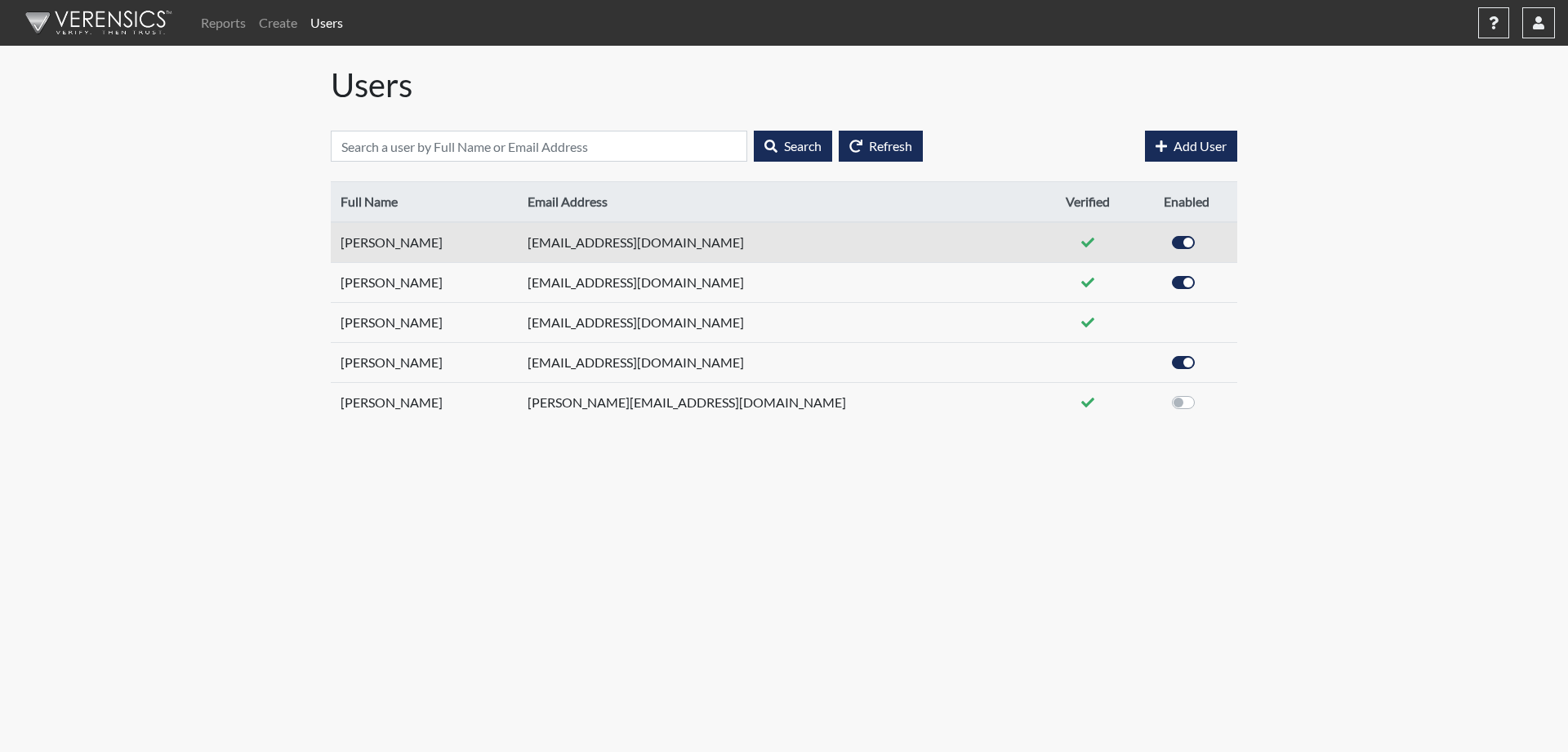
copy input "checkbox"
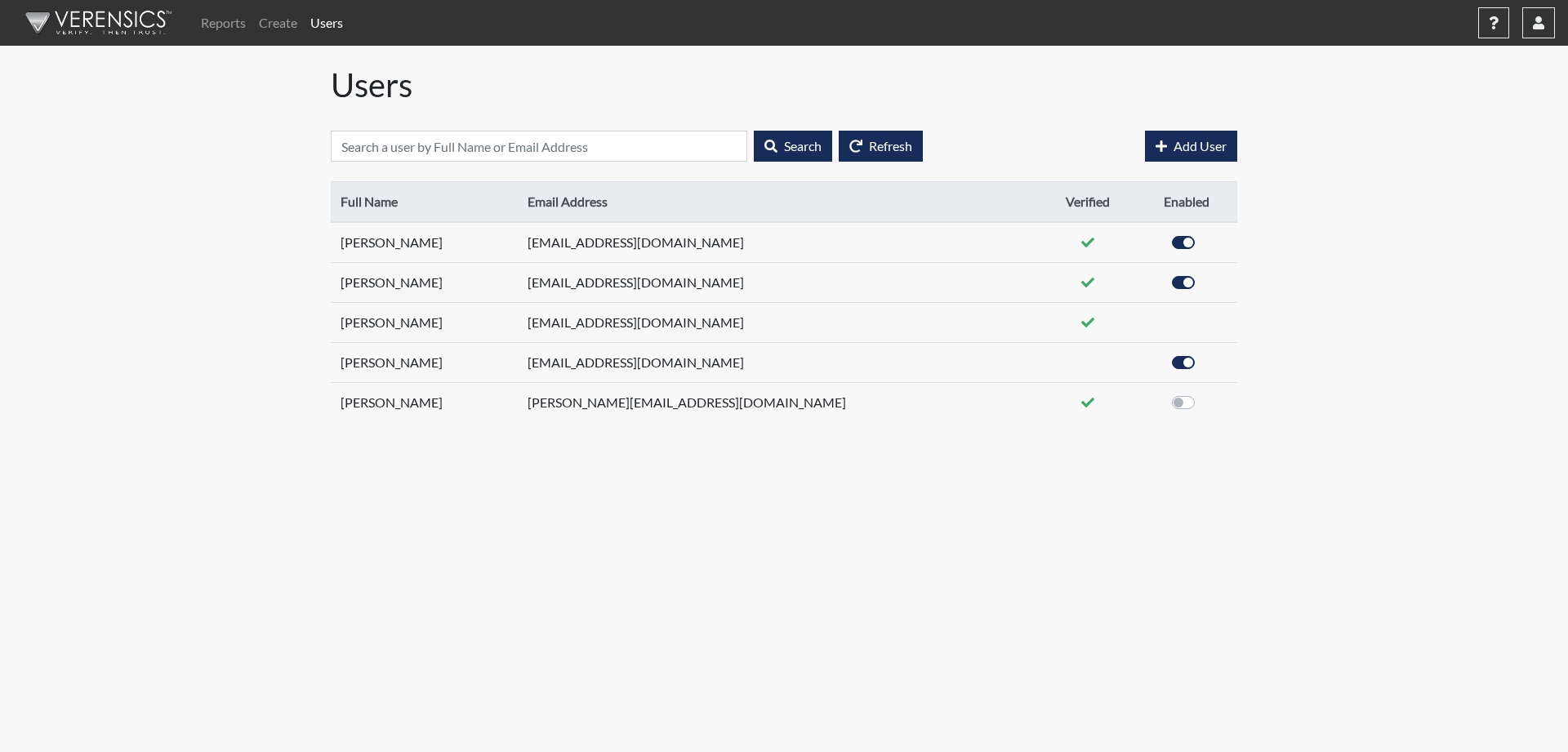
click at [553, 490] on body "Reports Create Users Help Center × Verensics Best Practices How to successfully…" at bounding box center [784, 376] width 1568 height 752
click at [980, 481] on body "Reports Create Users Help Center × Verensics Best Practices How to successfully…" at bounding box center [784, 376] width 1568 height 752
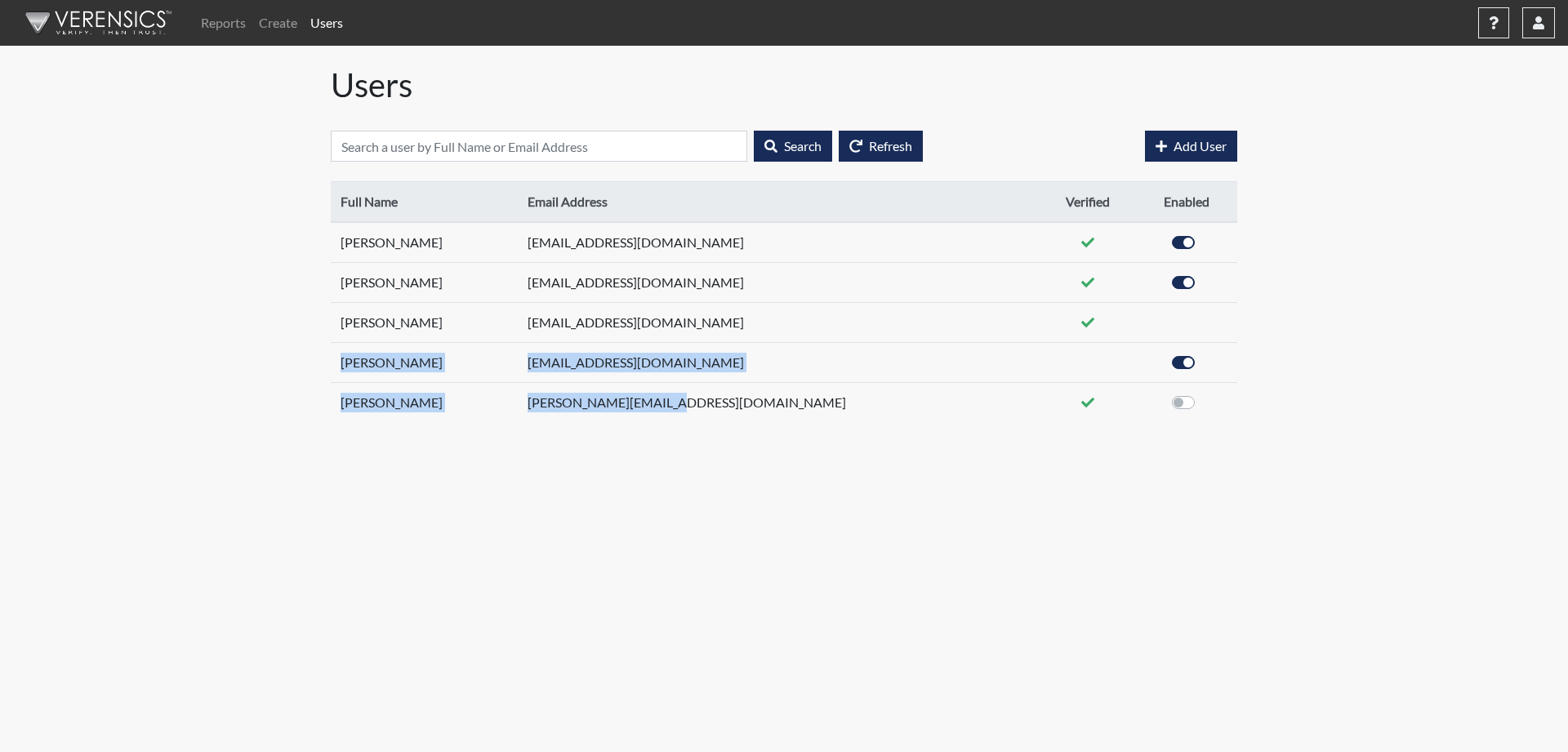
drag, startPoint x: 295, startPoint y: 239, endPoint x: 875, endPoint y: 488, distance: 631.2
click at [875, 488] on body "Reports Create Users Help Center × Verensics Best Practices How to successfully…" at bounding box center [784, 376] width 1568 height 752
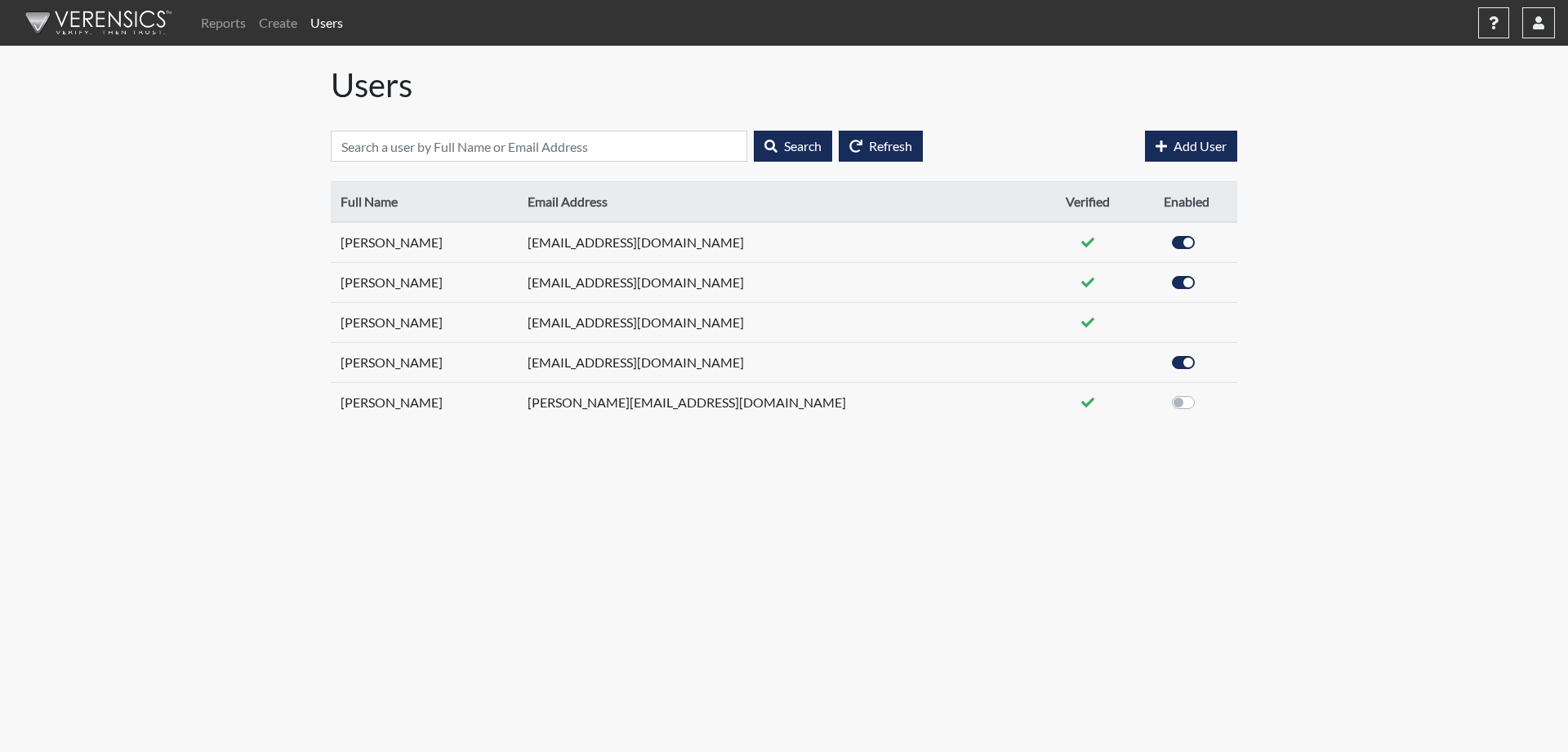
drag, startPoint x: 1322, startPoint y: 381, endPoint x: 1216, endPoint y: 415, distance: 111.3
click at [1321, 381] on div "Reports Create Users Help Center × Verensics Best Practices How to successfully…" at bounding box center [784, 218] width 1568 height 435
drag, startPoint x: 1023, startPoint y: 451, endPoint x: 308, endPoint y: 154, distance: 774.2
click at [330, 181] on div "Full Name Email Address Verified Enabled [PERSON_NAME] [EMAIL_ADDRESS][DOMAIN_N…" at bounding box center [784, 308] width 906 height 254
click at [594, 542] on body "Reports Create Users Help Center × Verensics Best Practices How to successfully…" at bounding box center [784, 376] width 1568 height 752
